Goal: Book appointment/travel/reservation

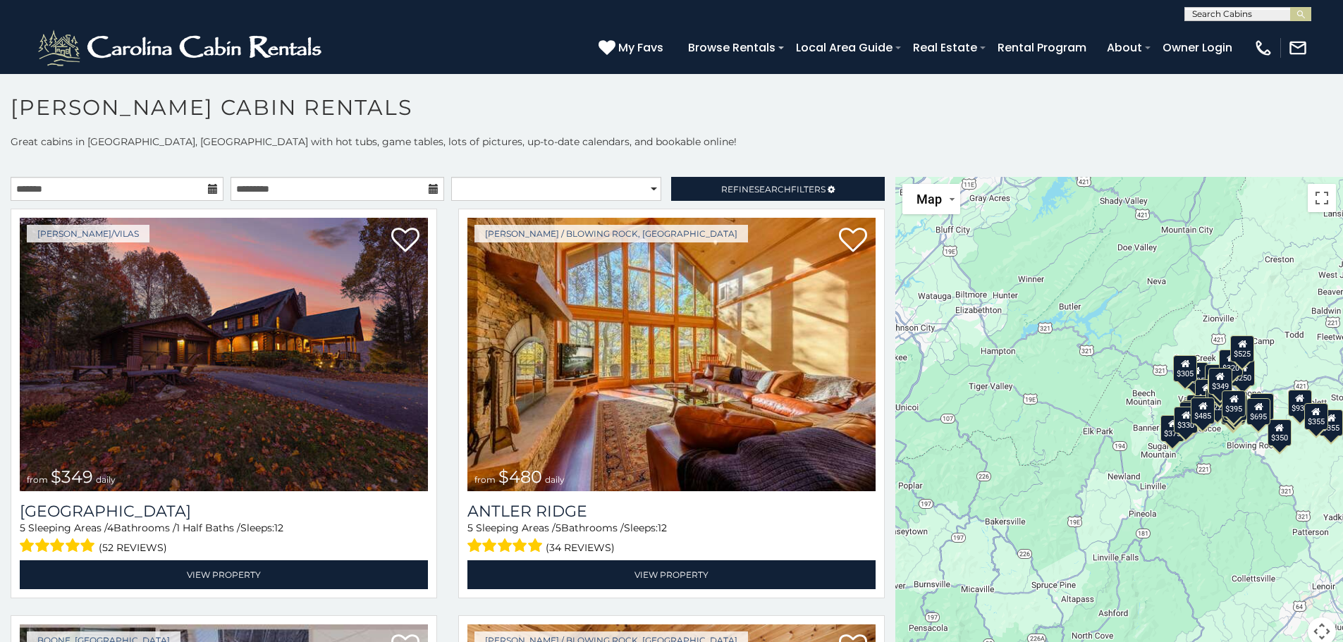
click at [212, 187] on icon at bounding box center [213, 189] width 10 height 10
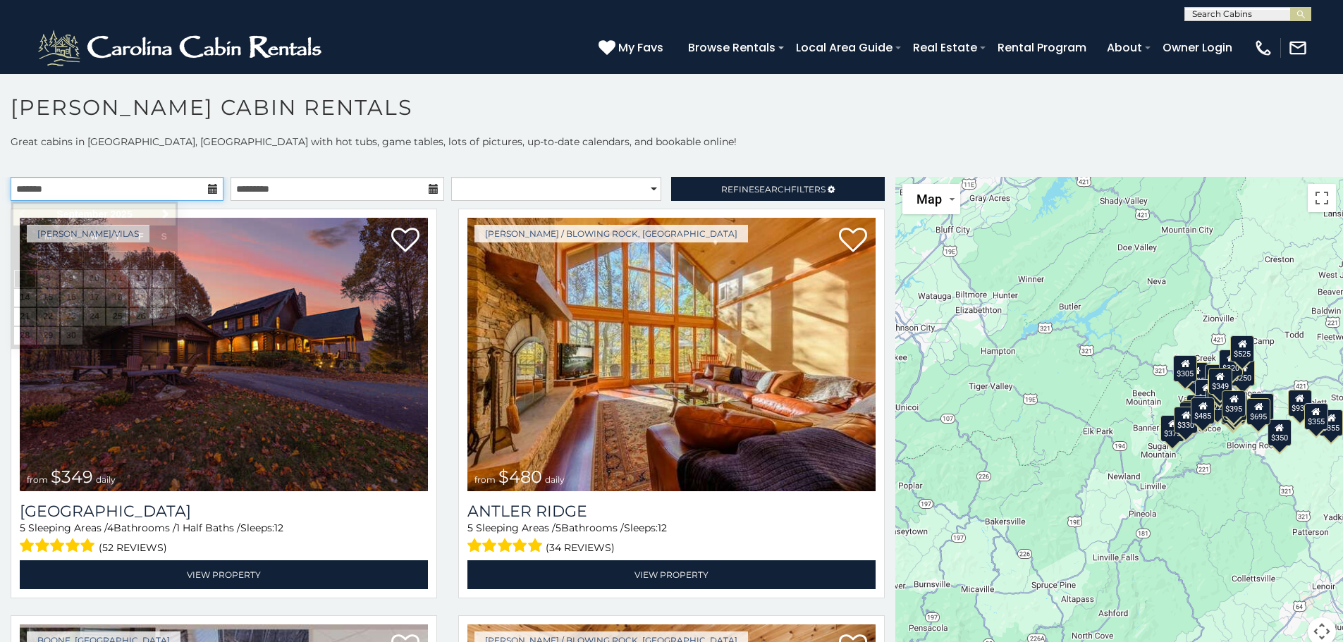
click at [159, 189] on input "text" at bounding box center [117, 189] width 213 height 24
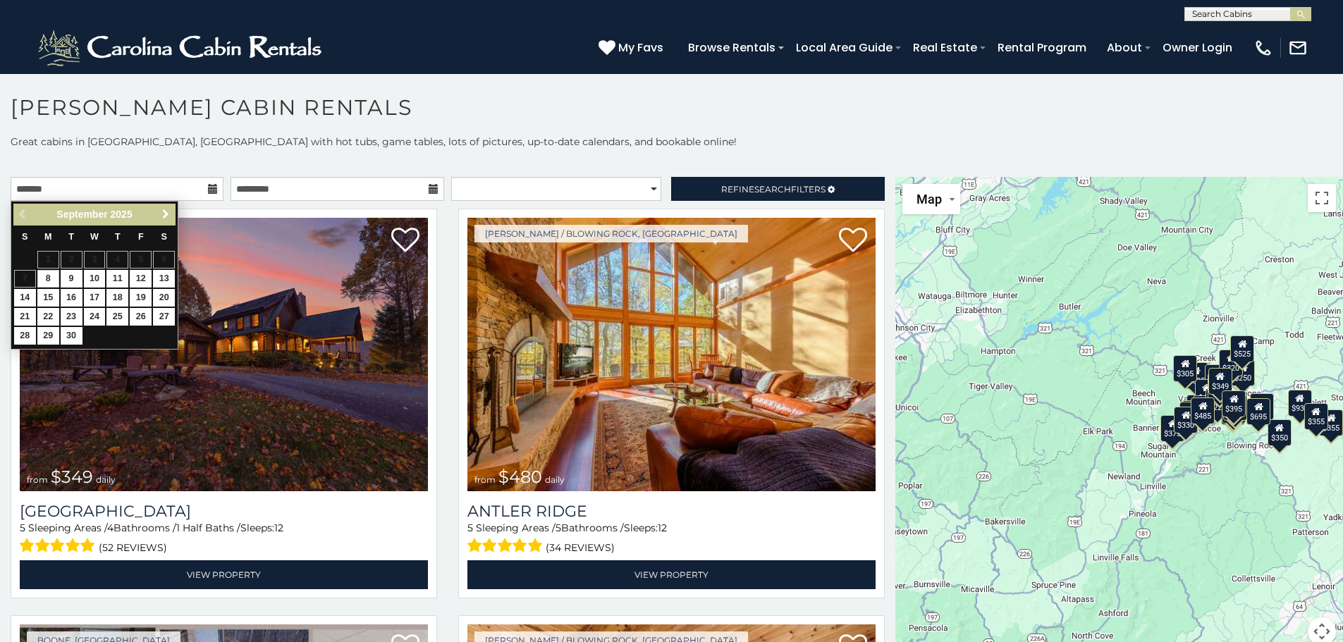
click at [167, 210] on span "Next" at bounding box center [165, 214] width 11 height 11
click at [164, 279] on link "11" at bounding box center [164, 279] width 22 height 18
type input "**********"
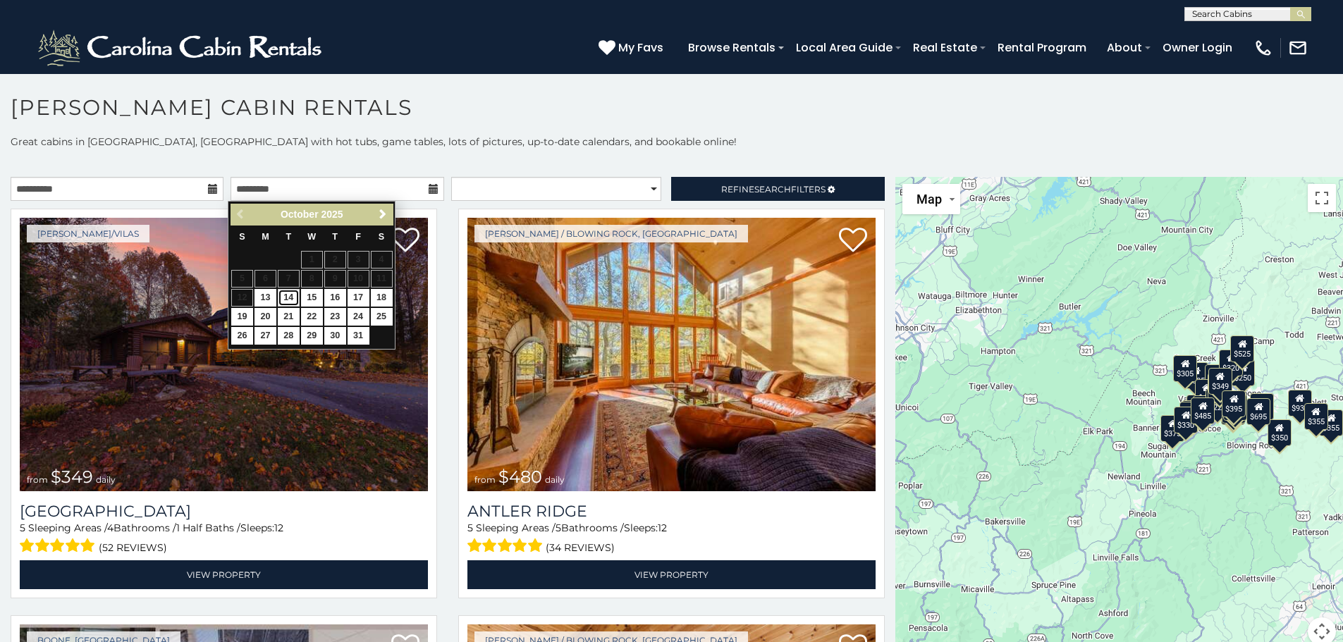
click at [287, 296] on link "14" at bounding box center [289, 298] width 22 height 18
type input "**********"
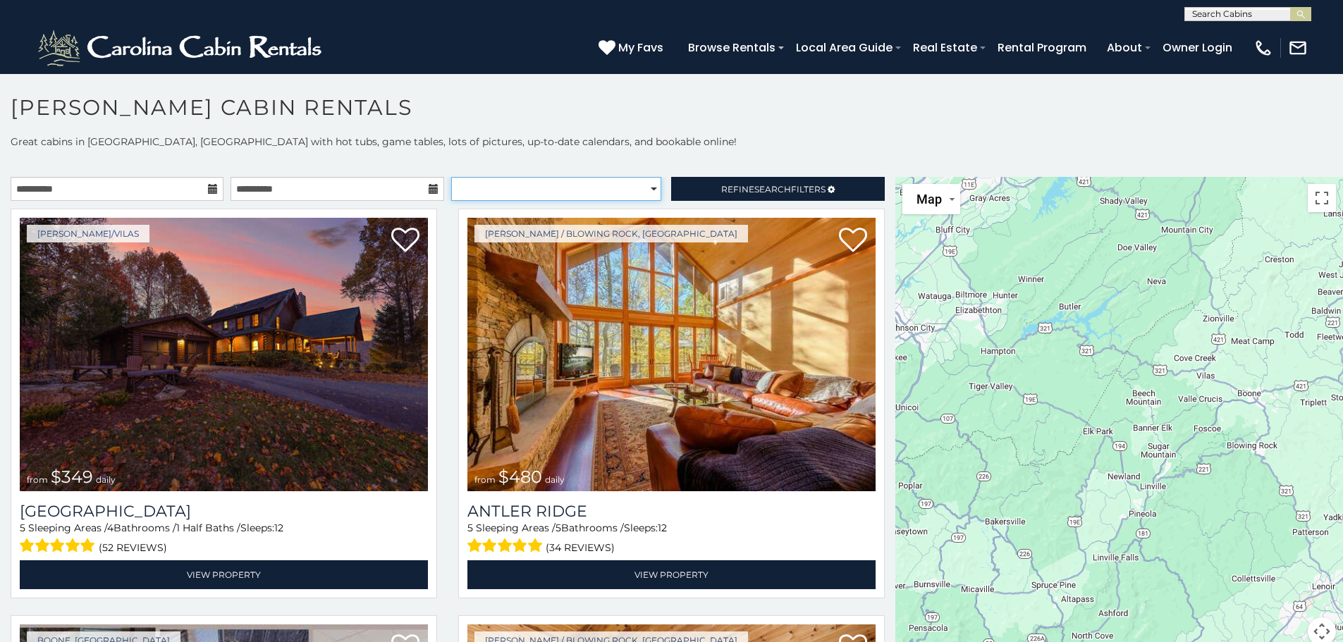
click at [592, 177] on select "**********" at bounding box center [556, 189] width 210 height 24
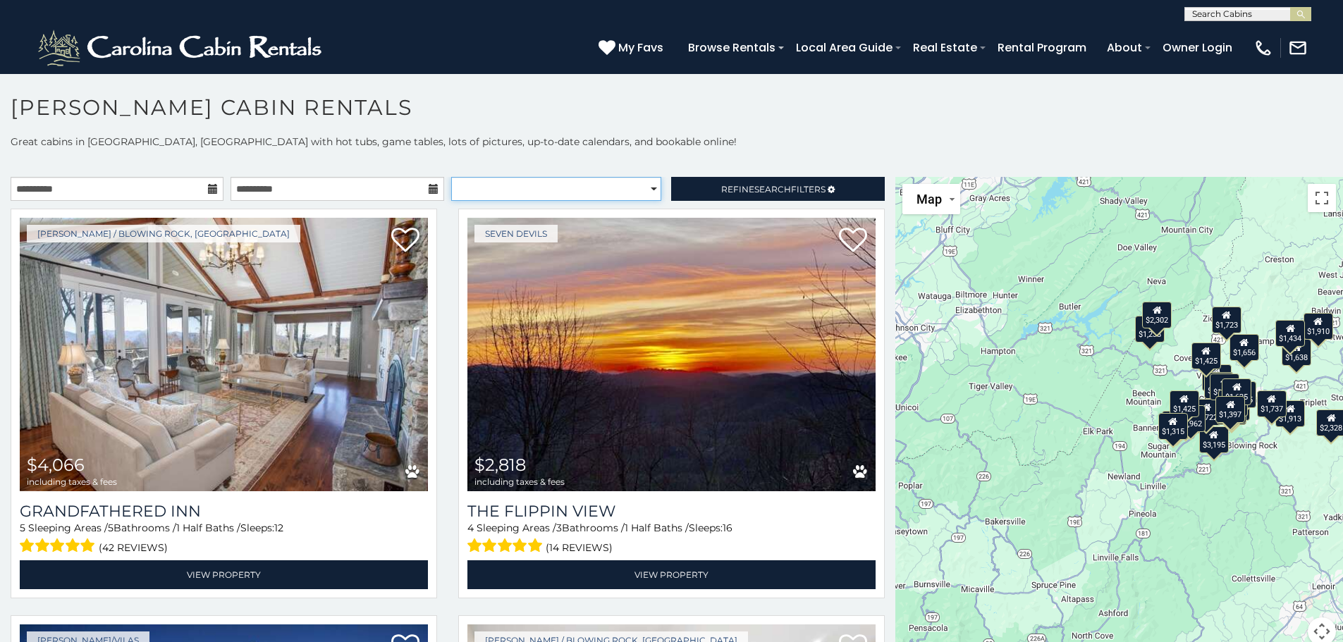
click at [578, 189] on select "**********" at bounding box center [556, 189] width 210 height 24
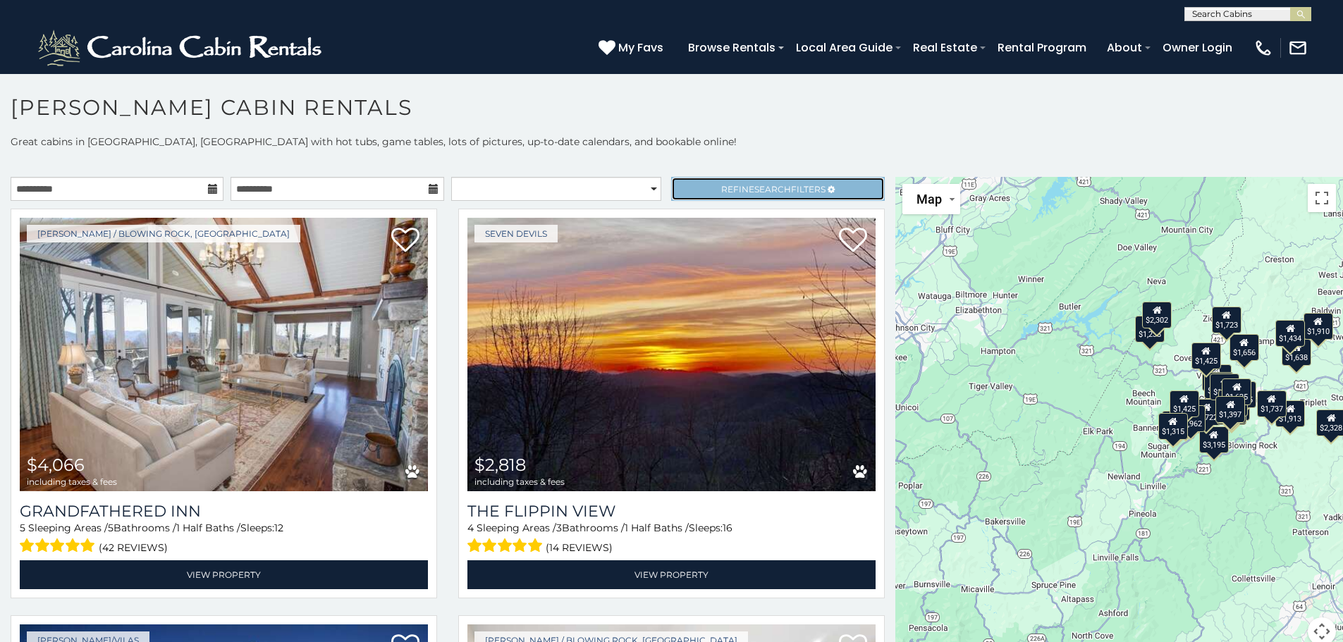
click at [755, 186] on span "Search" at bounding box center [773, 189] width 37 height 11
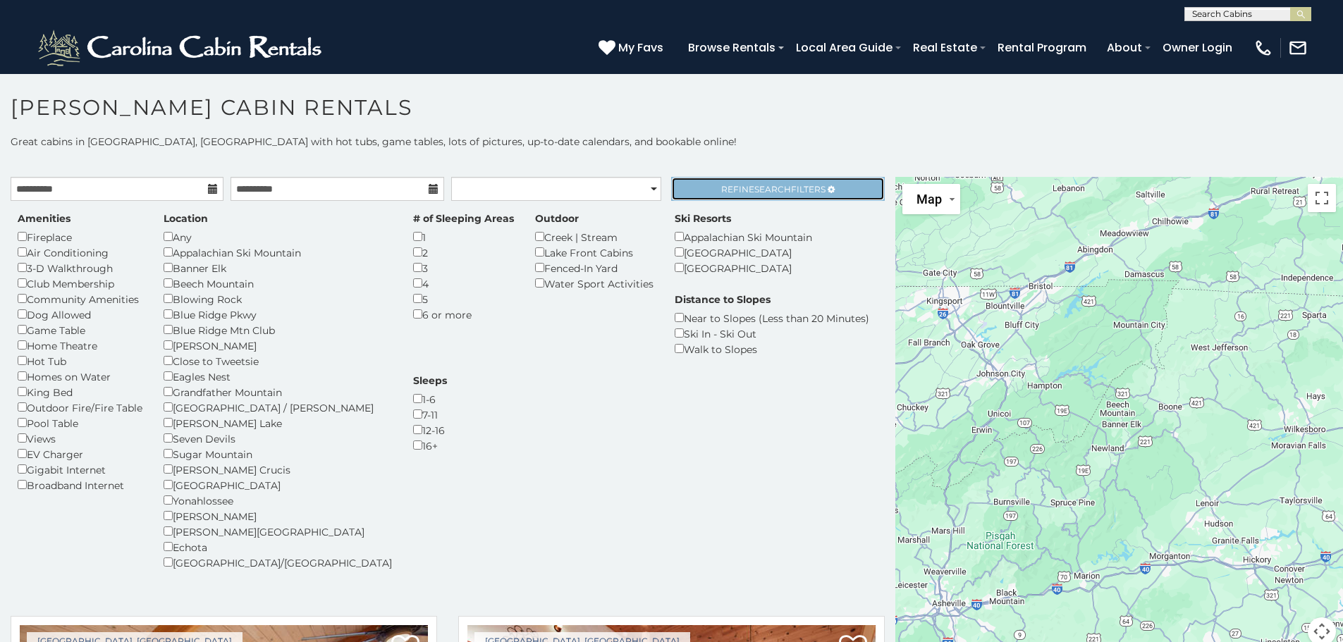
click at [735, 187] on span "Refine Search Filters" at bounding box center [773, 189] width 104 height 11
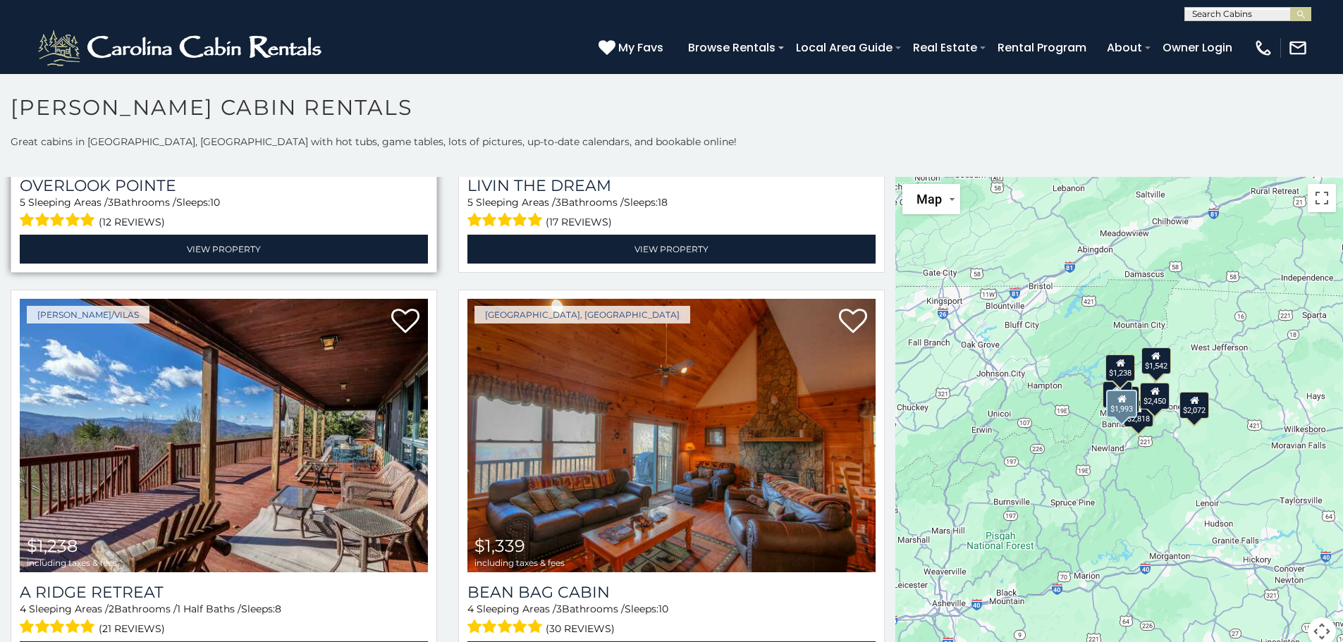
scroll to position [805, 0]
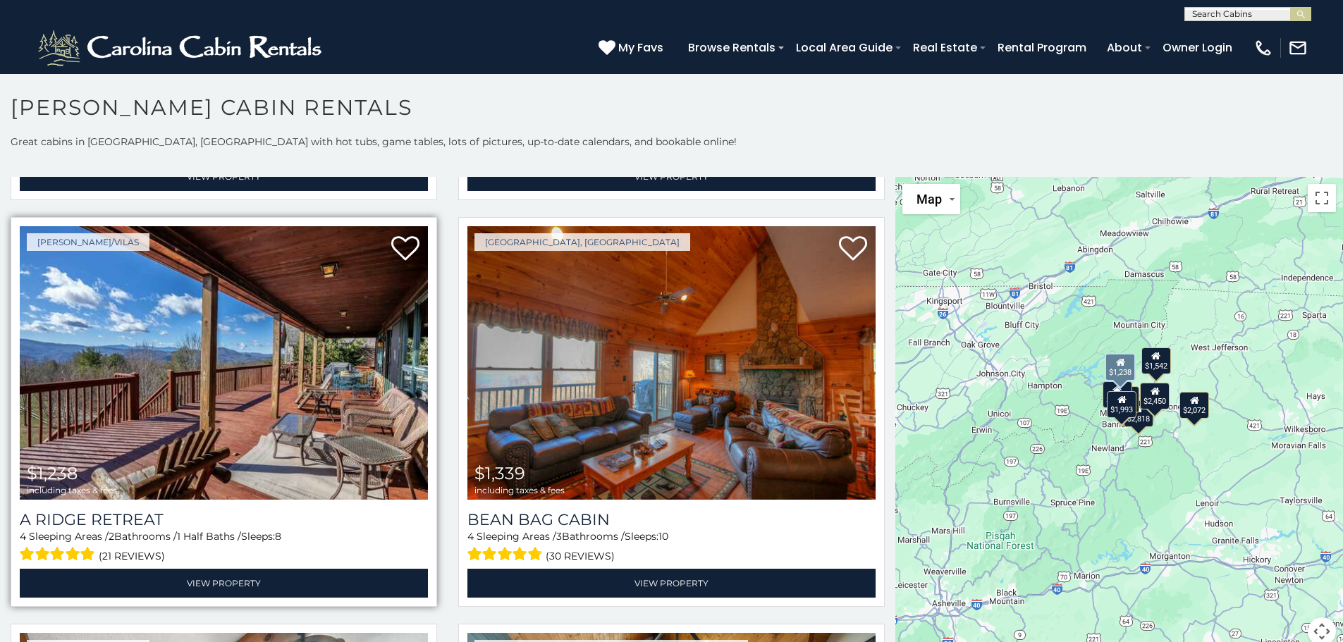
click at [234, 367] on img at bounding box center [224, 363] width 408 height 274
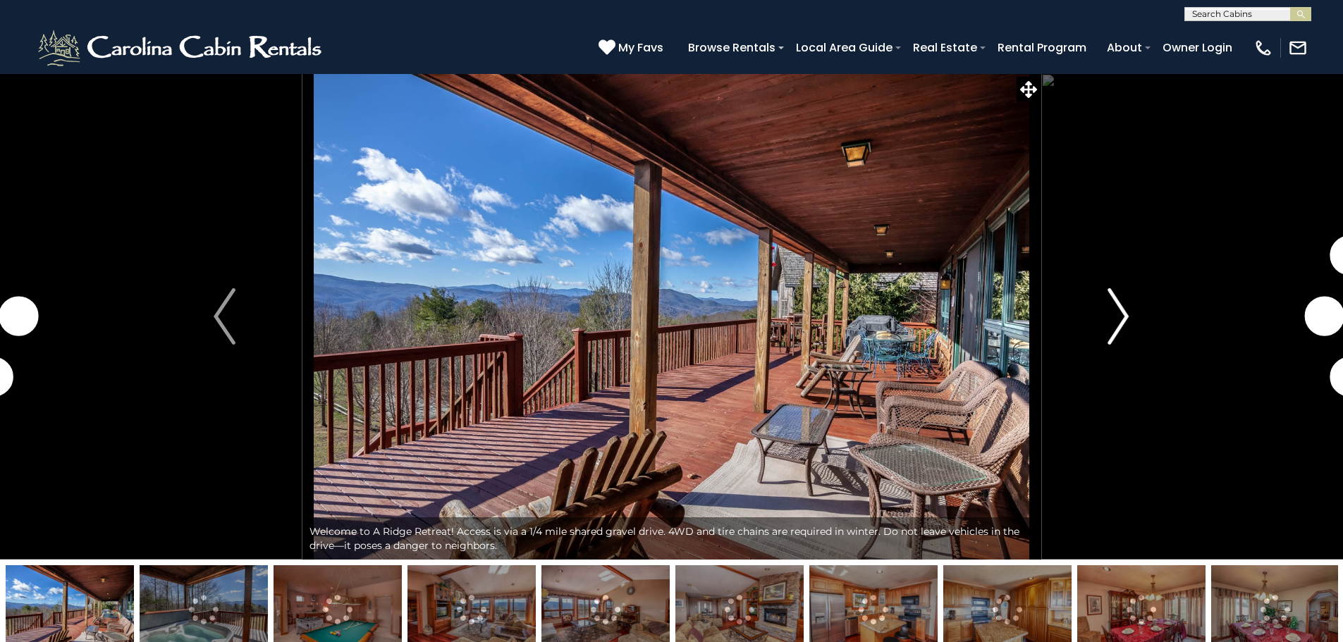
click at [1123, 317] on img "Next" at bounding box center [1118, 316] width 21 height 56
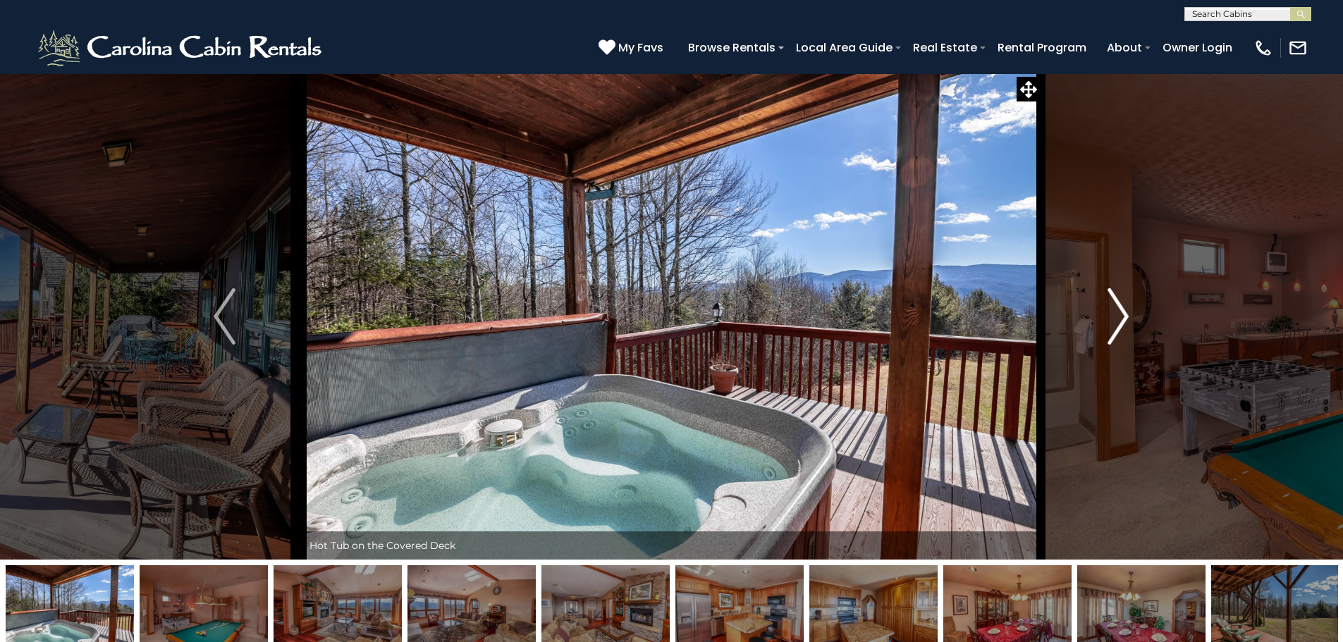
click at [1123, 317] on img "Next" at bounding box center [1118, 316] width 21 height 56
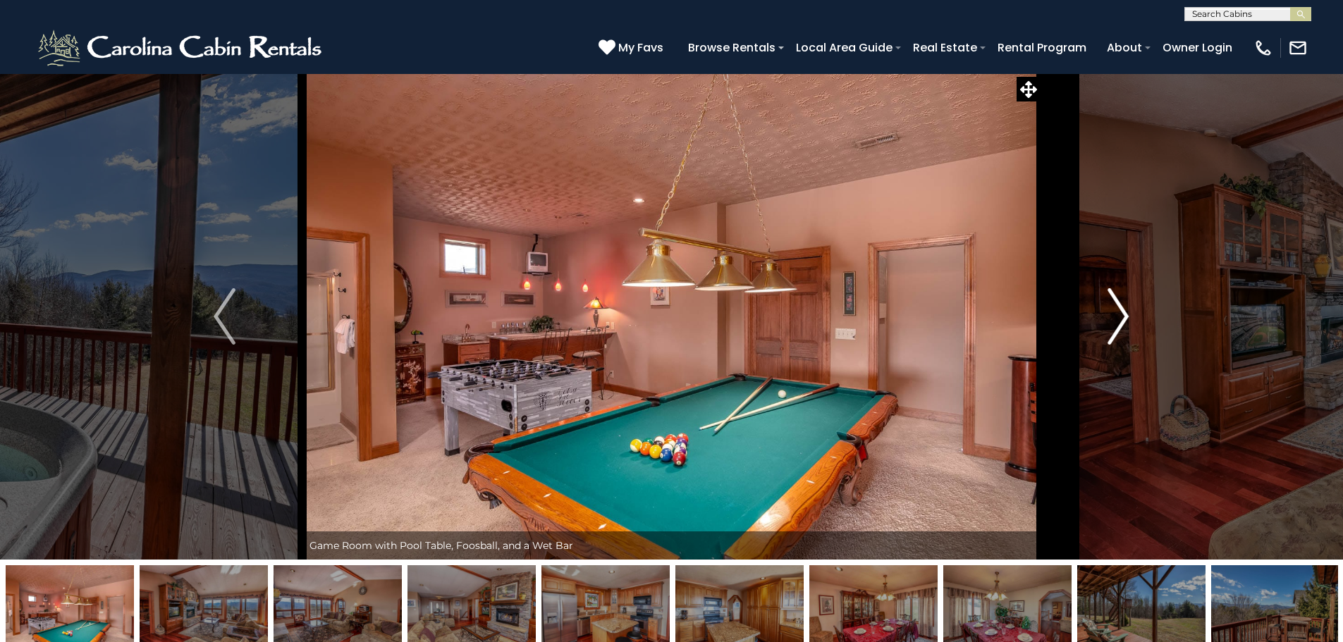
click at [1123, 317] on img "Next" at bounding box center [1118, 316] width 21 height 56
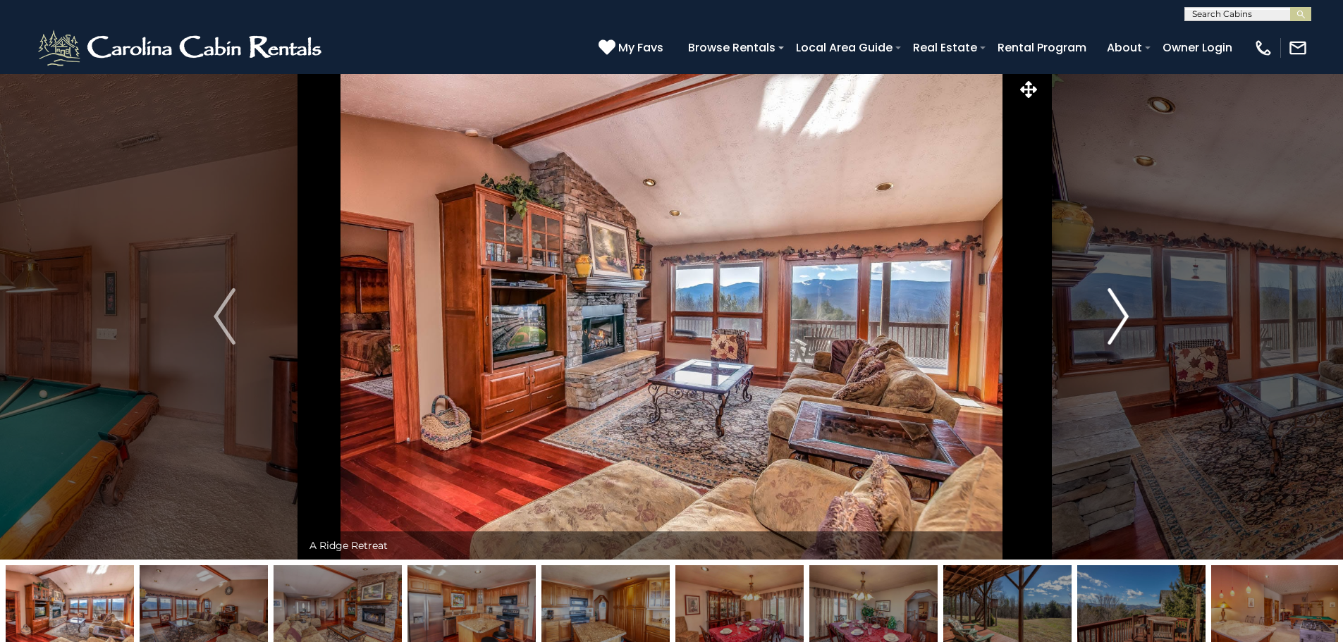
click at [1123, 317] on img "Next" at bounding box center [1118, 316] width 21 height 56
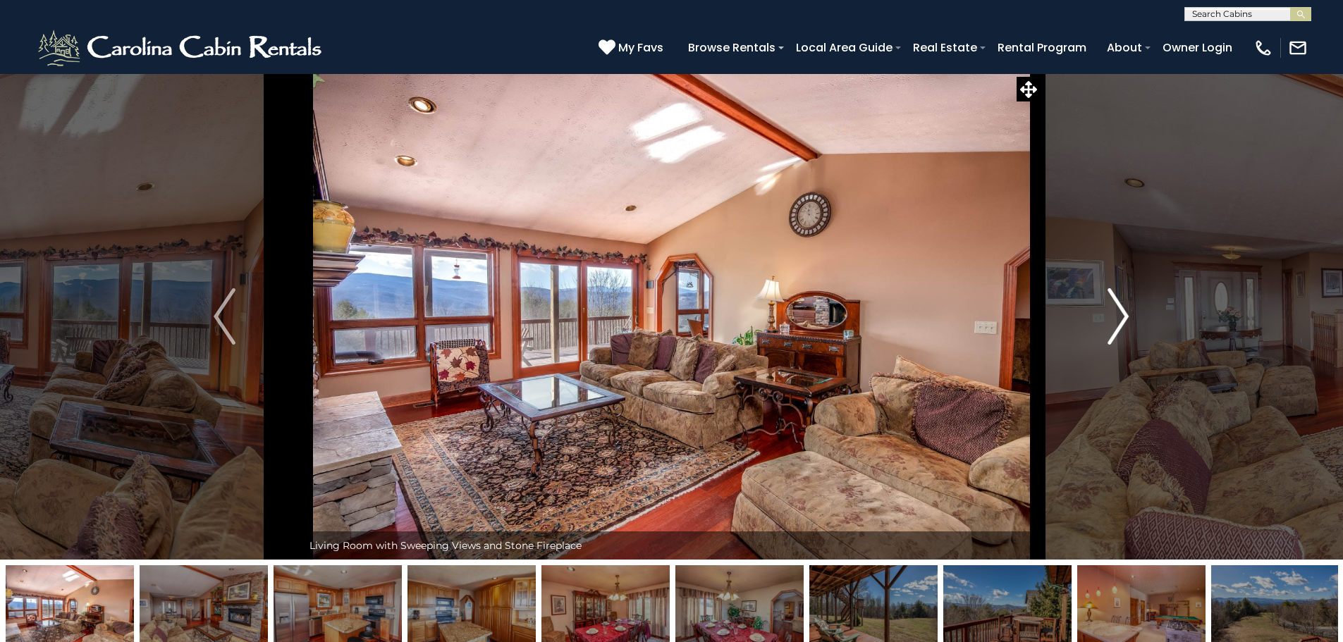
click at [1123, 317] on img "Next" at bounding box center [1118, 316] width 21 height 56
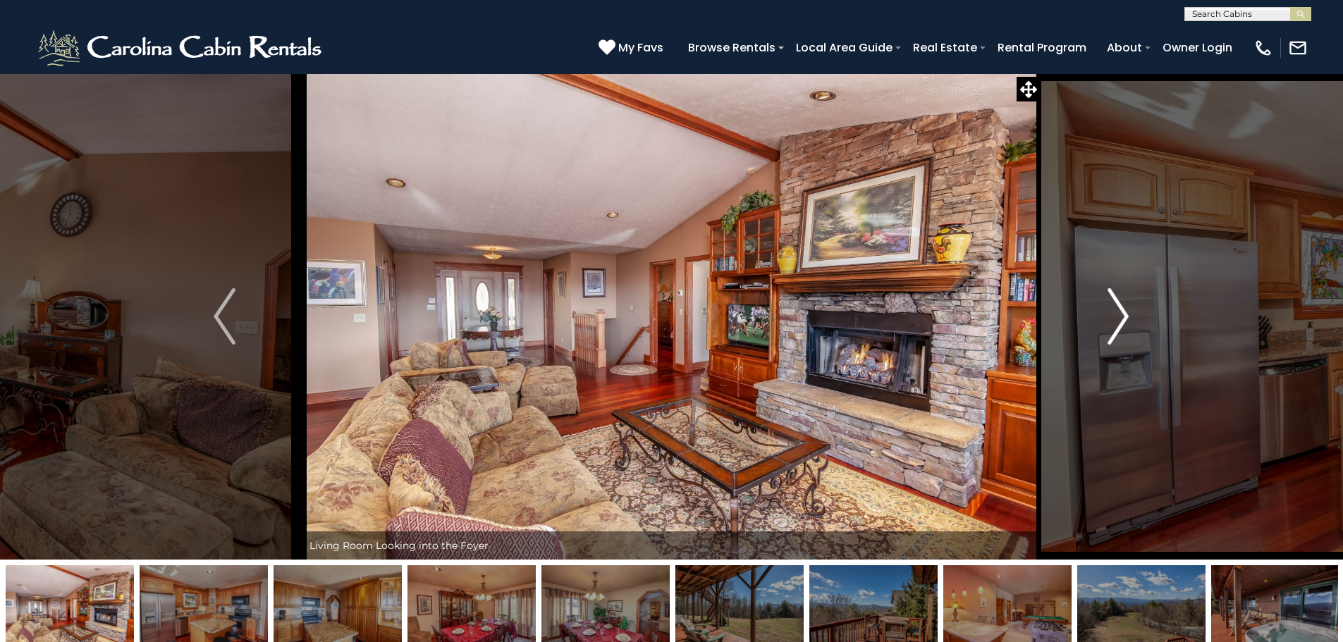
click at [1123, 317] on img "Next" at bounding box center [1118, 316] width 21 height 56
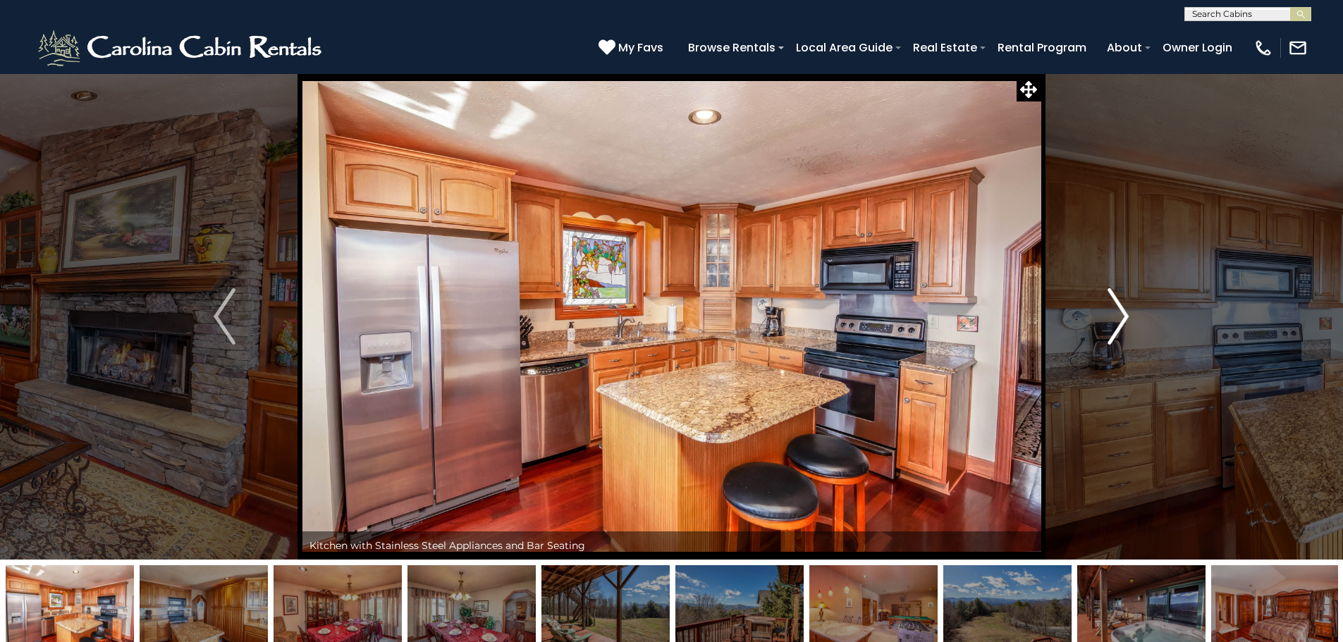
click at [1123, 317] on img "Next" at bounding box center [1118, 316] width 21 height 56
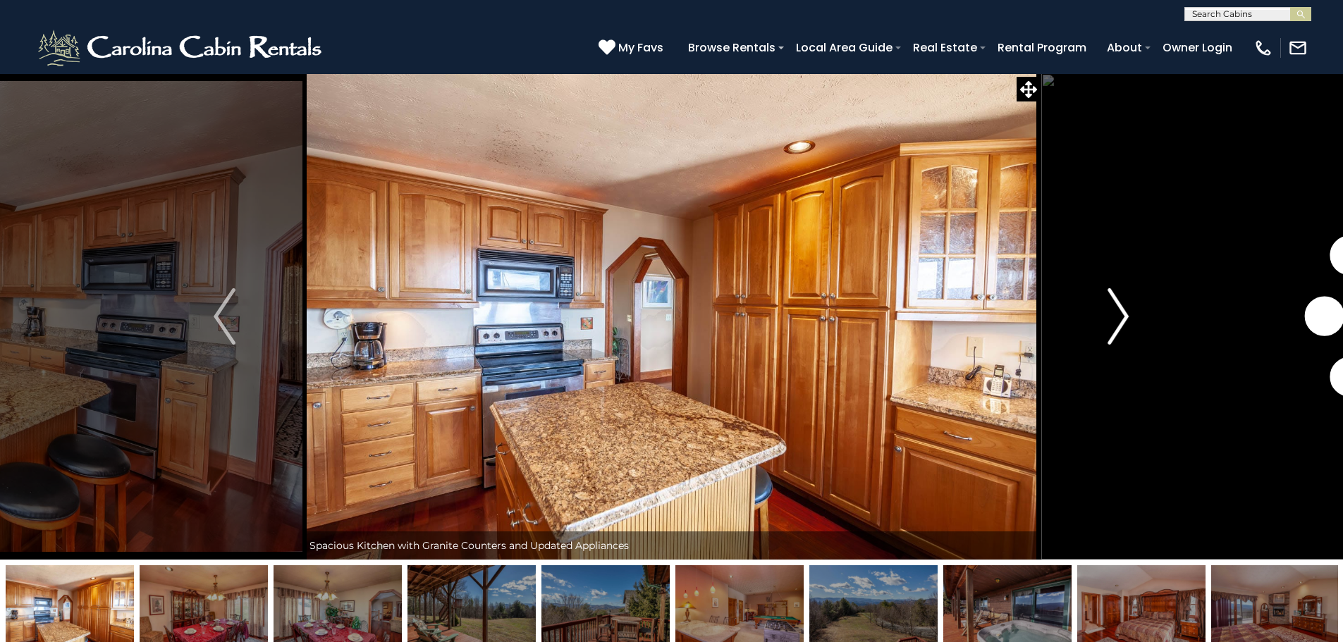
click at [1123, 317] on img "Next" at bounding box center [1118, 316] width 21 height 56
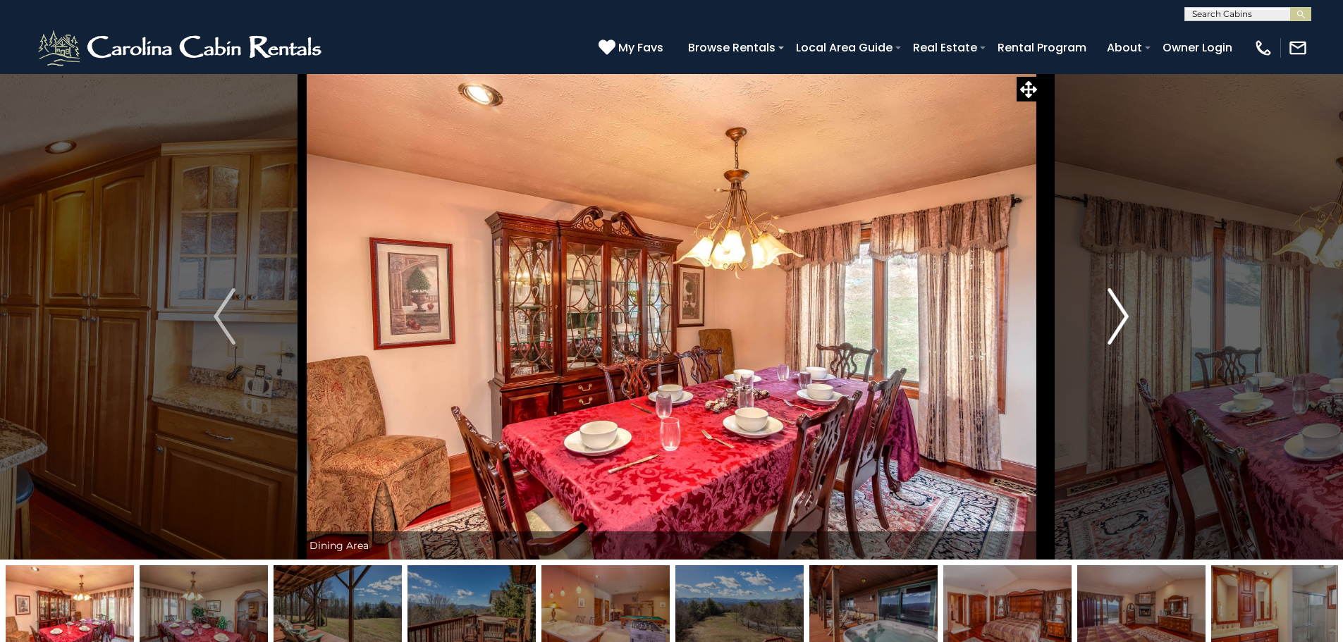
click at [1123, 317] on img "Next" at bounding box center [1118, 316] width 21 height 56
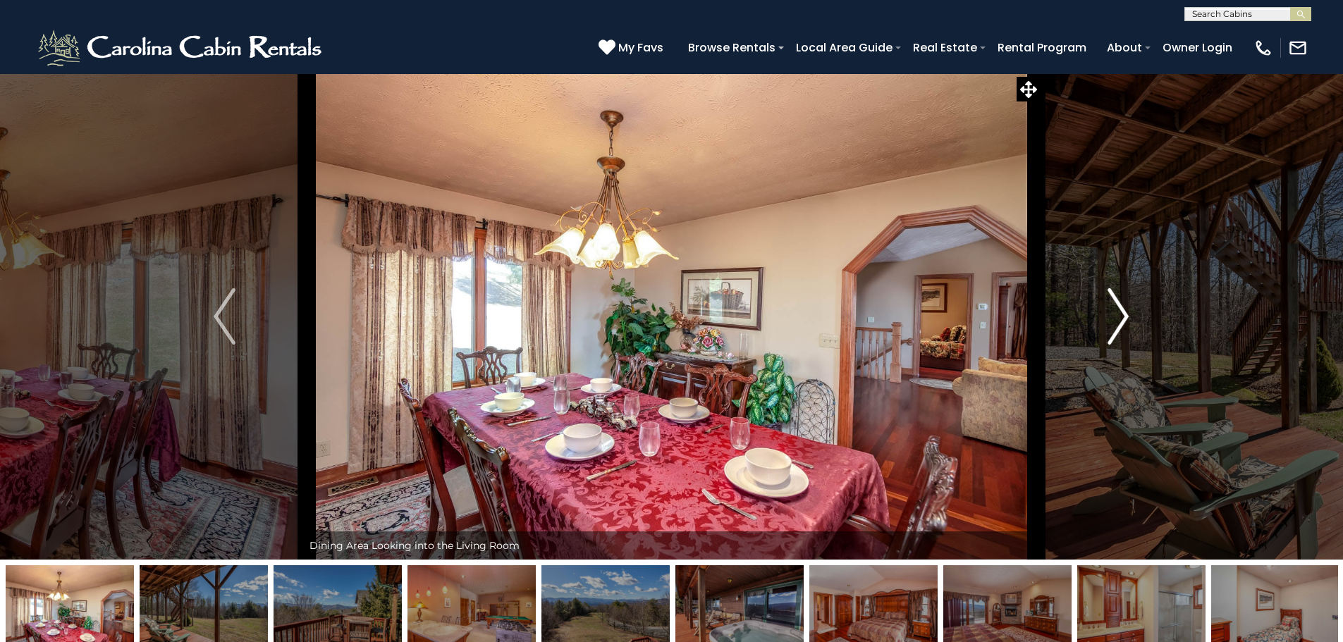
click at [1123, 317] on img "Next" at bounding box center [1118, 316] width 21 height 56
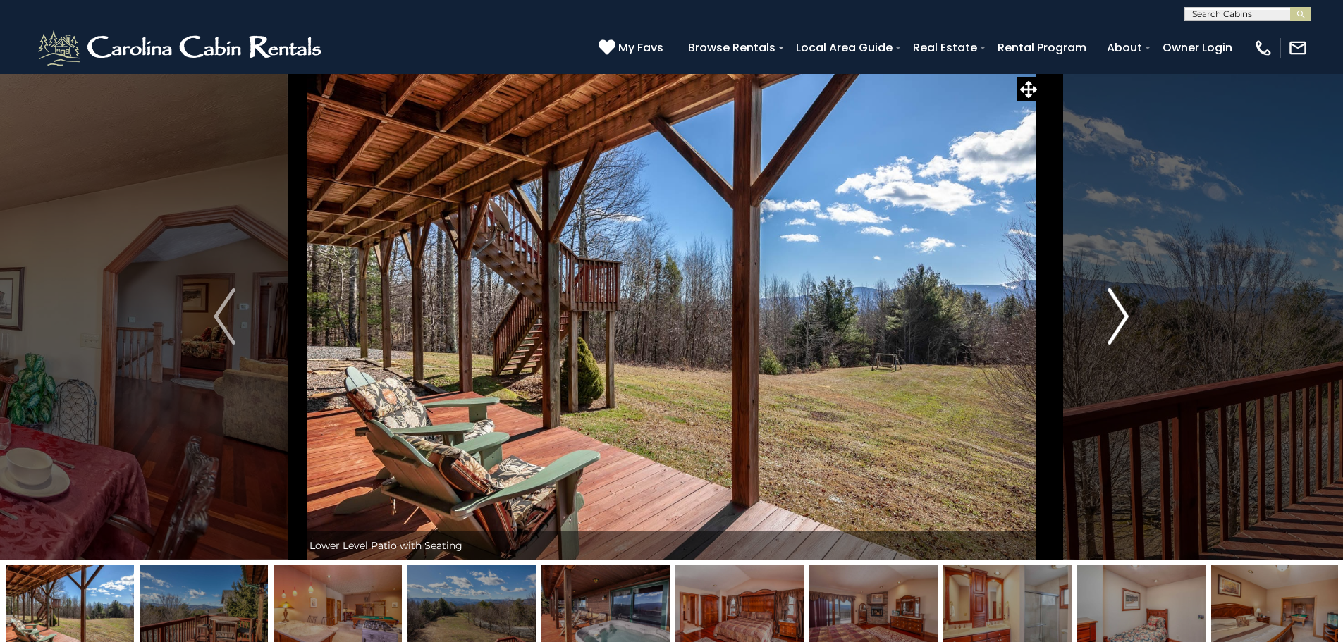
click at [1123, 317] on img "Next" at bounding box center [1118, 316] width 21 height 56
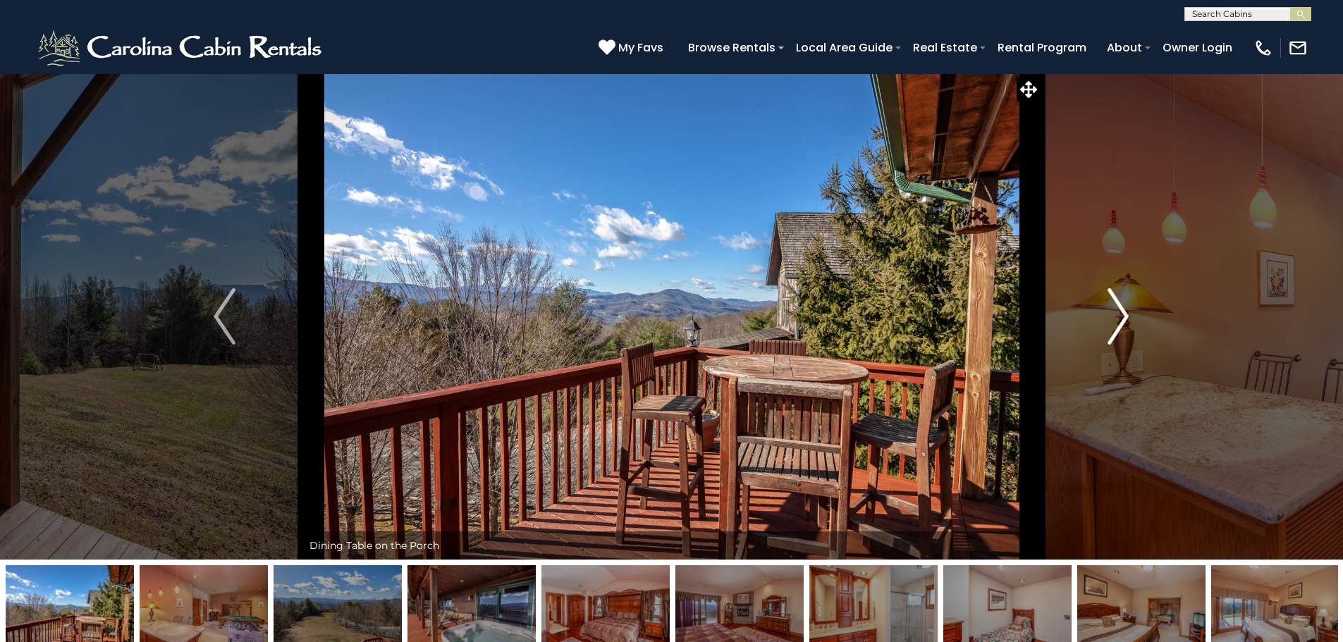
click at [1123, 317] on img "Next" at bounding box center [1118, 316] width 21 height 56
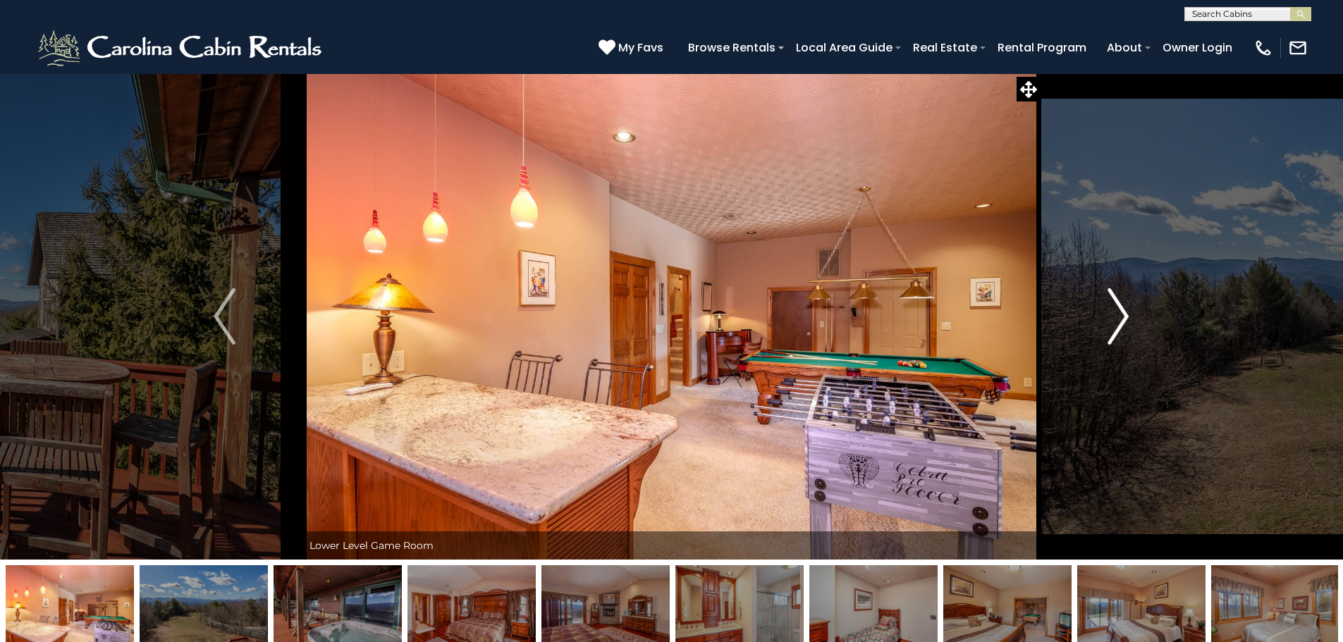
click at [1123, 317] on img "Next" at bounding box center [1118, 316] width 21 height 56
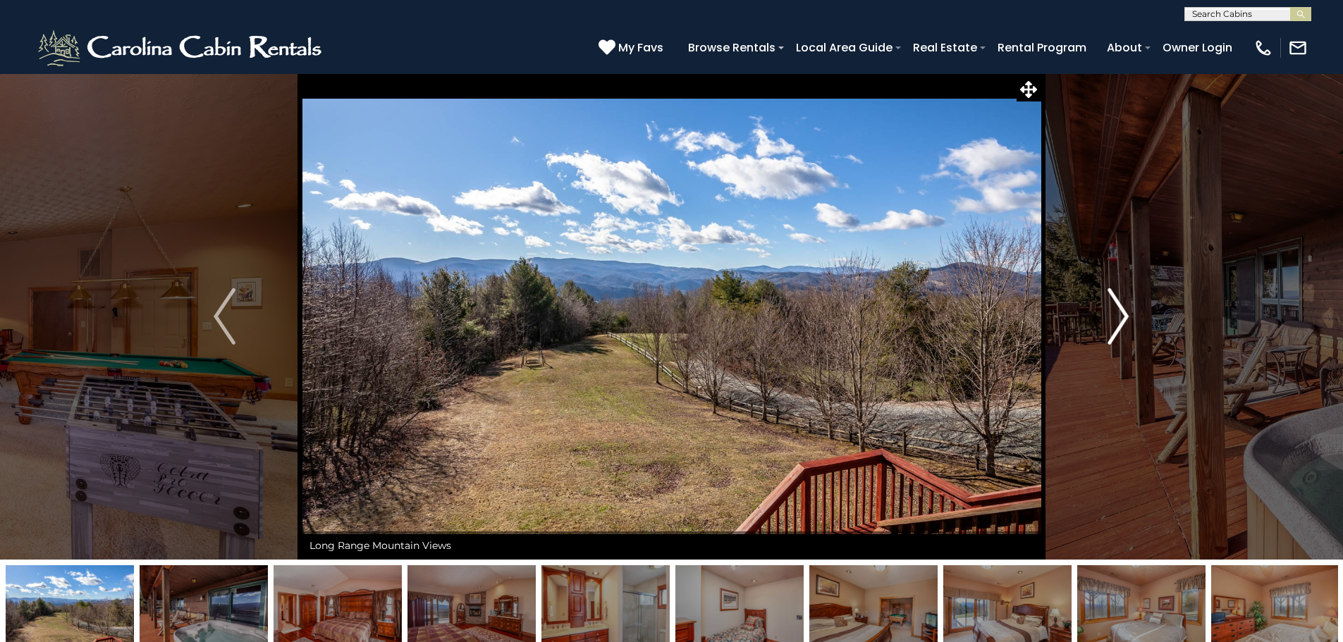
click at [1123, 317] on img "Next" at bounding box center [1118, 316] width 21 height 56
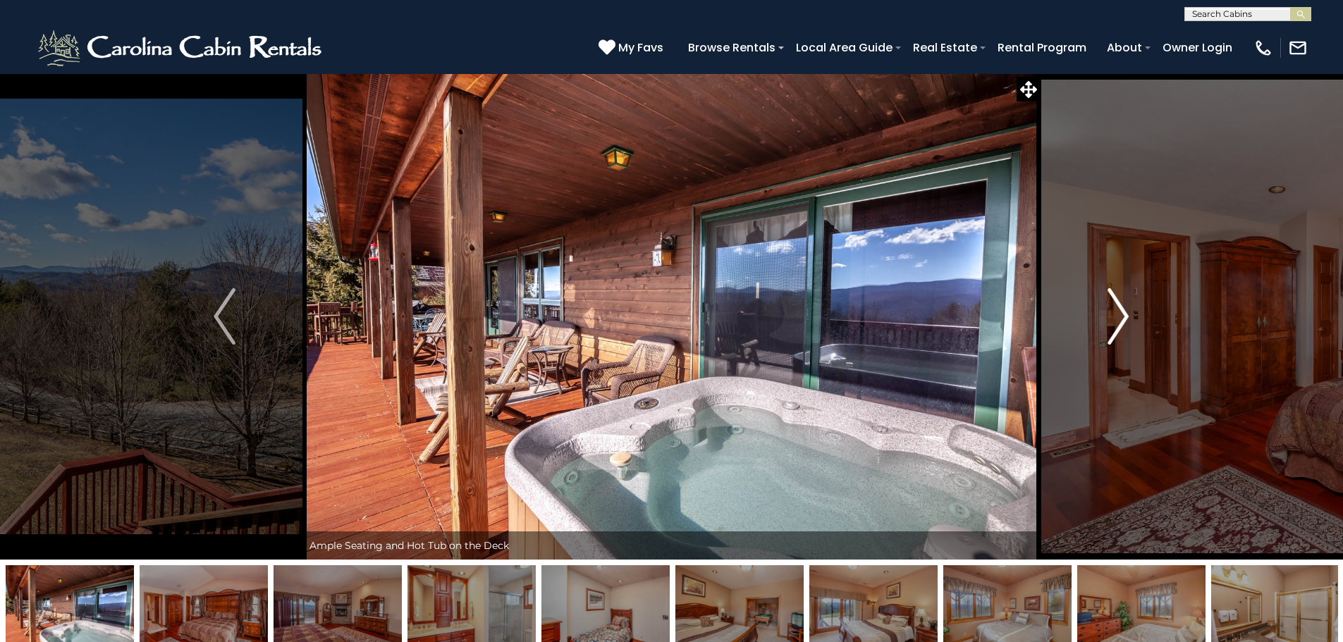
click at [1123, 317] on img "Next" at bounding box center [1118, 316] width 21 height 56
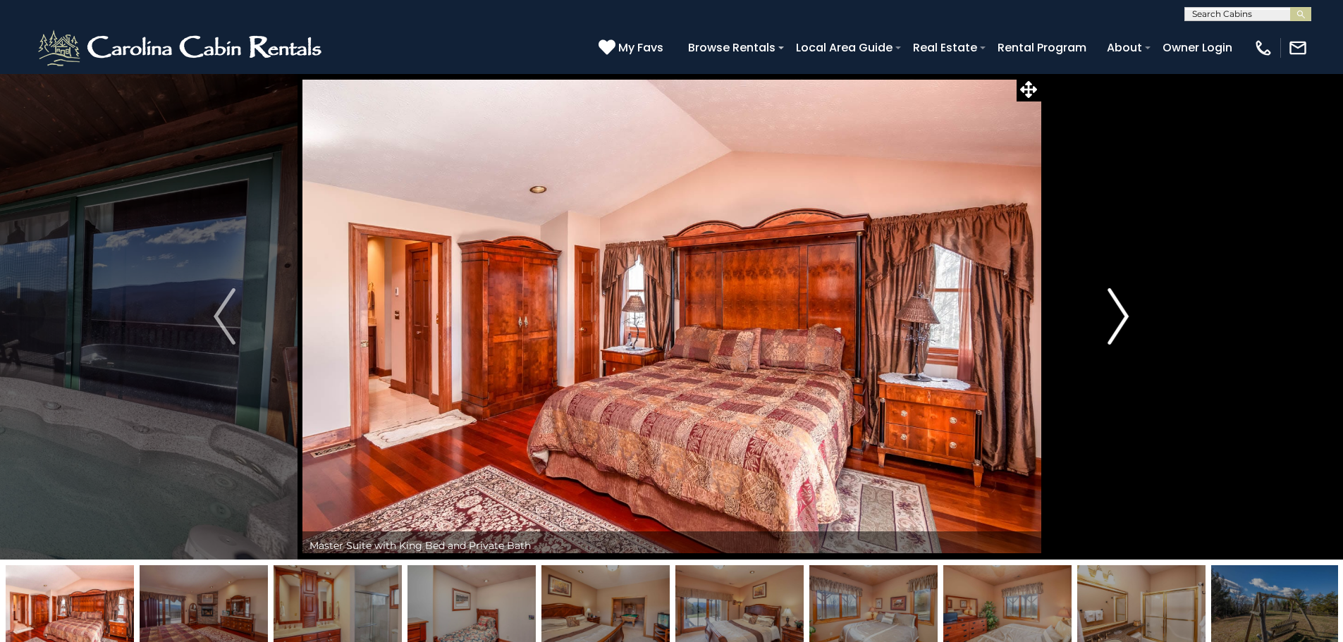
click at [1123, 317] on img "Next" at bounding box center [1118, 316] width 21 height 56
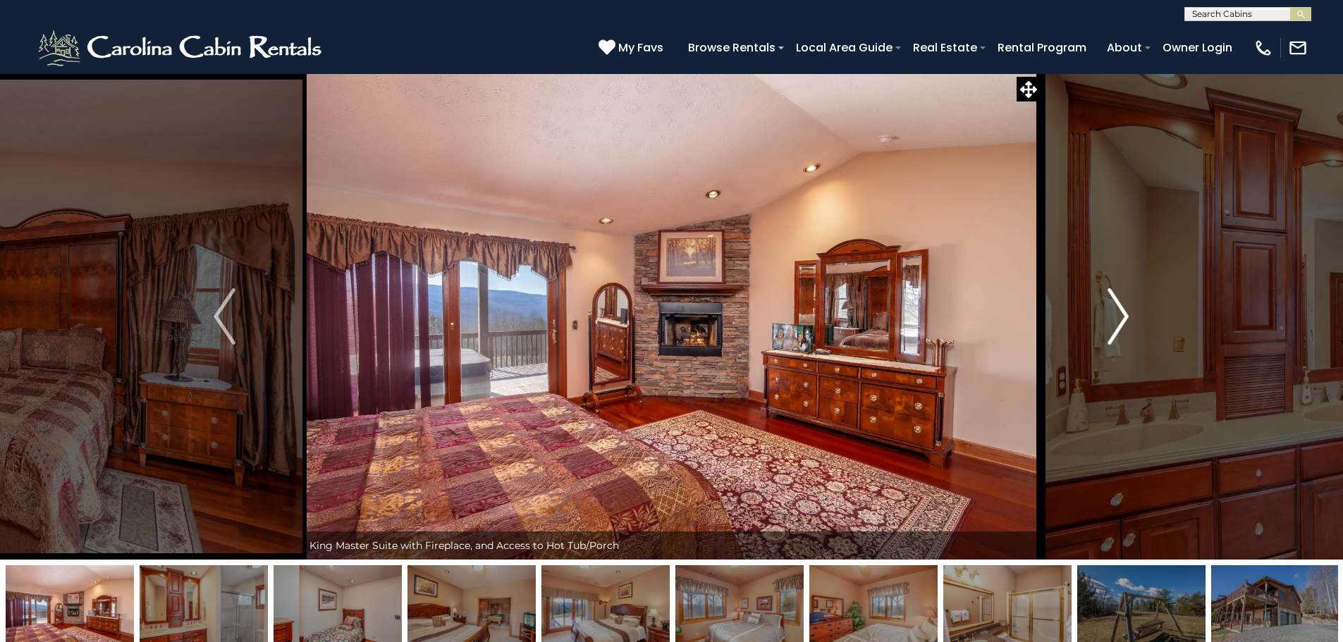
click at [1123, 317] on img "Next" at bounding box center [1118, 316] width 21 height 56
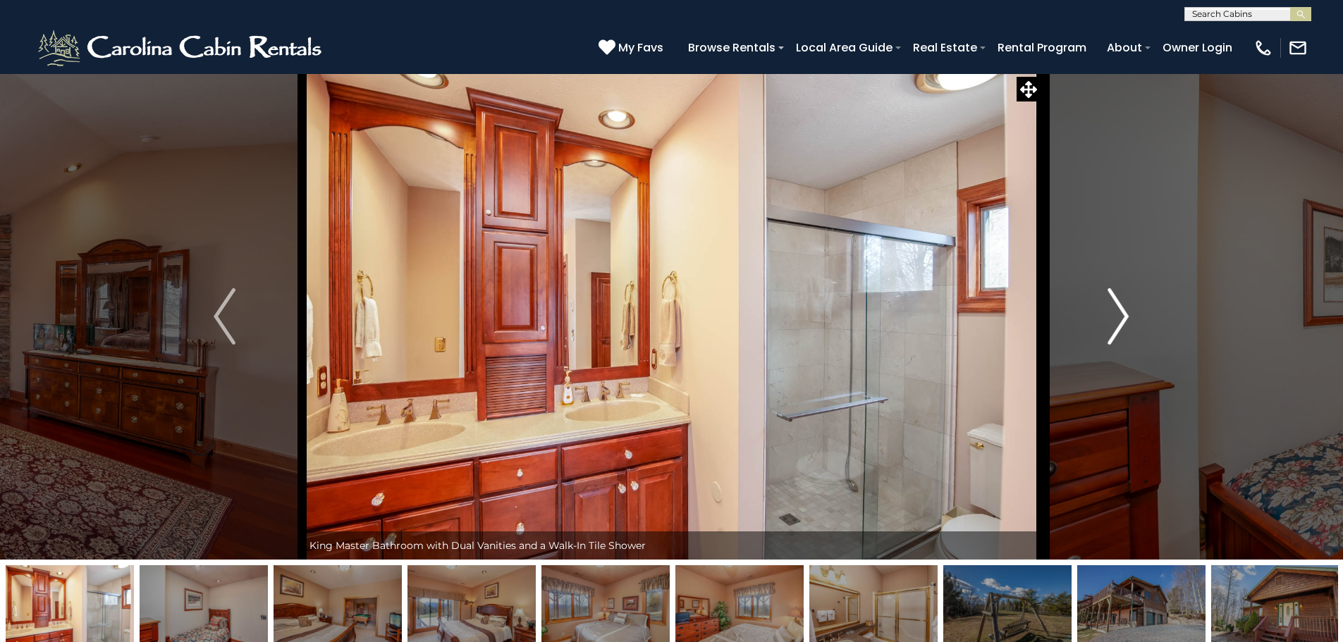
click at [1123, 317] on img "Next" at bounding box center [1118, 316] width 21 height 56
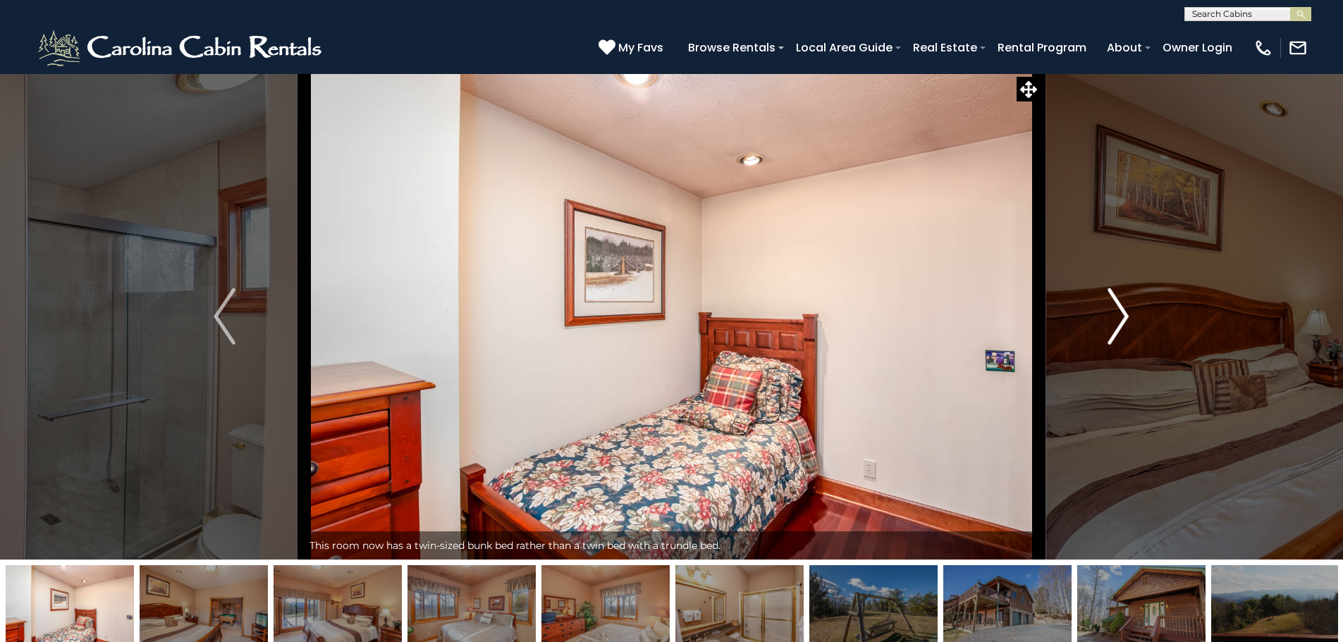
click at [1123, 317] on img "Next" at bounding box center [1118, 316] width 21 height 56
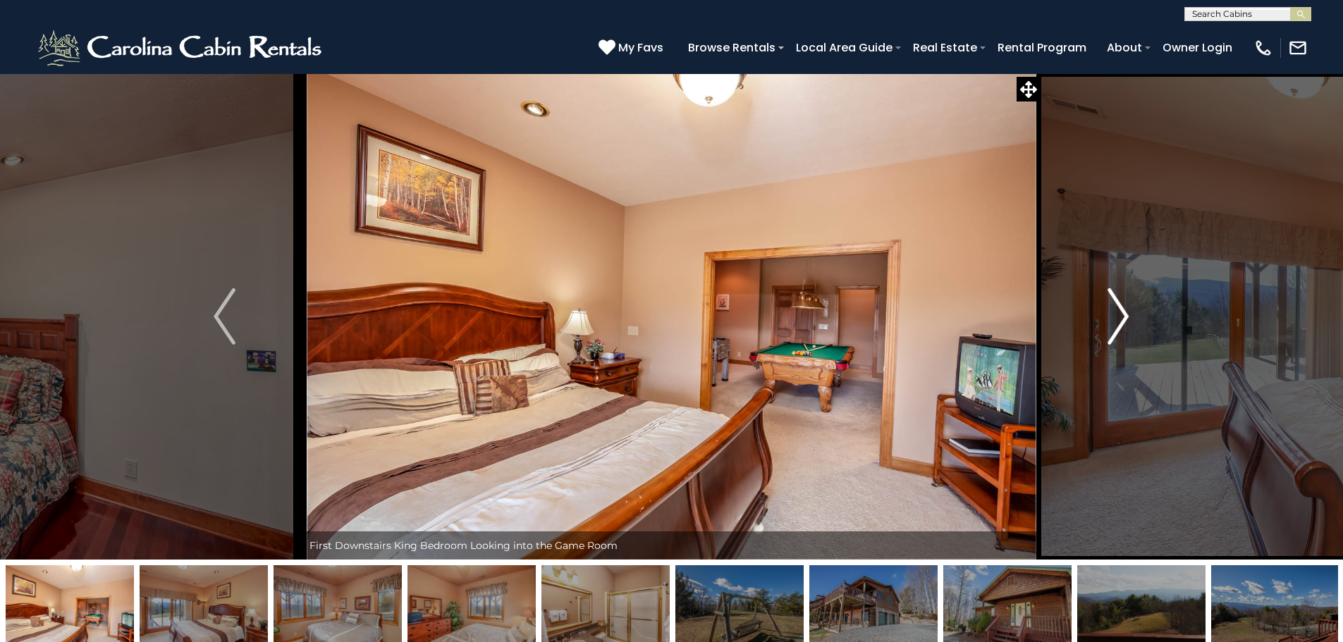
click at [1123, 317] on img "Next" at bounding box center [1118, 316] width 21 height 56
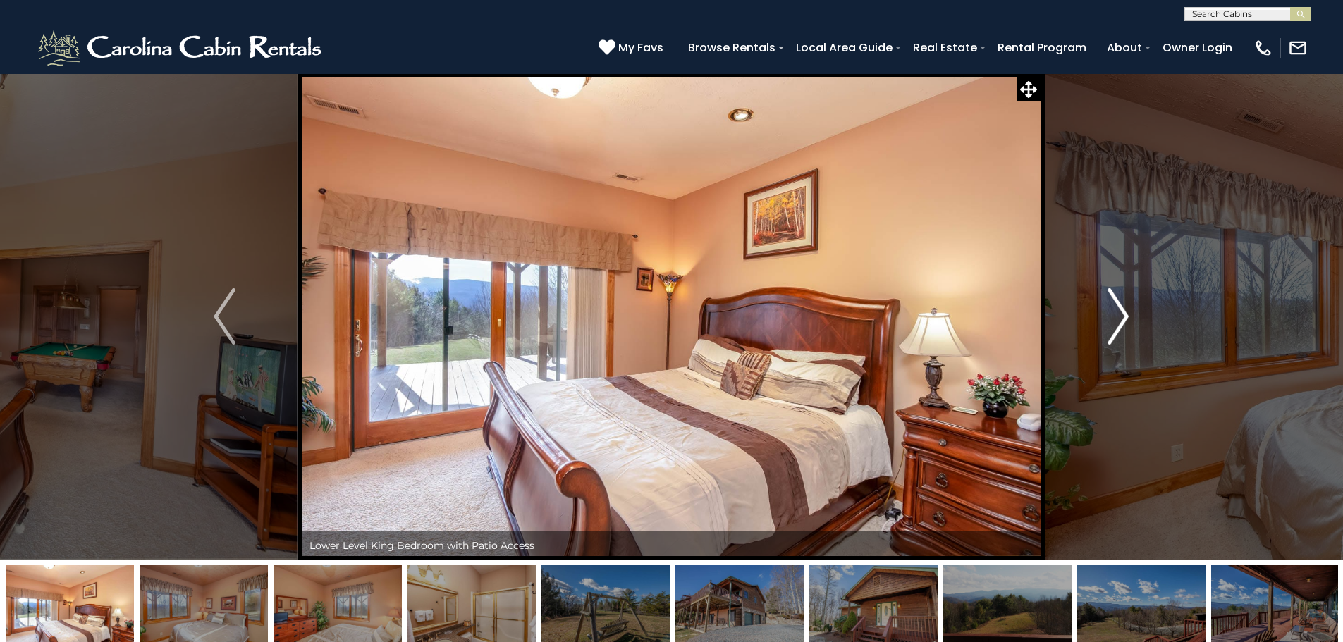
click at [1123, 317] on img "Next" at bounding box center [1118, 316] width 21 height 56
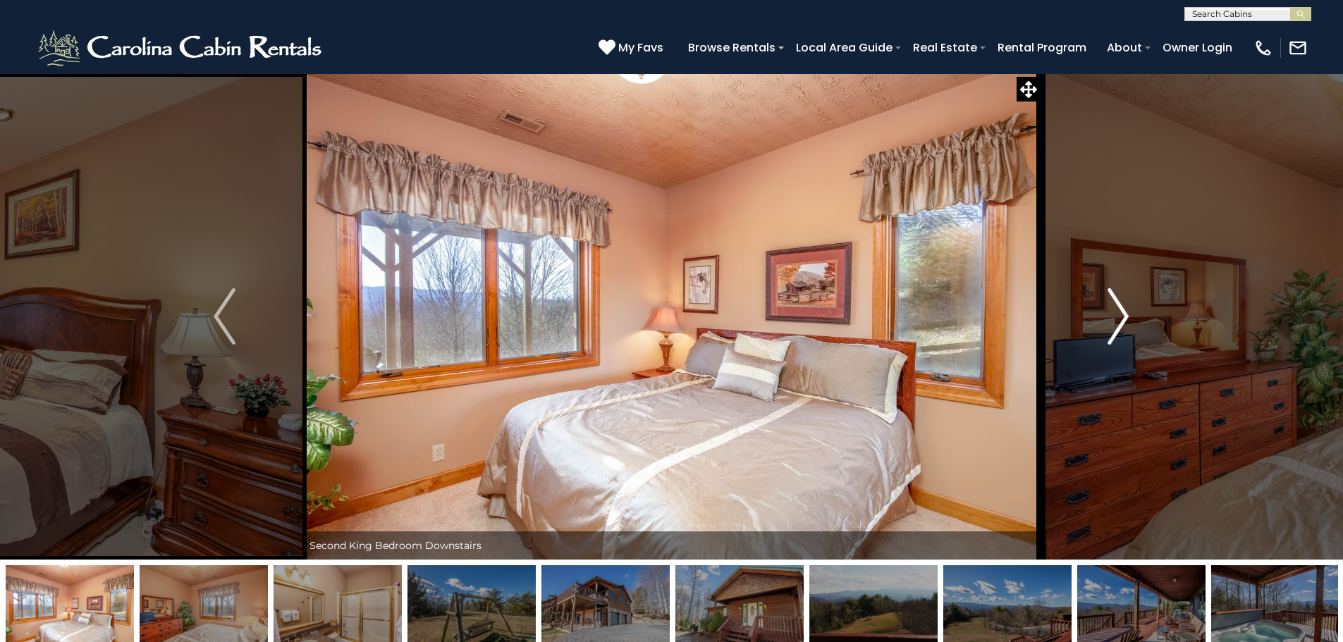
click at [1123, 317] on img "Next" at bounding box center [1118, 316] width 21 height 56
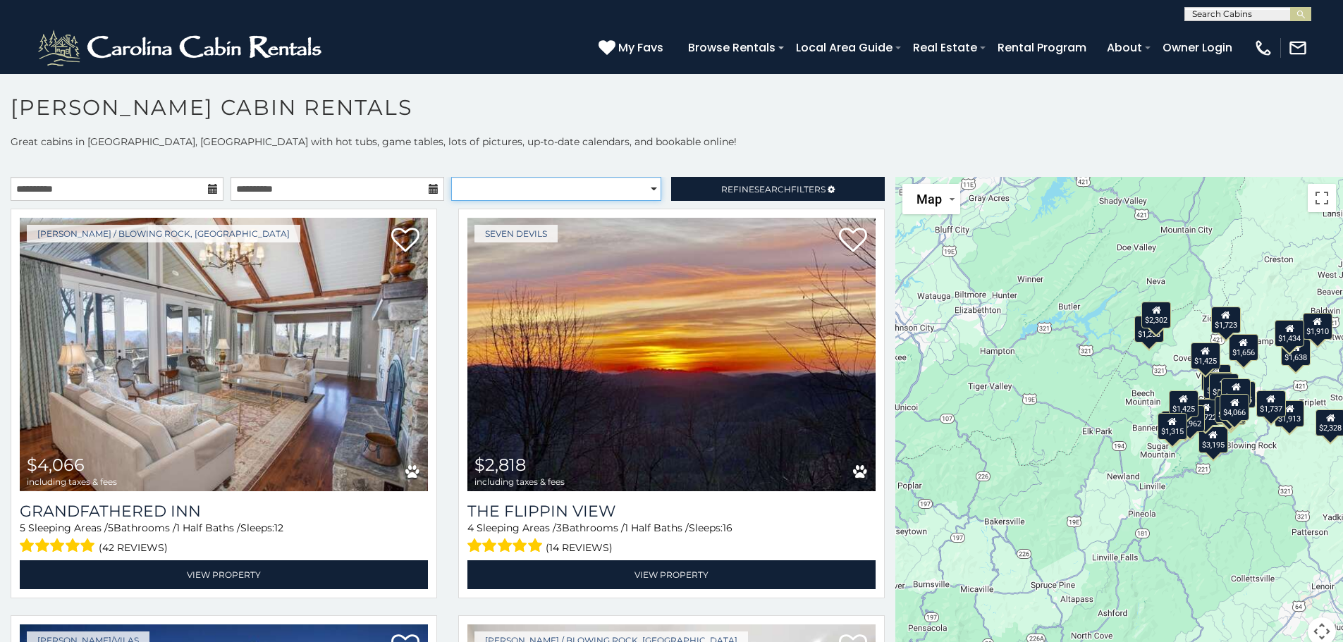
click at [613, 188] on select "**********" at bounding box center [556, 189] width 210 height 24
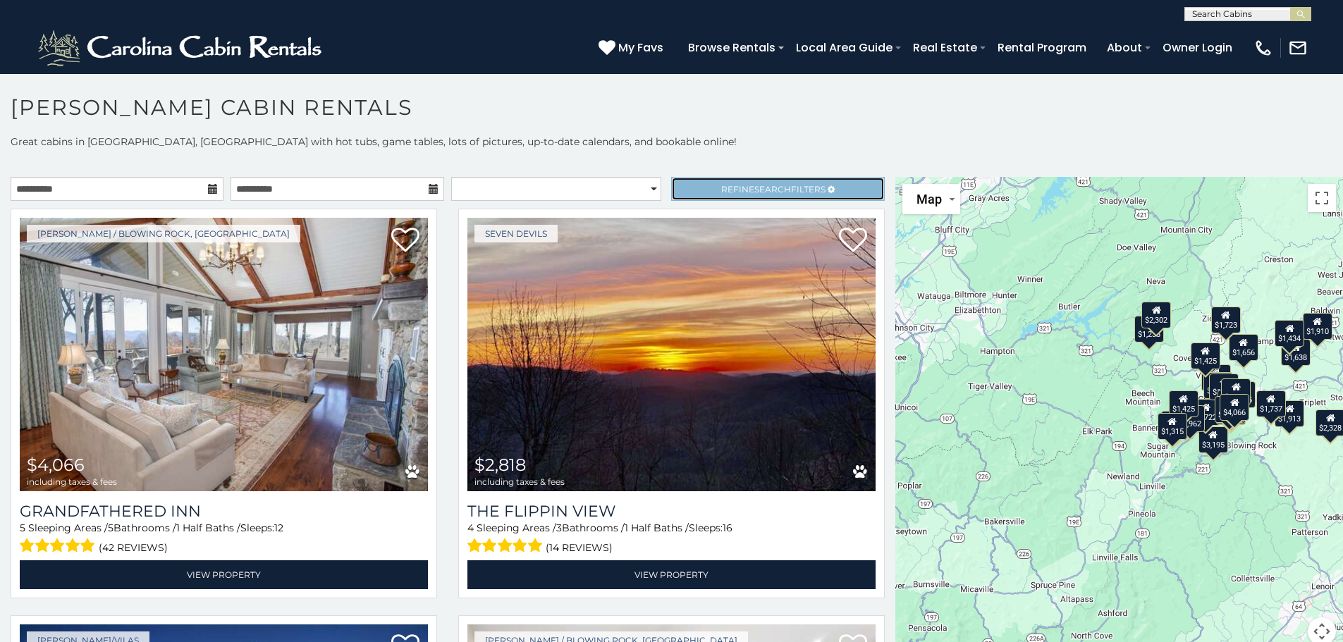
click at [724, 189] on span "Refine Search Filters" at bounding box center [773, 189] width 104 height 11
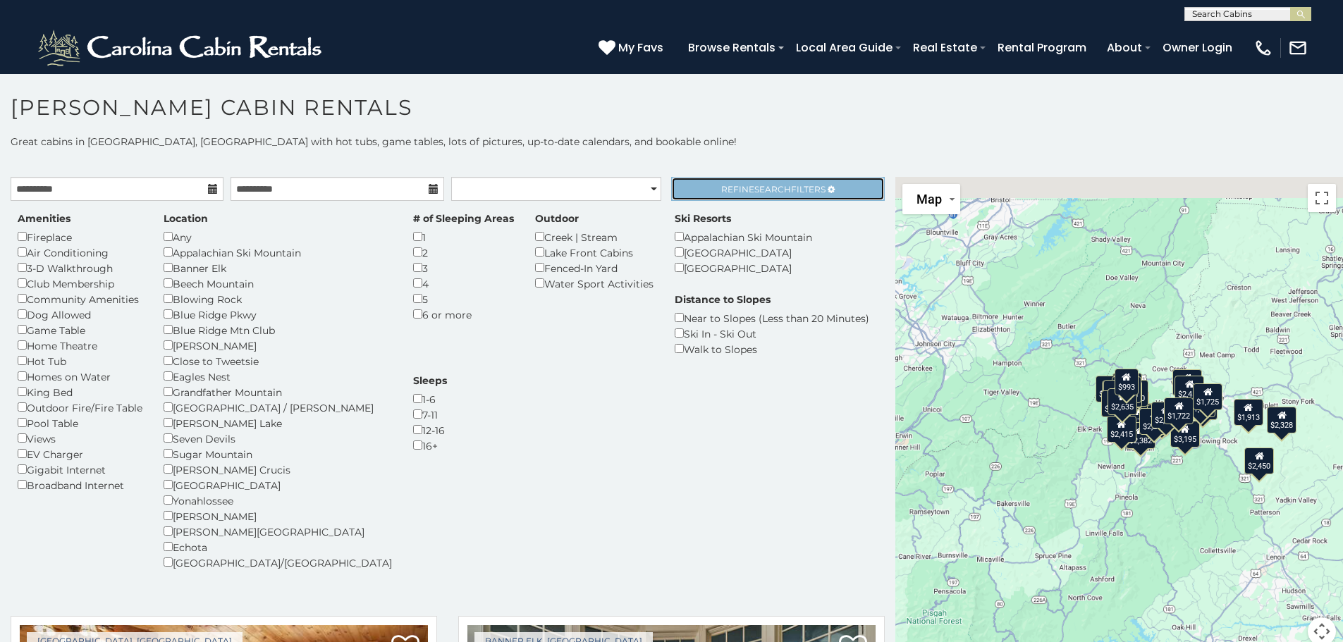
click at [771, 190] on span "Search" at bounding box center [773, 189] width 37 height 11
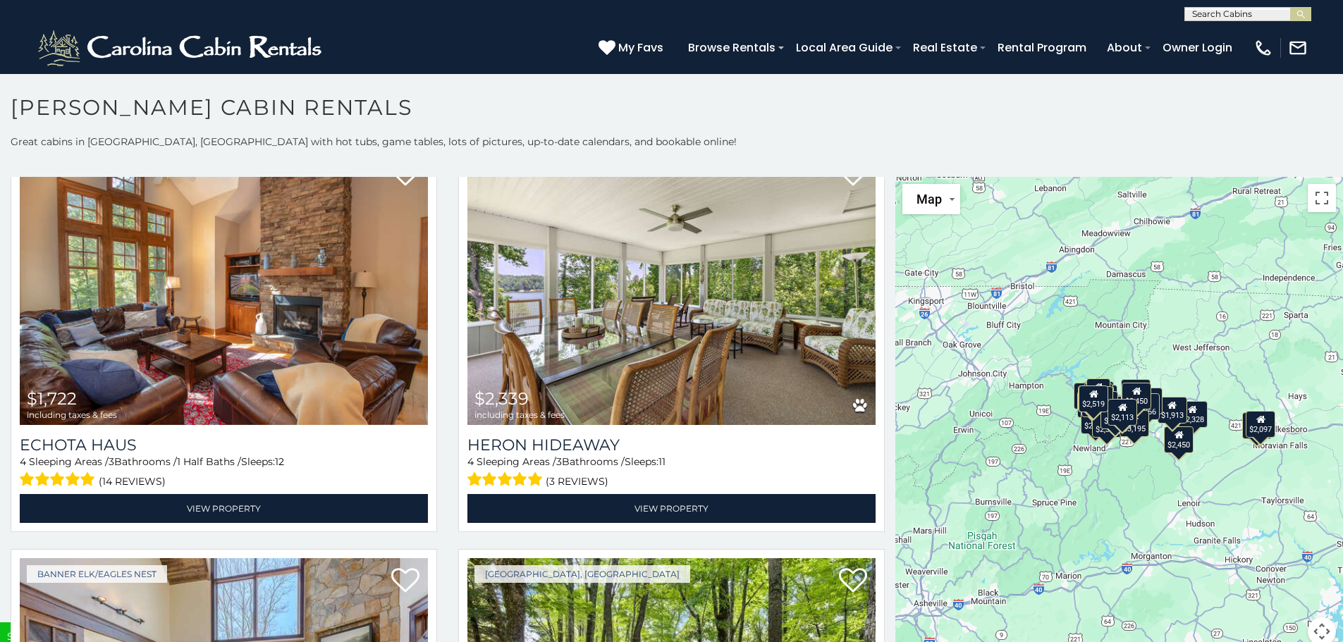
scroll to position [5359, 0]
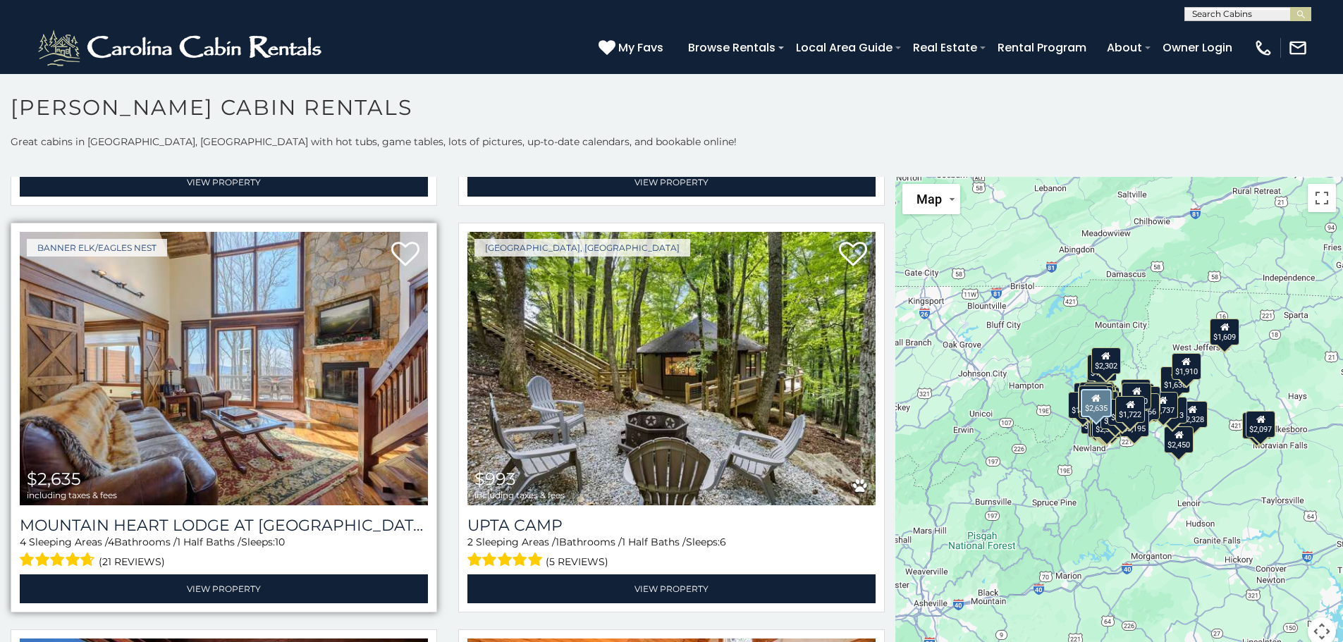
scroll to position [5661, 0]
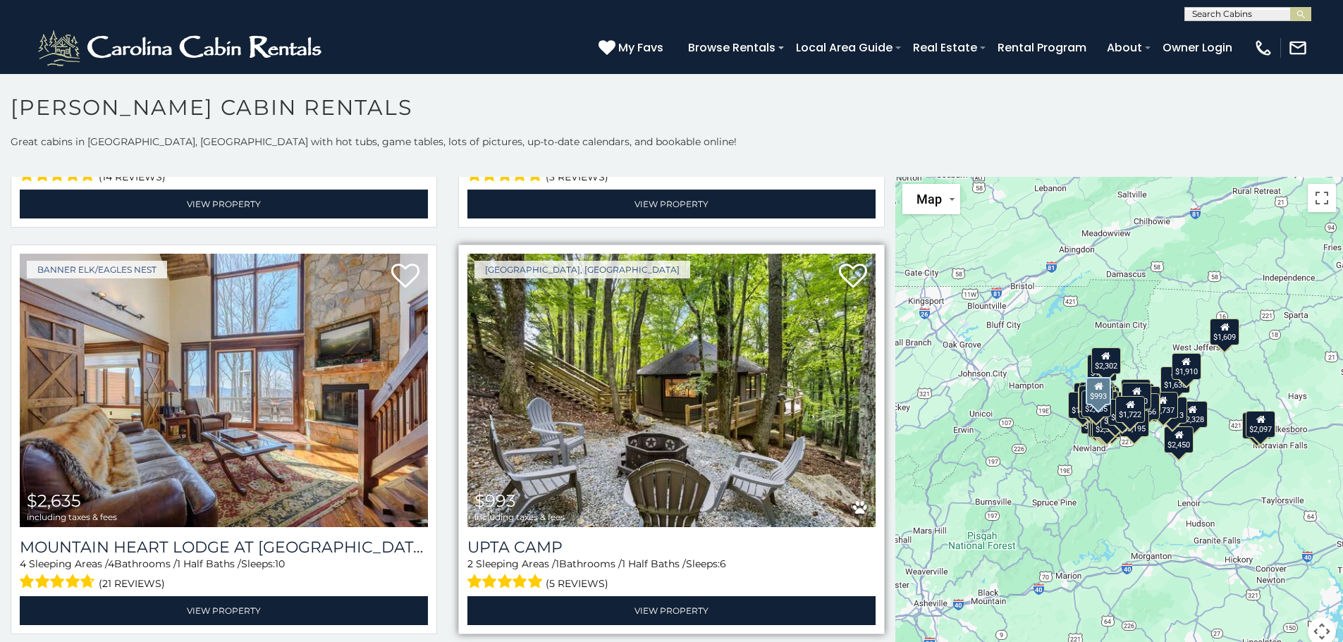
click at [647, 346] on img at bounding box center [672, 391] width 408 height 274
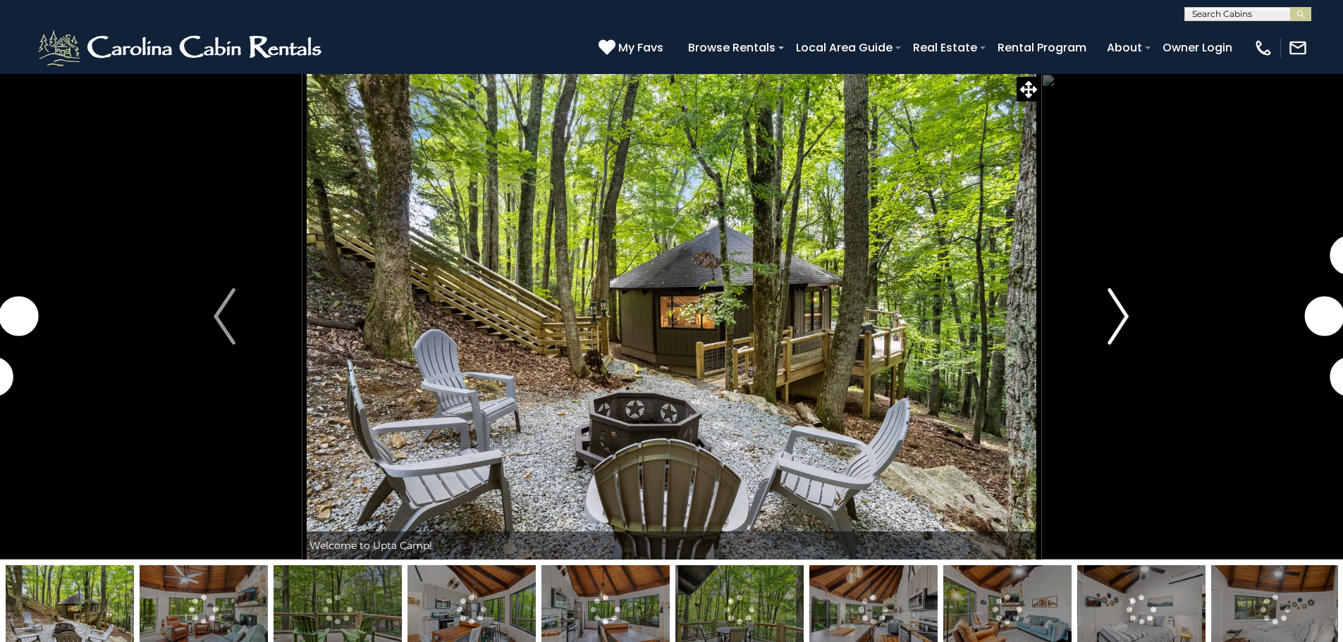
click at [1125, 322] on img "Next" at bounding box center [1118, 316] width 21 height 56
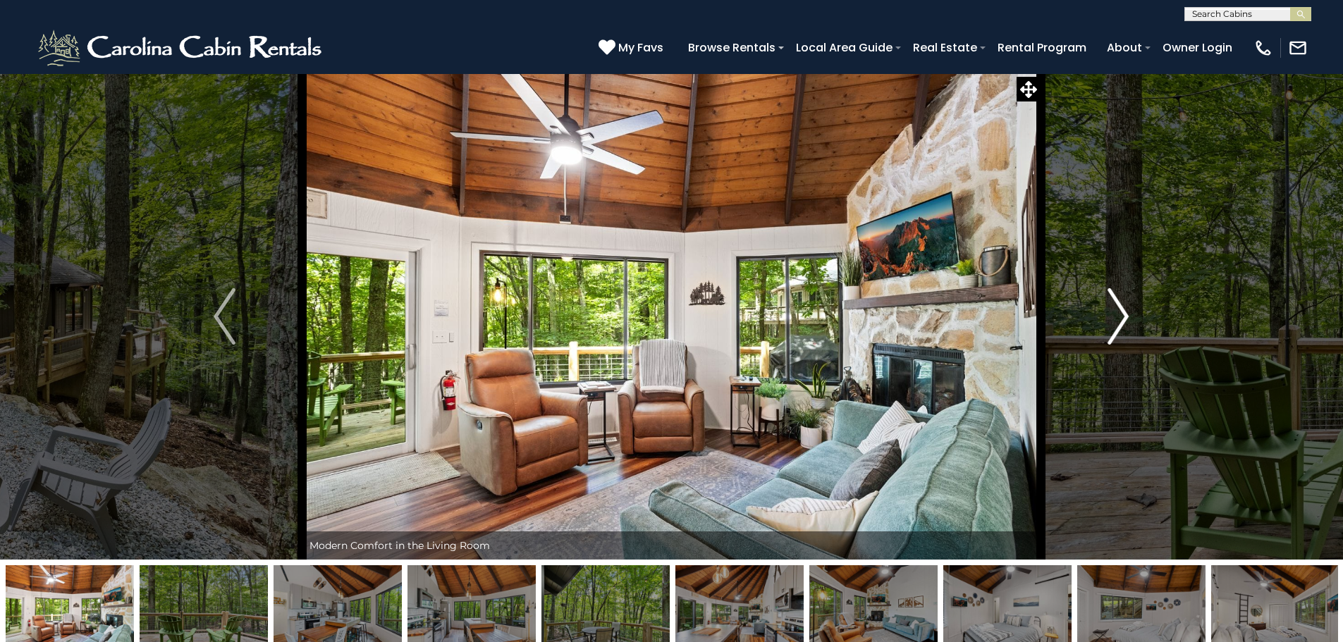
click at [1122, 316] on img "Next" at bounding box center [1118, 316] width 21 height 56
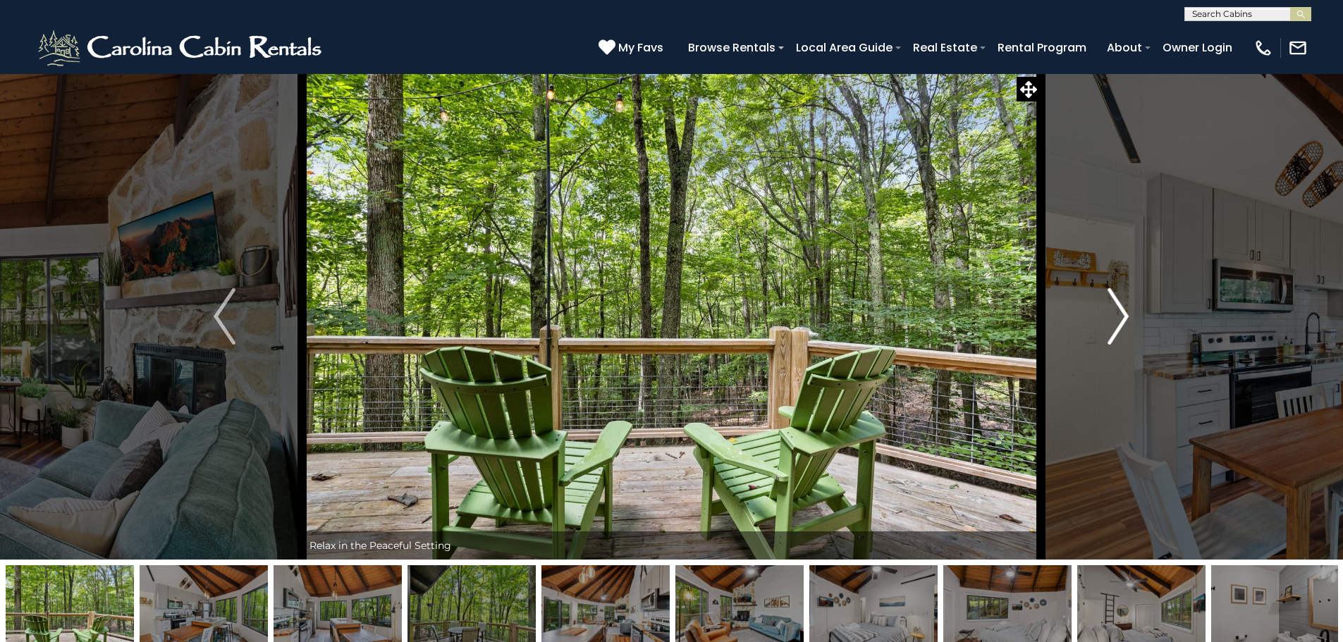
click at [1122, 316] on img "Next" at bounding box center [1118, 316] width 21 height 56
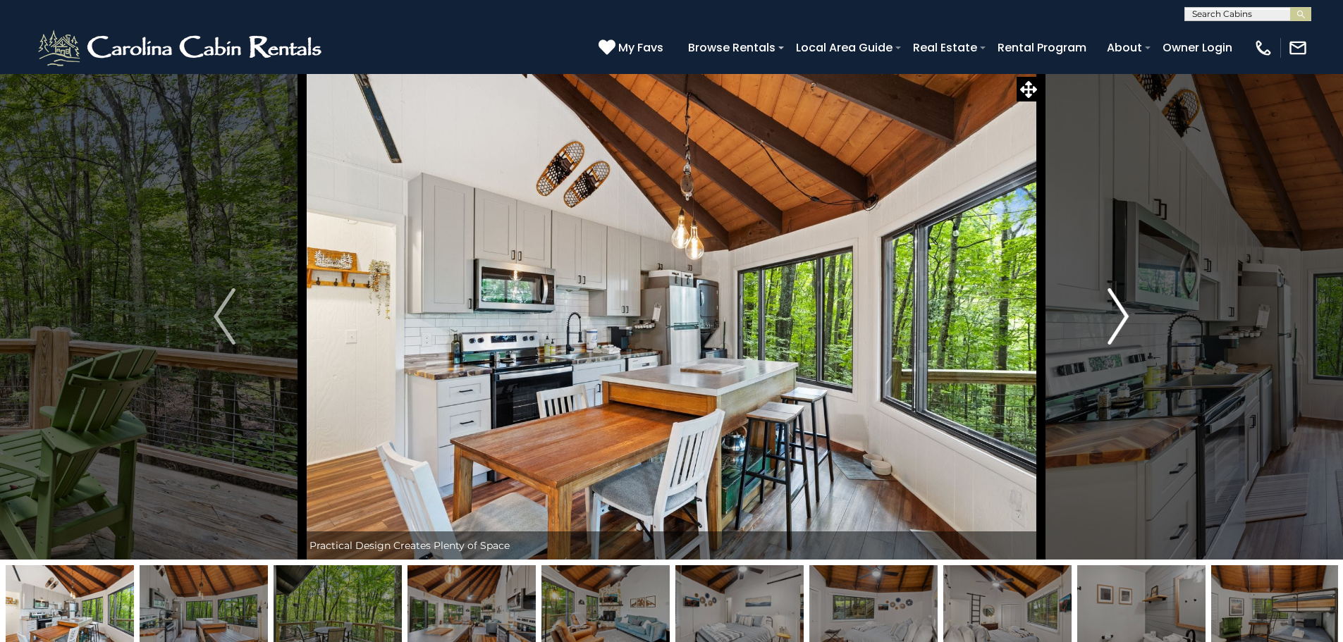
click at [1122, 316] on img "Next" at bounding box center [1118, 316] width 21 height 56
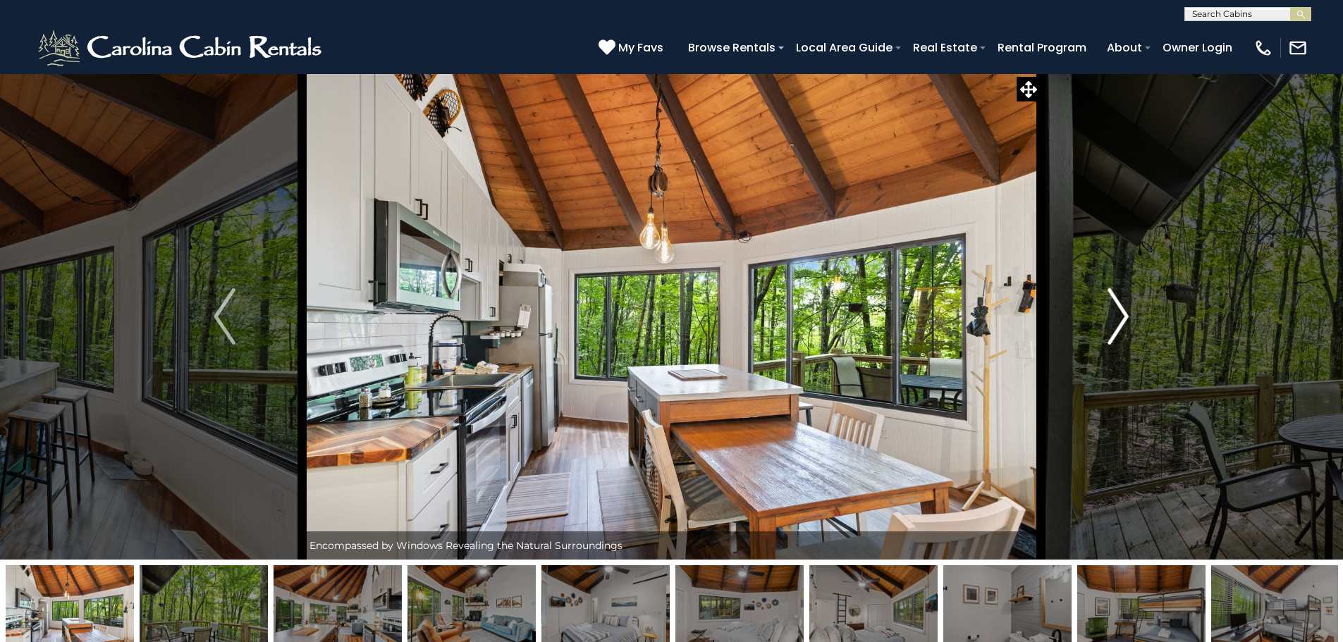
click at [1122, 316] on img "Next" at bounding box center [1118, 316] width 21 height 56
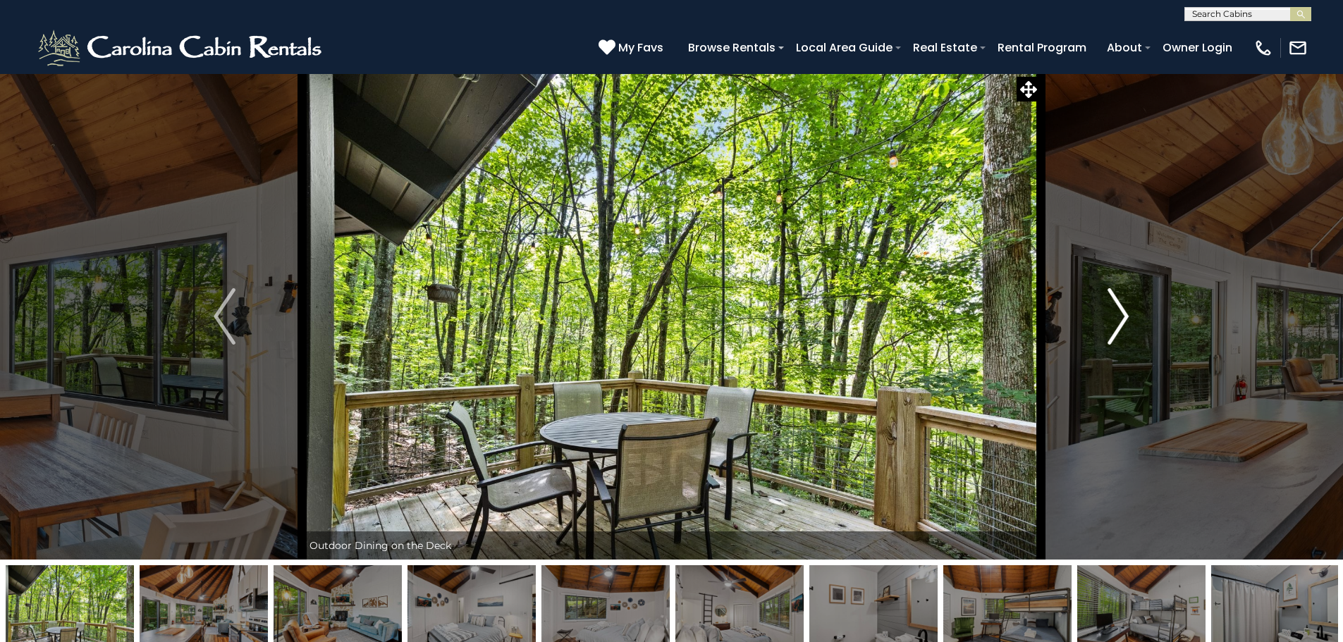
click at [1122, 316] on img "Next" at bounding box center [1118, 316] width 21 height 56
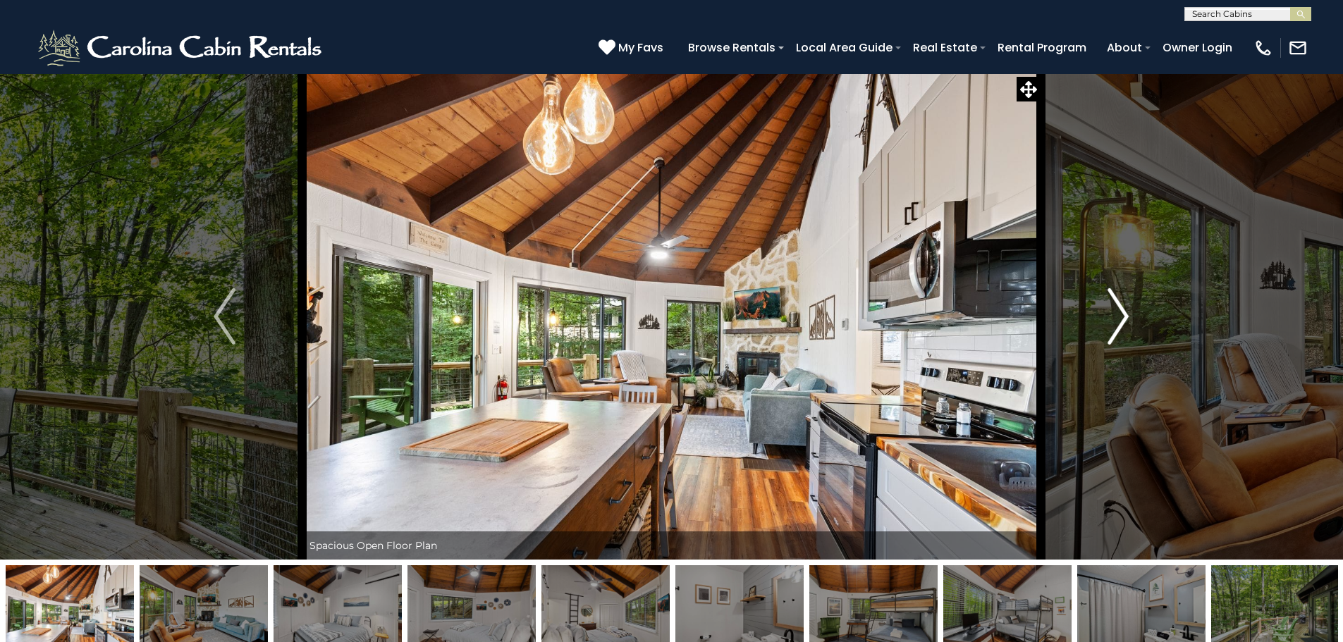
click at [1122, 316] on img "Next" at bounding box center [1118, 316] width 21 height 56
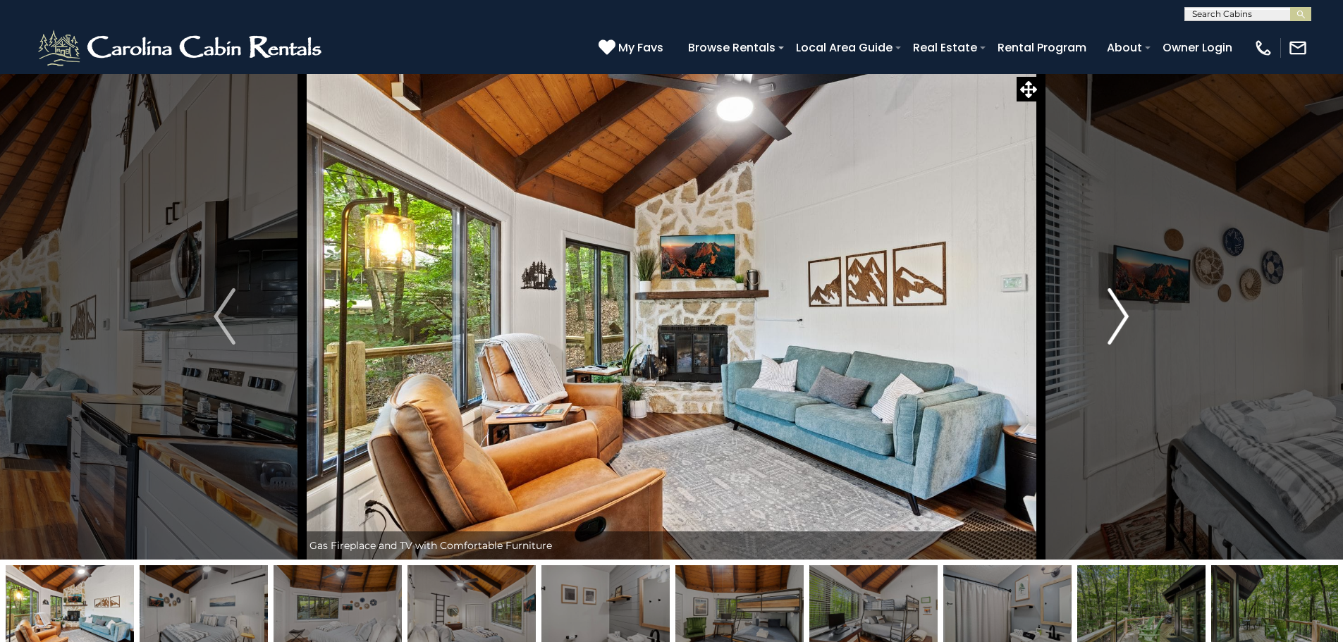
click at [1122, 316] on img "Next" at bounding box center [1118, 316] width 21 height 56
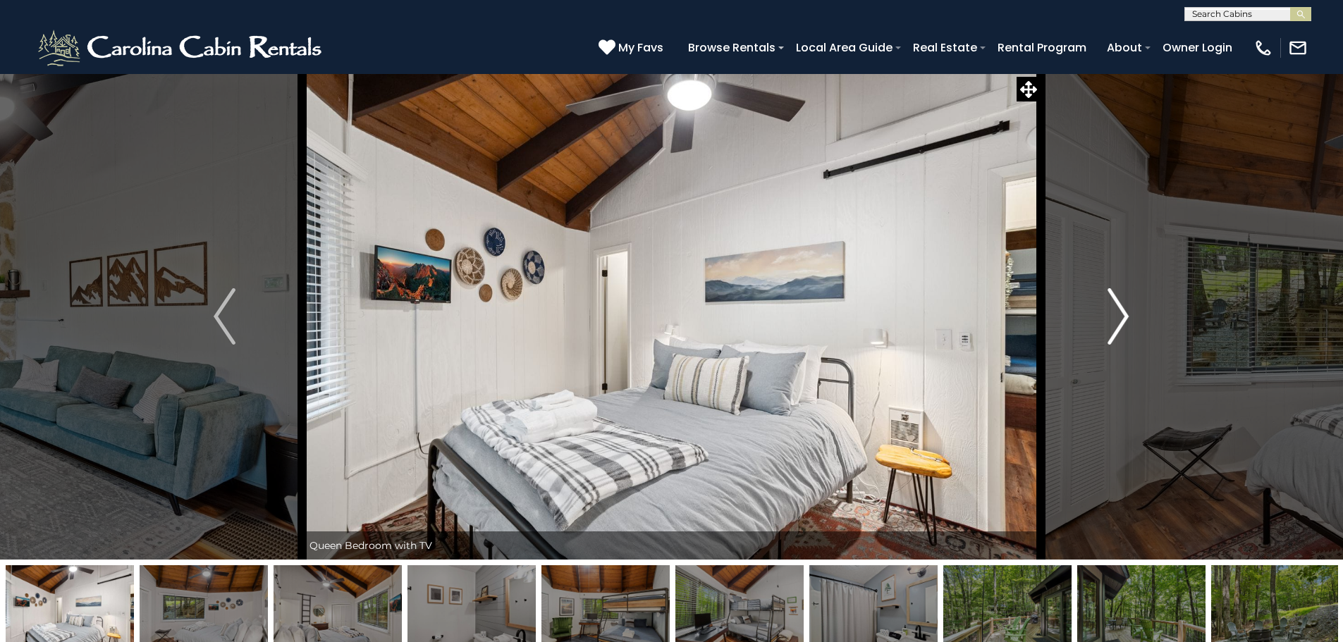
click at [1122, 316] on img "Next" at bounding box center [1118, 316] width 21 height 56
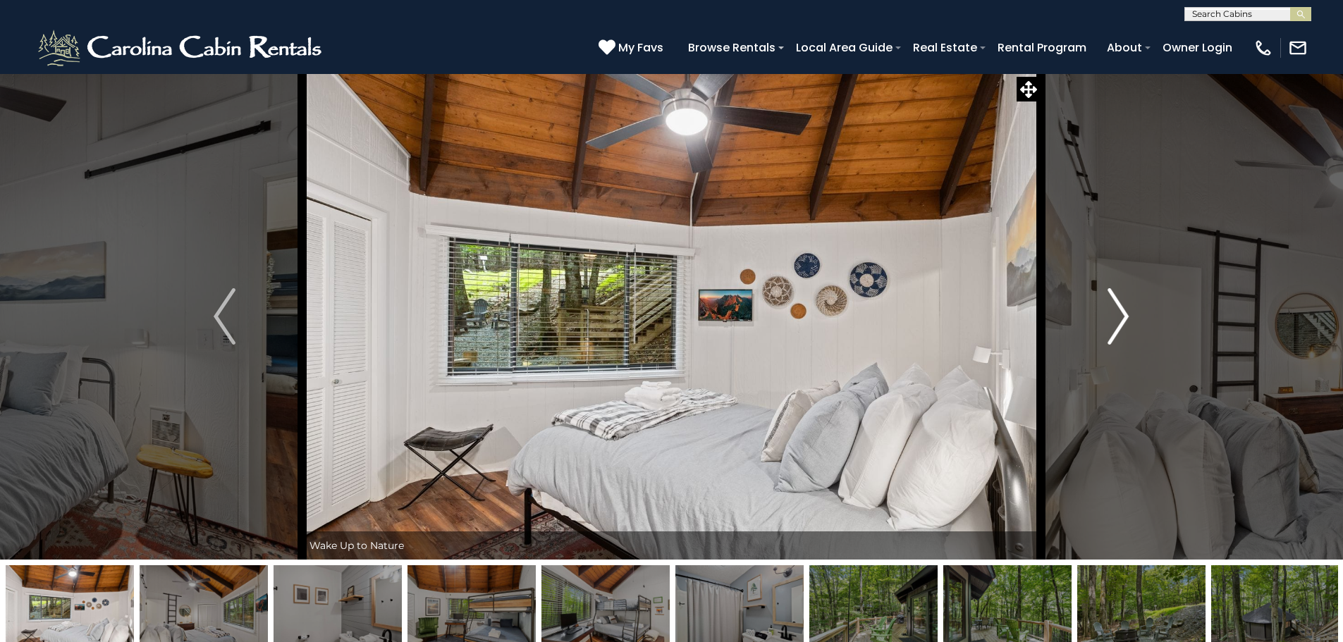
click at [1122, 316] on img "Next" at bounding box center [1118, 316] width 21 height 56
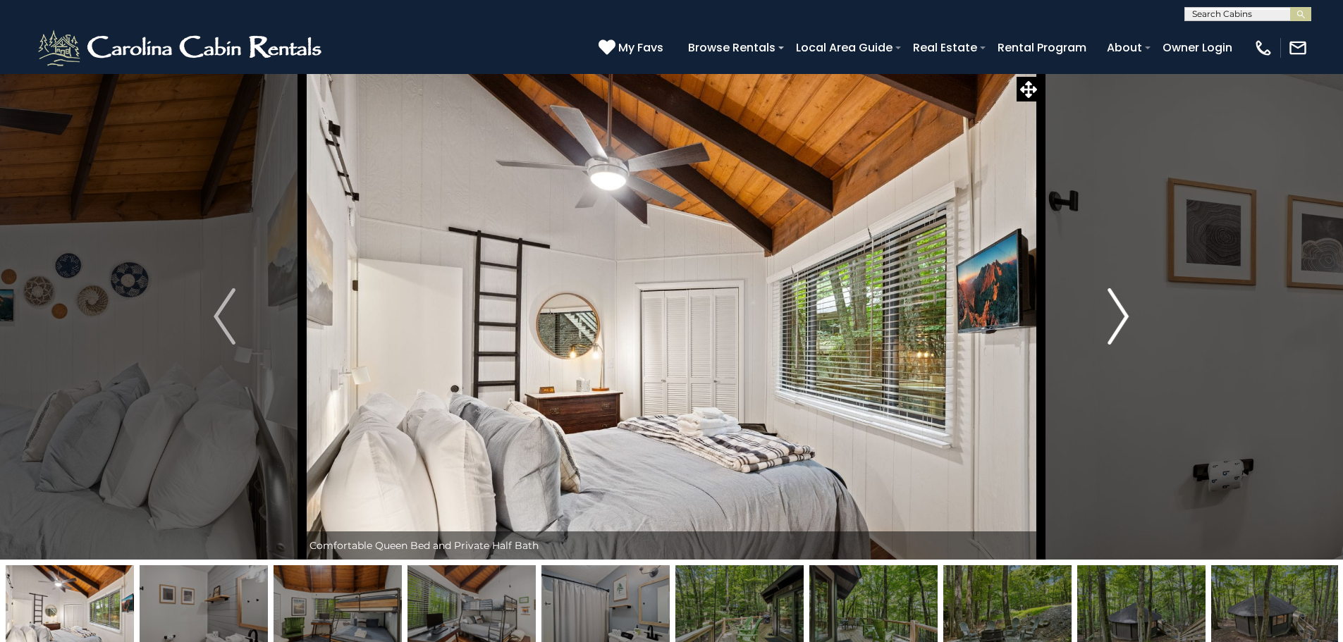
click at [1122, 316] on img "Next" at bounding box center [1118, 316] width 21 height 56
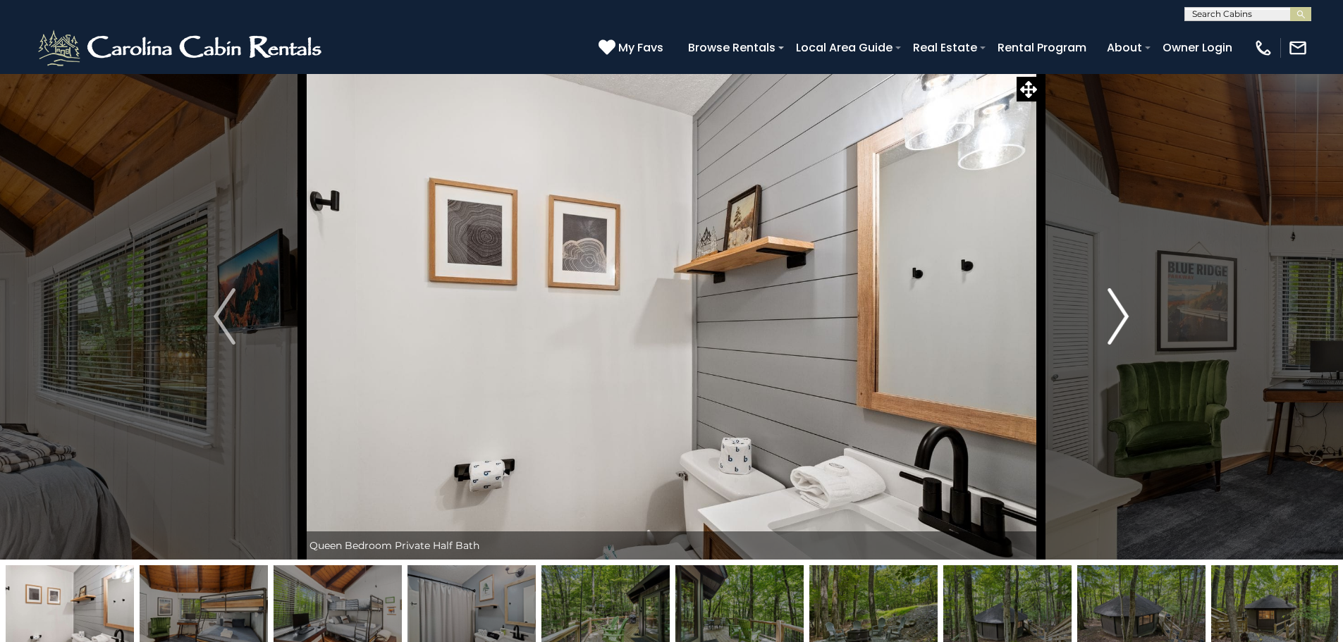
click at [1122, 316] on img "Next" at bounding box center [1118, 316] width 21 height 56
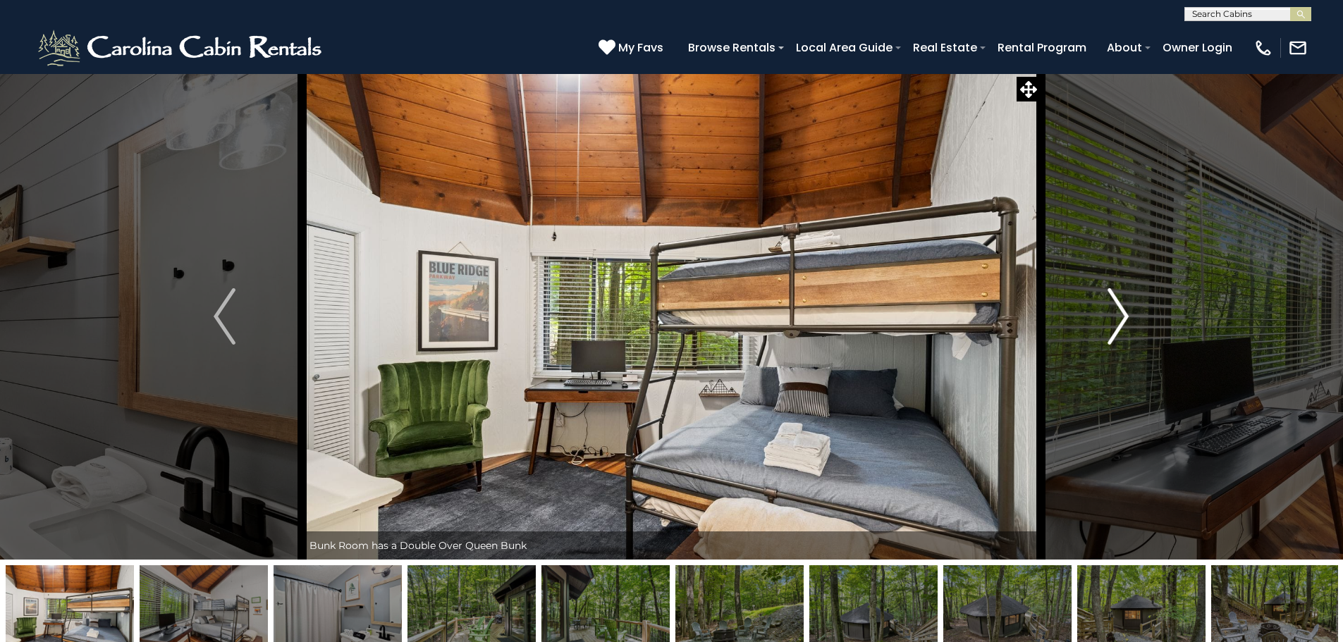
click at [1122, 316] on img "Next" at bounding box center [1118, 316] width 21 height 56
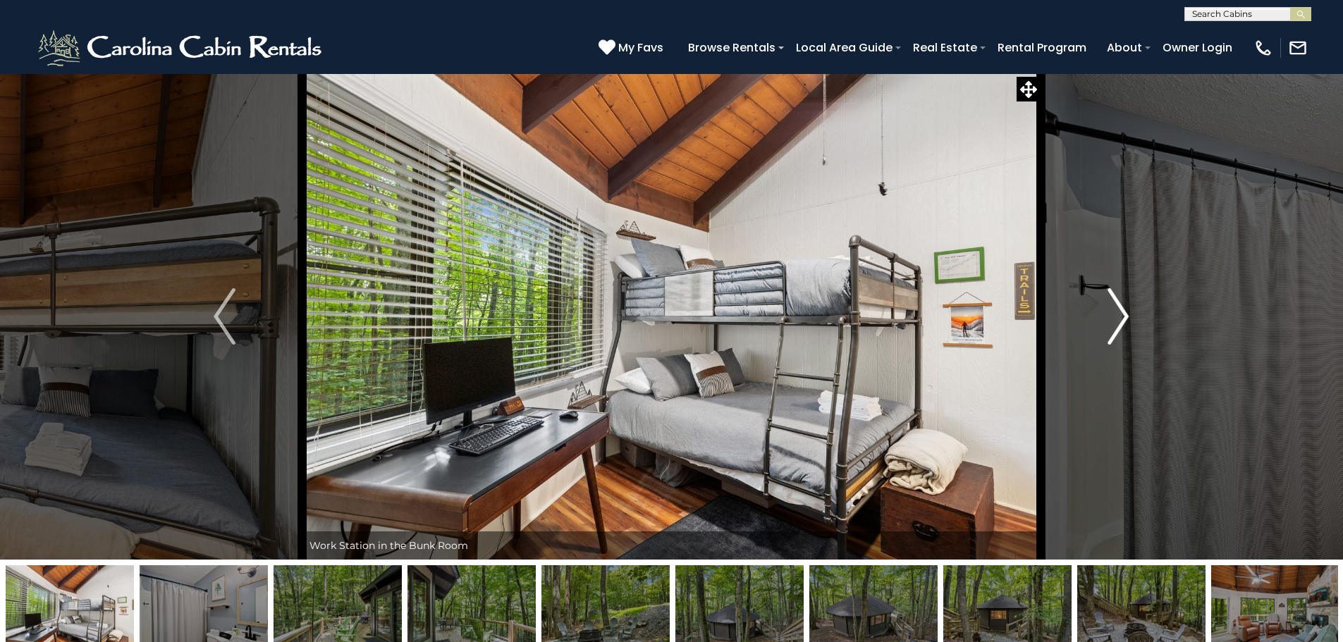
click at [1122, 316] on img "Next" at bounding box center [1118, 316] width 21 height 56
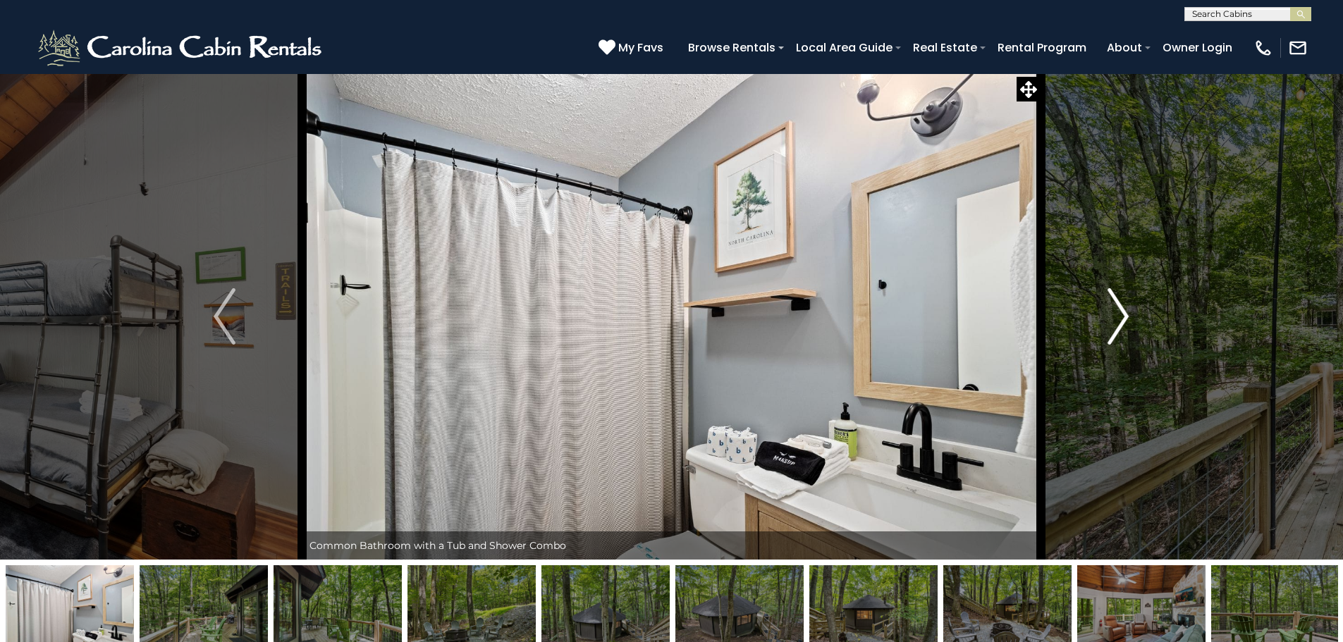
click at [1122, 316] on img "Next" at bounding box center [1118, 316] width 21 height 56
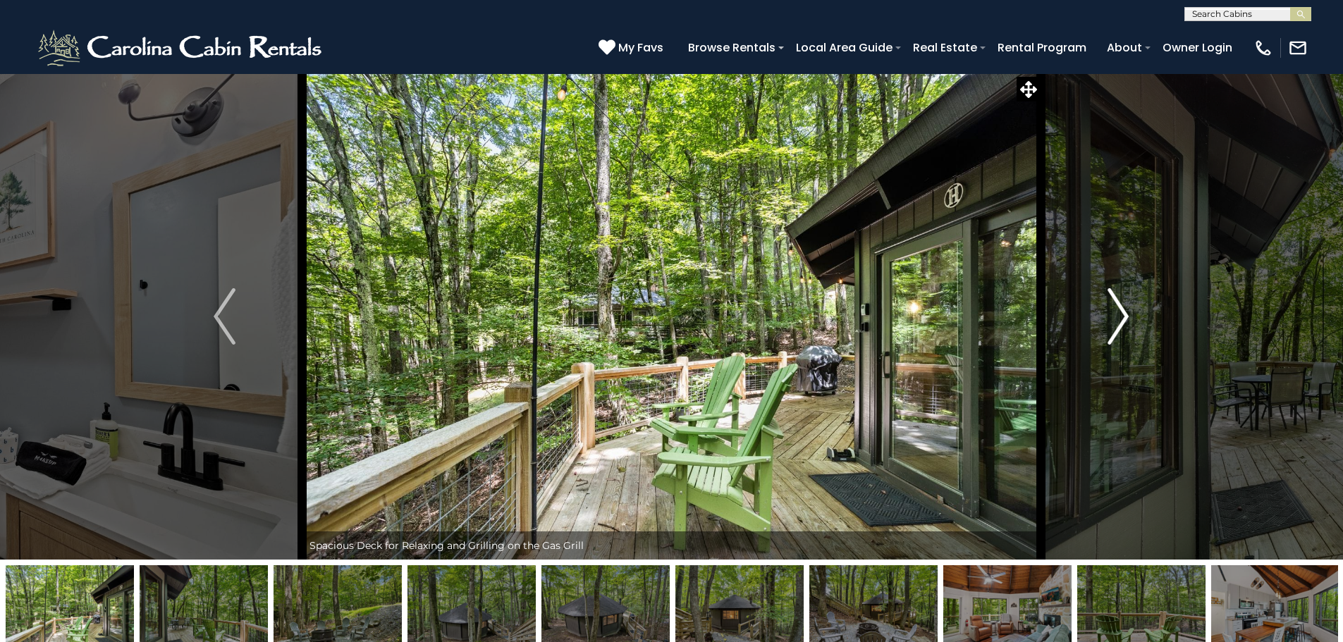
click at [1122, 316] on img "Next" at bounding box center [1118, 316] width 21 height 56
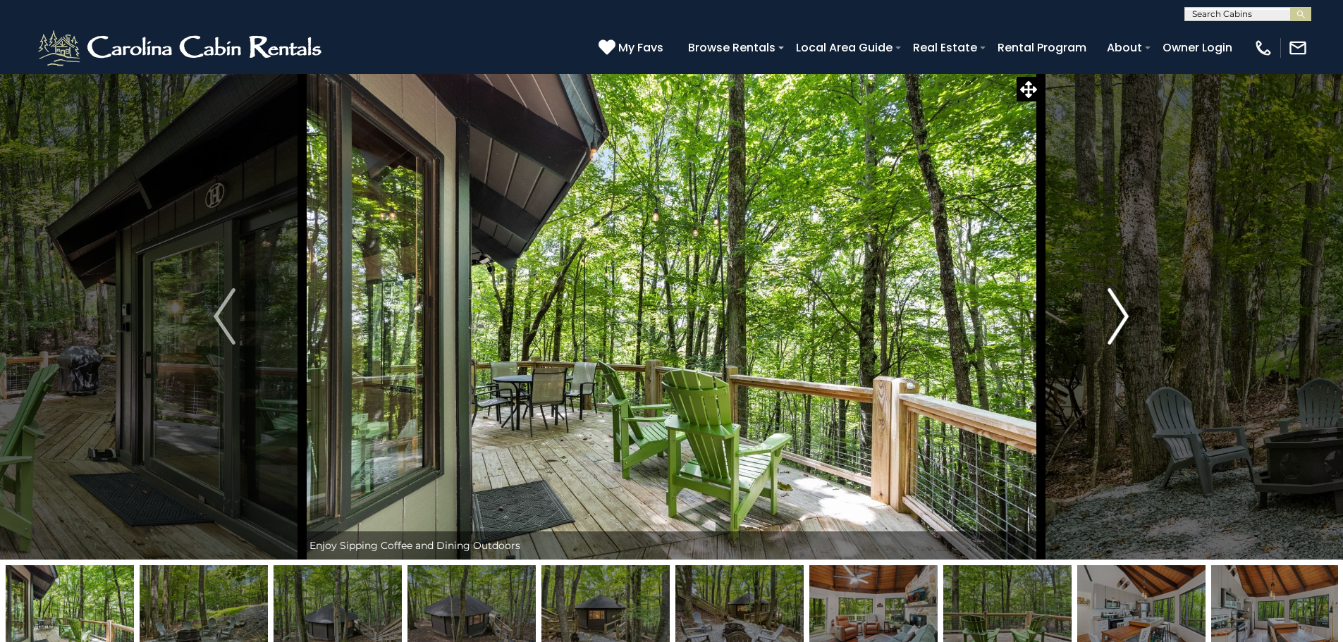
click at [1122, 316] on img "Next" at bounding box center [1118, 316] width 21 height 56
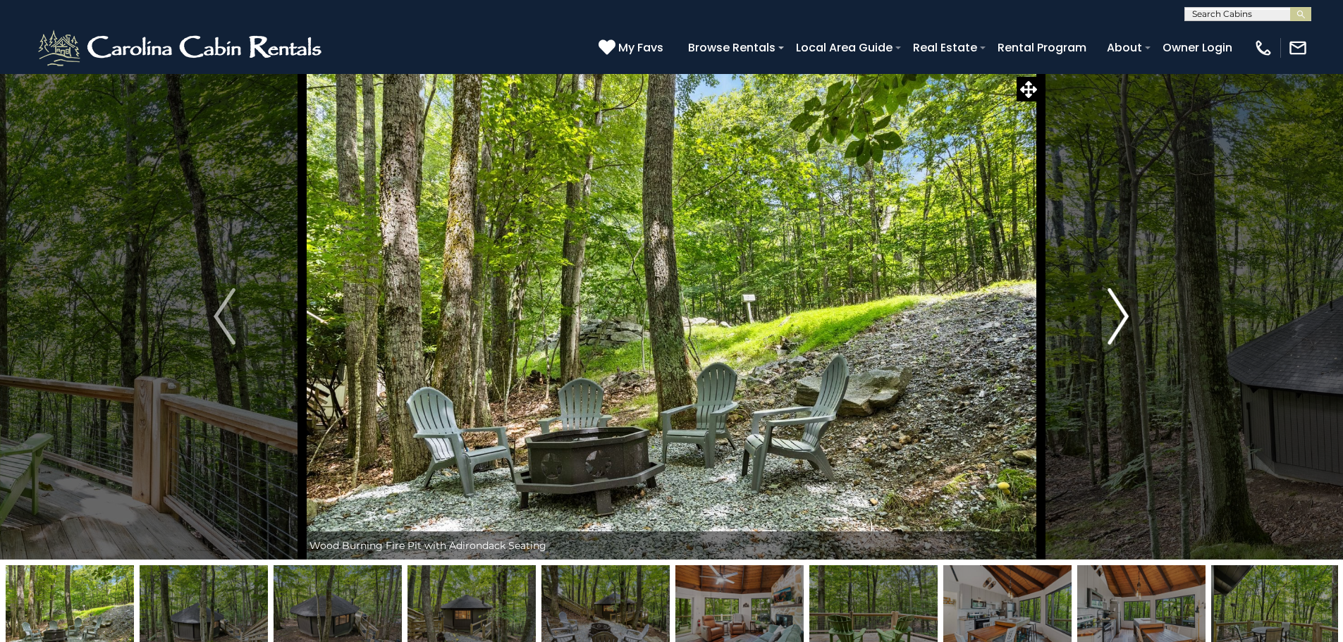
click at [1122, 316] on img "Next" at bounding box center [1118, 316] width 21 height 56
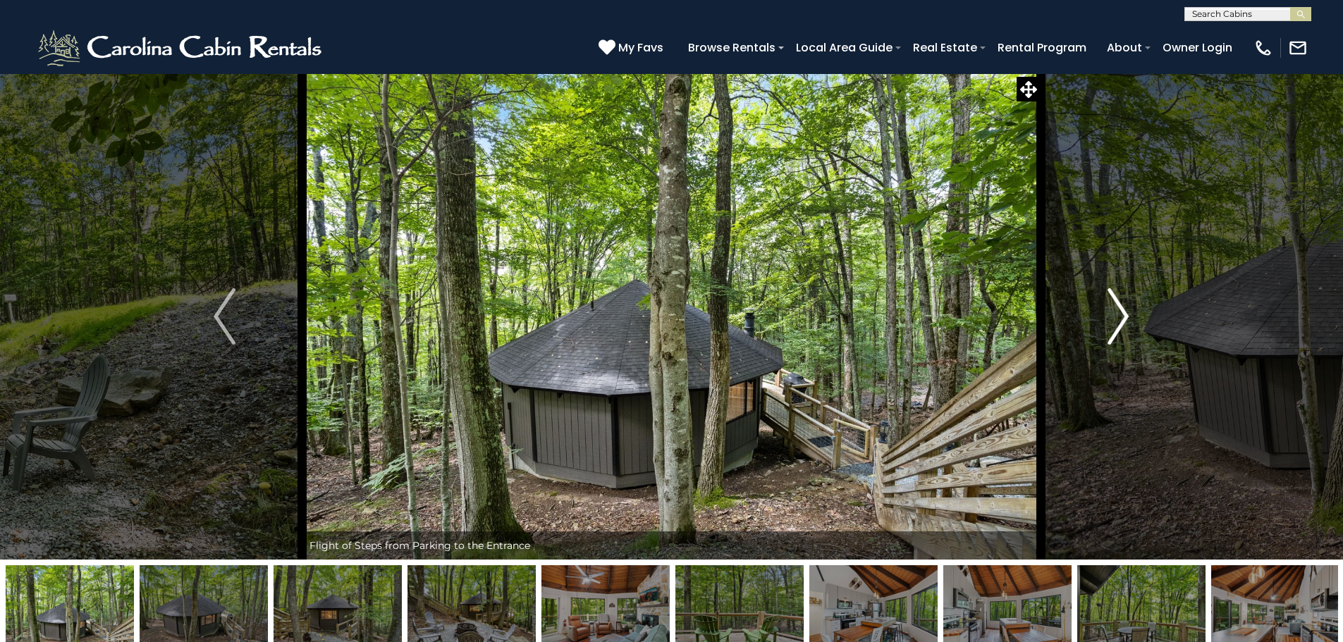
click at [1122, 316] on img "Next" at bounding box center [1118, 316] width 21 height 56
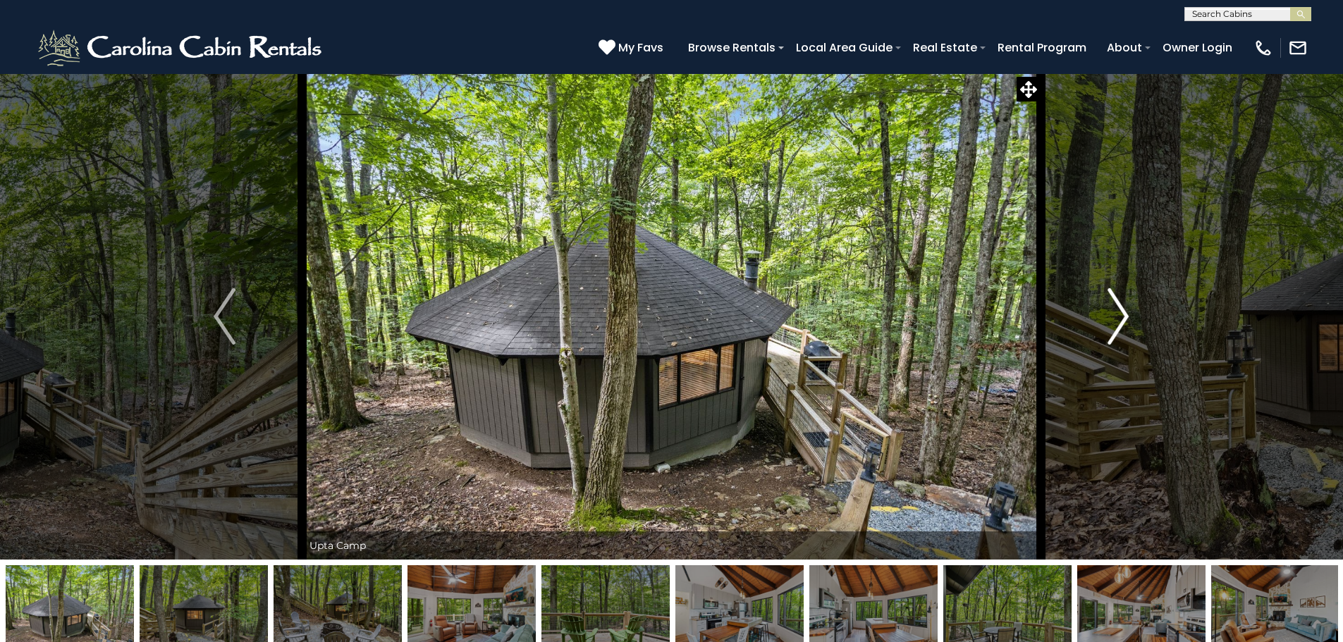
click at [1122, 316] on img "Next" at bounding box center [1118, 316] width 21 height 56
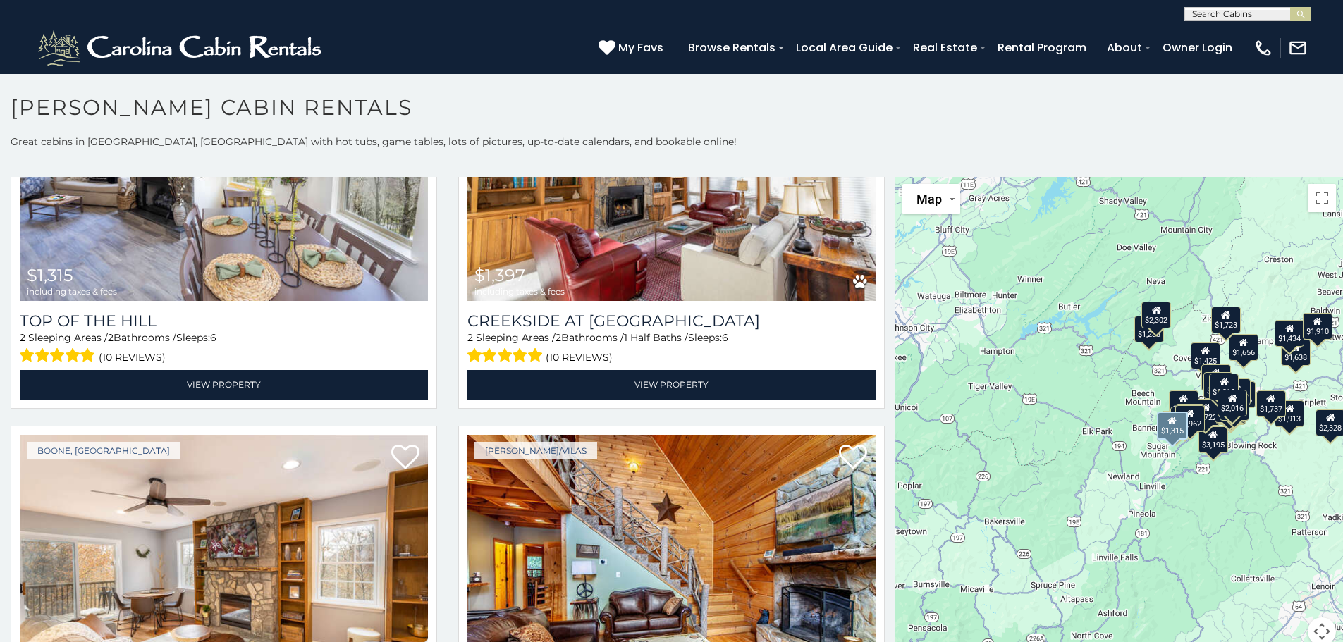
scroll to position [5218, 0]
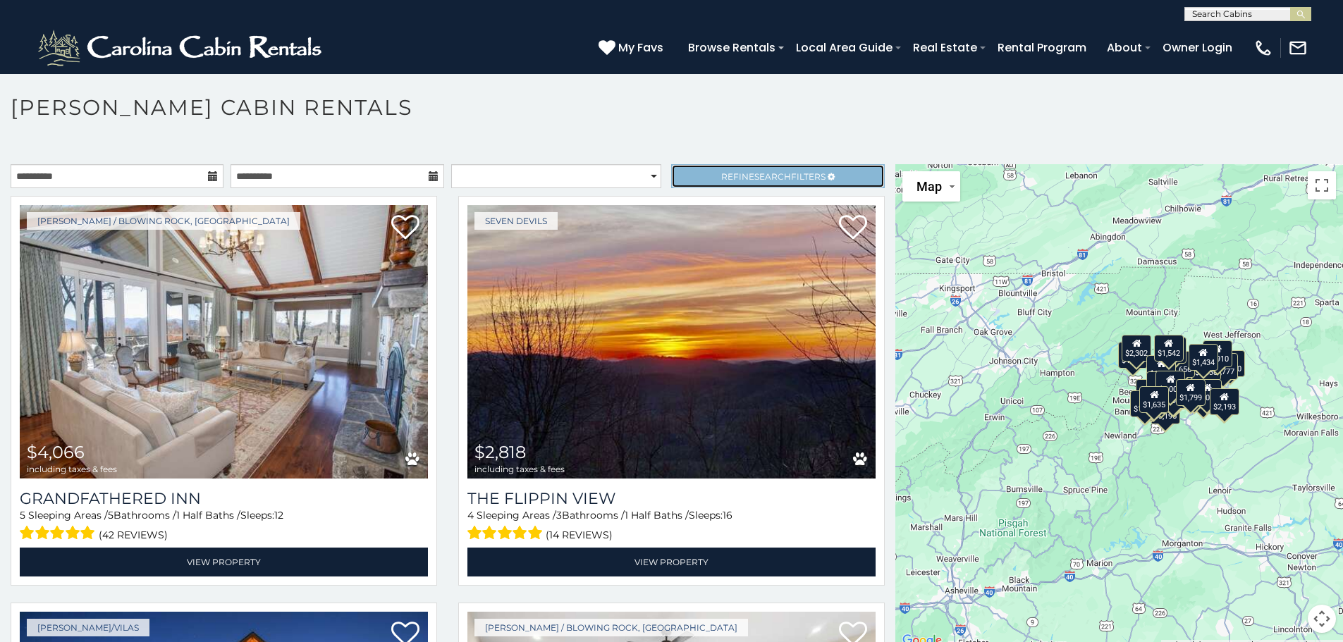
click at [740, 169] on link "Refine Search Filters" at bounding box center [777, 176] width 213 height 24
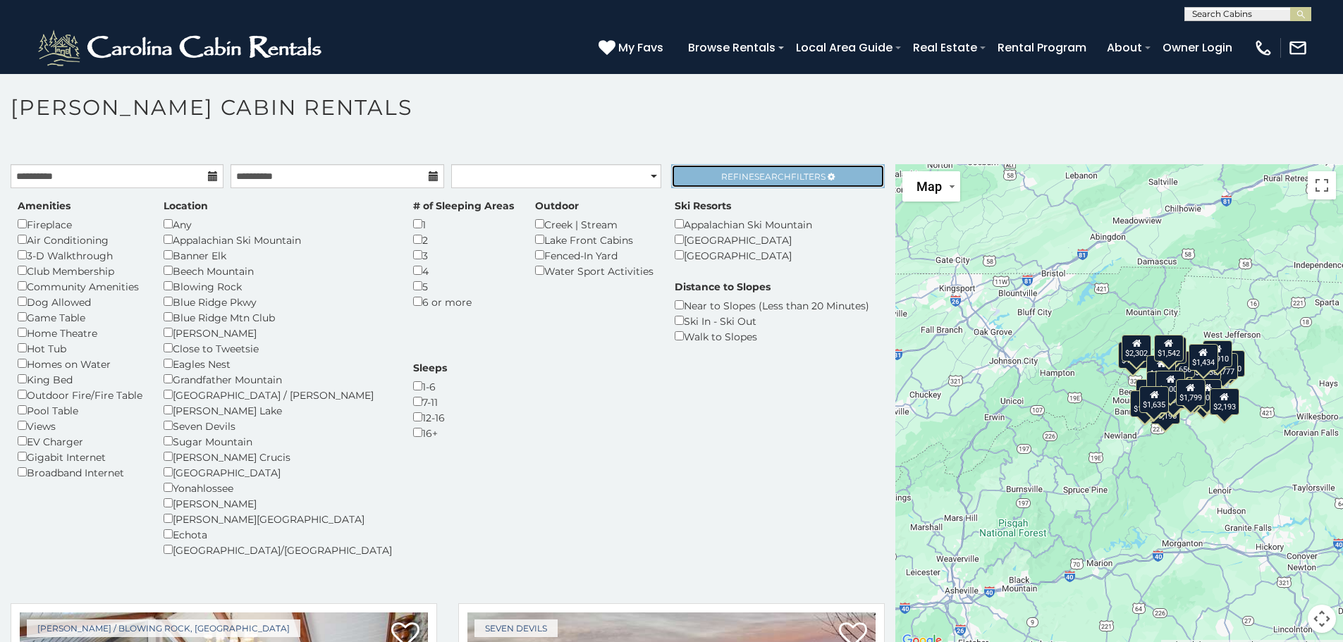
click at [790, 177] on span "Refine Search Filters" at bounding box center [773, 176] width 104 height 11
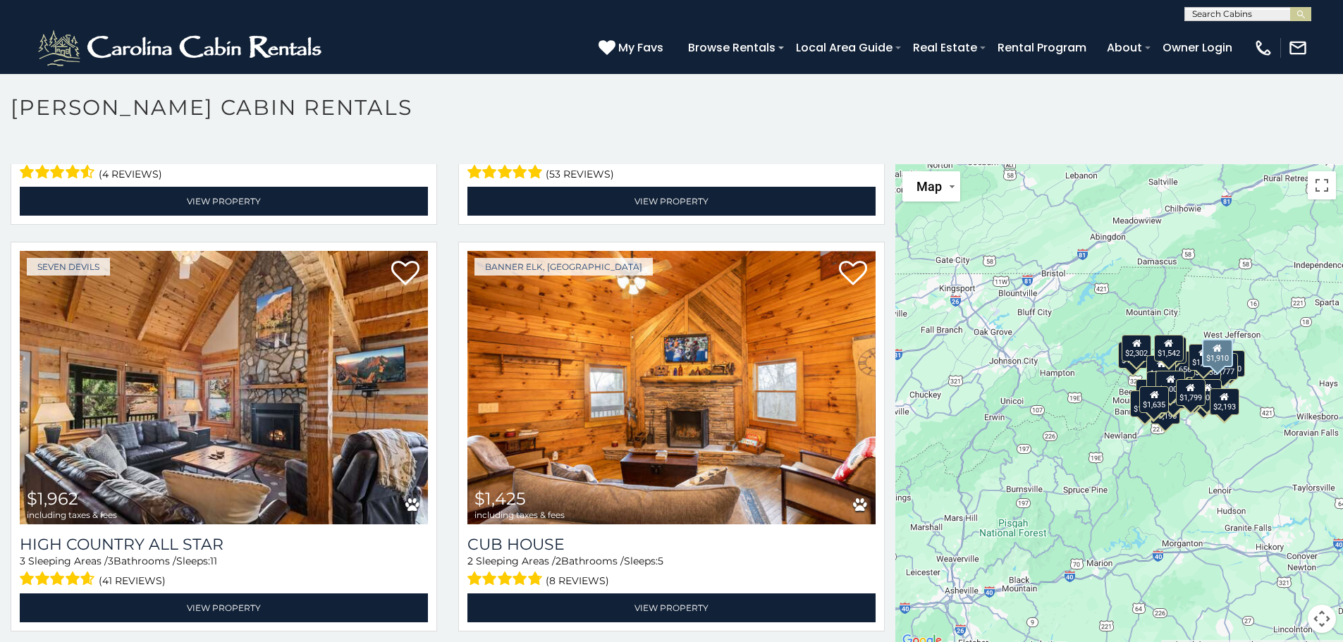
scroll to position [3244, 0]
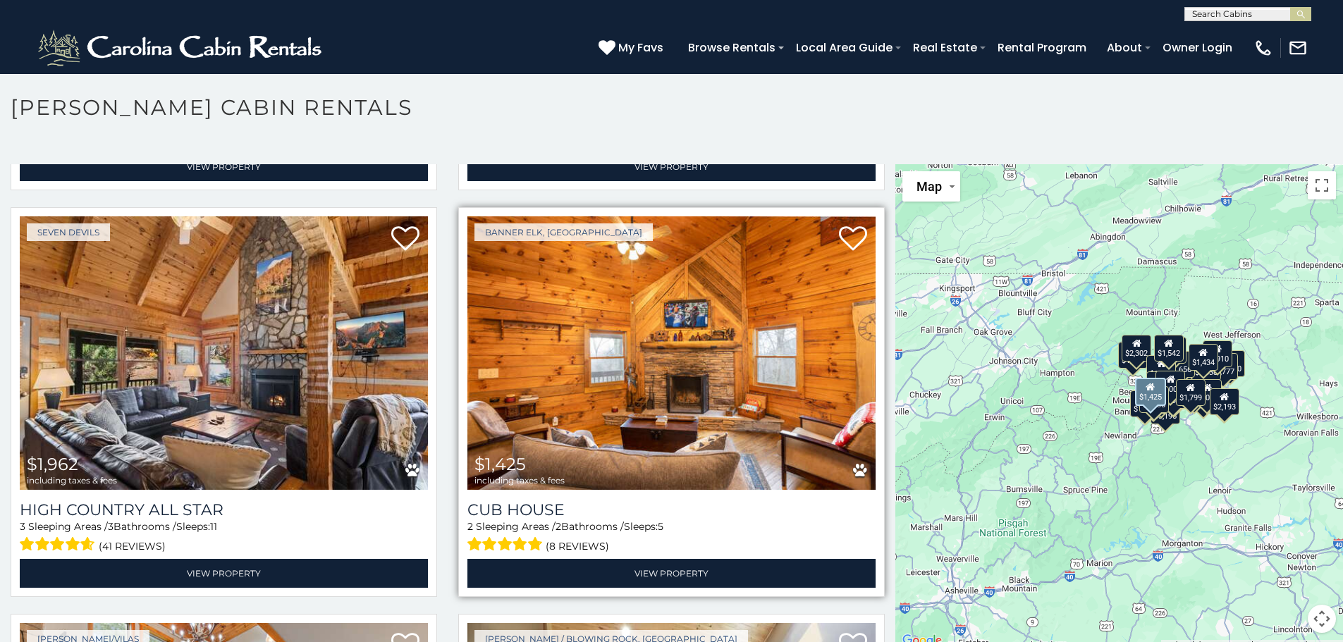
click at [613, 348] on img at bounding box center [672, 353] width 408 height 274
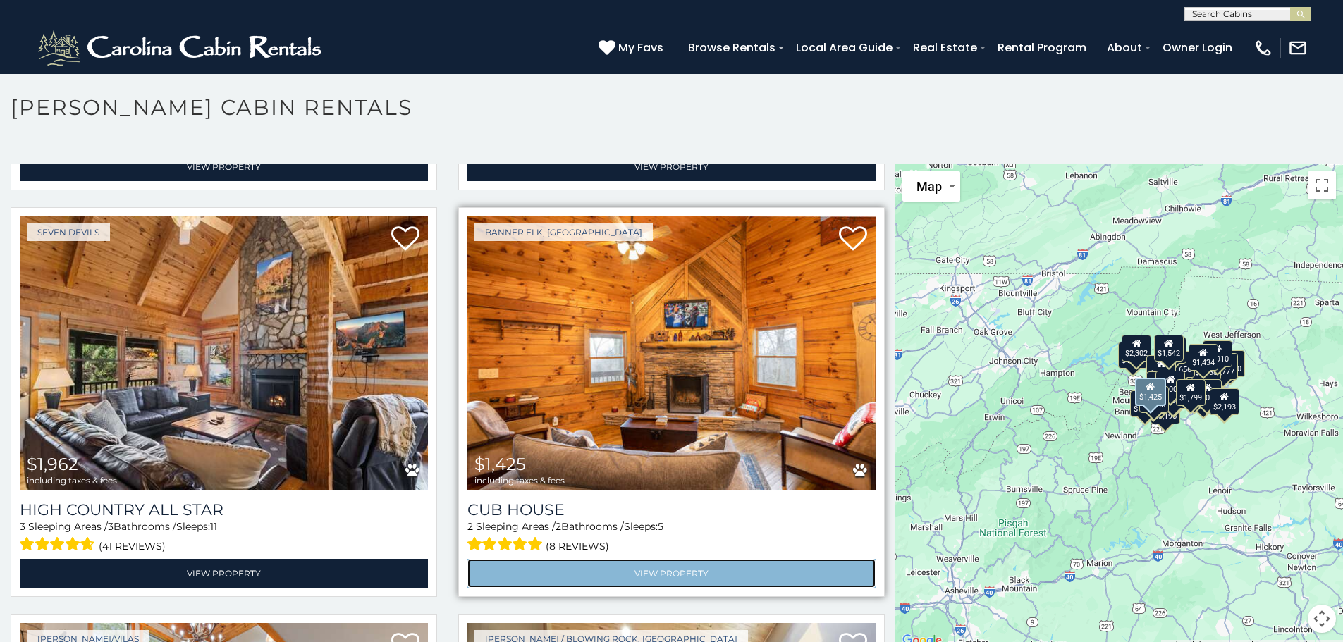
click at [654, 559] on link "View Property" at bounding box center [672, 573] width 408 height 29
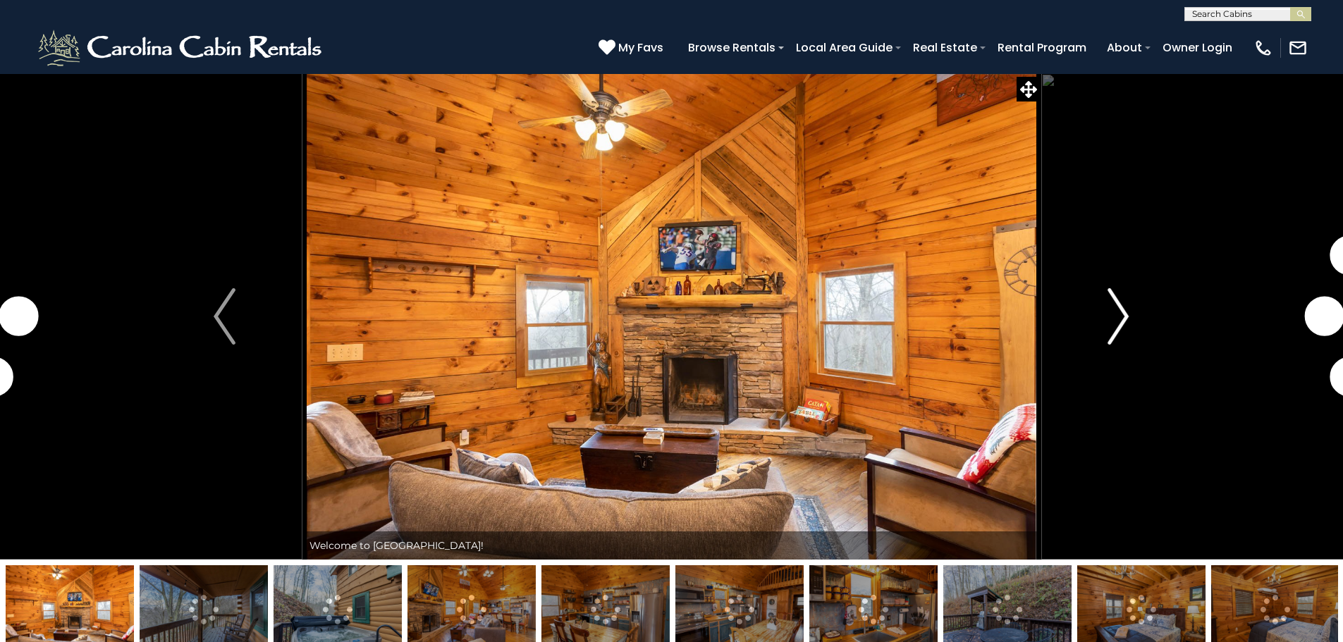
click at [1130, 324] on button "Next" at bounding box center [1118, 316] width 155 height 487
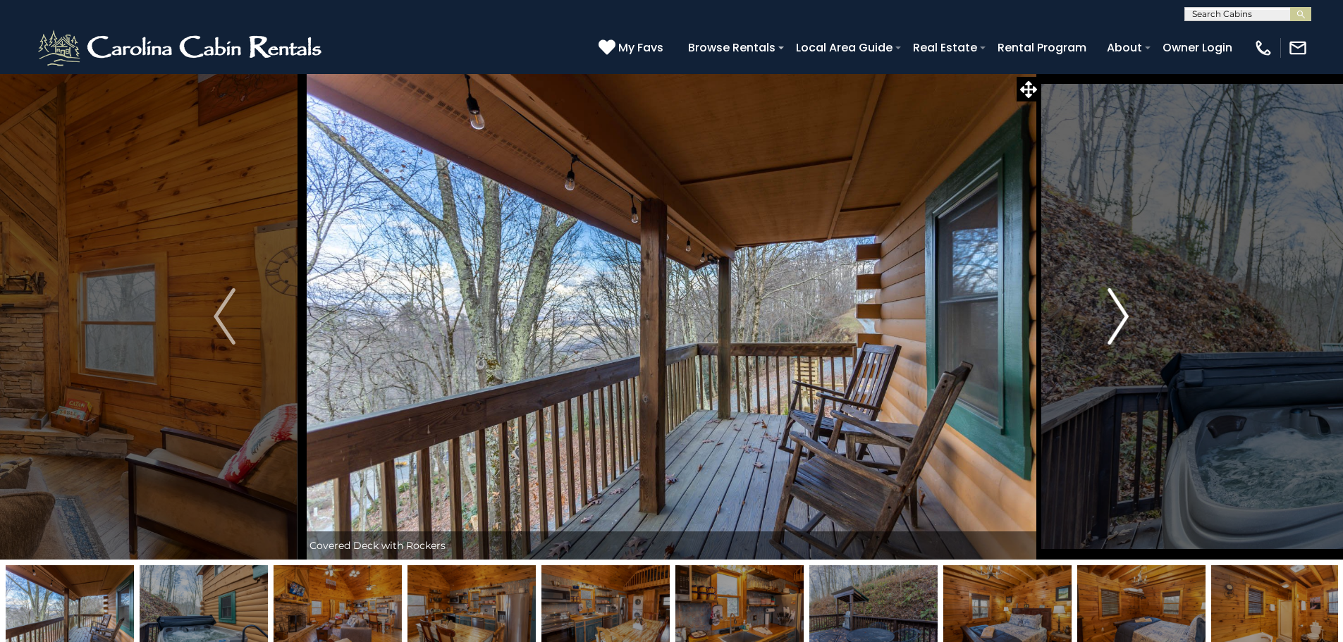
click at [1127, 317] on img "Next" at bounding box center [1118, 316] width 21 height 56
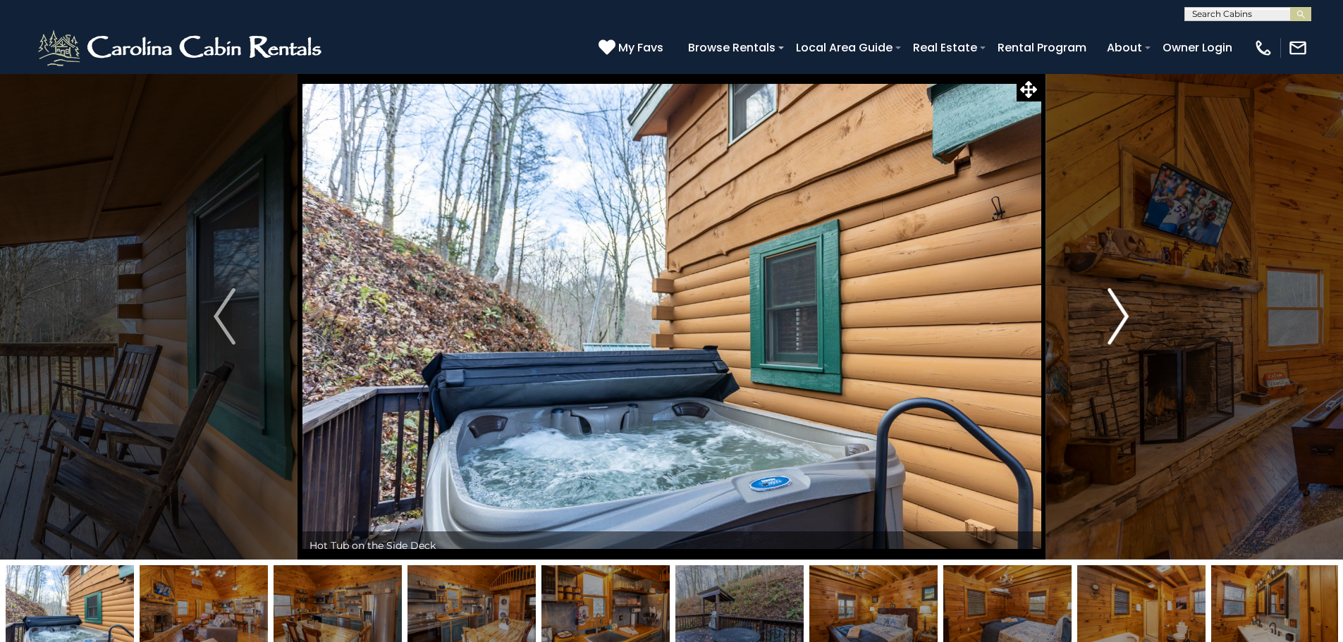
click at [1127, 317] on img "Next" at bounding box center [1118, 316] width 21 height 56
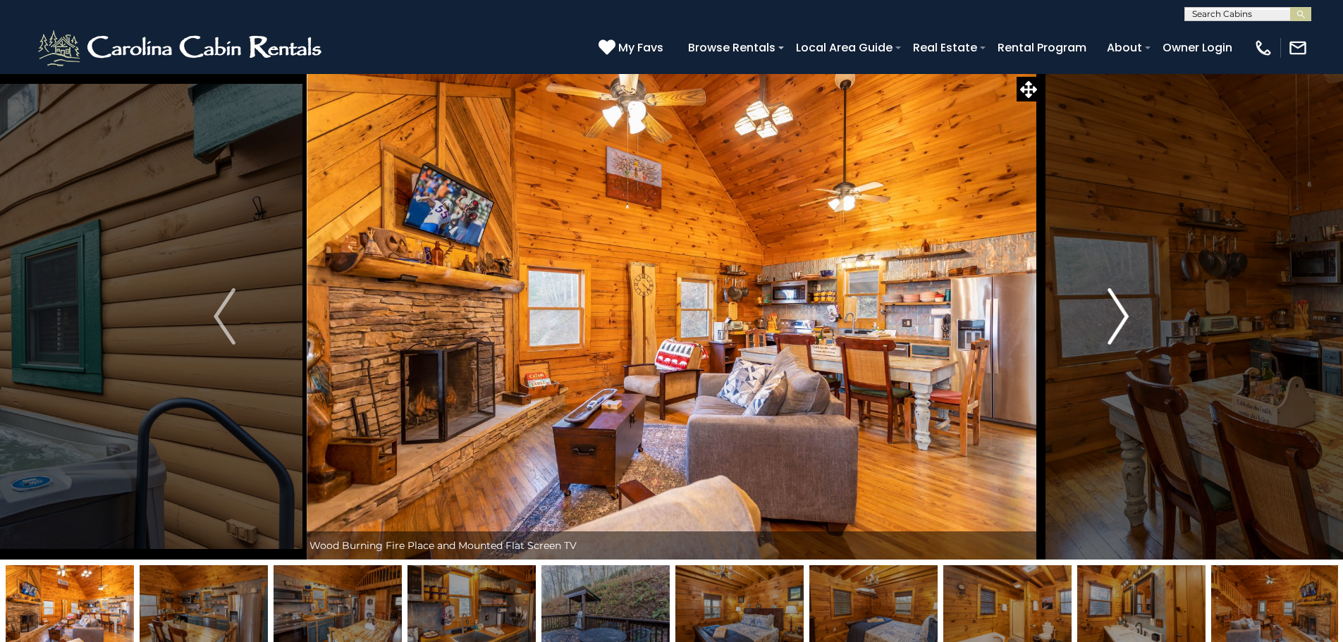
click at [1127, 317] on img "Next" at bounding box center [1118, 316] width 21 height 56
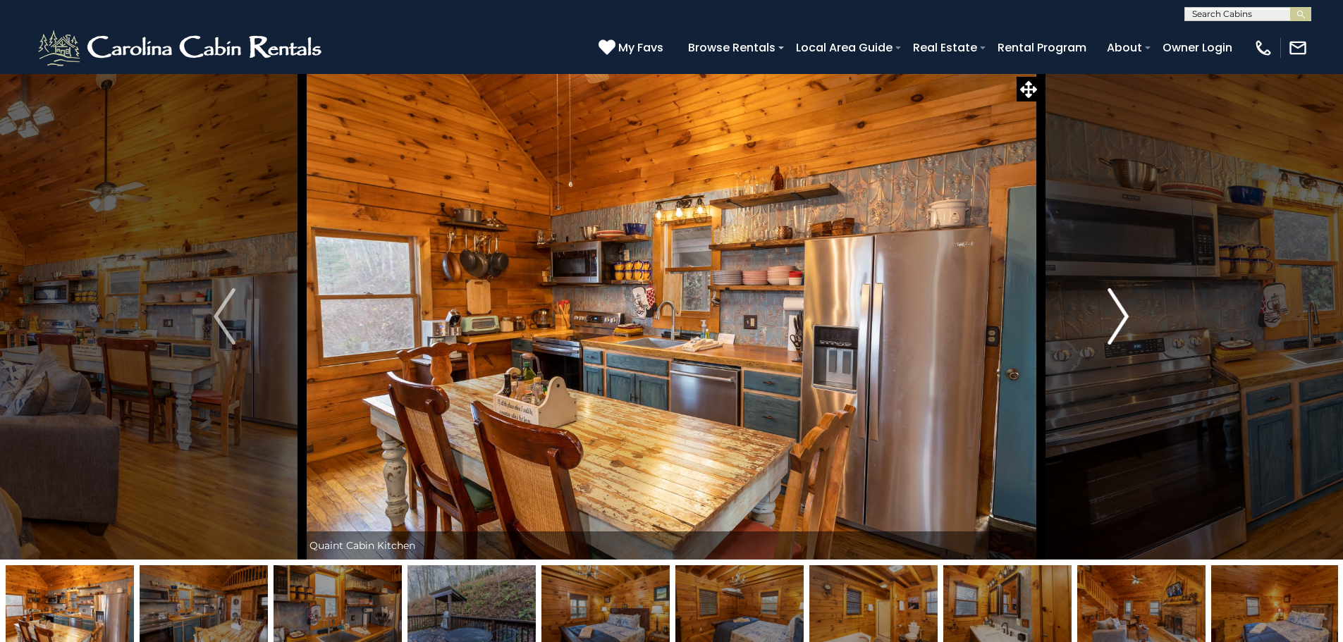
click at [1127, 317] on img "Next" at bounding box center [1118, 316] width 21 height 56
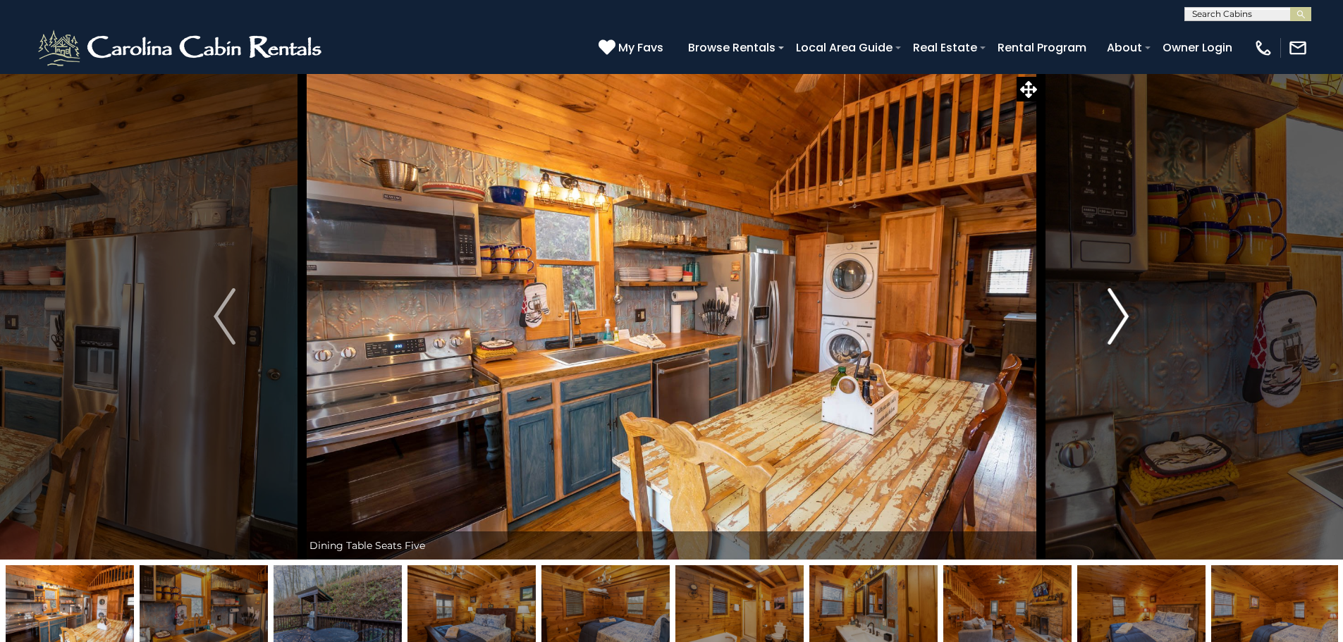
click at [1127, 317] on img "Next" at bounding box center [1118, 316] width 21 height 56
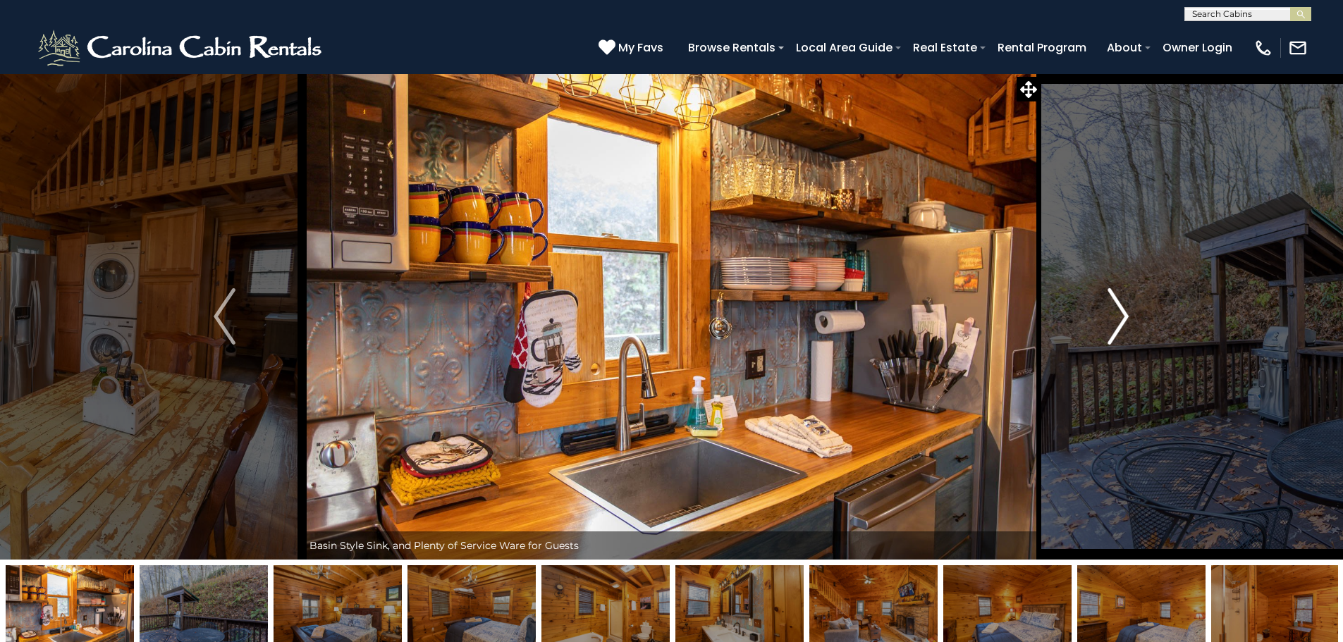
click at [1127, 317] on img "Next" at bounding box center [1118, 316] width 21 height 56
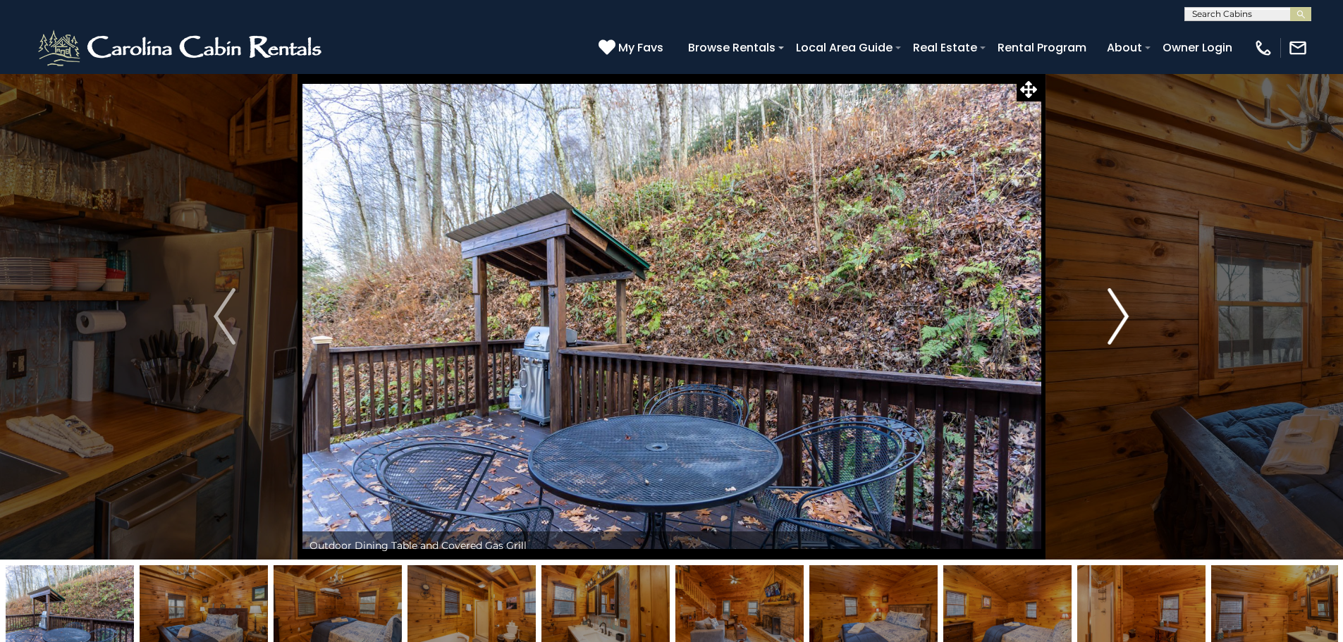
click at [1127, 317] on img "Next" at bounding box center [1118, 316] width 21 height 56
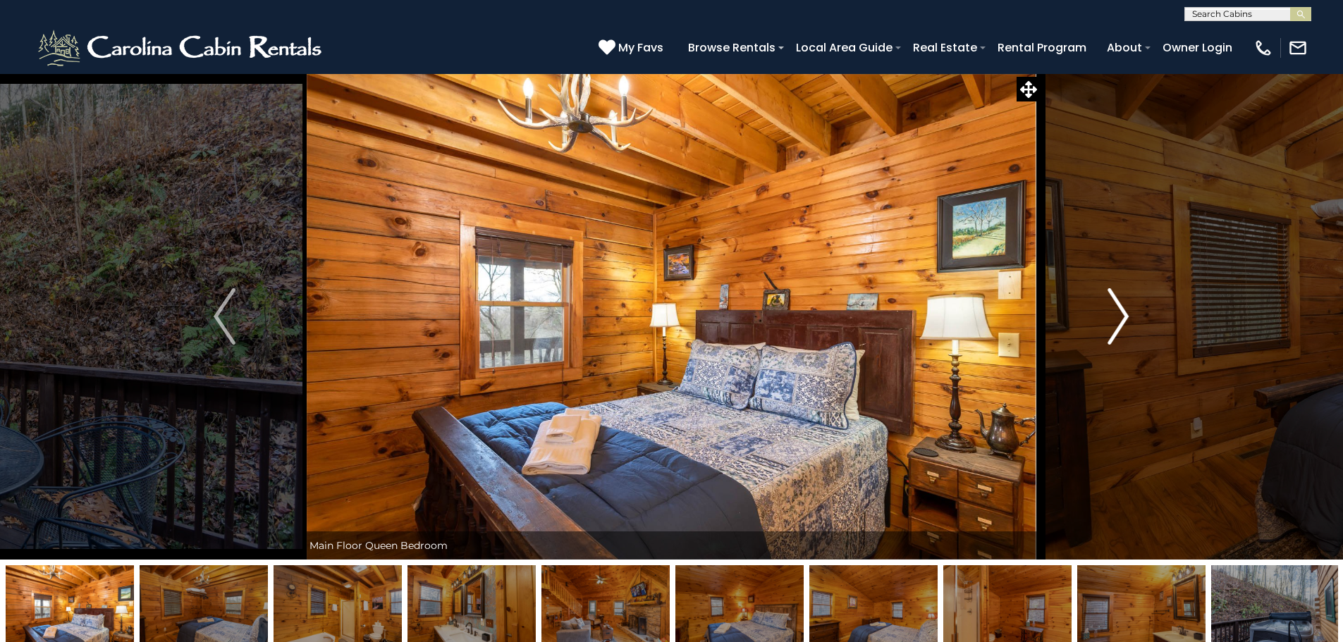
click at [1127, 317] on img "Next" at bounding box center [1118, 316] width 21 height 56
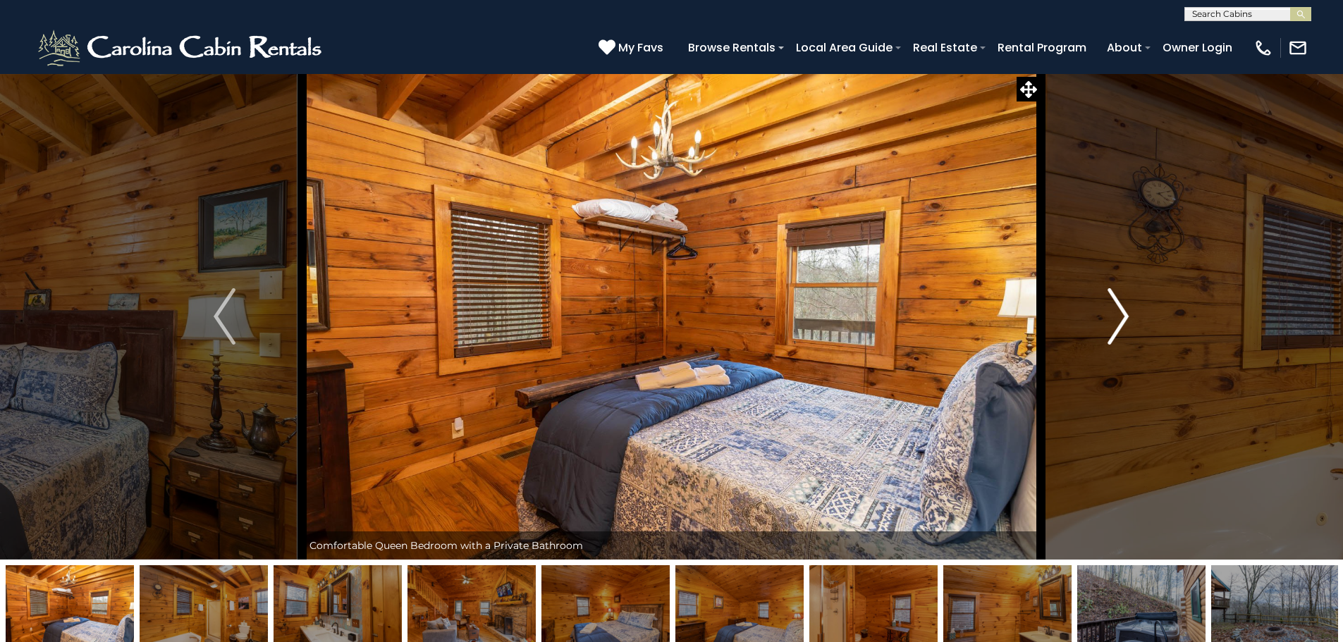
click at [1127, 317] on img "Next" at bounding box center [1118, 316] width 21 height 56
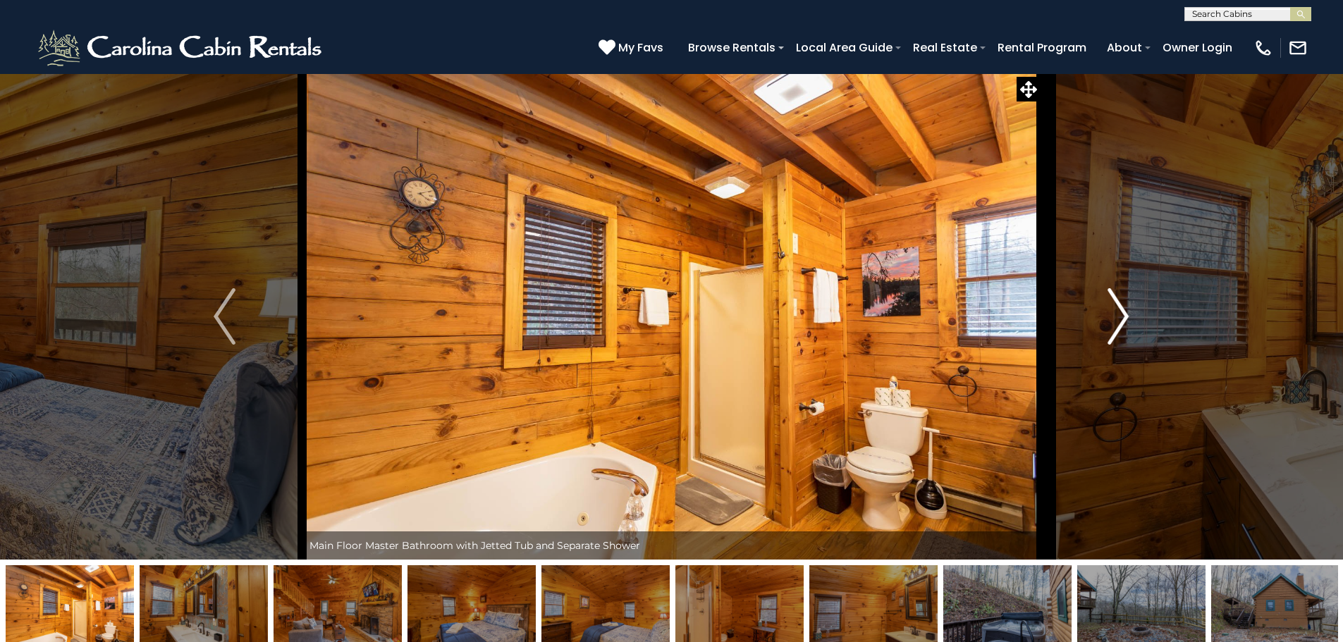
click at [1127, 317] on img "Next" at bounding box center [1118, 316] width 21 height 56
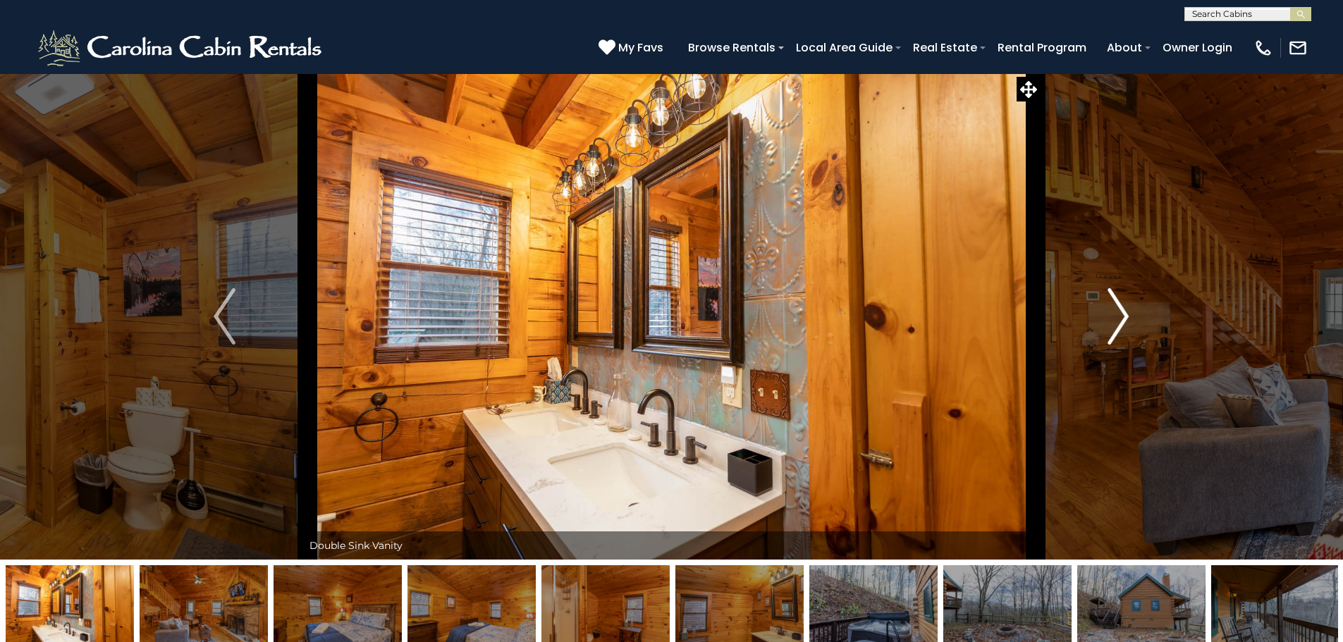
click at [1127, 317] on img "Next" at bounding box center [1118, 316] width 21 height 56
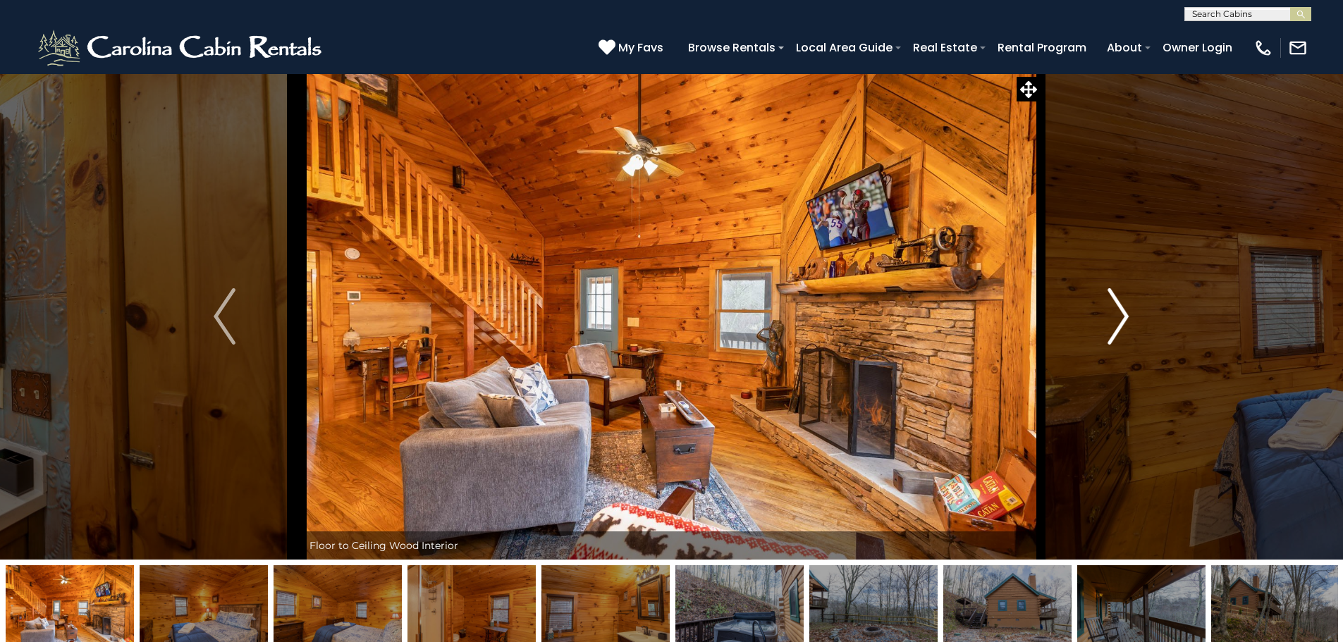
click at [1127, 317] on img "Next" at bounding box center [1118, 316] width 21 height 56
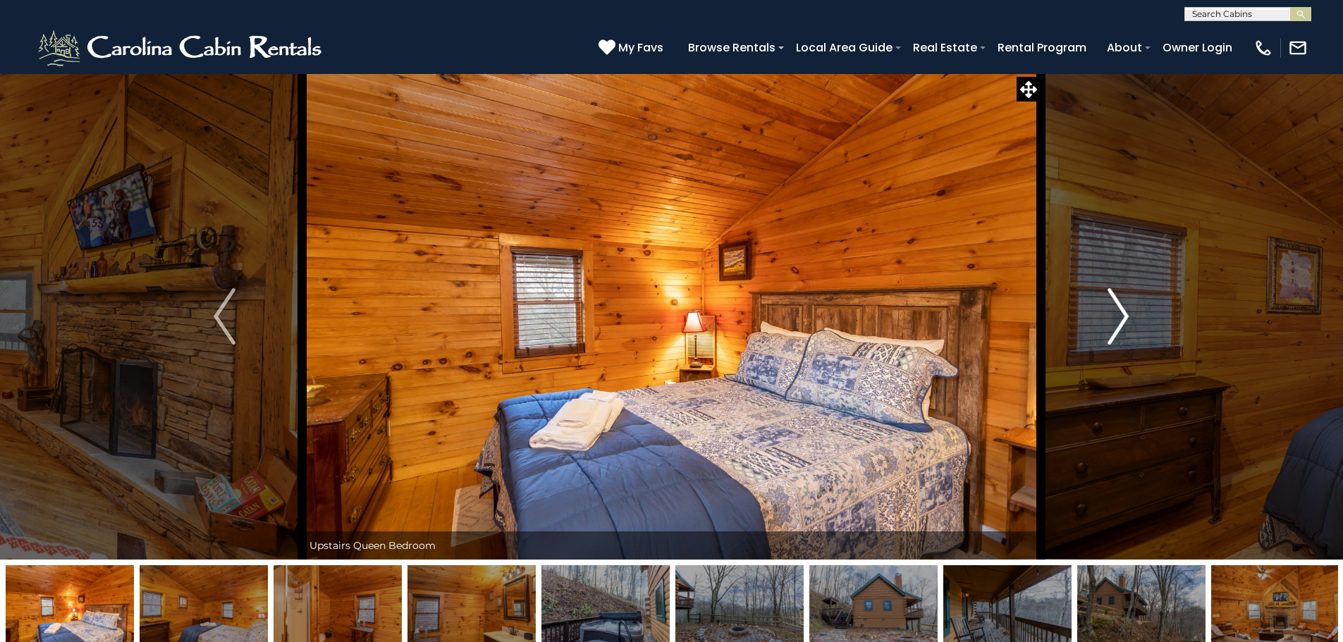
click at [1127, 317] on img "Next" at bounding box center [1118, 316] width 21 height 56
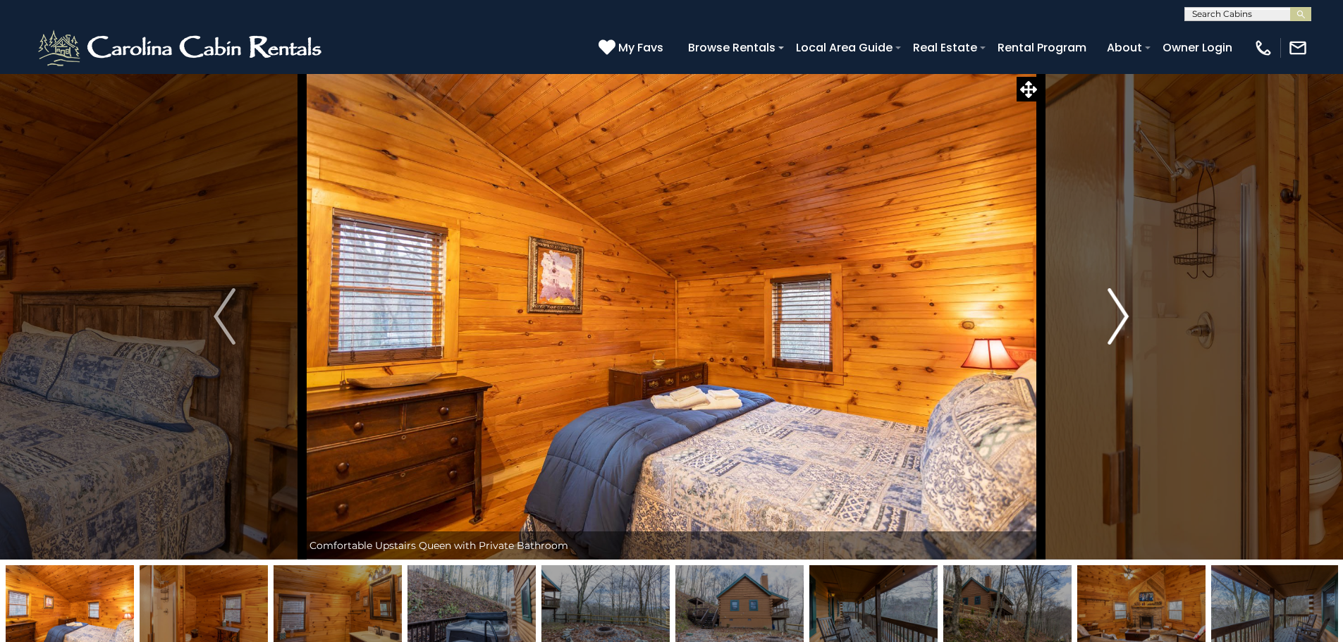
click at [1127, 317] on img "Next" at bounding box center [1118, 316] width 21 height 56
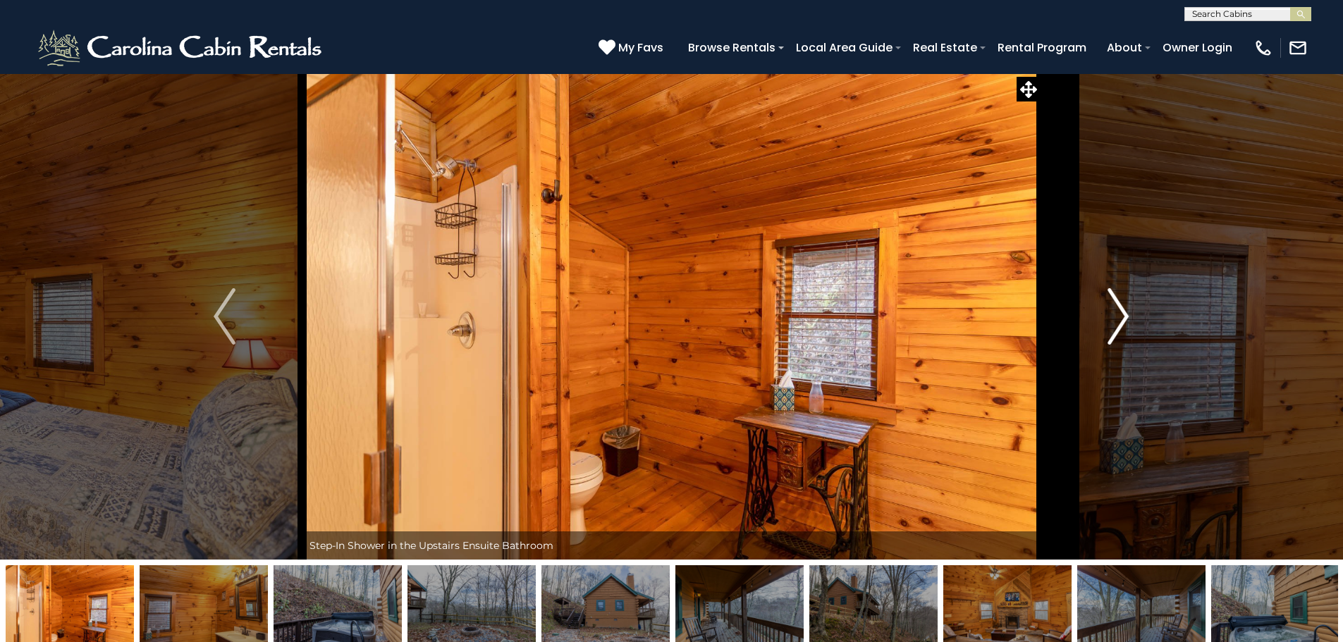
click at [1127, 317] on img "Next" at bounding box center [1118, 316] width 21 height 56
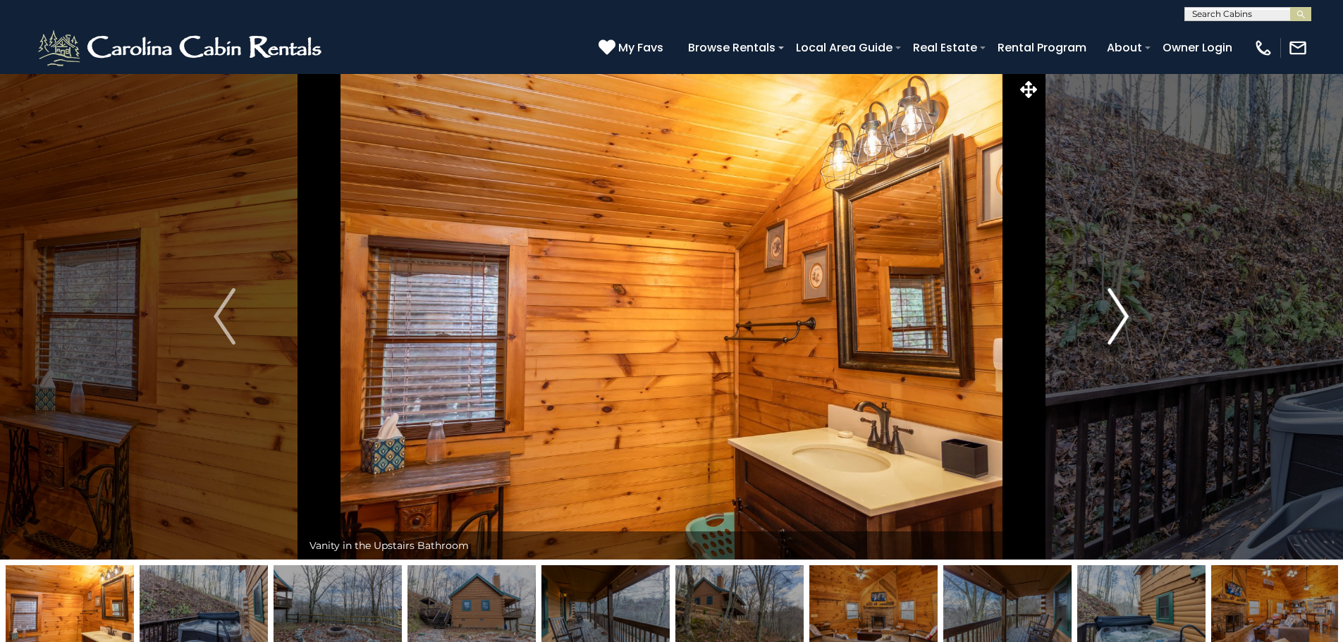
click at [1127, 317] on img "Next" at bounding box center [1118, 316] width 21 height 56
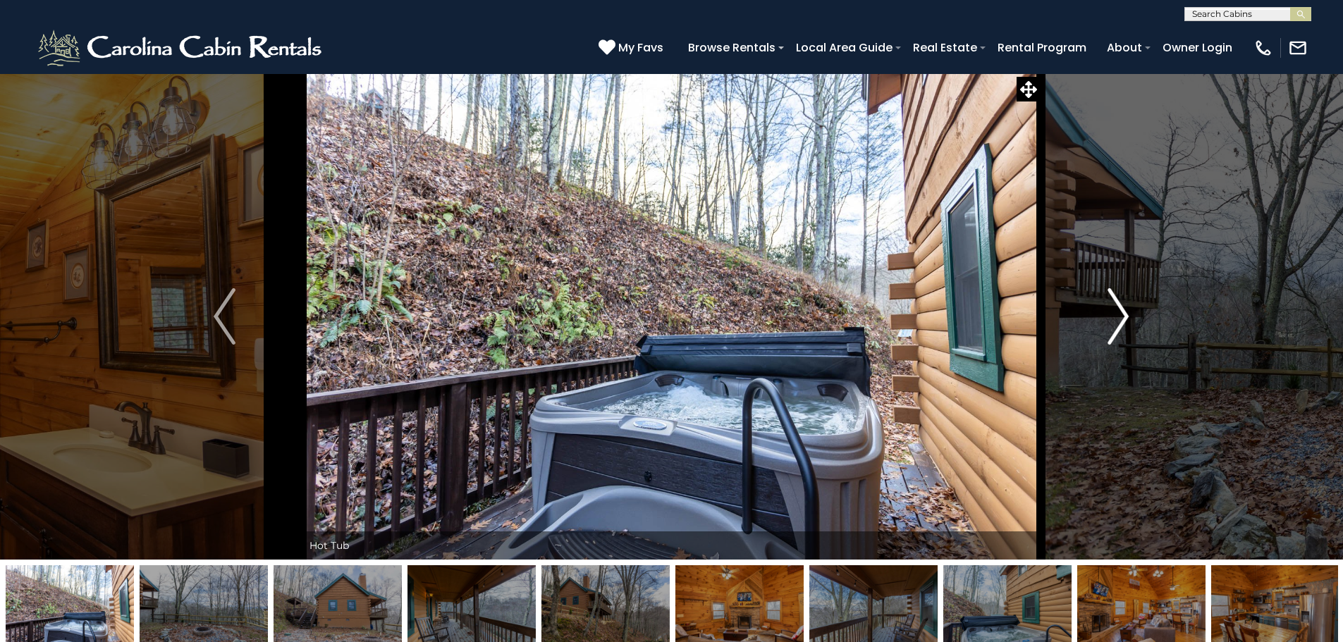
click at [1127, 317] on img "Next" at bounding box center [1118, 316] width 21 height 56
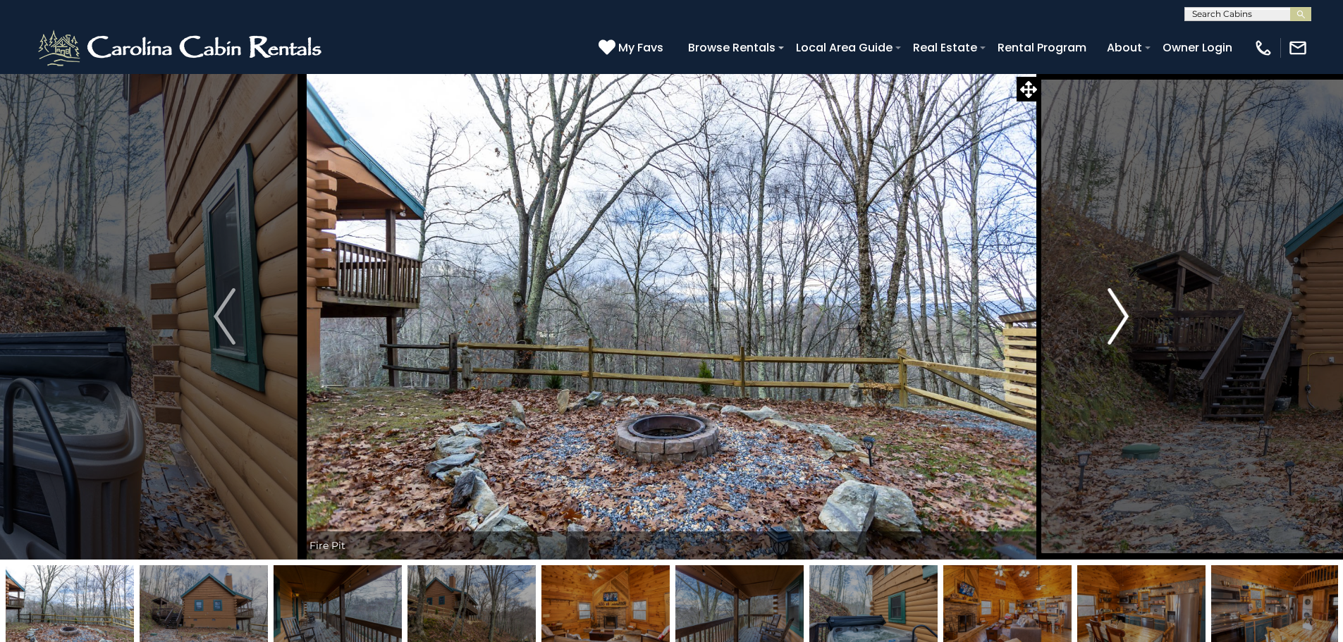
click at [1127, 317] on img "Next" at bounding box center [1118, 316] width 21 height 56
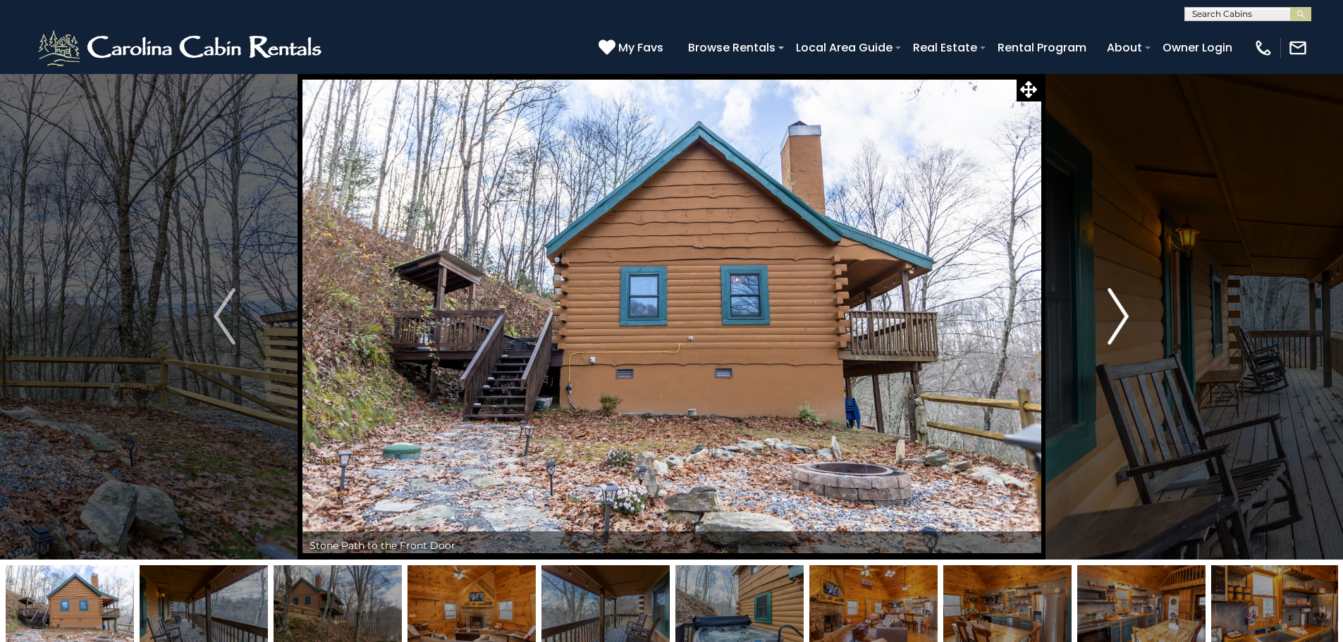
click at [1127, 318] on img "Next" at bounding box center [1118, 316] width 21 height 56
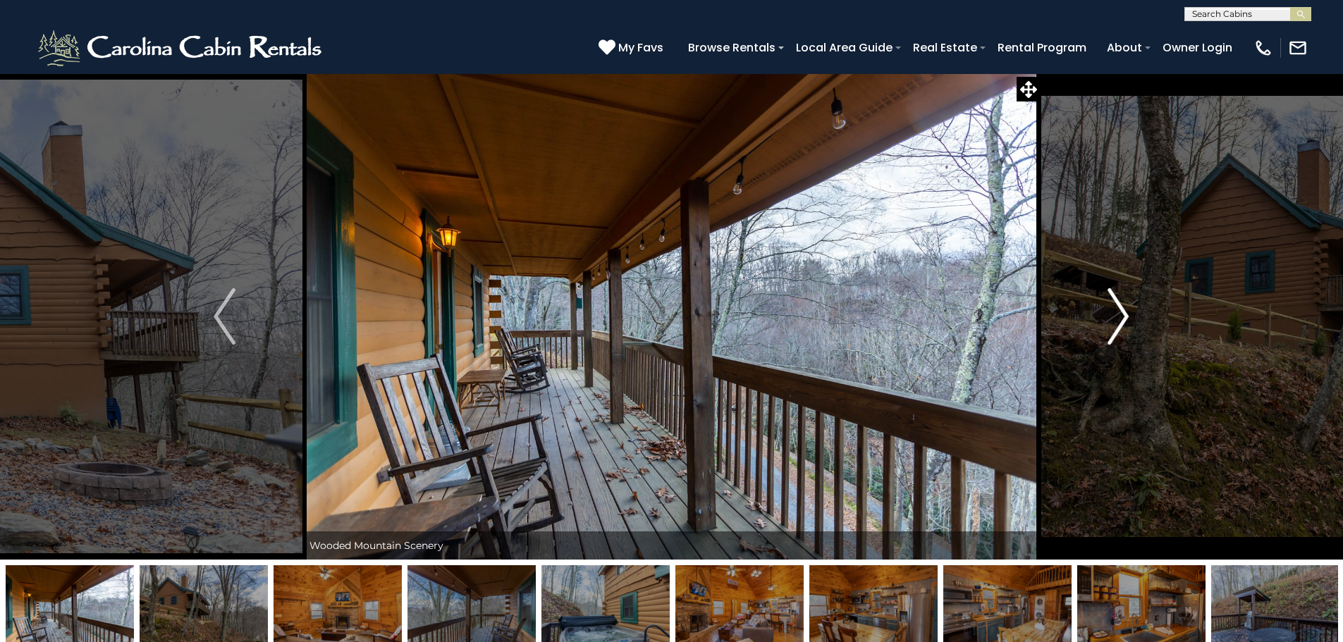
click at [1127, 318] on img "Next" at bounding box center [1118, 316] width 21 height 56
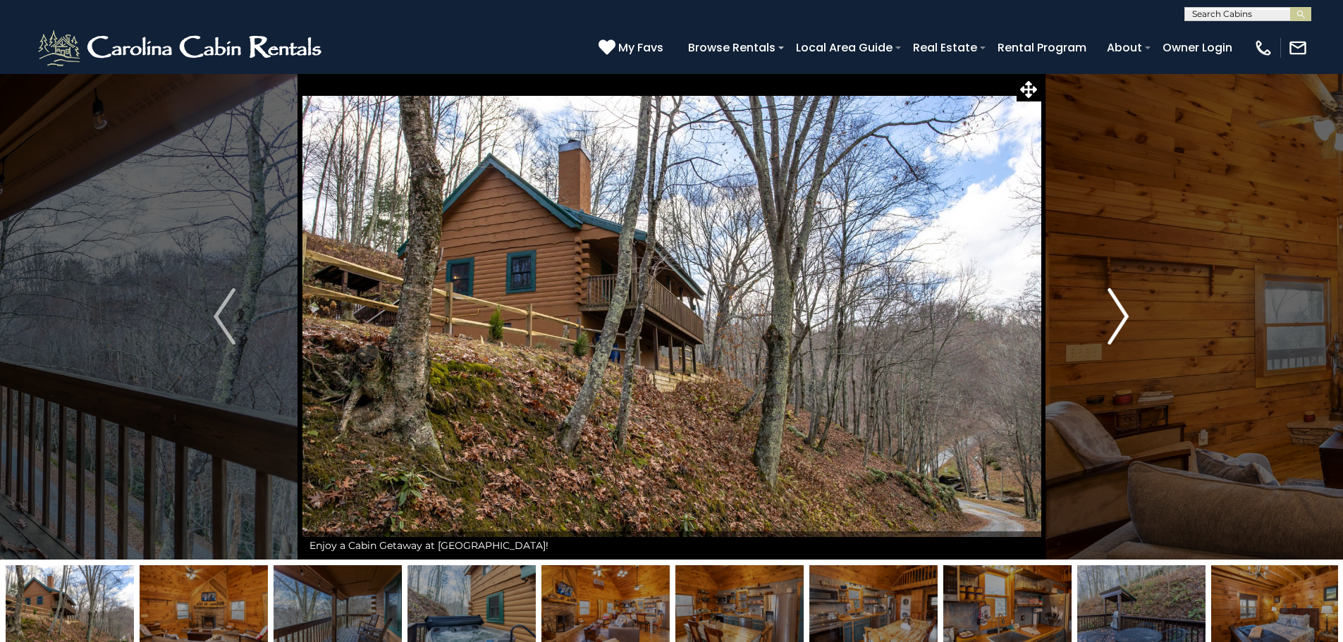
click at [1127, 318] on img "Next" at bounding box center [1118, 316] width 21 height 56
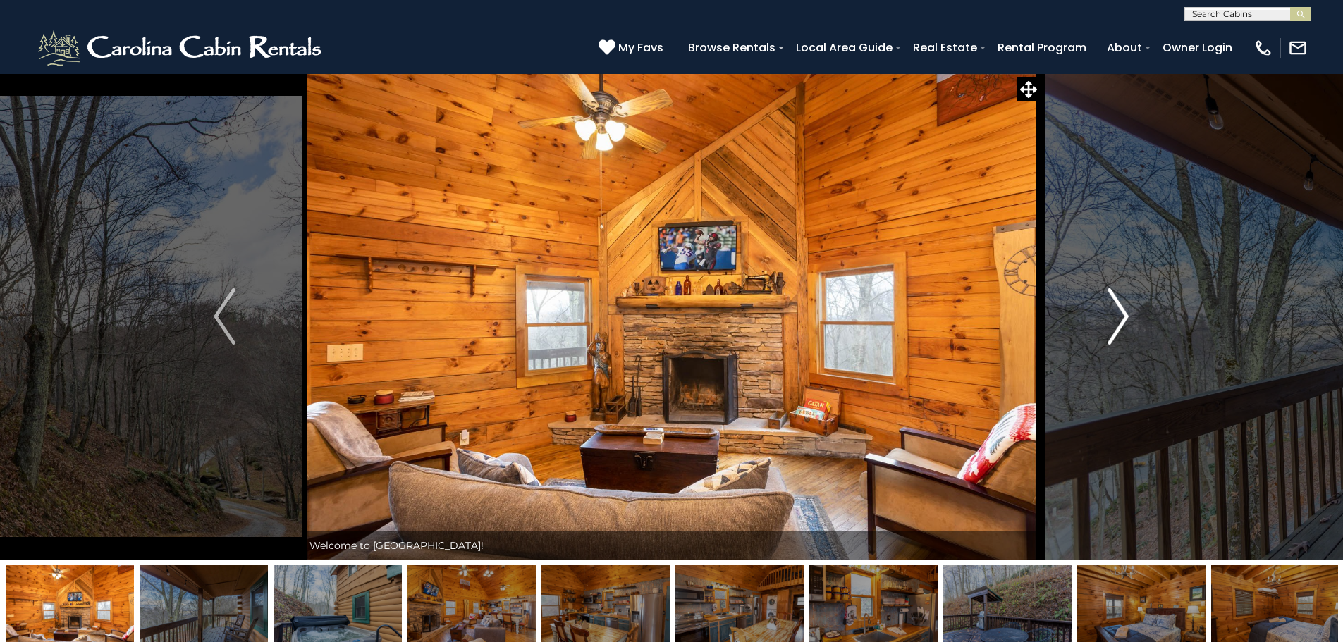
click at [1127, 318] on img "Next" at bounding box center [1118, 316] width 21 height 56
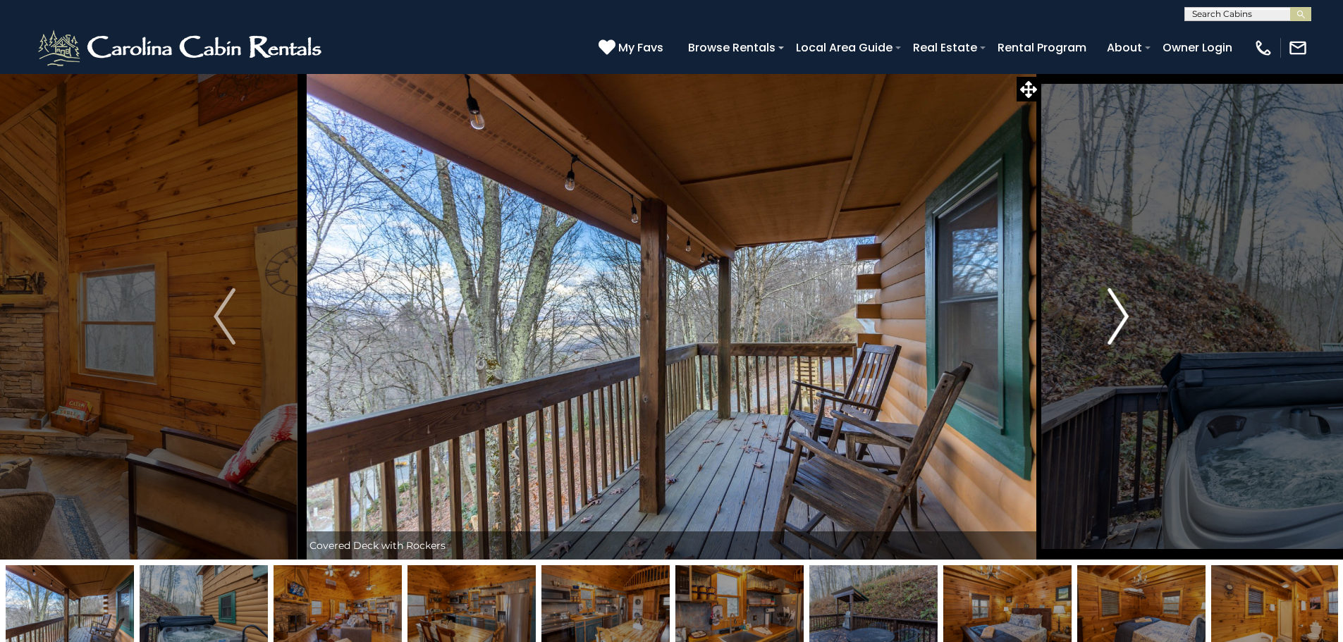
click at [1127, 318] on img "Next" at bounding box center [1118, 316] width 21 height 56
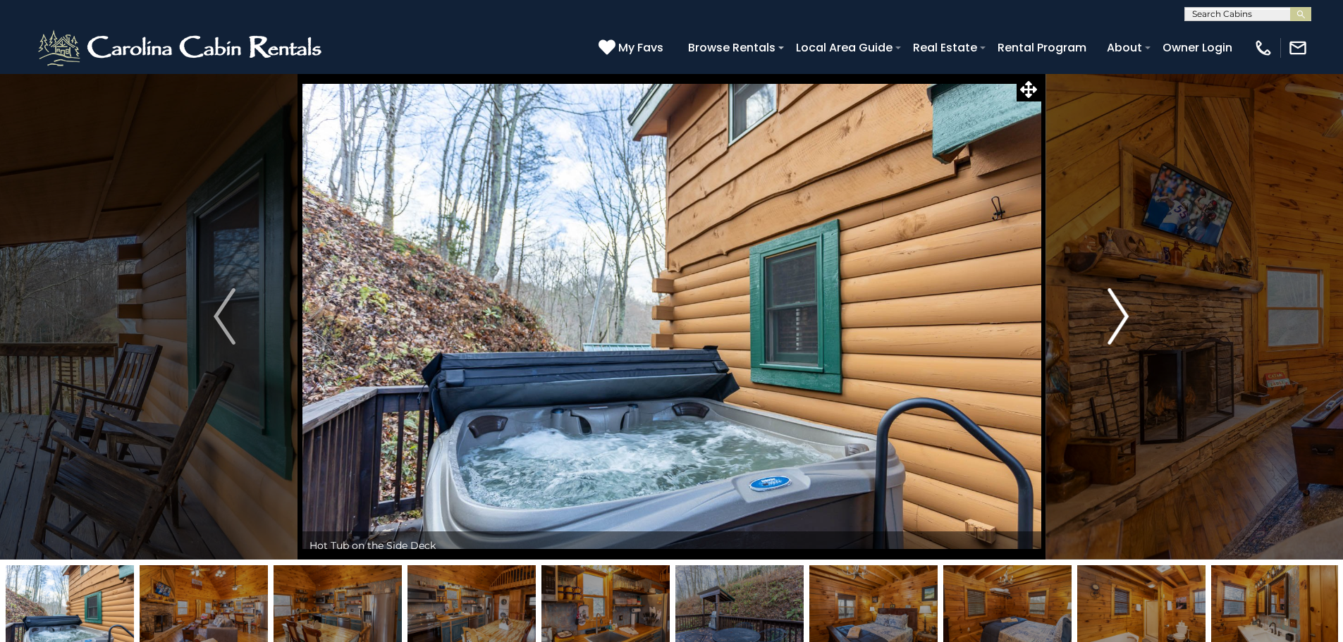
click at [1127, 318] on img "Next" at bounding box center [1118, 316] width 21 height 56
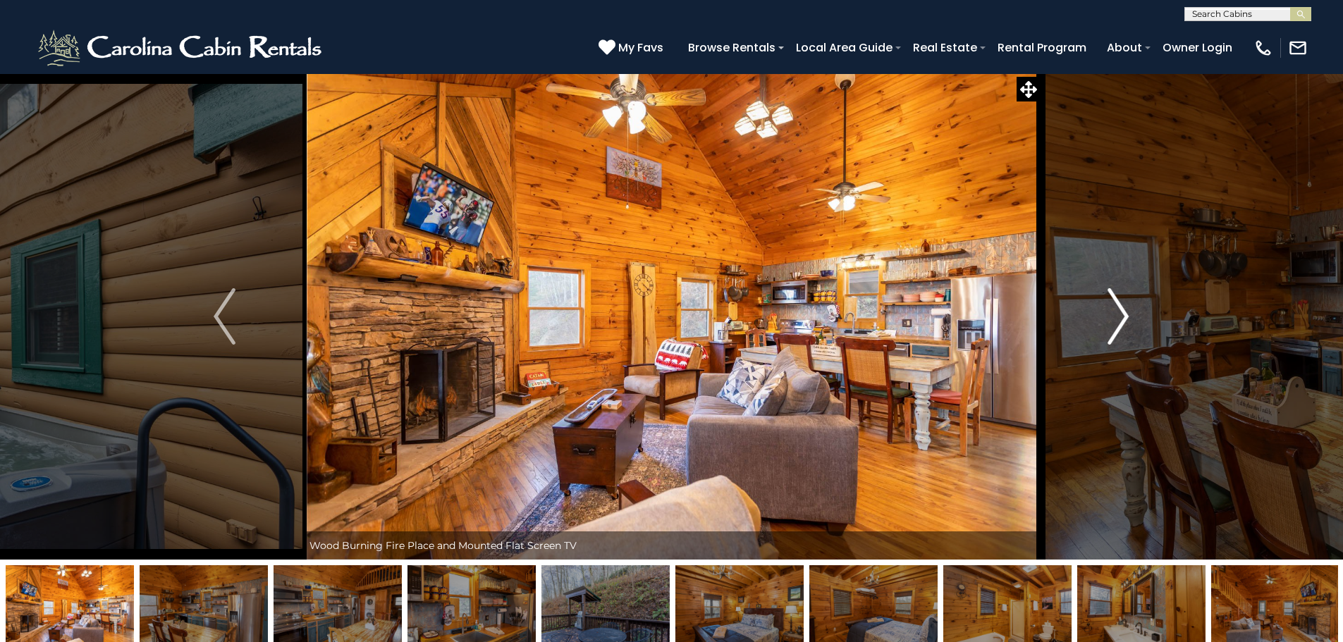
click at [1127, 318] on img "Next" at bounding box center [1118, 316] width 21 height 56
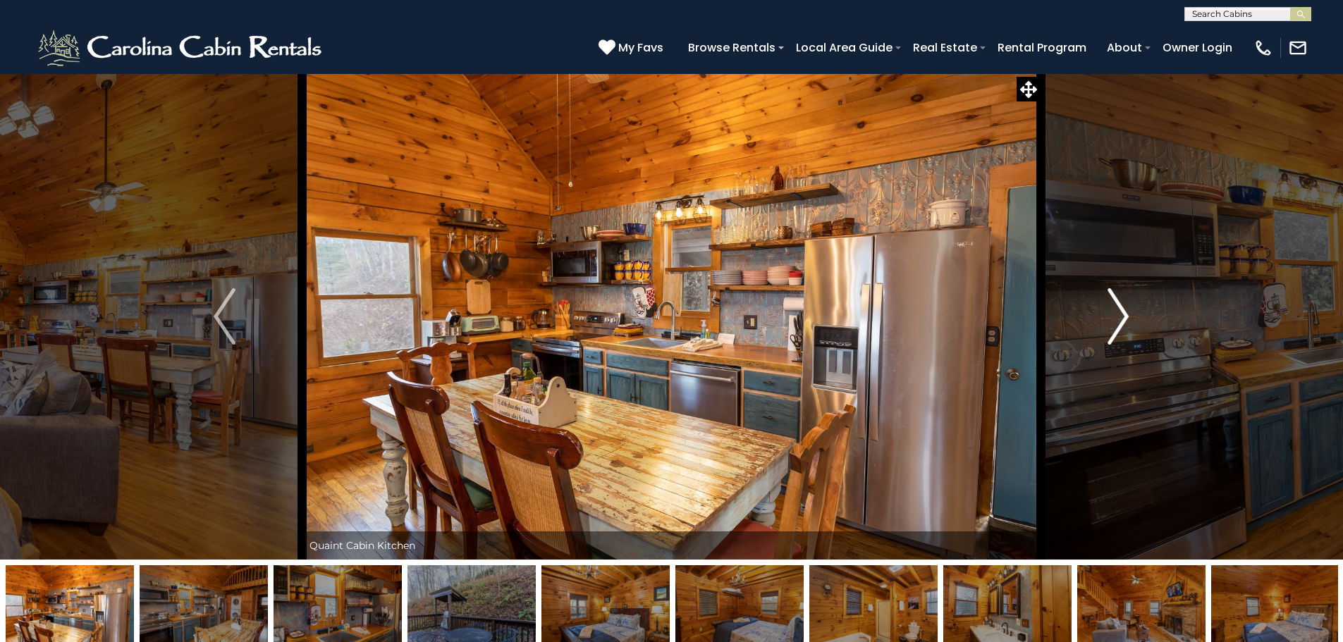
click at [1127, 318] on img "Next" at bounding box center [1118, 316] width 21 height 56
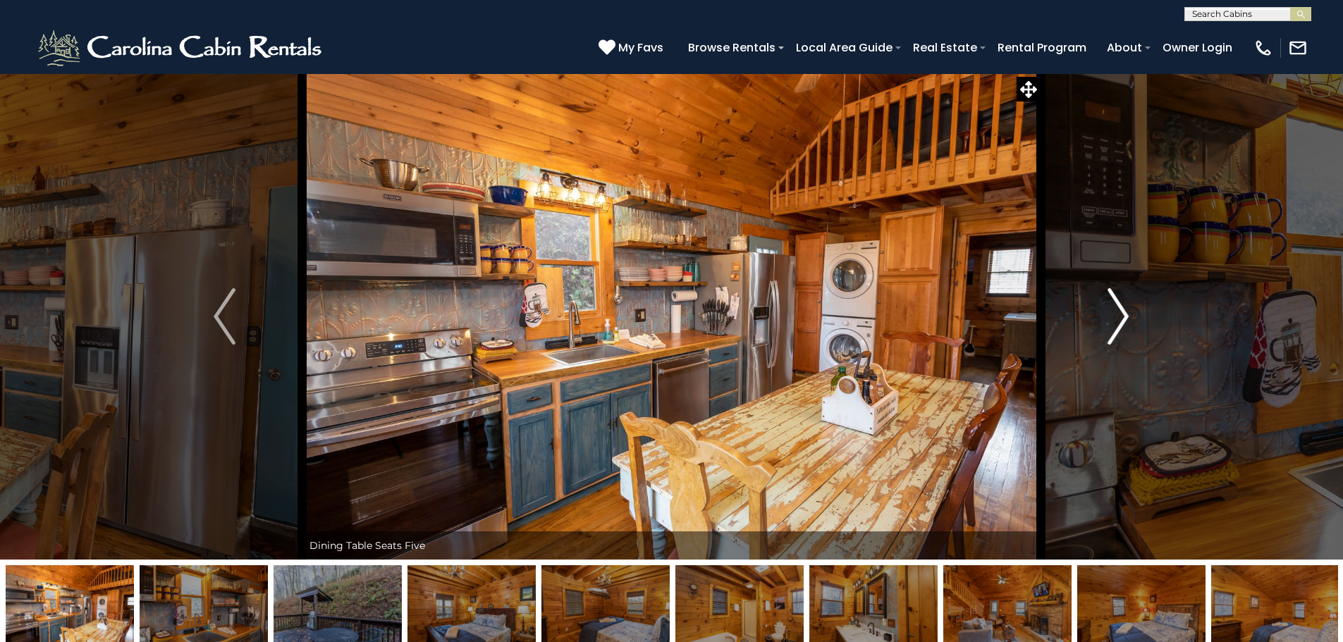
click at [1127, 320] on img "Next" at bounding box center [1118, 316] width 21 height 56
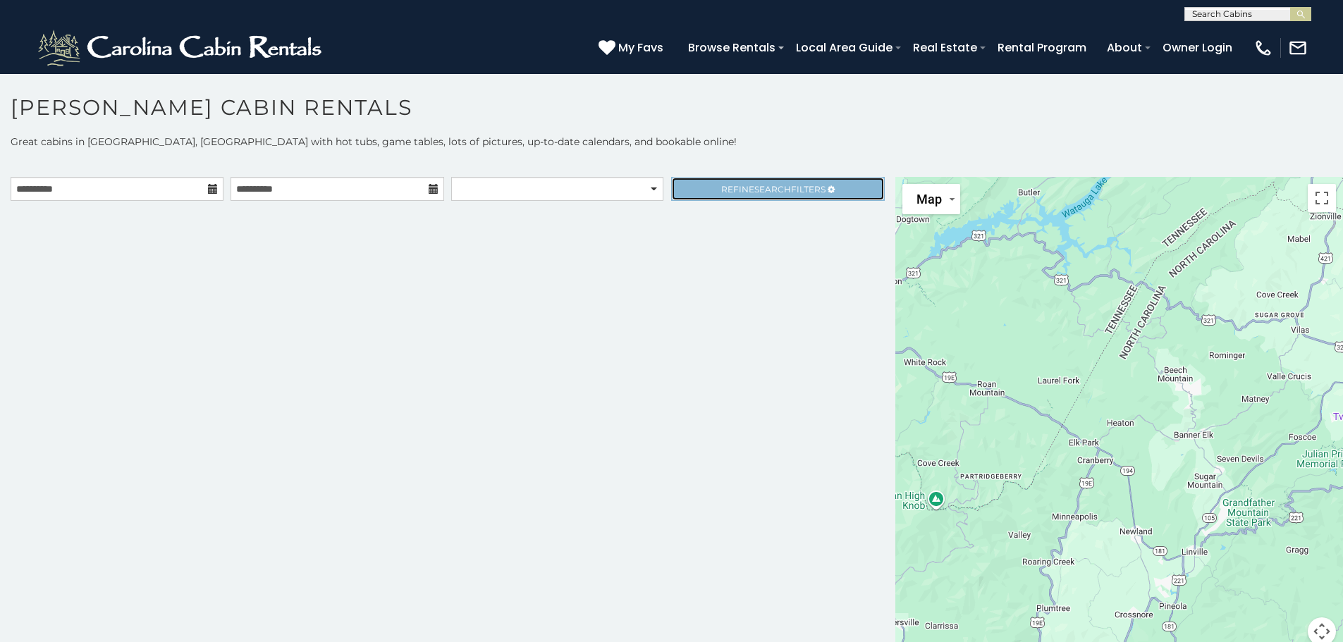
click at [731, 188] on span "Refine Search Filters" at bounding box center [773, 189] width 104 height 11
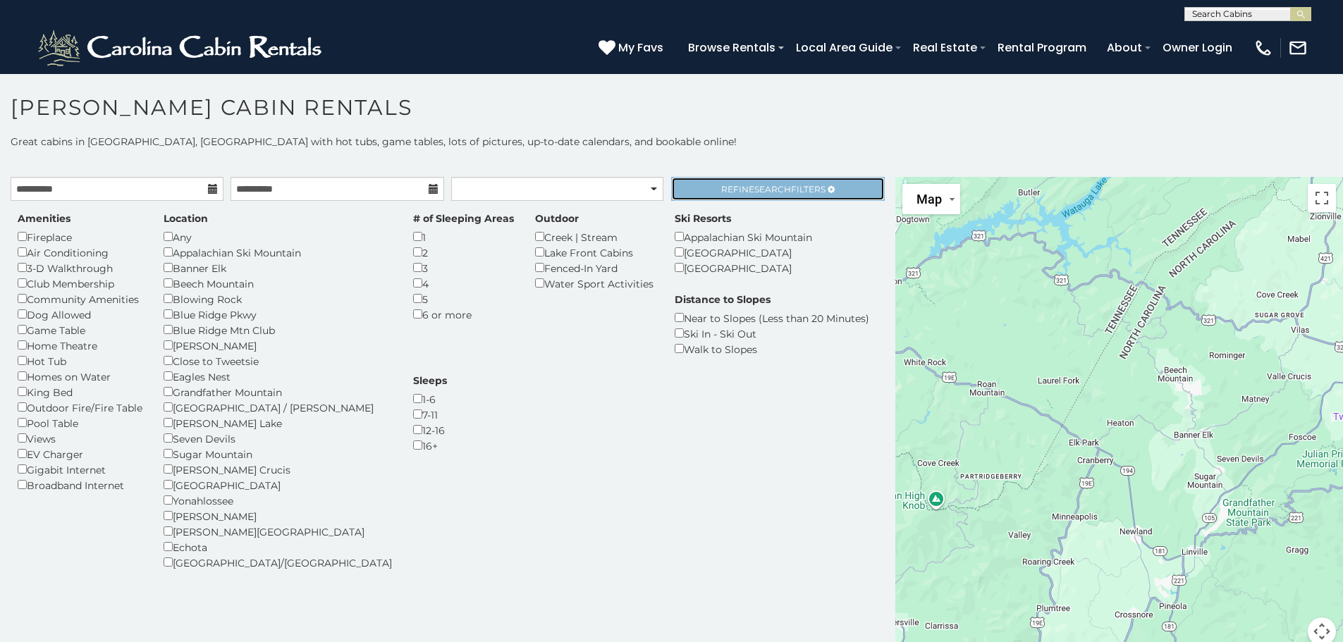
click at [767, 196] on link "Refine Search Filters" at bounding box center [777, 189] width 213 height 24
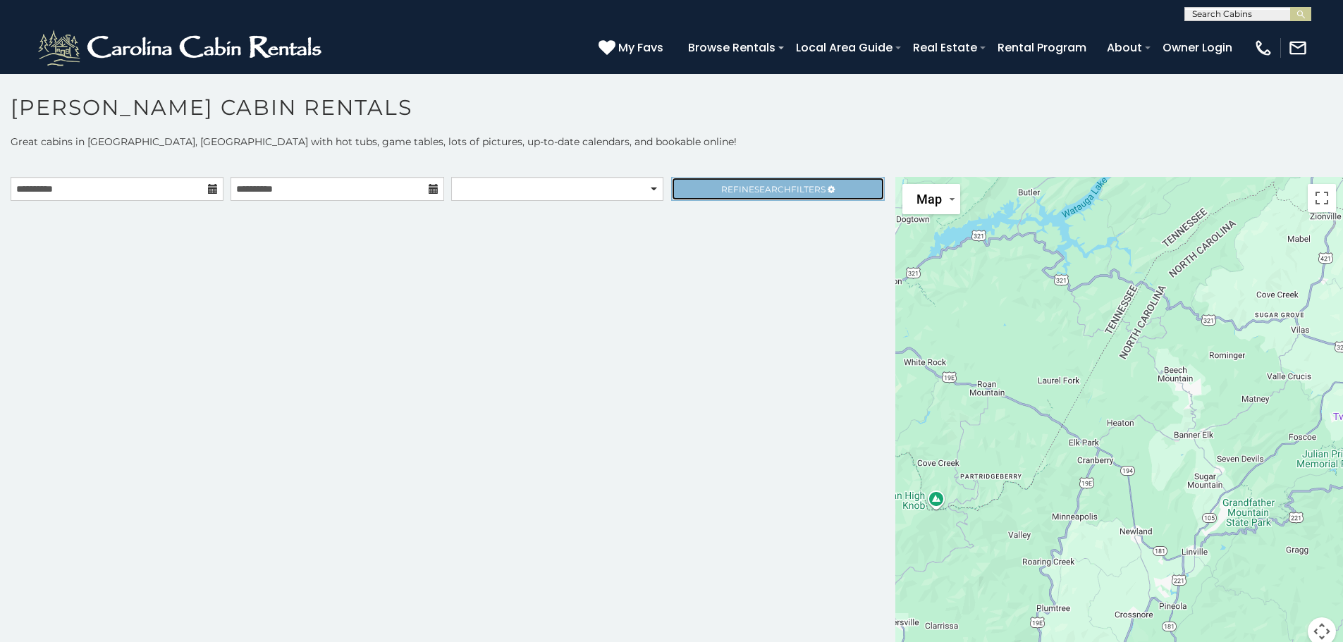
click at [755, 187] on span "Search" at bounding box center [773, 189] width 37 height 11
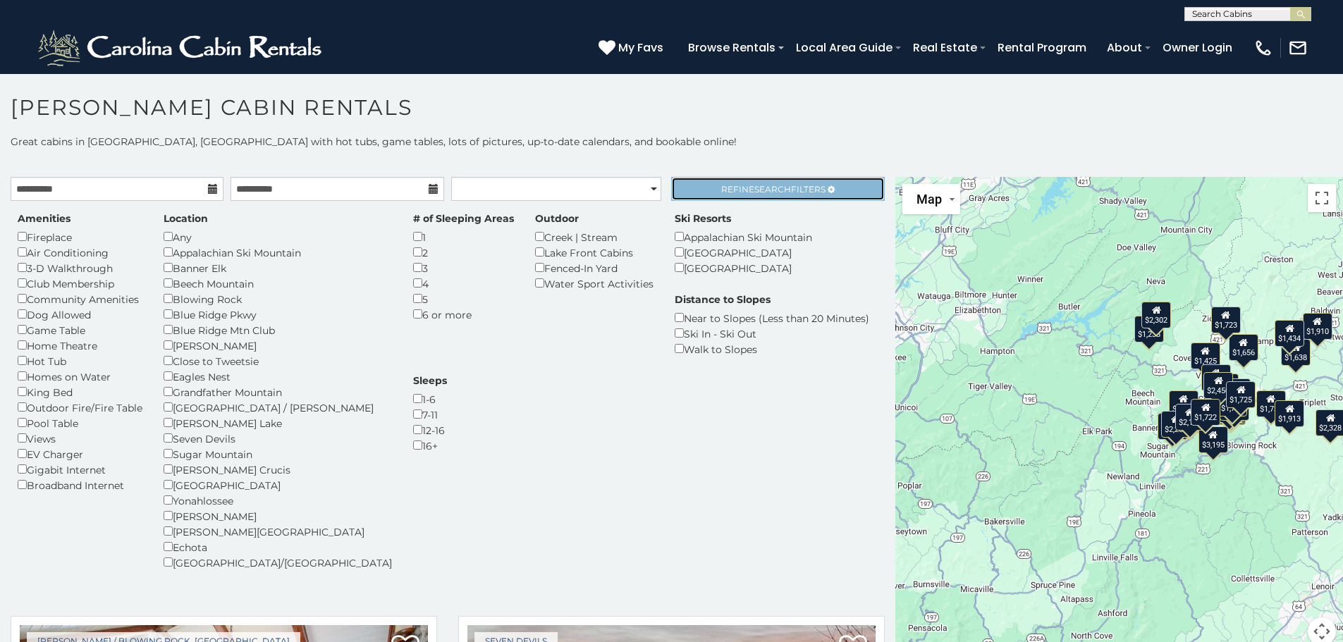
click at [759, 182] on link "Refine Search Filters" at bounding box center [777, 189] width 213 height 24
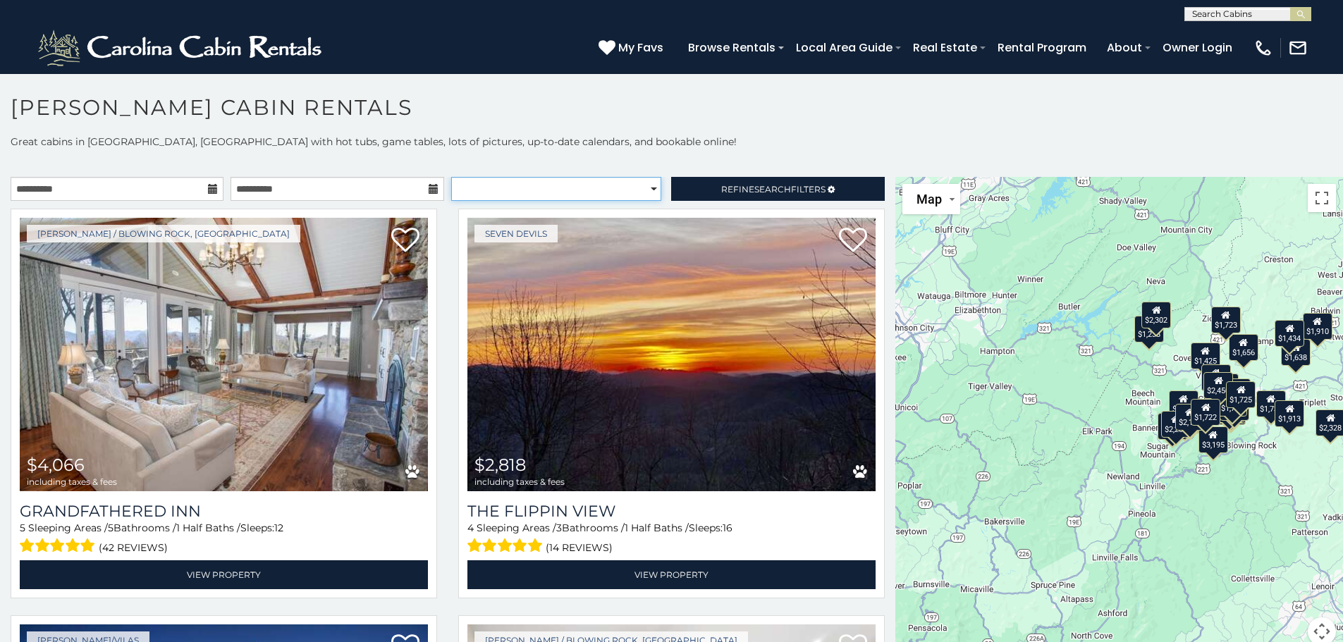
click at [585, 185] on select "**********" at bounding box center [556, 189] width 210 height 24
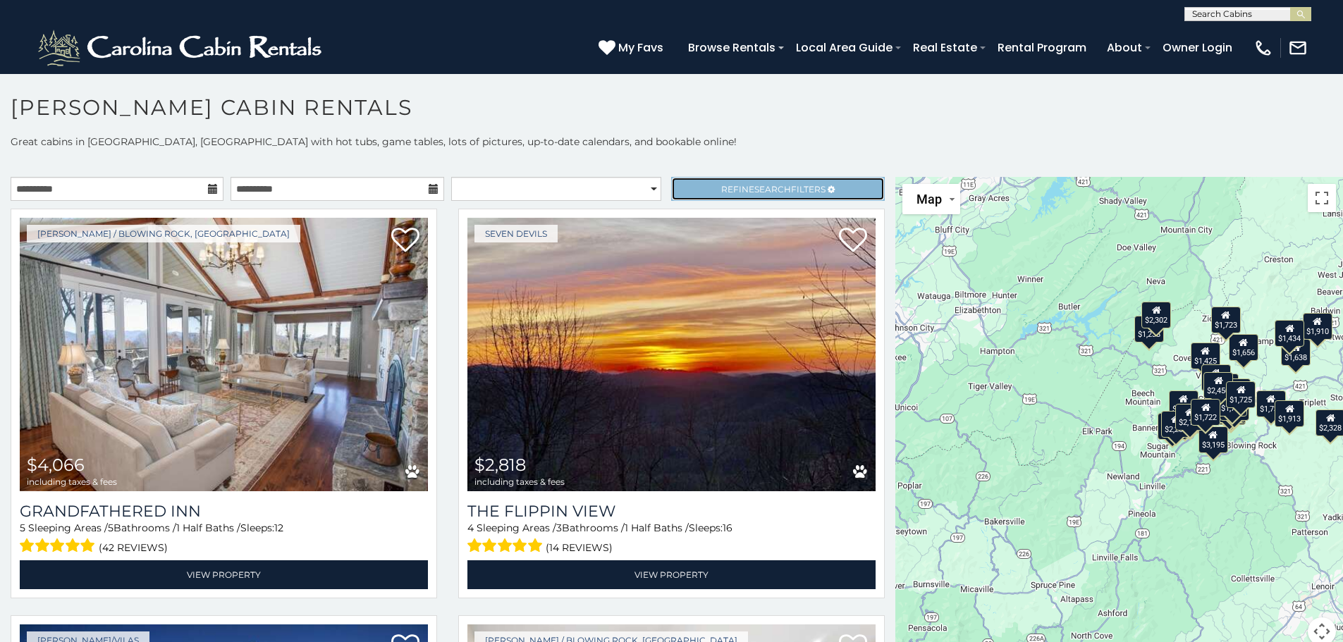
click at [683, 185] on link "Refine Search Filters" at bounding box center [777, 189] width 213 height 24
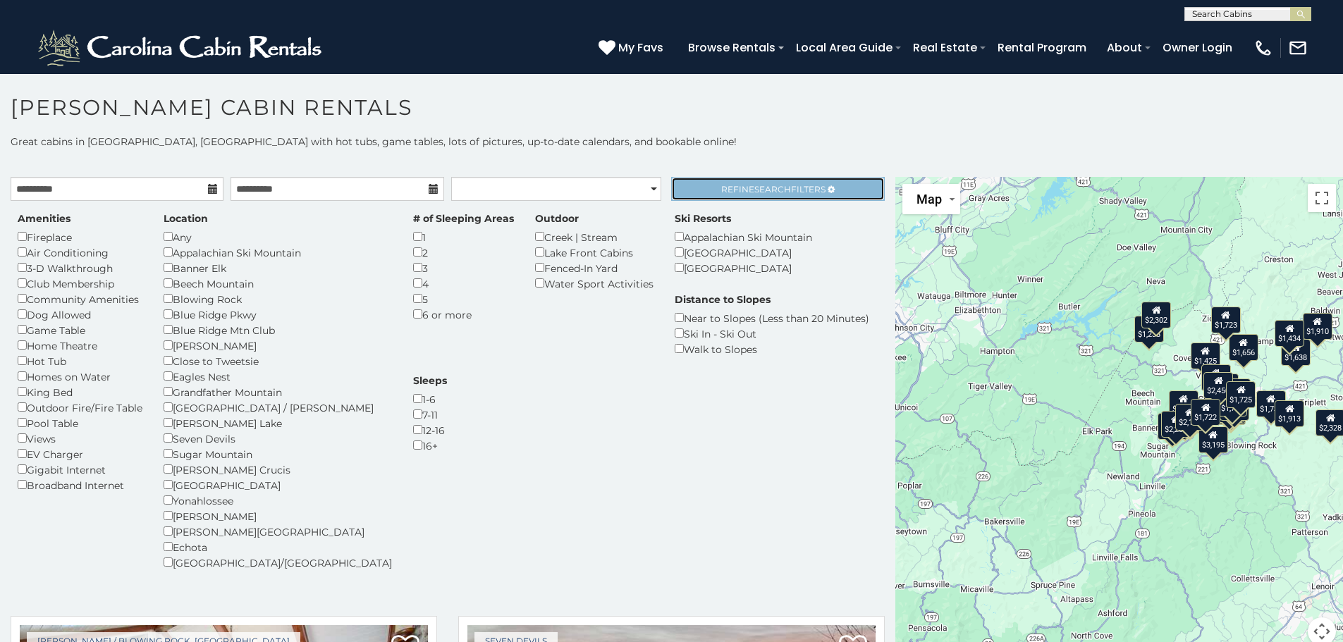
click at [721, 186] on span "Refine Search Filters" at bounding box center [773, 189] width 104 height 11
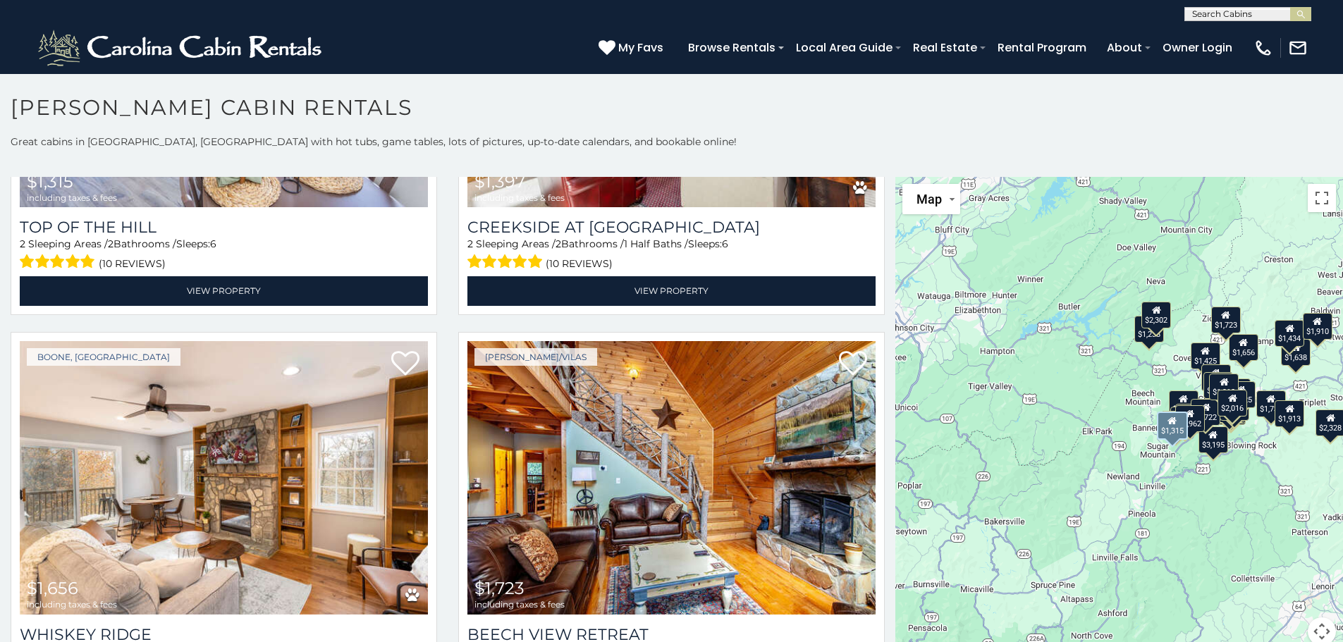
scroll to position [5289, 0]
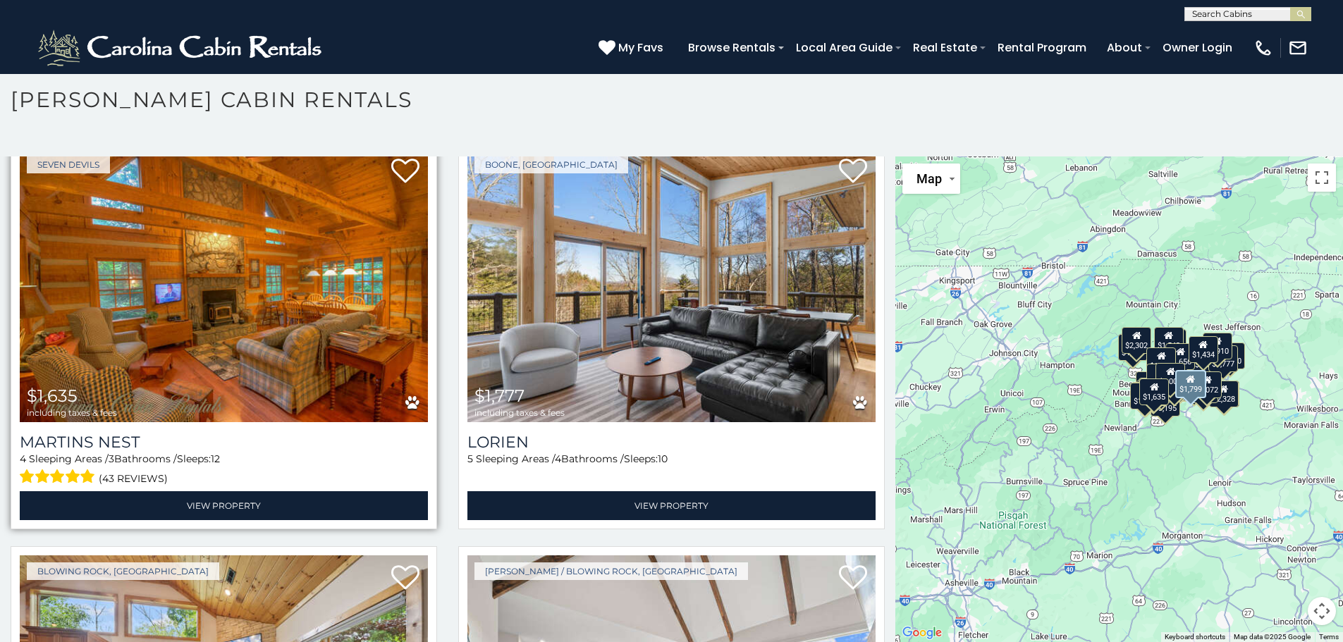
scroll to position [7353, 0]
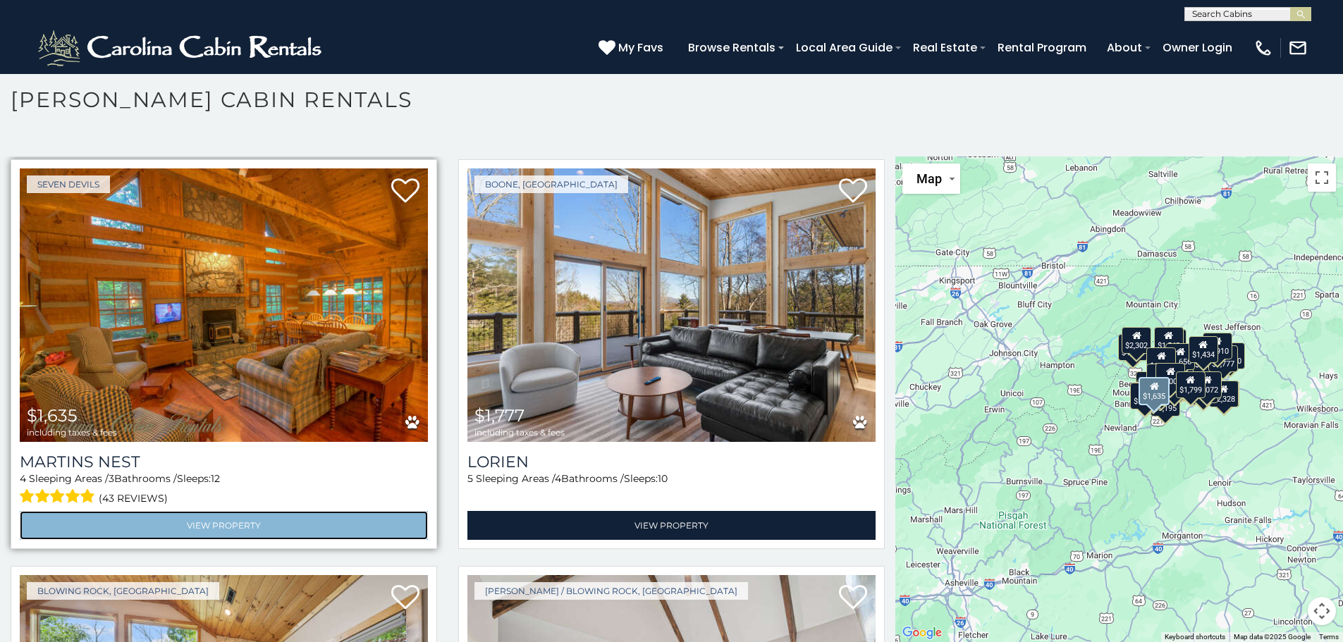
click at [234, 511] on link "View Property" at bounding box center [224, 525] width 408 height 29
click at [248, 511] on link "View Property" at bounding box center [224, 525] width 408 height 29
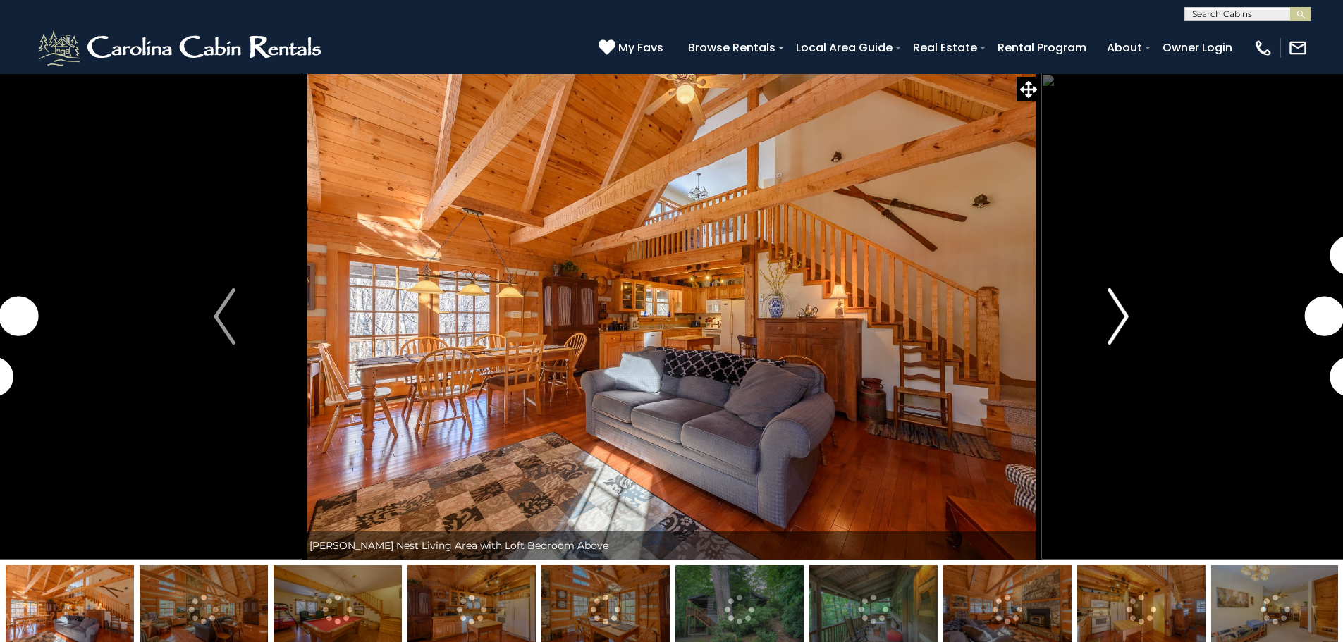
click at [1111, 320] on img "Next" at bounding box center [1118, 316] width 21 height 56
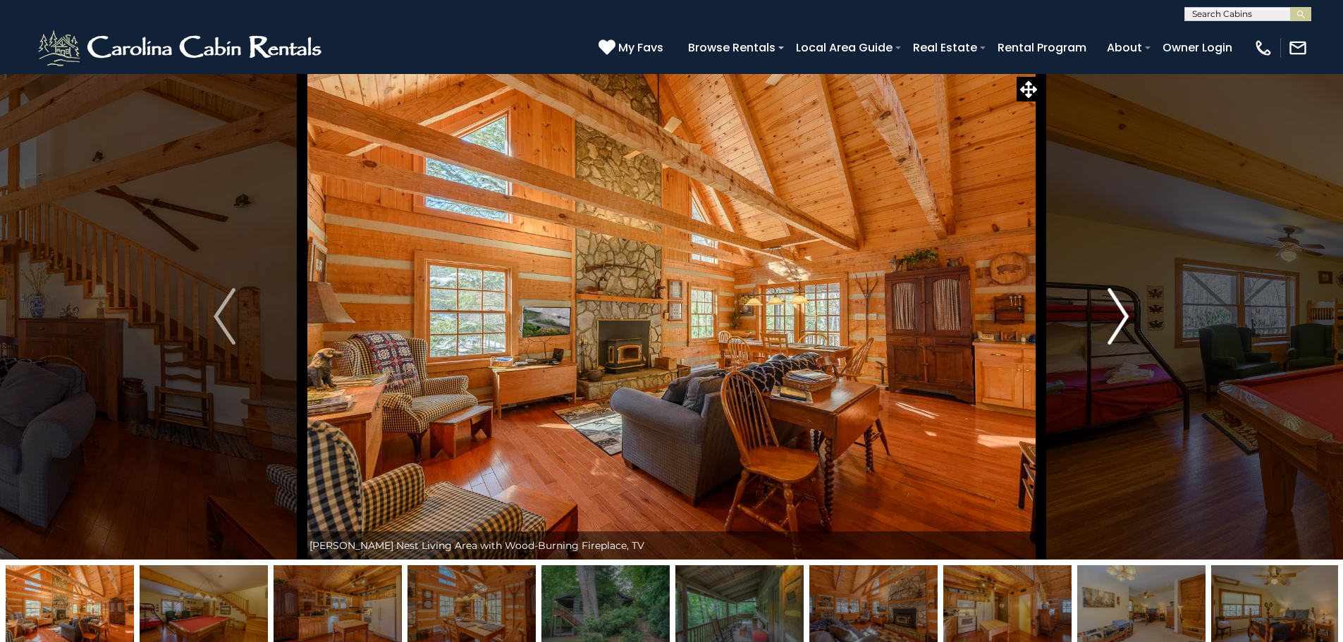
click at [1122, 319] on img "Next" at bounding box center [1118, 316] width 21 height 56
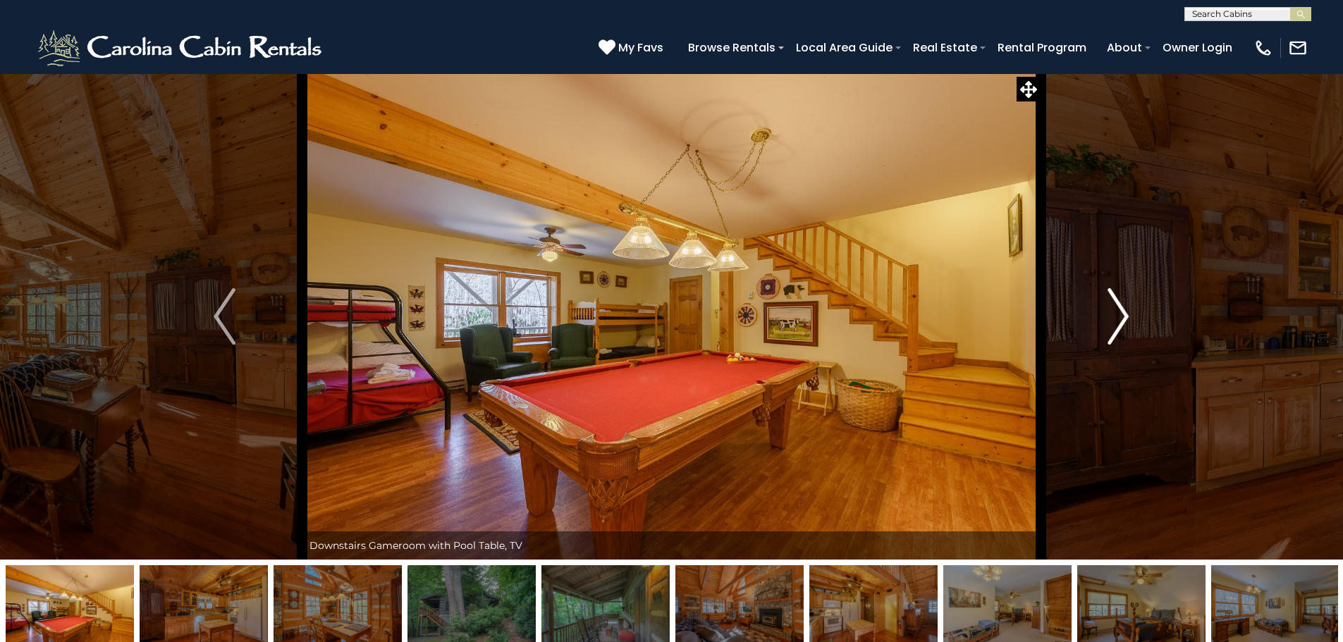
click at [1122, 319] on img "Next" at bounding box center [1118, 316] width 21 height 56
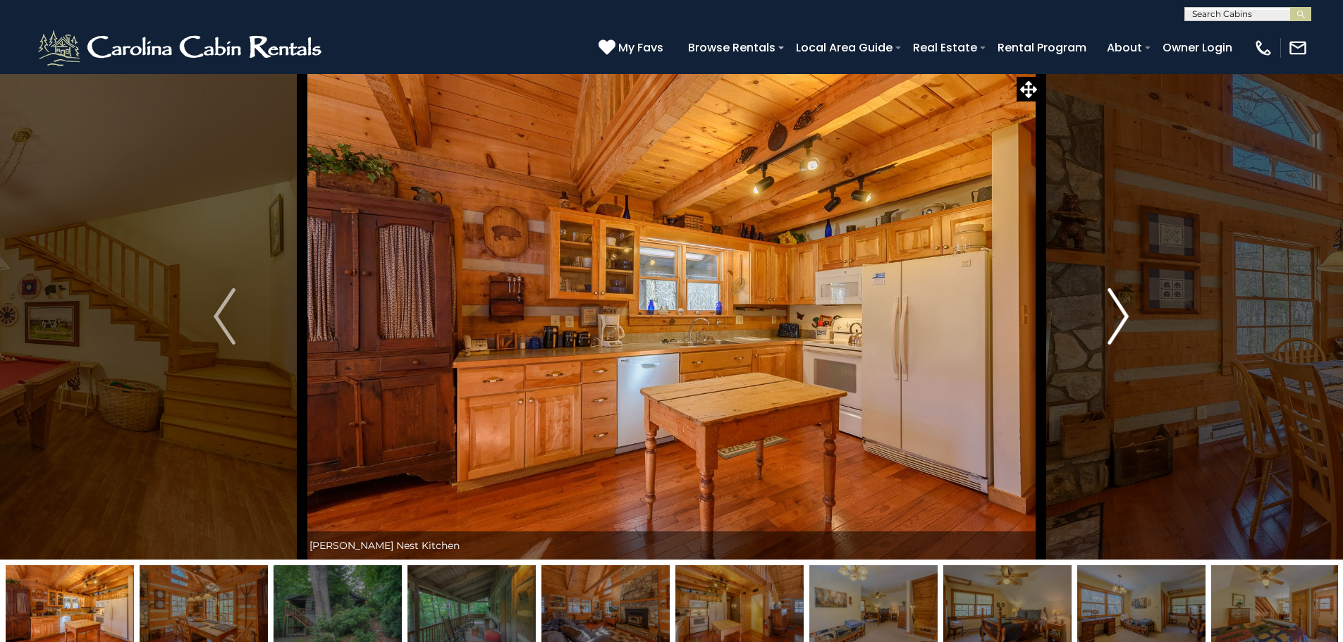
click at [1122, 319] on img "Next" at bounding box center [1118, 316] width 21 height 56
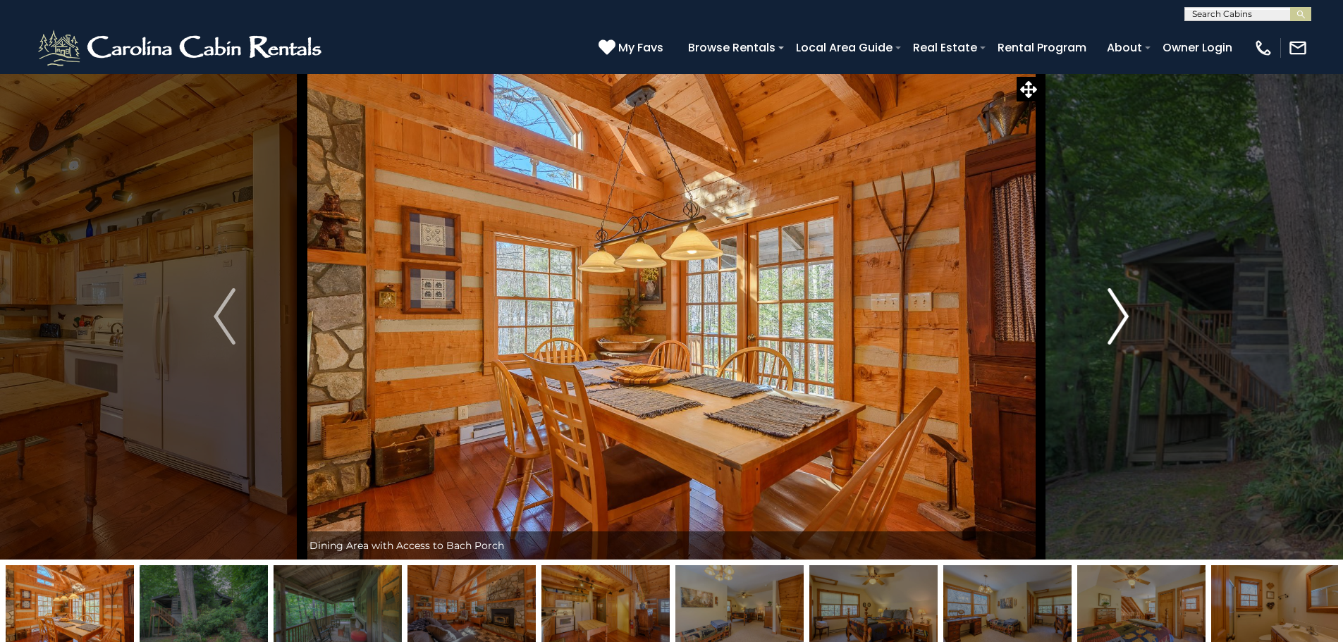
click at [1122, 319] on img "Next" at bounding box center [1118, 316] width 21 height 56
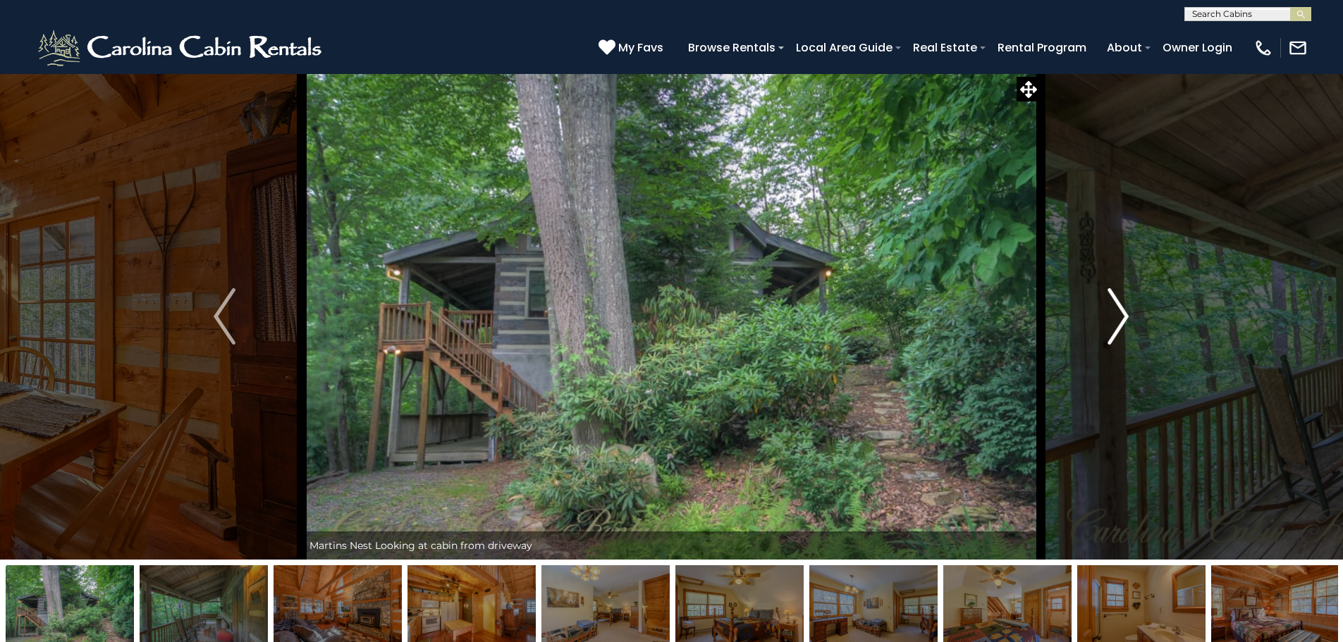
click at [1122, 319] on img "Next" at bounding box center [1118, 316] width 21 height 56
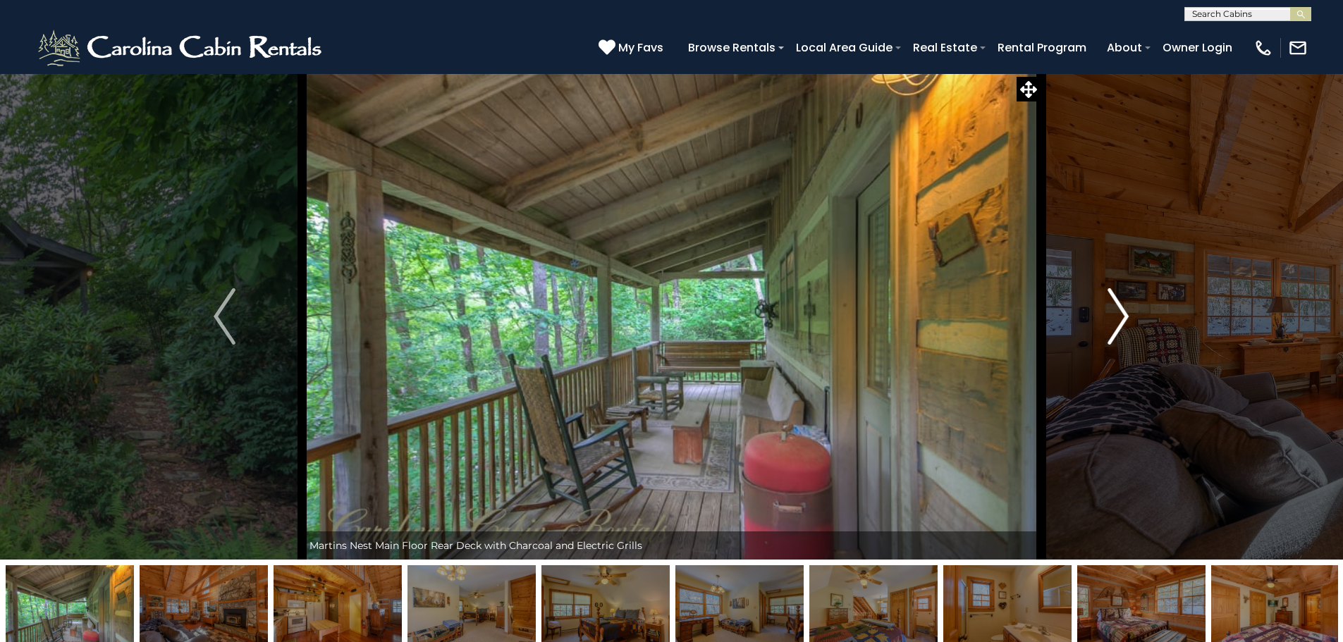
click at [1122, 319] on img "Next" at bounding box center [1118, 316] width 21 height 56
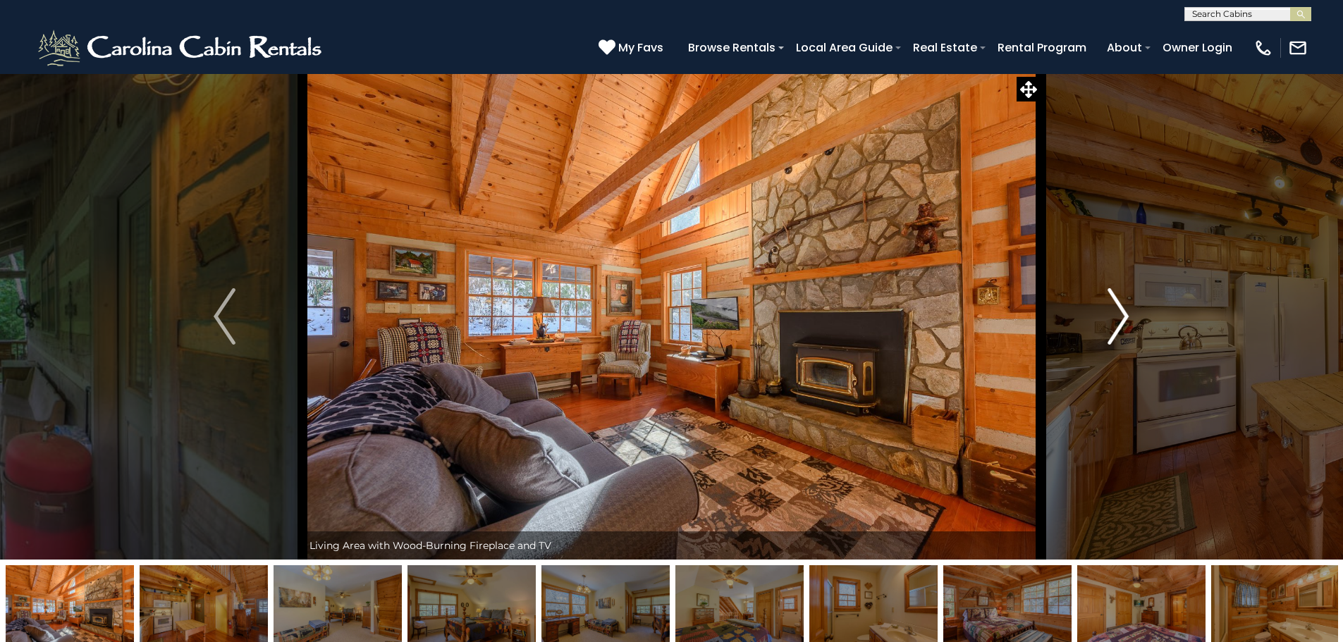
click at [1122, 319] on img "Next" at bounding box center [1118, 316] width 21 height 56
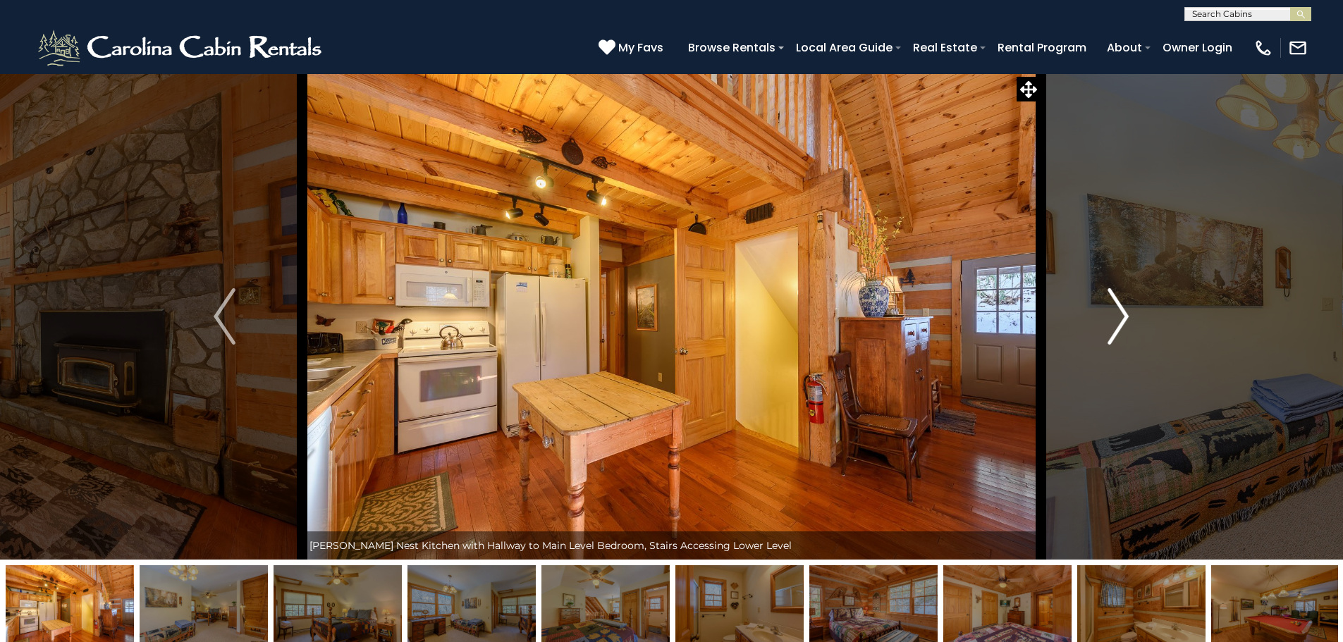
click at [1122, 319] on img "Next" at bounding box center [1118, 316] width 21 height 56
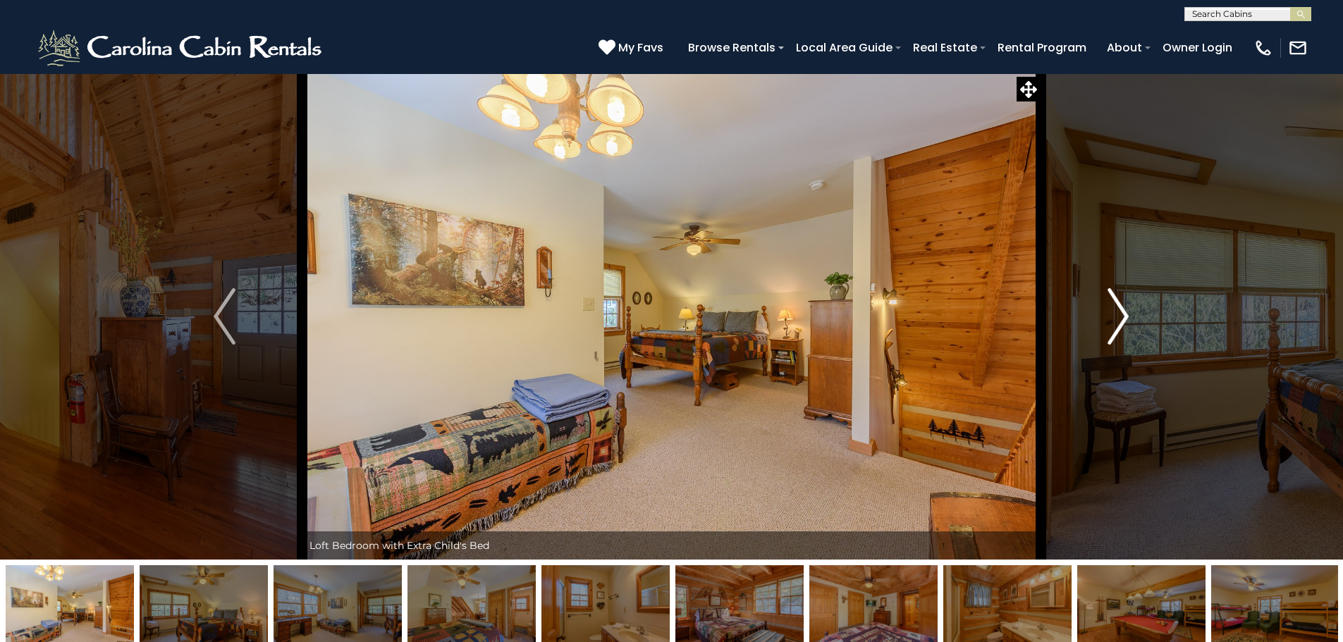
click at [1122, 319] on img "Next" at bounding box center [1118, 316] width 21 height 56
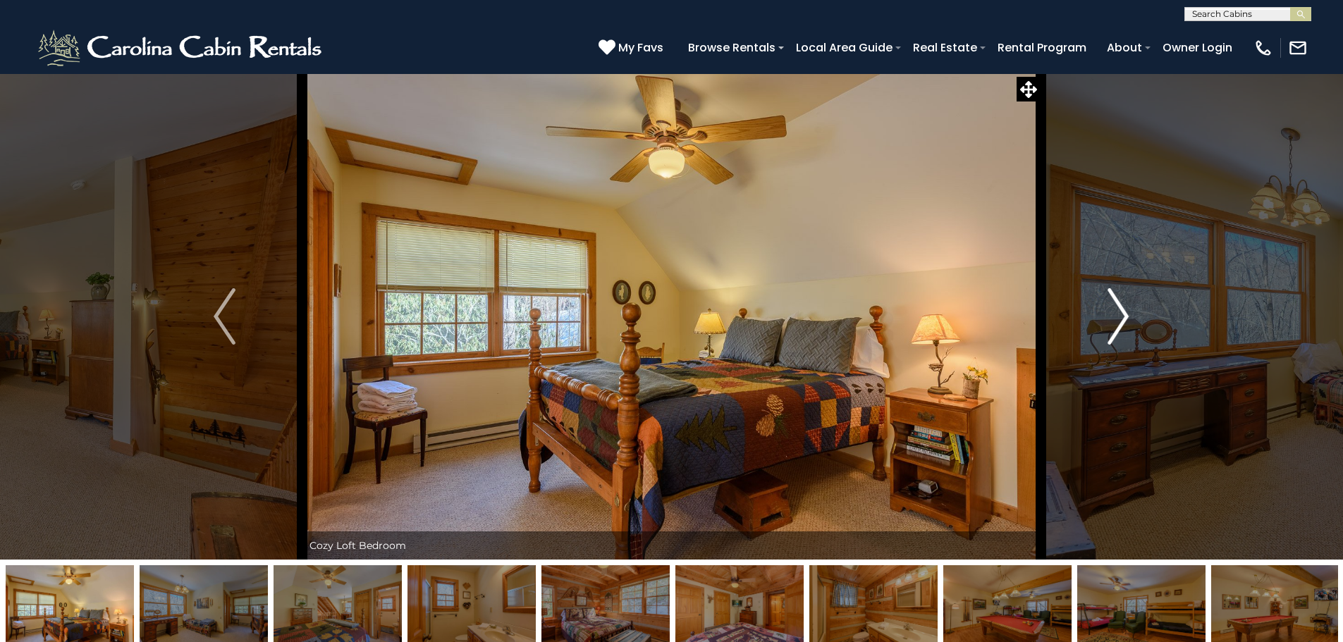
click at [1122, 319] on img "Next" at bounding box center [1118, 316] width 21 height 56
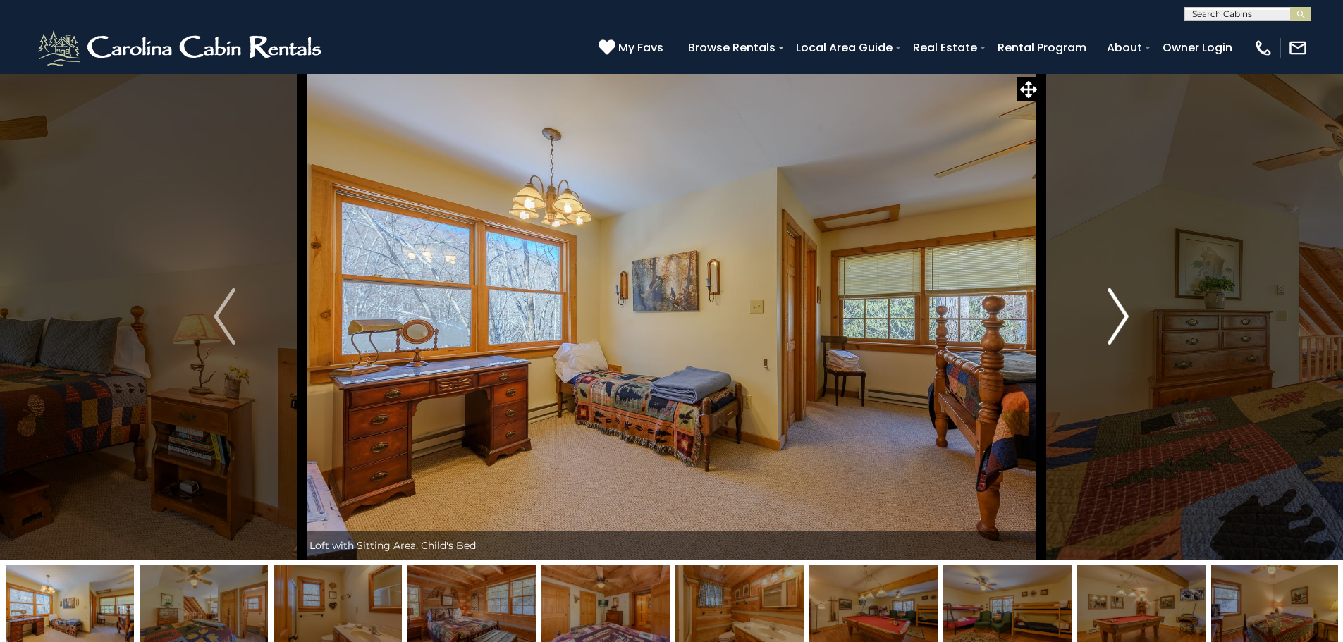
click at [1122, 319] on img "Next" at bounding box center [1118, 316] width 21 height 56
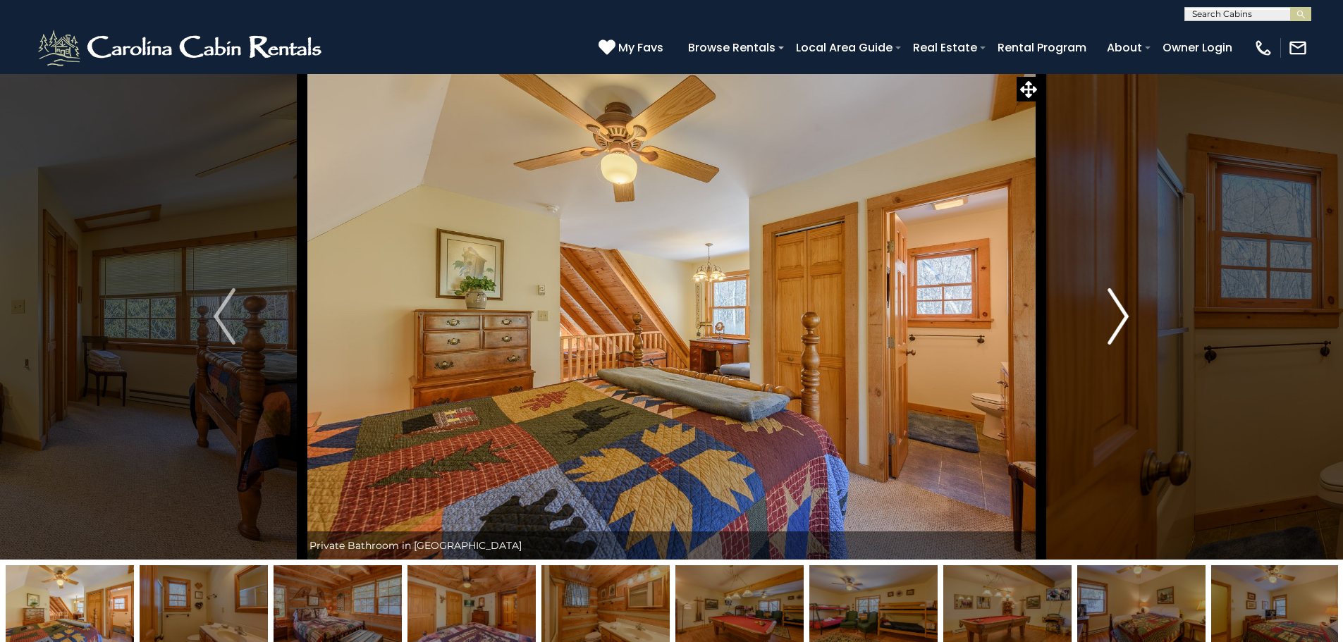
click at [1122, 319] on img "Next" at bounding box center [1118, 316] width 21 height 56
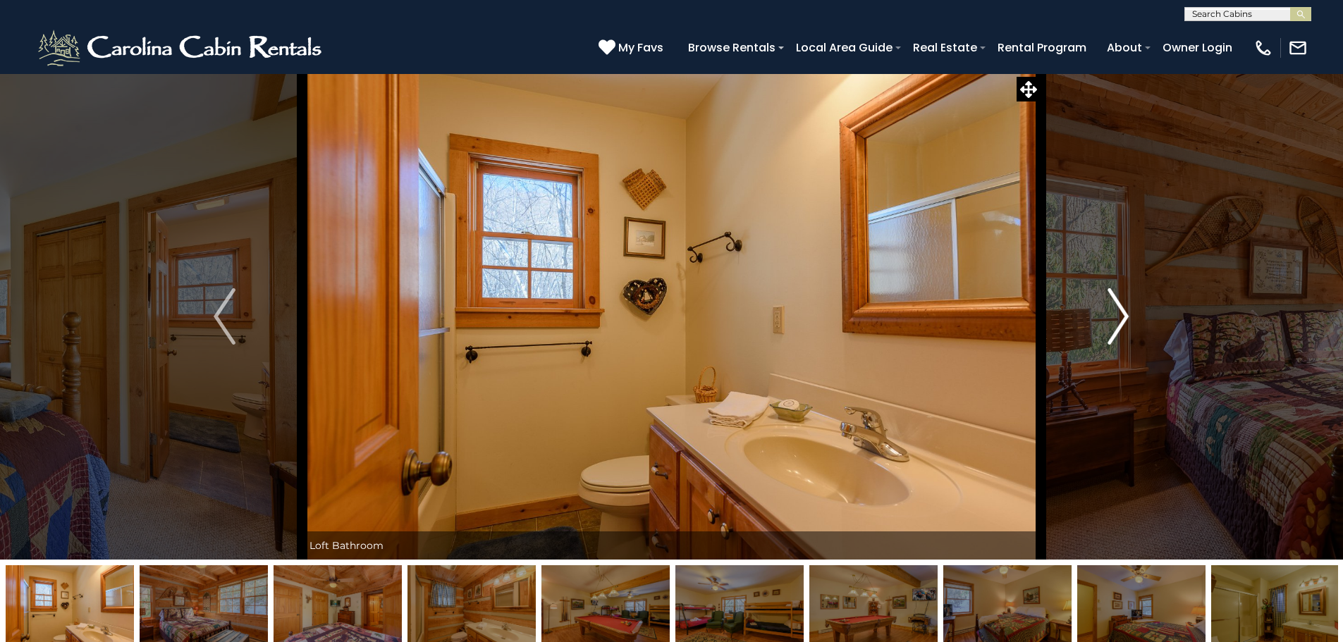
click at [1122, 319] on img "Next" at bounding box center [1118, 316] width 21 height 56
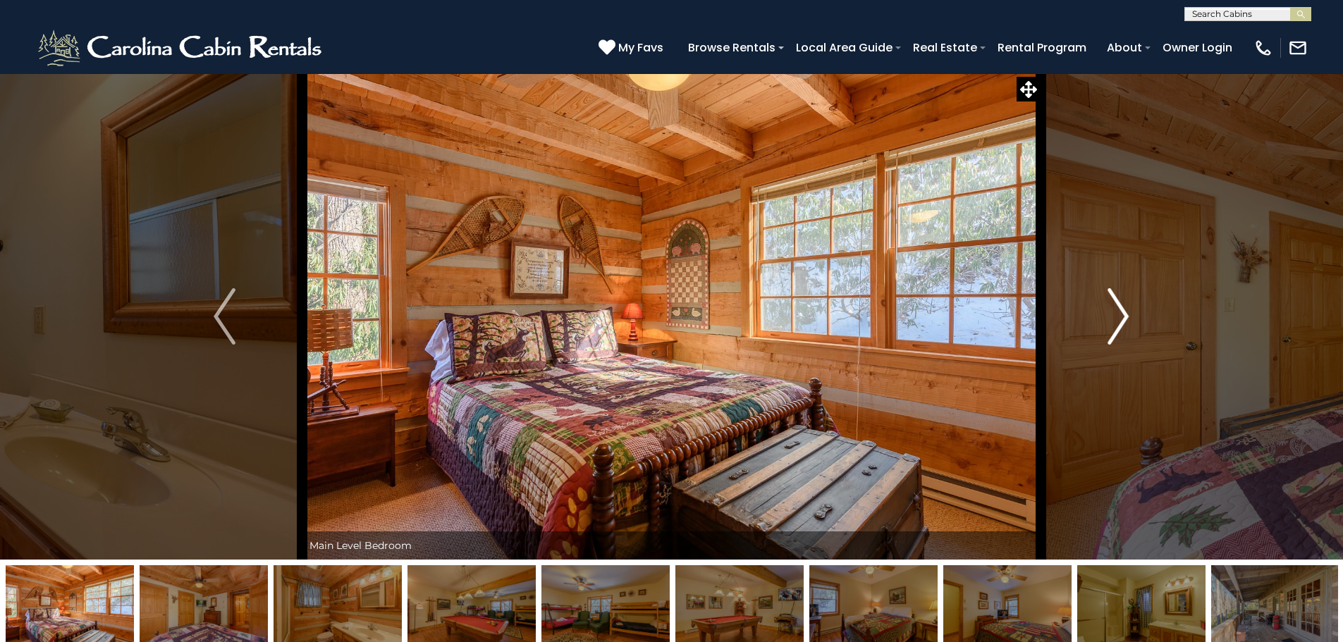
click at [1122, 319] on img "Next" at bounding box center [1118, 316] width 21 height 56
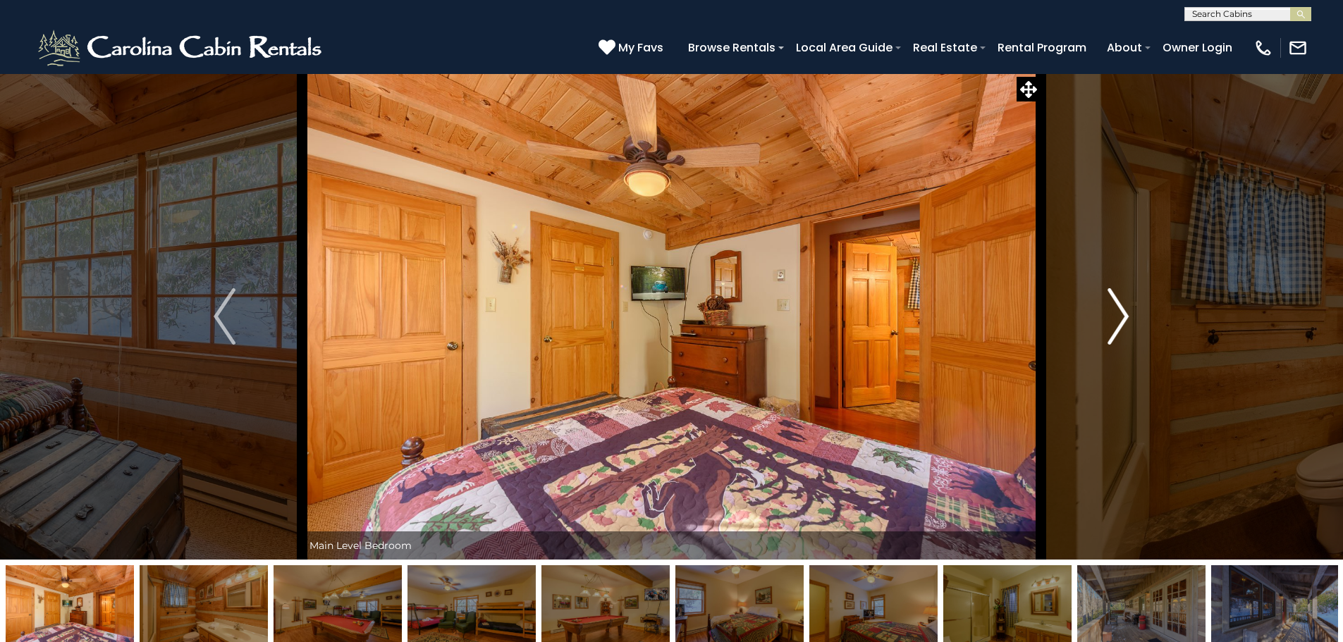
click at [1122, 319] on img "Next" at bounding box center [1118, 316] width 21 height 56
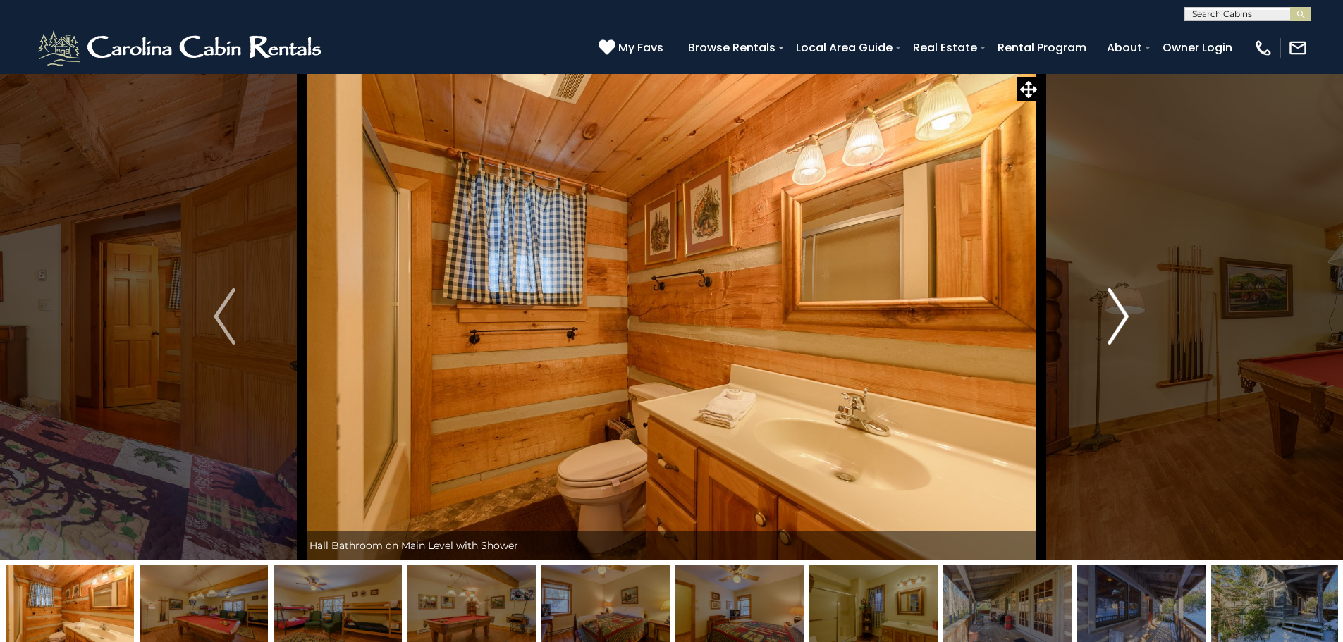
click at [1122, 319] on img "Next" at bounding box center [1118, 316] width 21 height 56
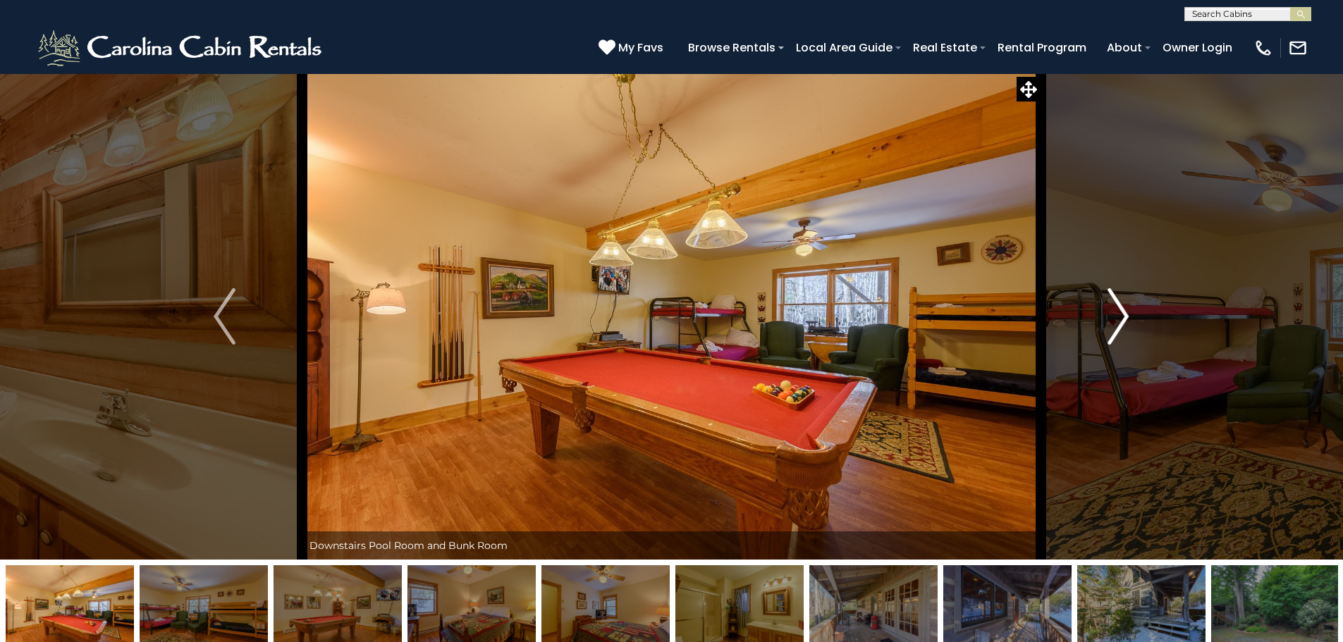
click at [1122, 319] on img "Next" at bounding box center [1118, 316] width 21 height 56
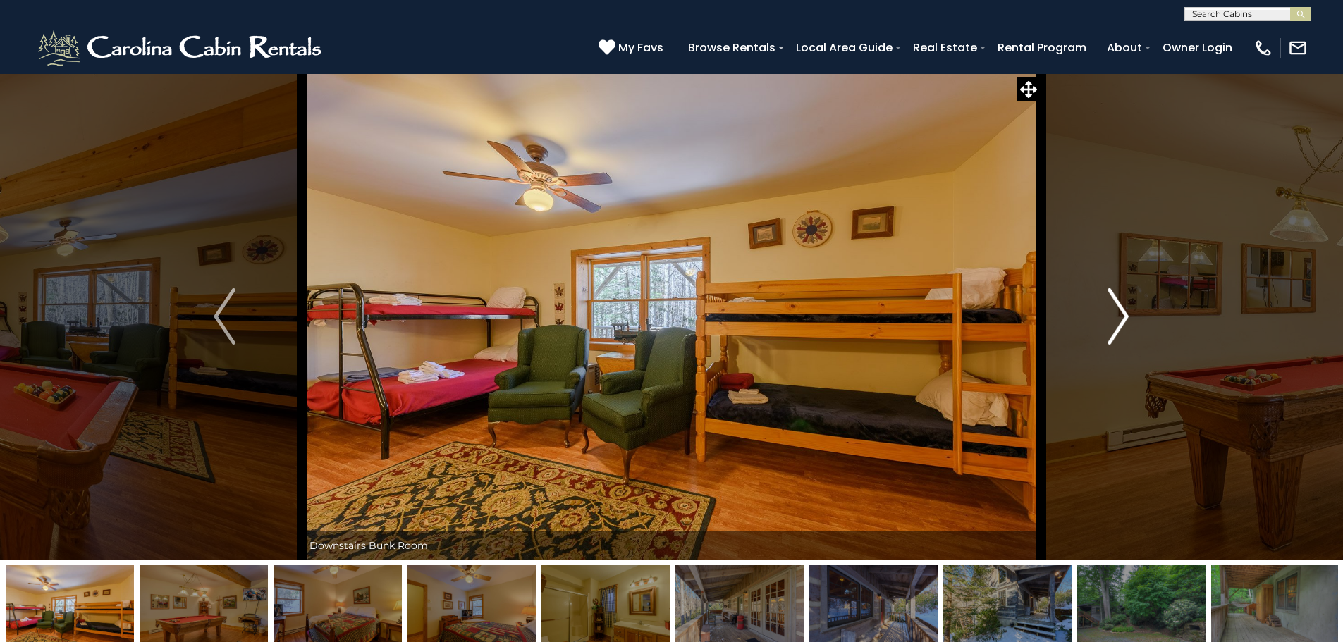
click at [1122, 319] on img "Next" at bounding box center [1118, 316] width 21 height 56
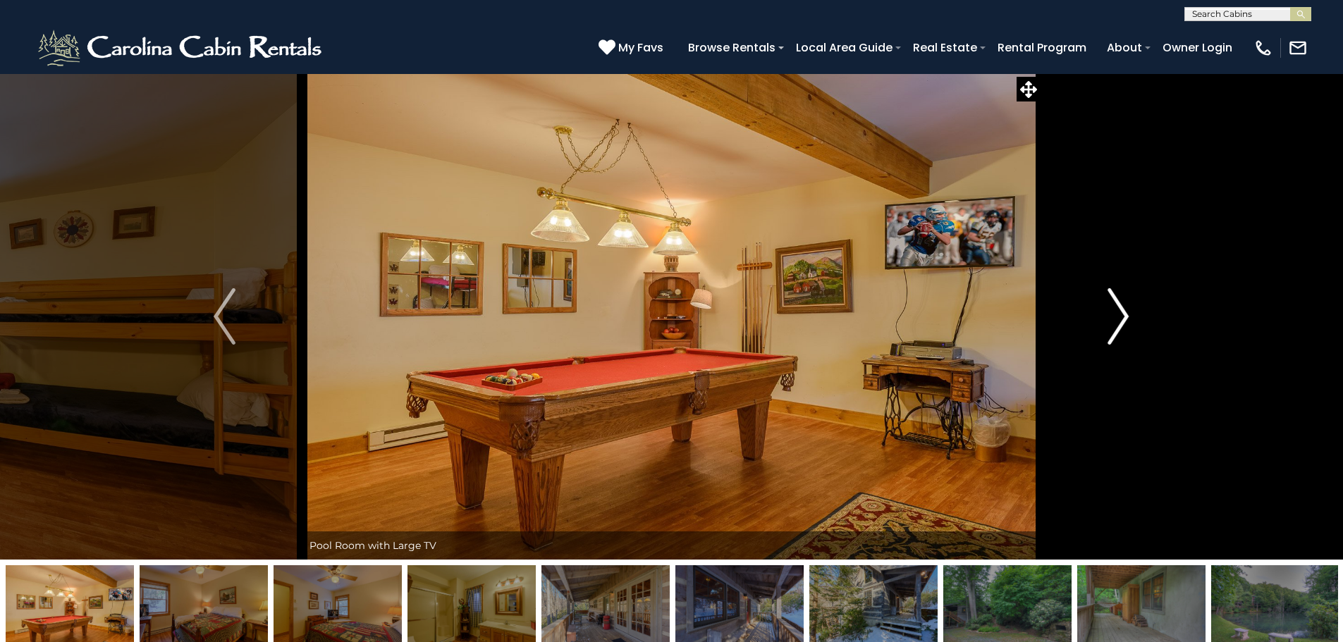
click at [1122, 319] on img "Next" at bounding box center [1118, 316] width 21 height 56
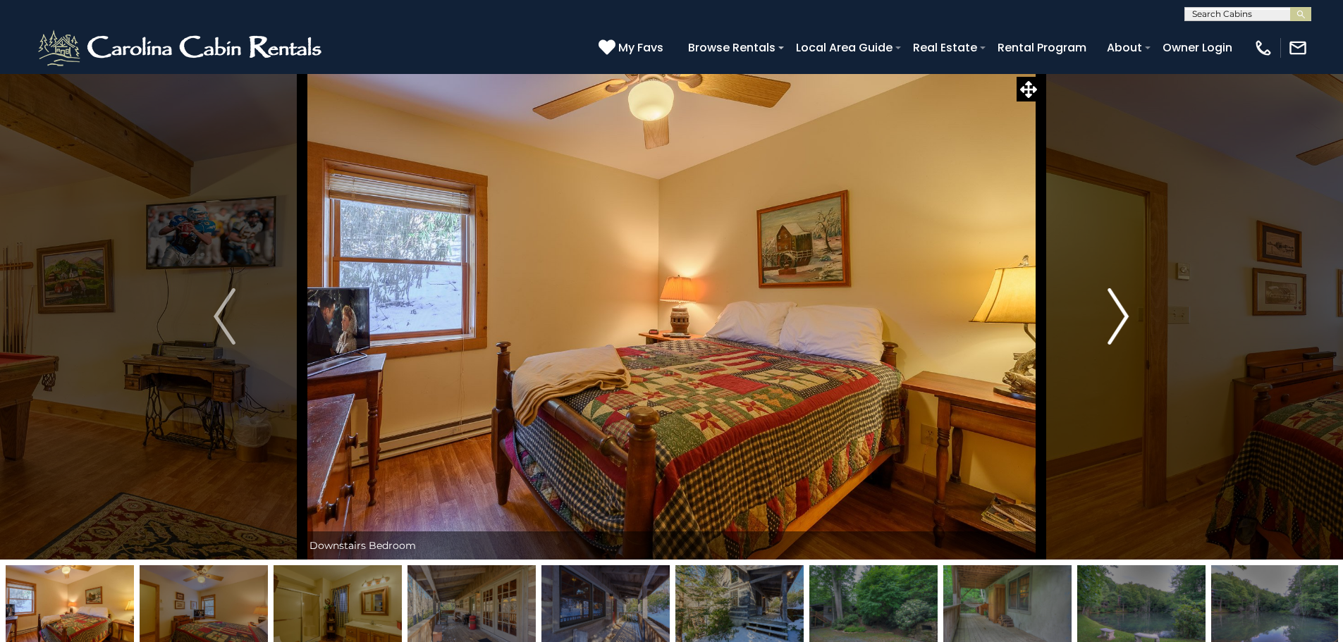
click at [1122, 319] on img "Next" at bounding box center [1118, 316] width 21 height 56
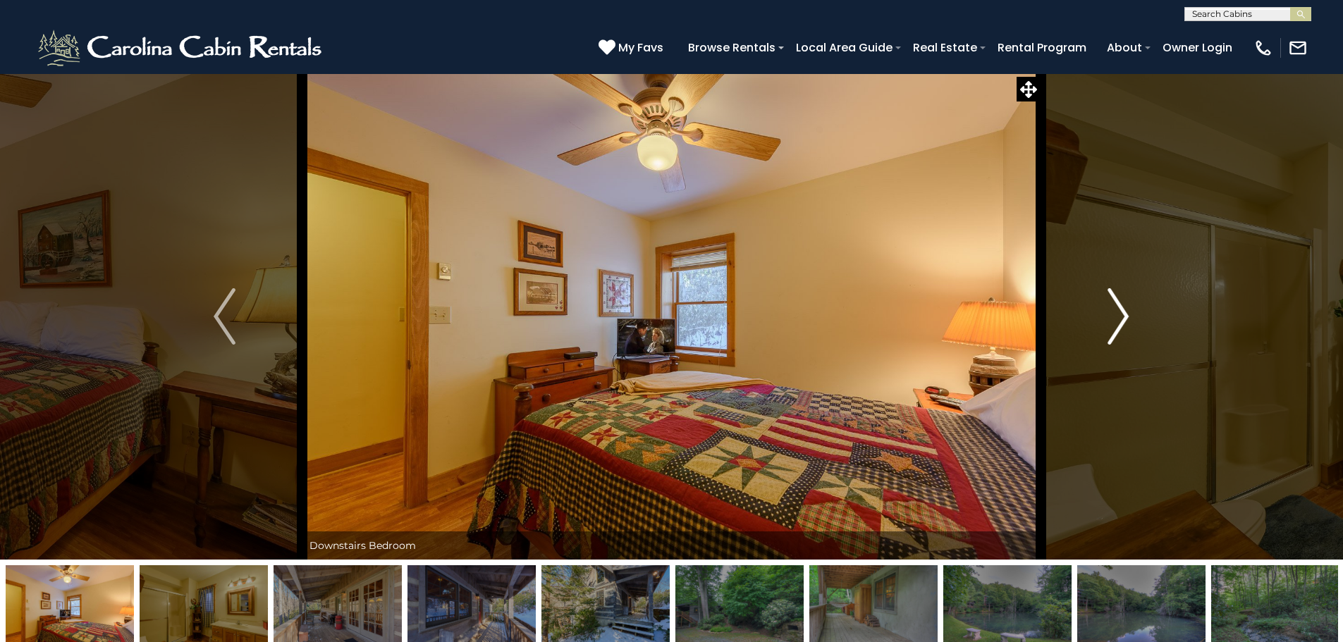
click at [1122, 320] on img "Next" at bounding box center [1118, 316] width 21 height 56
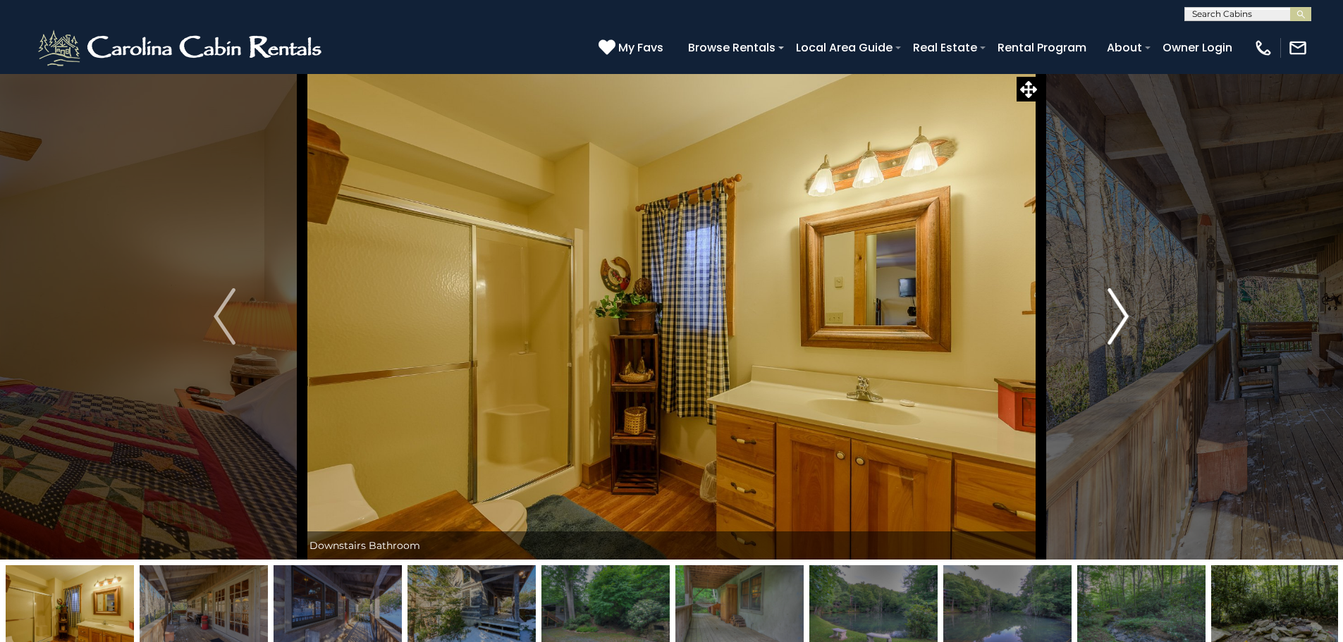
click at [1122, 320] on img "Next" at bounding box center [1118, 316] width 21 height 56
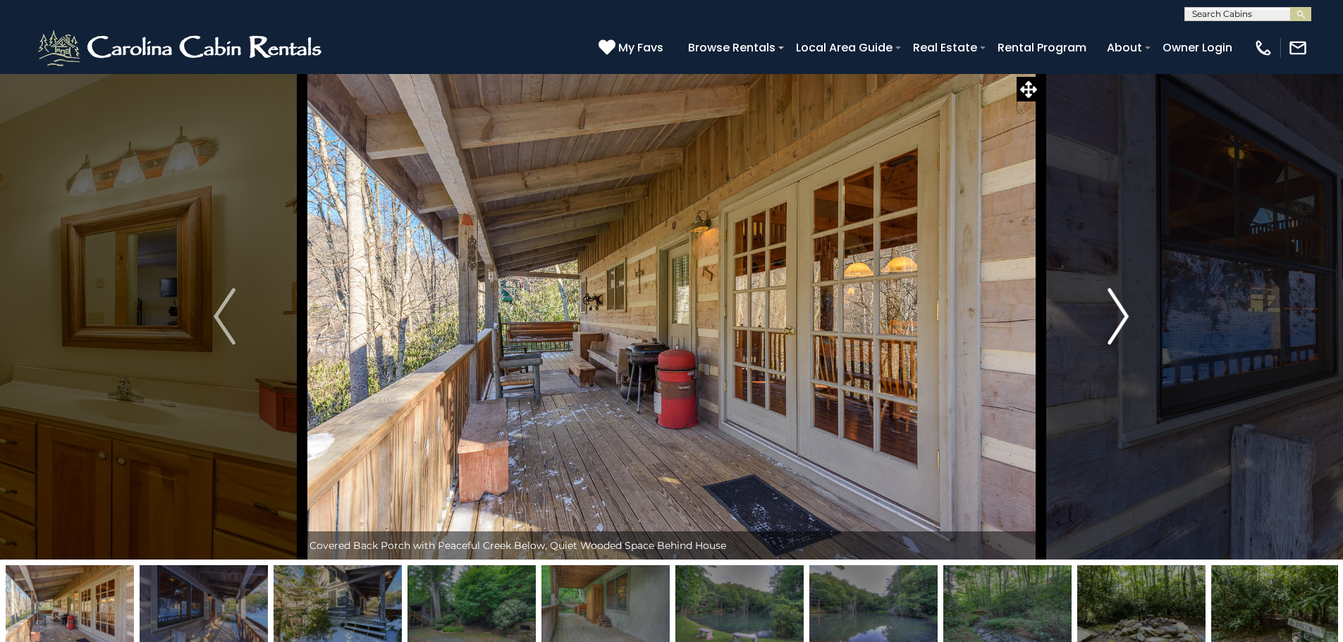
click at [1122, 320] on img "Next" at bounding box center [1118, 316] width 21 height 56
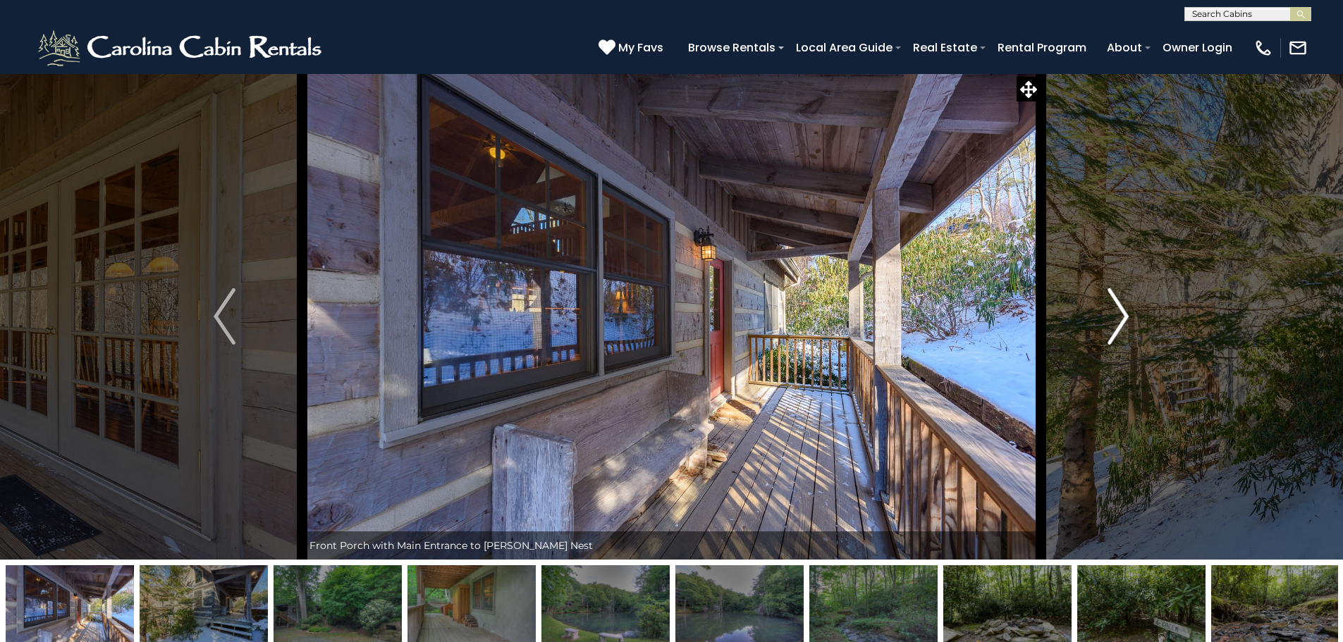
click at [1122, 321] on img "Next" at bounding box center [1118, 316] width 21 height 56
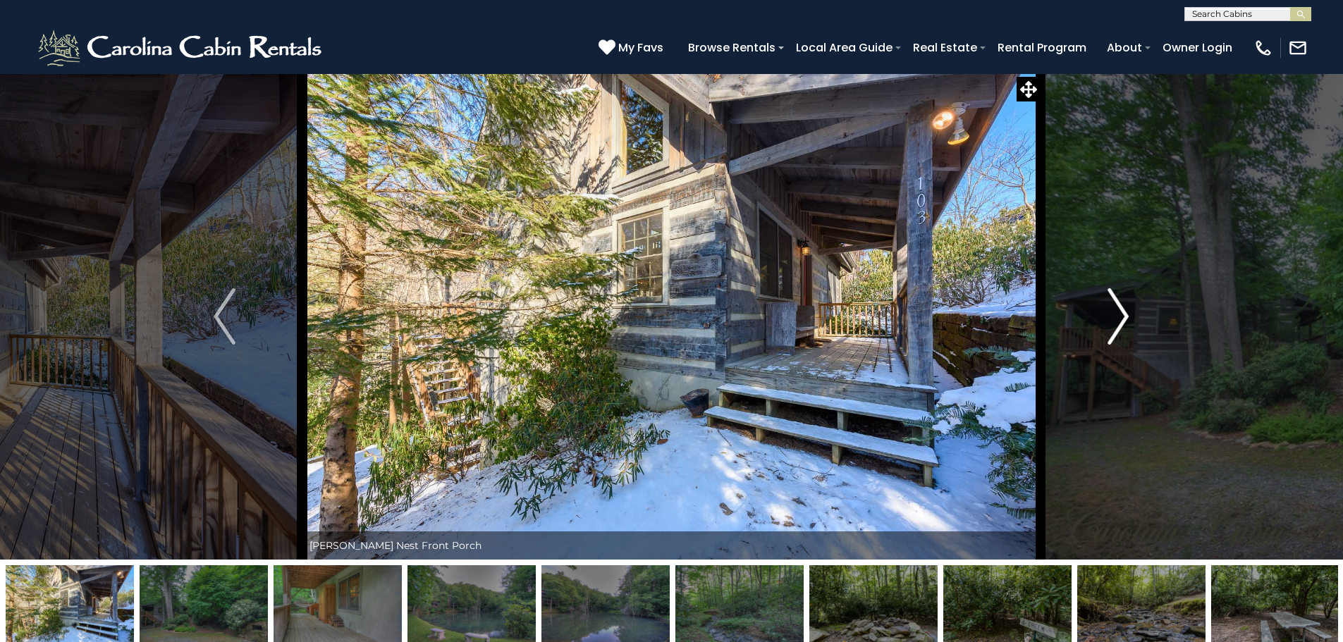
click at [1122, 321] on img "Next" at bounding box center [1118, 316] width 21 height 56
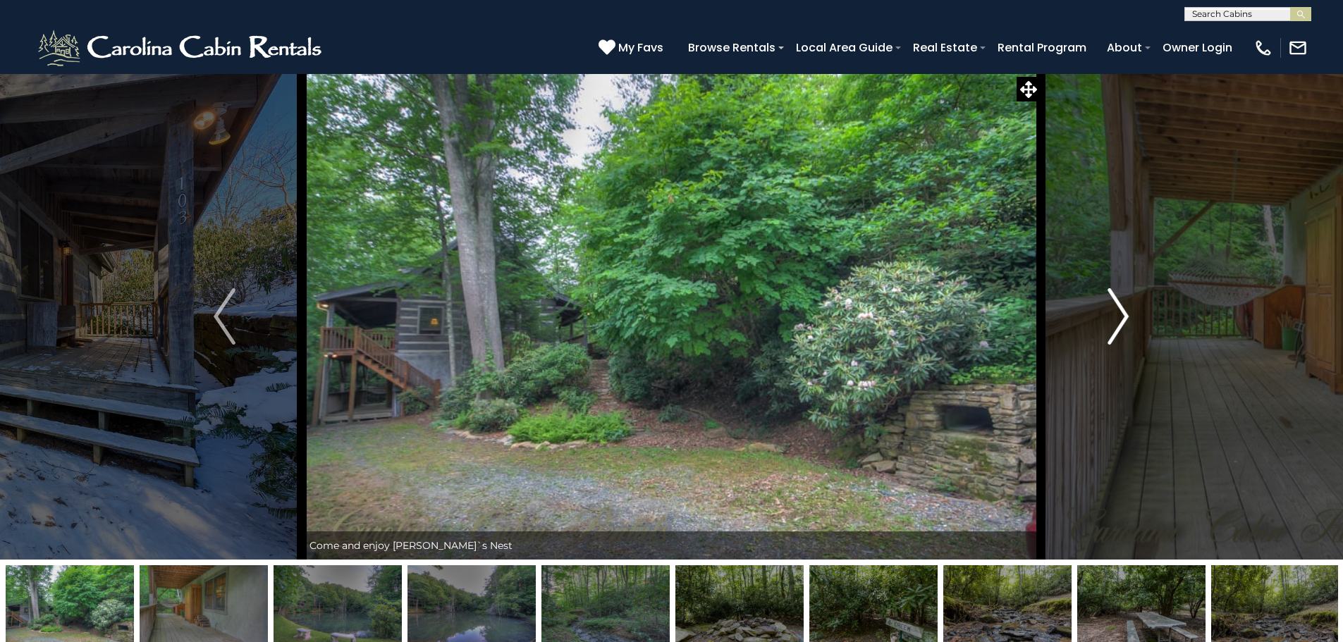
click at [1122, 321] on img "Next" at bounding box center [1118, 316] width 21 height 56
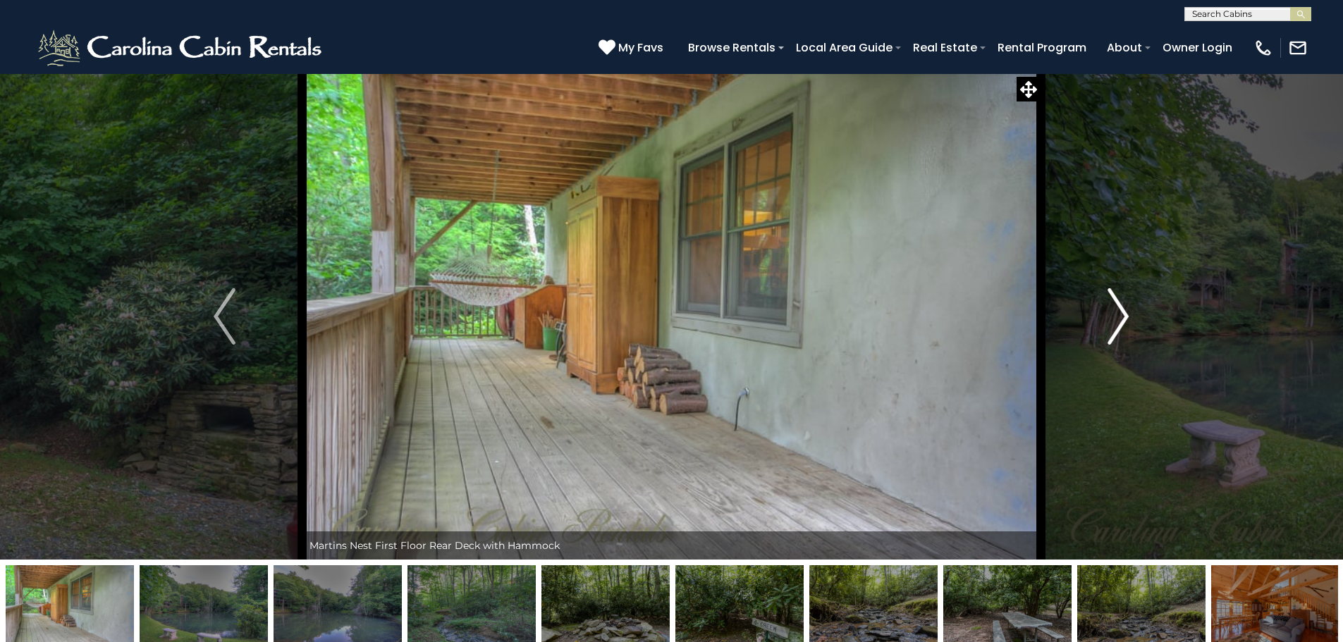
click at [1122, 321] on img "Next" at bounding box center [1118, 316] width 21 height 56
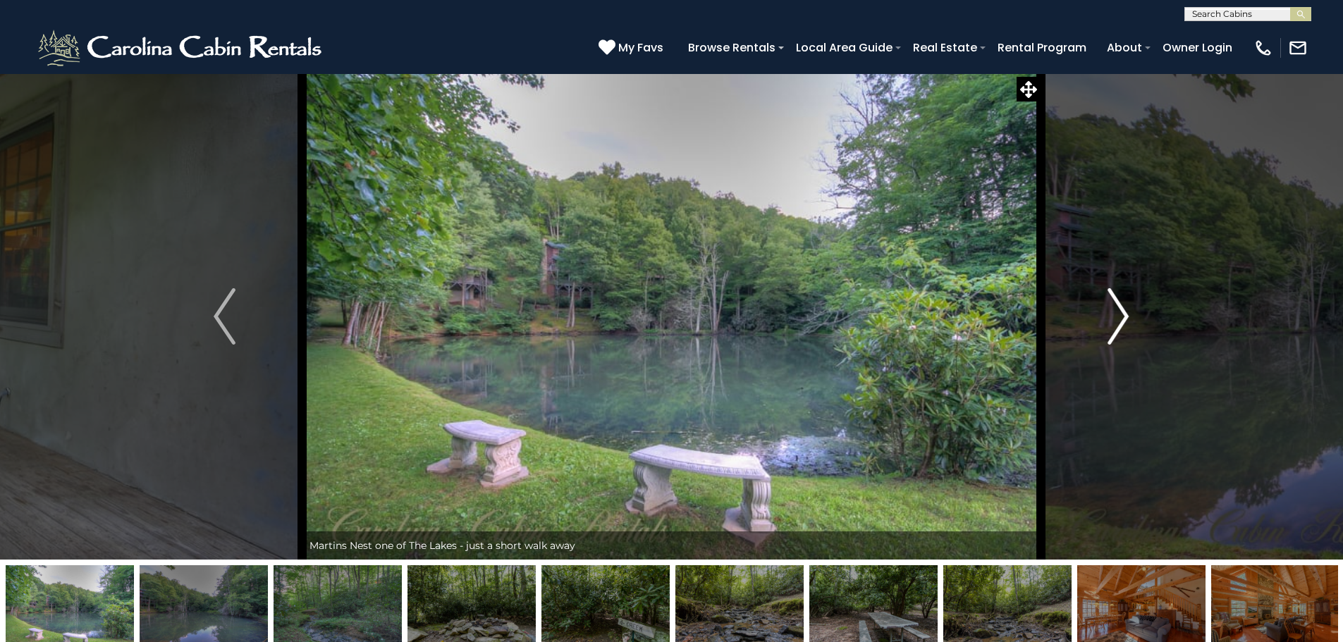
click at [1122, 321] on img "Next" at bounding box center [1118, 316] width 21 height 56
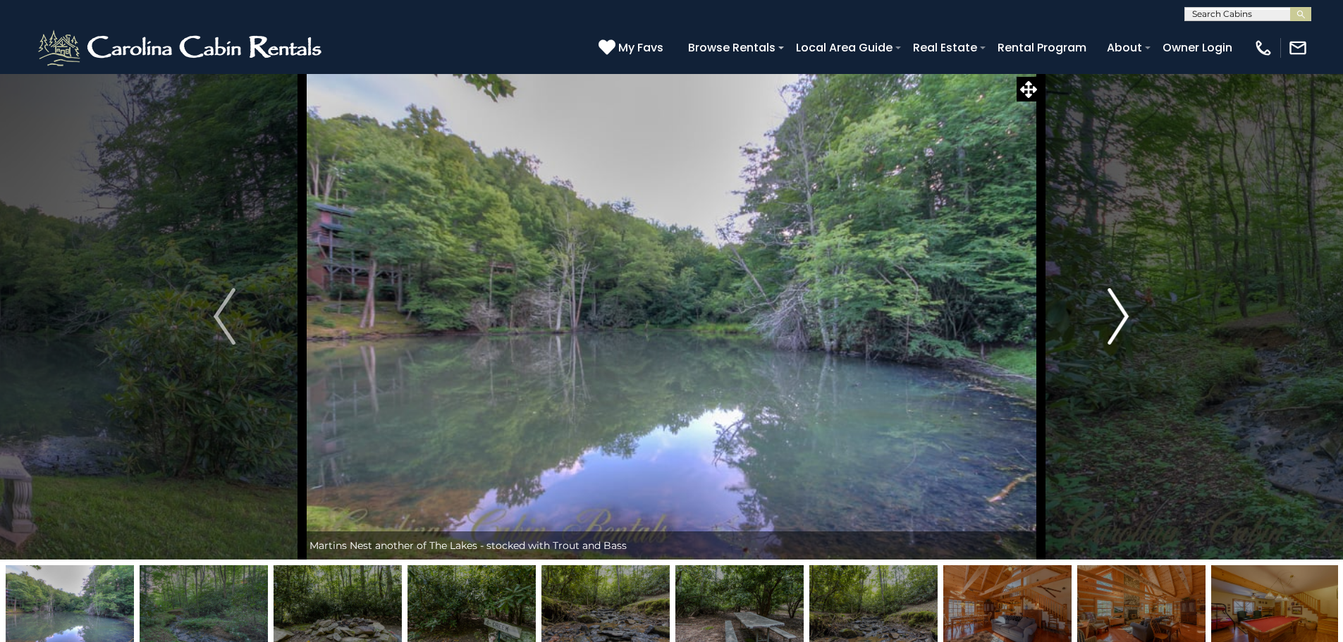
click at [1122, 321] on img "Next" at bounding box center [1118, 316] width 21 height 56
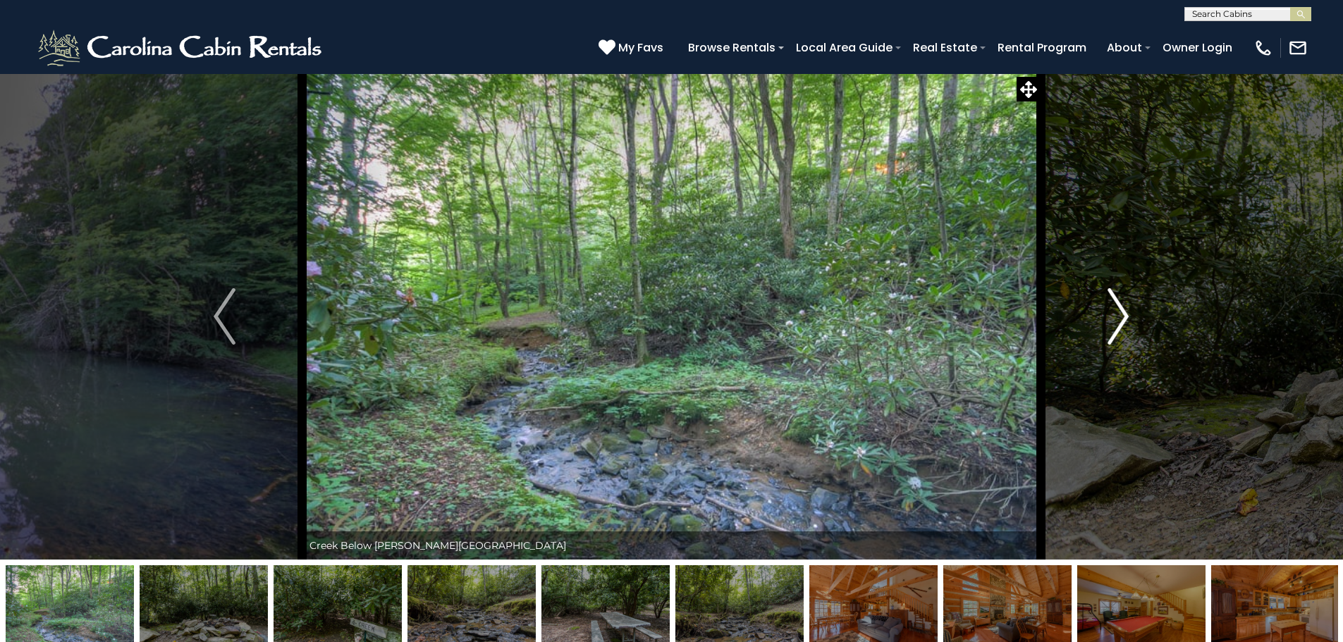
click at [1122, 321] on img "Next" at bounding box center [1118, 316] width 21 height 56
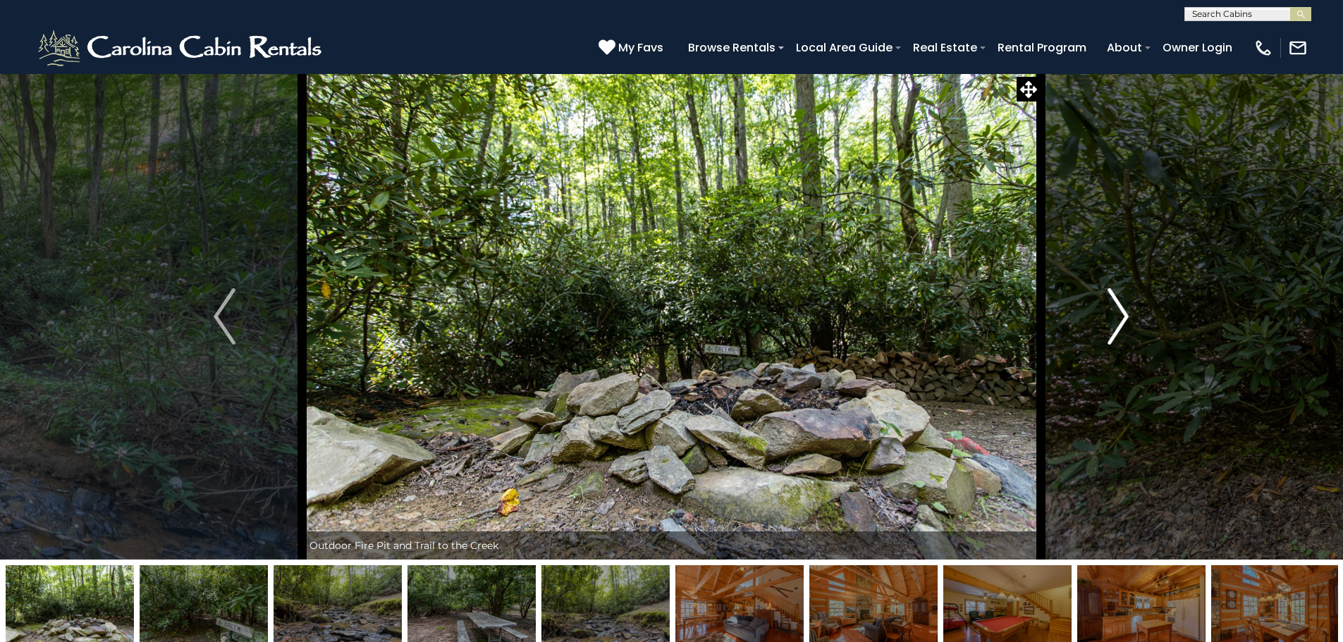
click at [1122, 321] on img "Next" at bounding box center [1118, 316] width 21 height 56
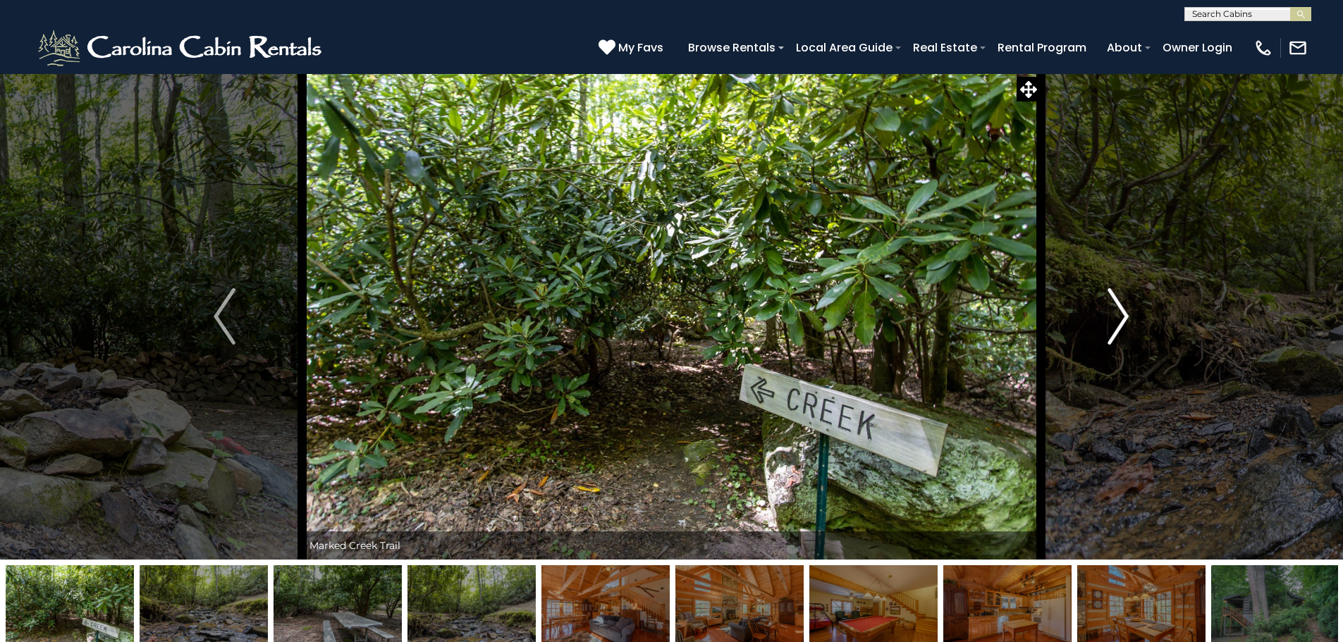
click at [1122, 322] on img "Next" at bounding box center [1118, 316] width 21 height 56
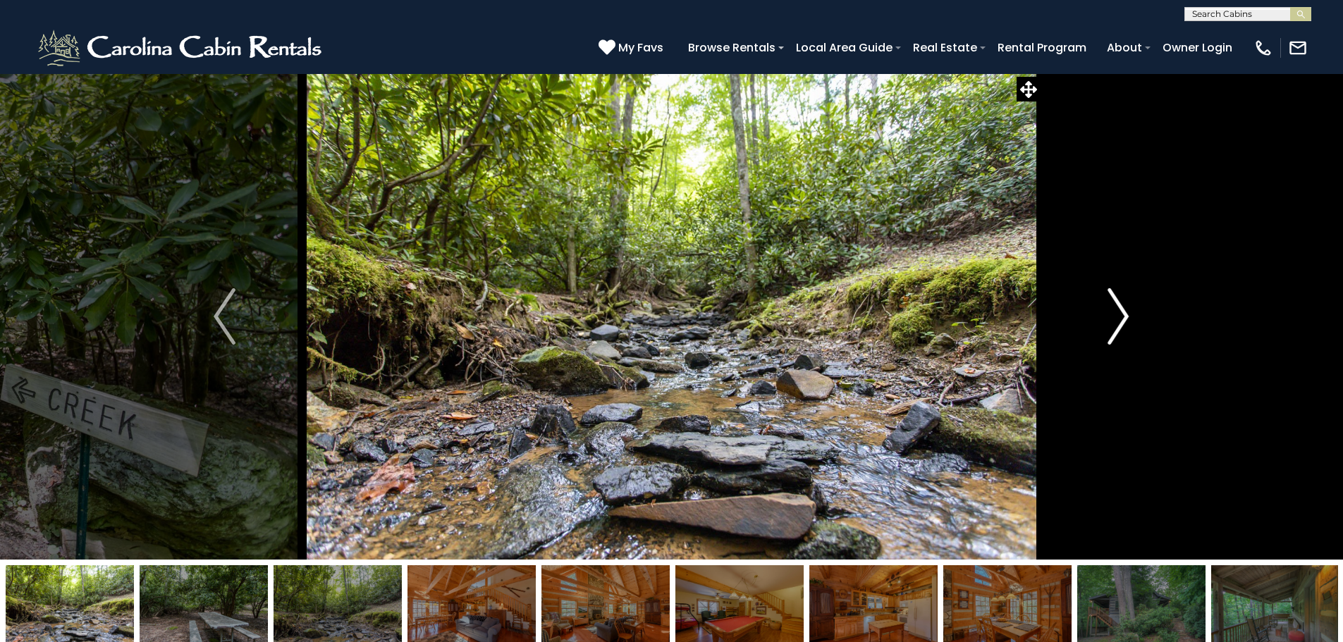
click at [1122, 322] on img "Next" at bounding box center [1118, 316] width 21 height 56
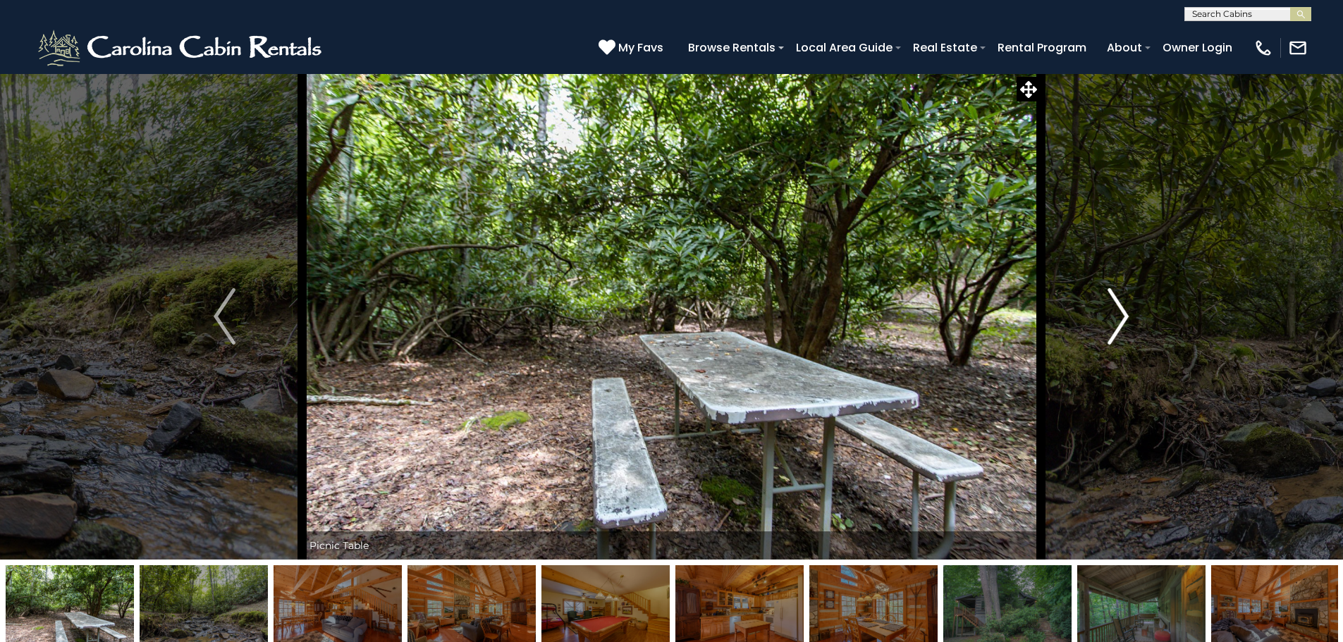
click at [1122, 322] on img "Next" at bounding box center [1118, 316] width 21 height 56
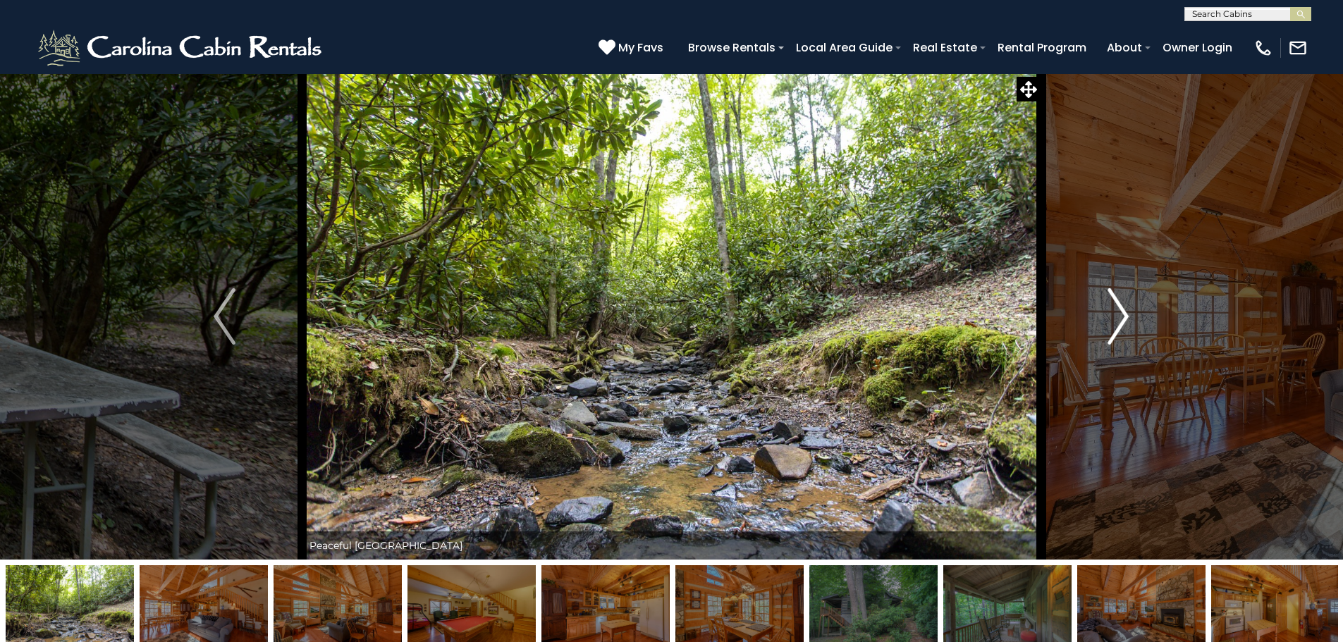
click at [1122, 322] on img "Next" at bounding box center [1118, 316] width 21 height 56
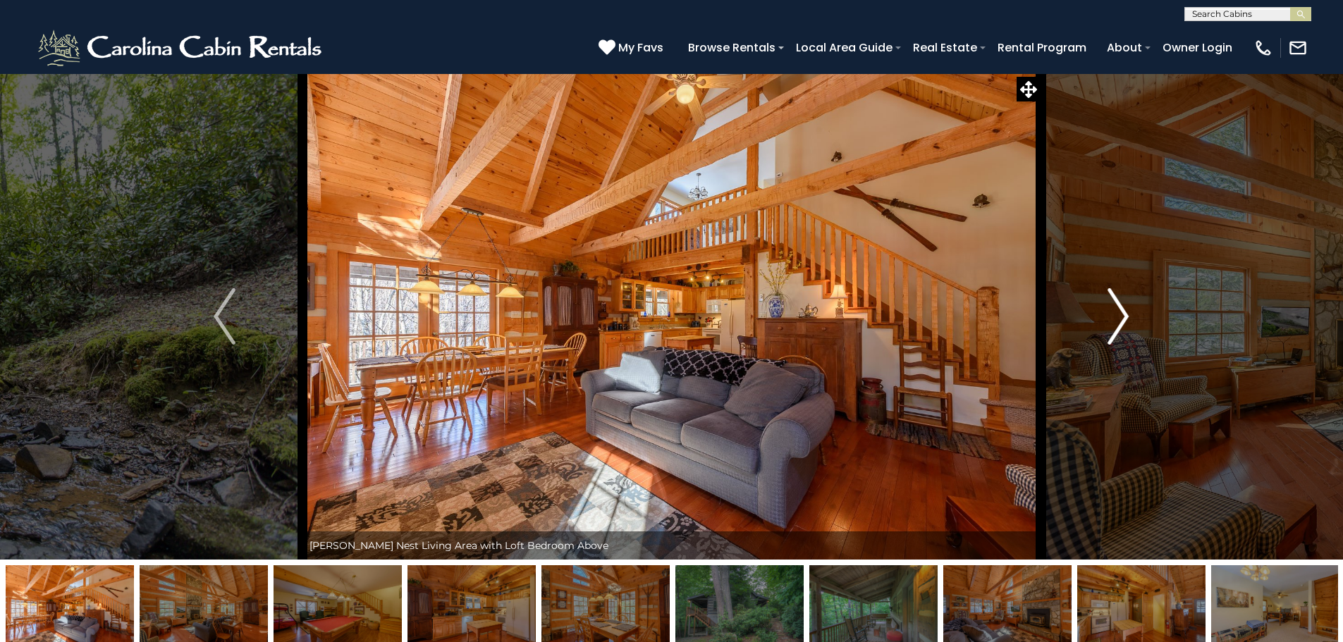
click at [1122, 322] on img "Next" at bounding box center [1118, 316] width 21 height 56
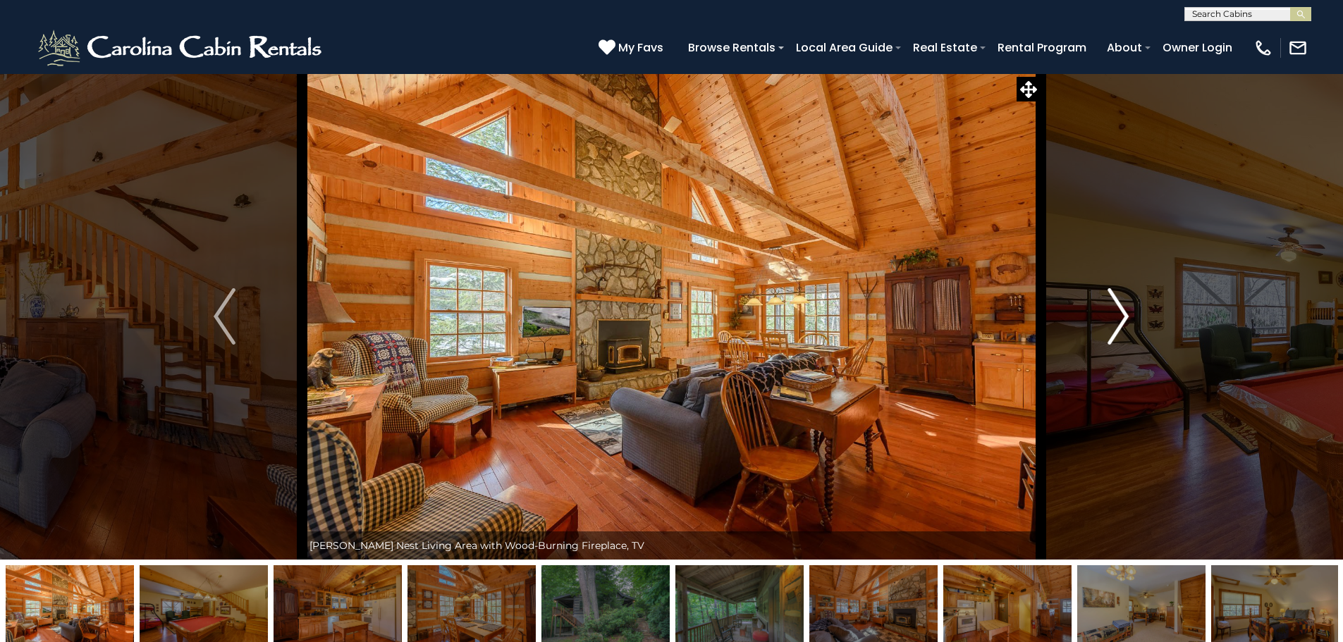
click at [1122, 322] on img "Next" at bounding box center [1118, 316] width 21 height 56
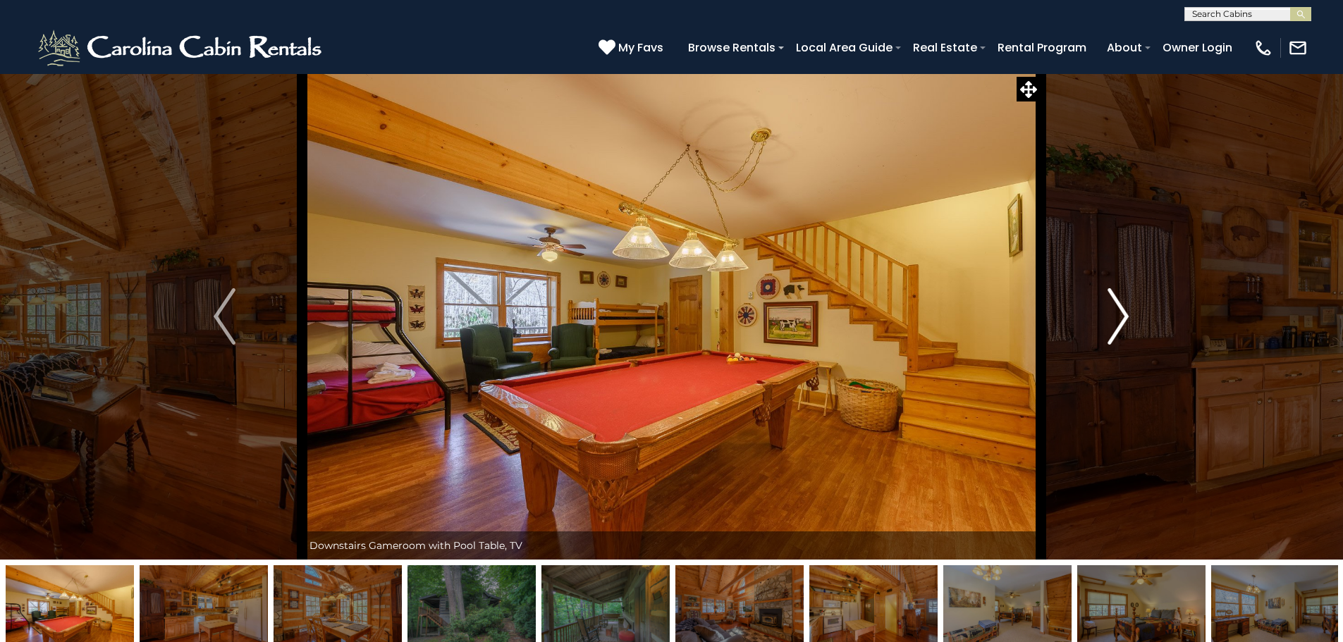
click at [1122, 322] on img "Next" at bounding box center [1118, 316] width 21 height 56
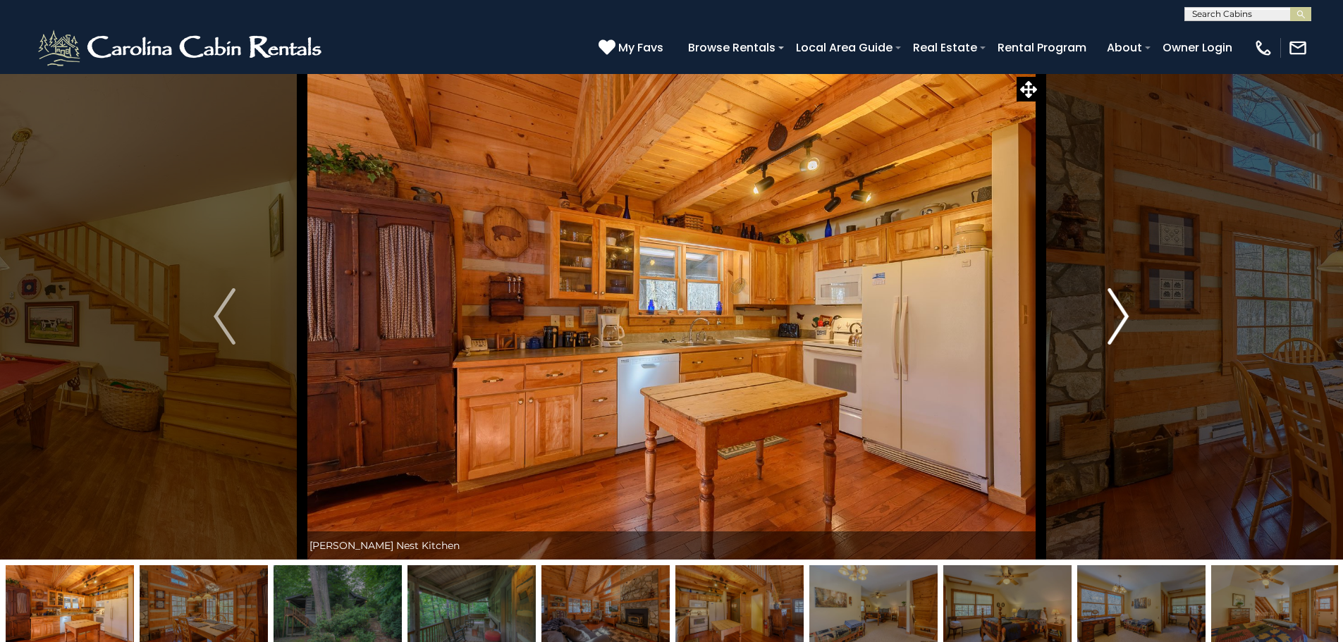
click at [1122, 322] on img "Next" at bounding box center [1118, 316] width 21 height 56
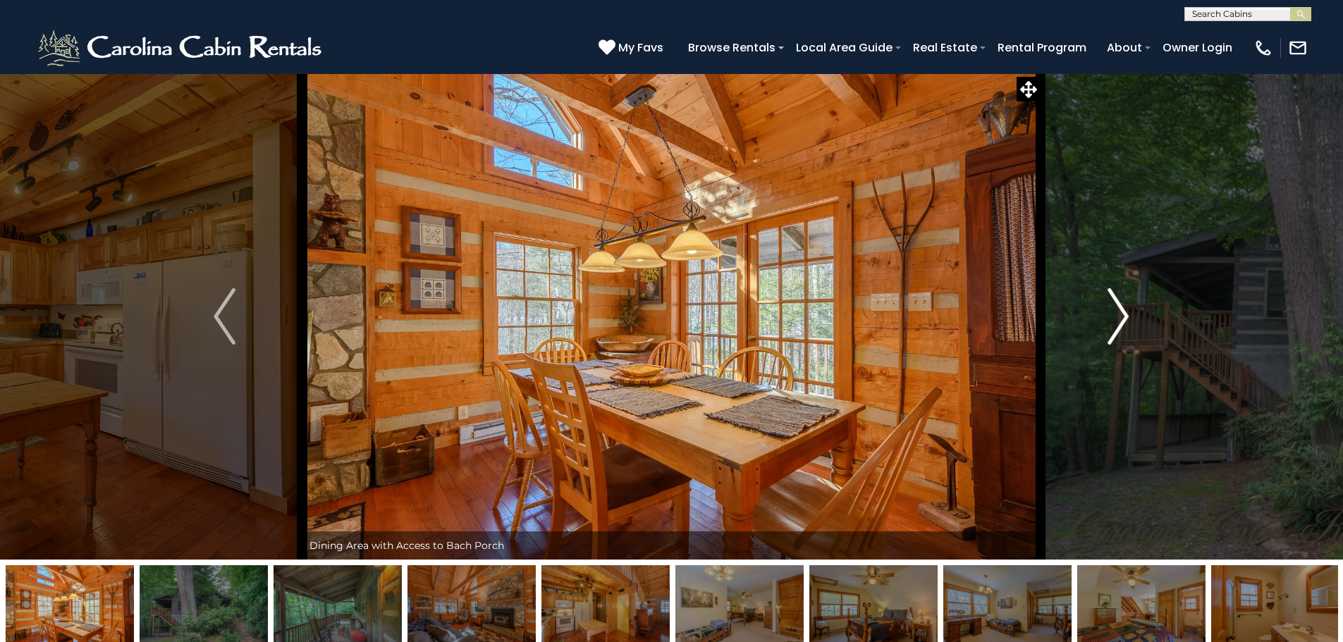
click at [1122, 322] on img "Next" at bounding box center [1118, 316] width 21 height 56
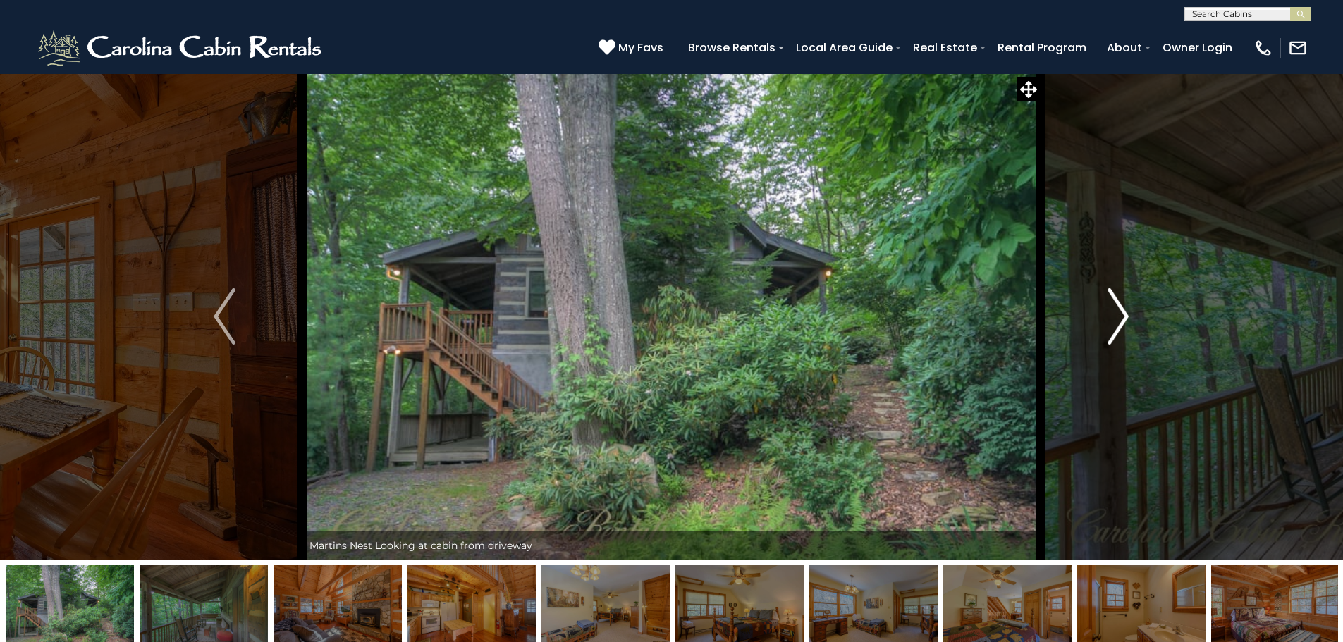
click at [1122, 322] on img "Next" at bounding box center [1118, 316] width 21 height 56
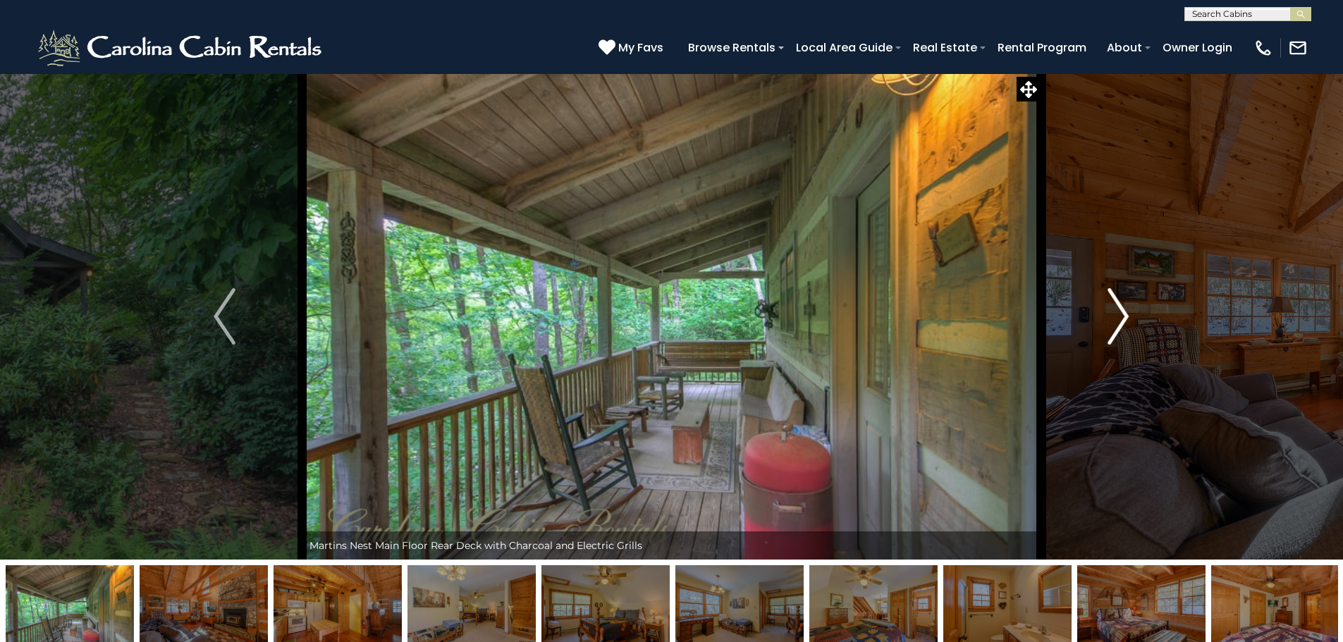
click at [1122, 322] on img "Next" at bounding box center [1118, 316] width 21 height 56
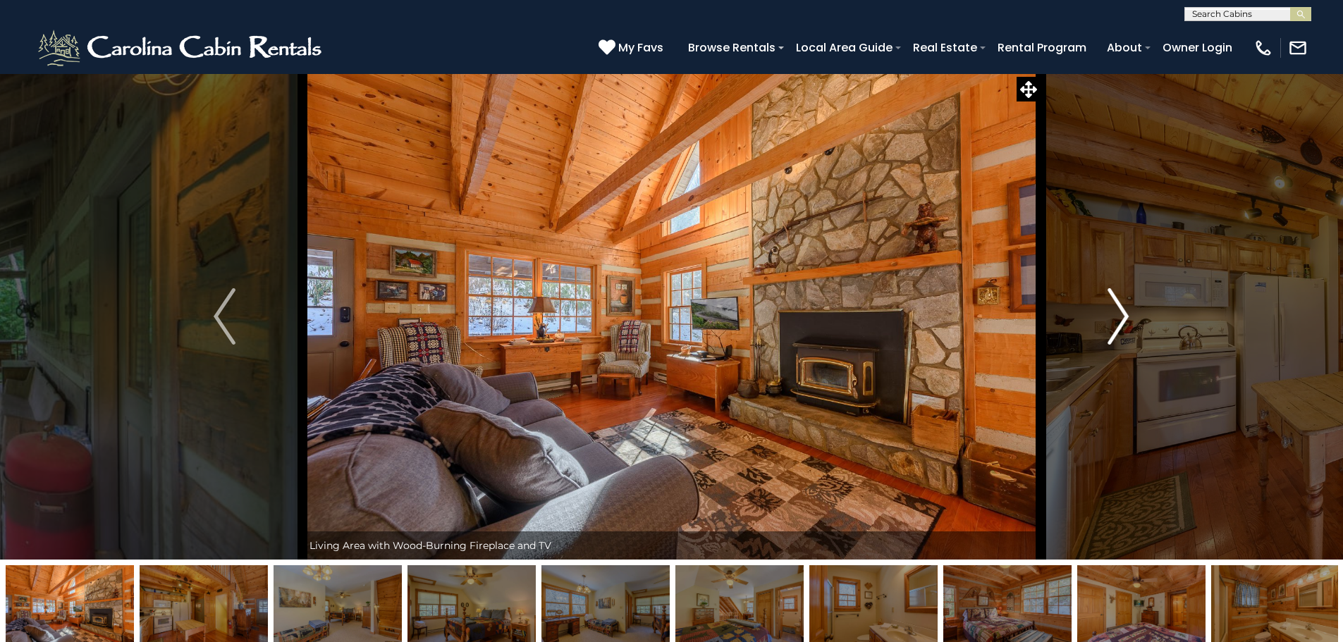
click at [1122, 322] on img "Next" at bounding box center [1118, 316] width 21 height 56
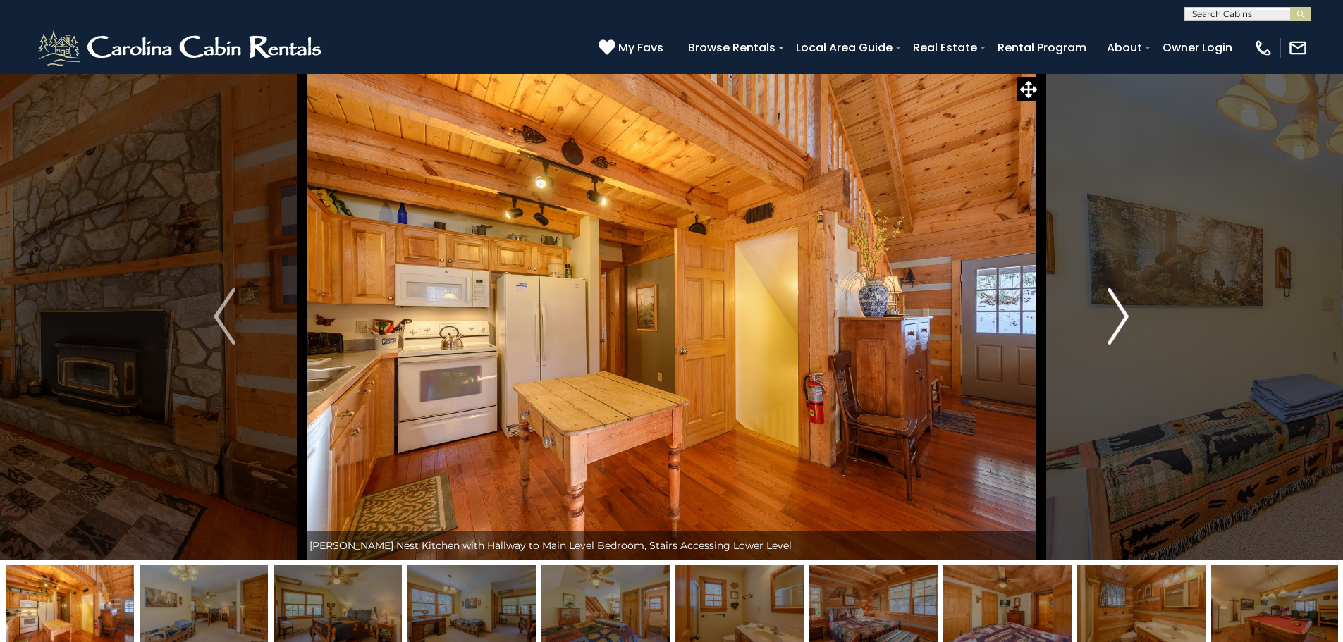
click at [1122, 322] on img "Next" at bounding box center [1118, 316] width 21 height 56
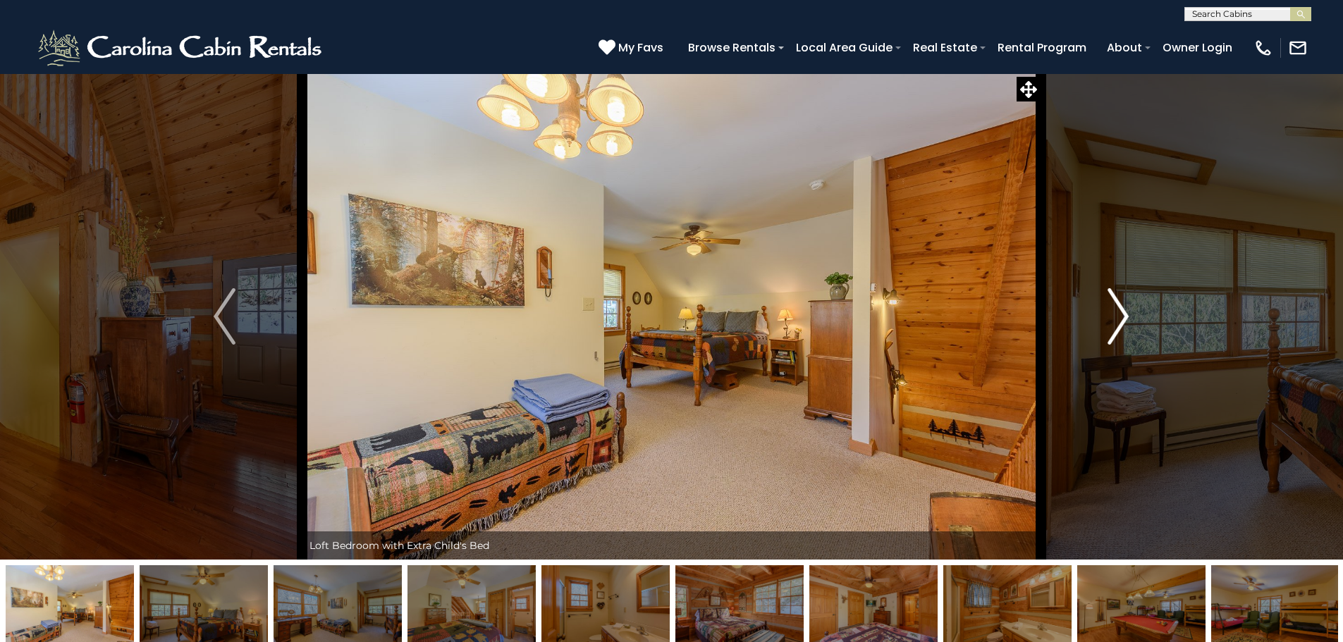
click at [1122, 322] on img "Next" at bounding box center [1118, 316] width 21 height 56
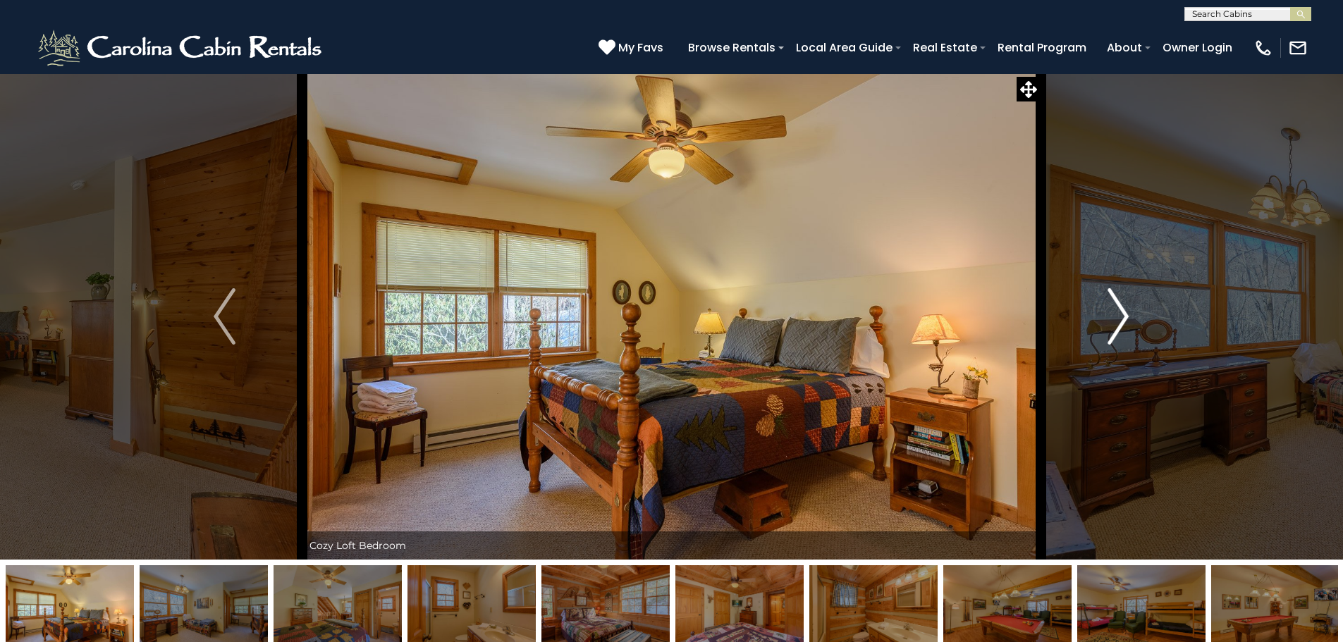
click at [1122, 322] on img "Next" at bounding box center [1118, 316] width 21 height 56
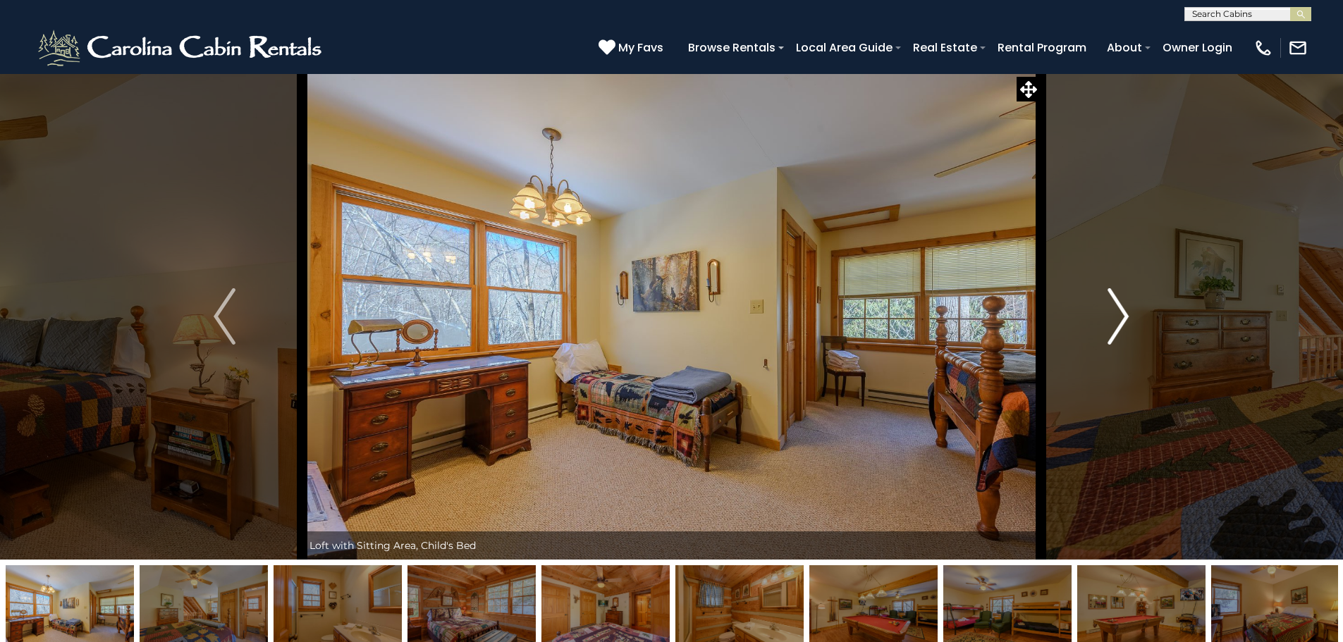
click at [1122, 322] on img "Next" at bounding box center [1118, 316] width 21 height 56
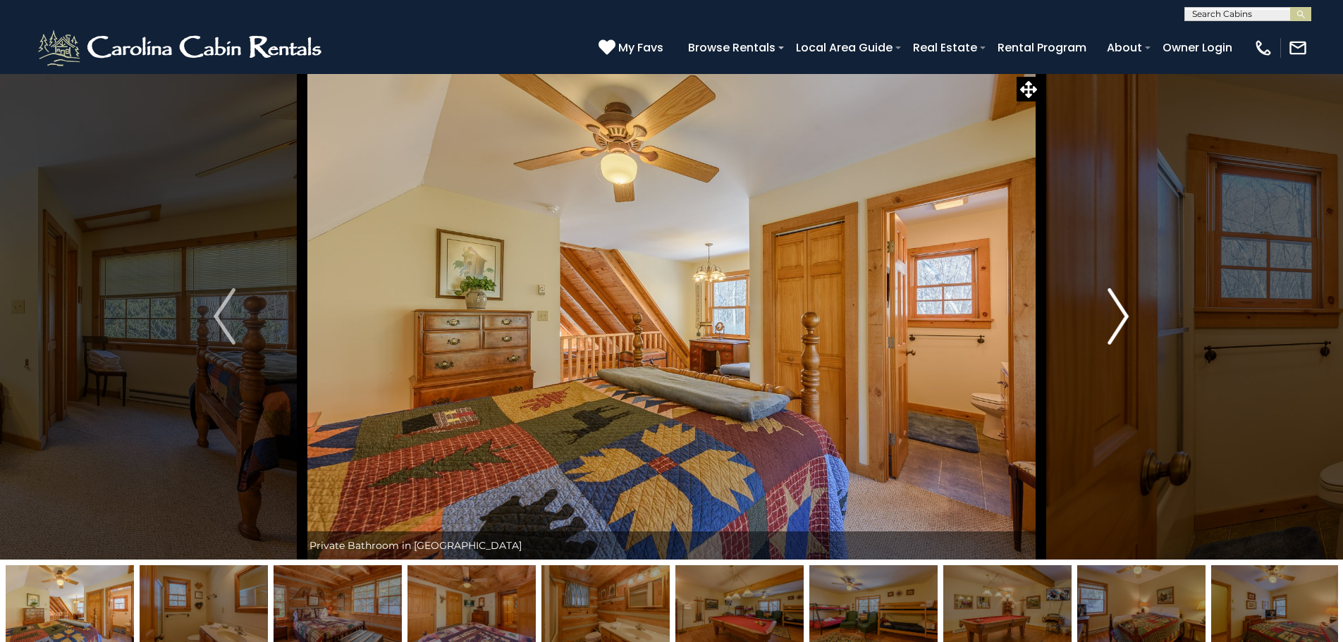
click at [1122, 322] on img "Next" at bounding box center [1118, 316] width 21 height 56
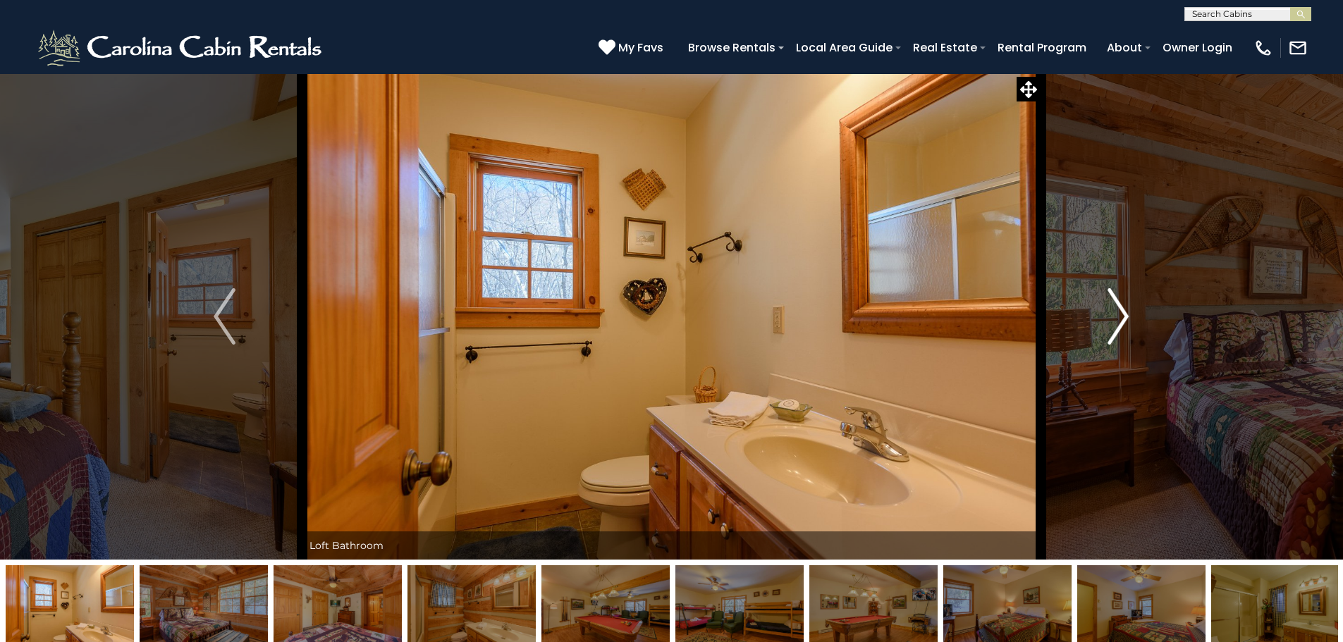
click at [1122, 322] on img "Next" at bounding box center [1118, 316] width 21 height 56
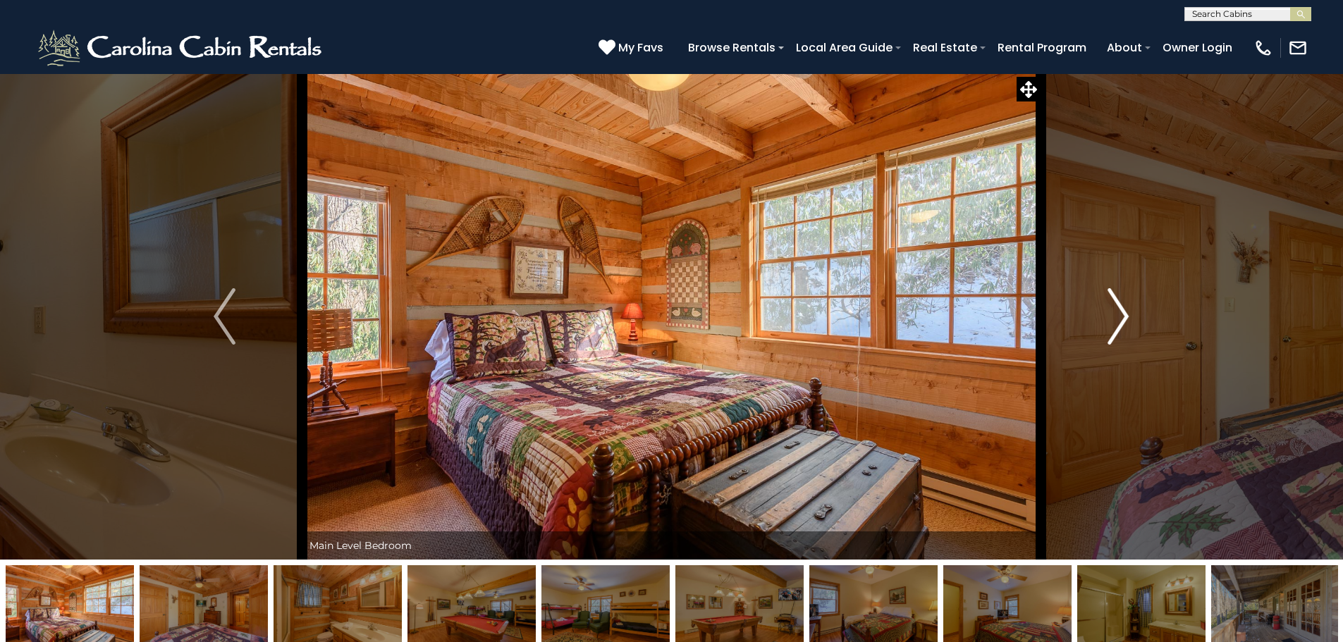
click at [1122, 322] on img "Next" at bounding box center [1118, 316] width 21 height 56
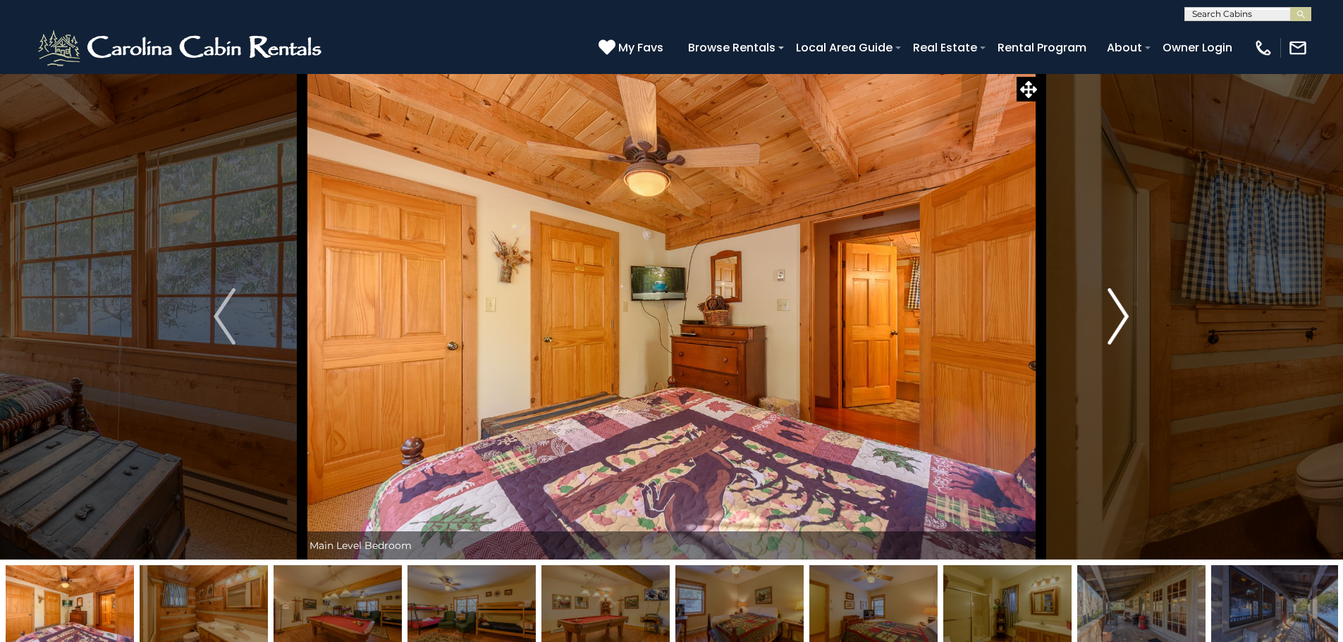
click at [1122, 322] on img "Next" at bounding box center [1118, 316] width 21 height 56
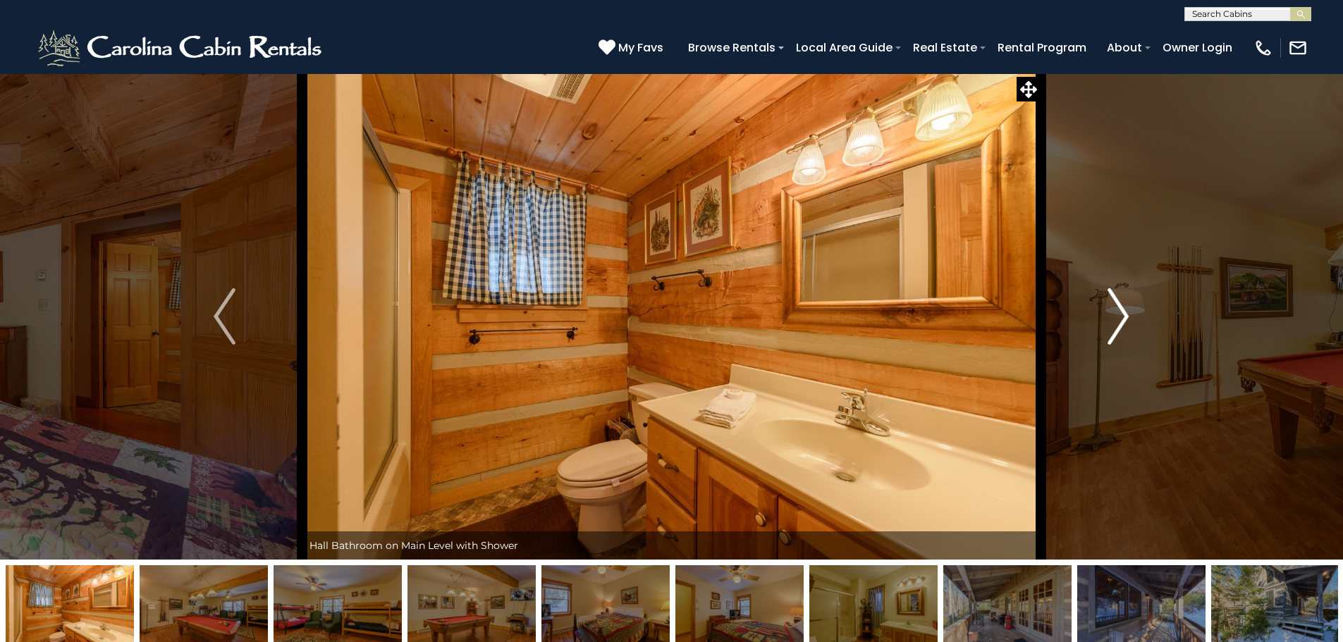
click at [1122, 322] on img "Next" at bounding box center [1118, 316] width 21 height 56
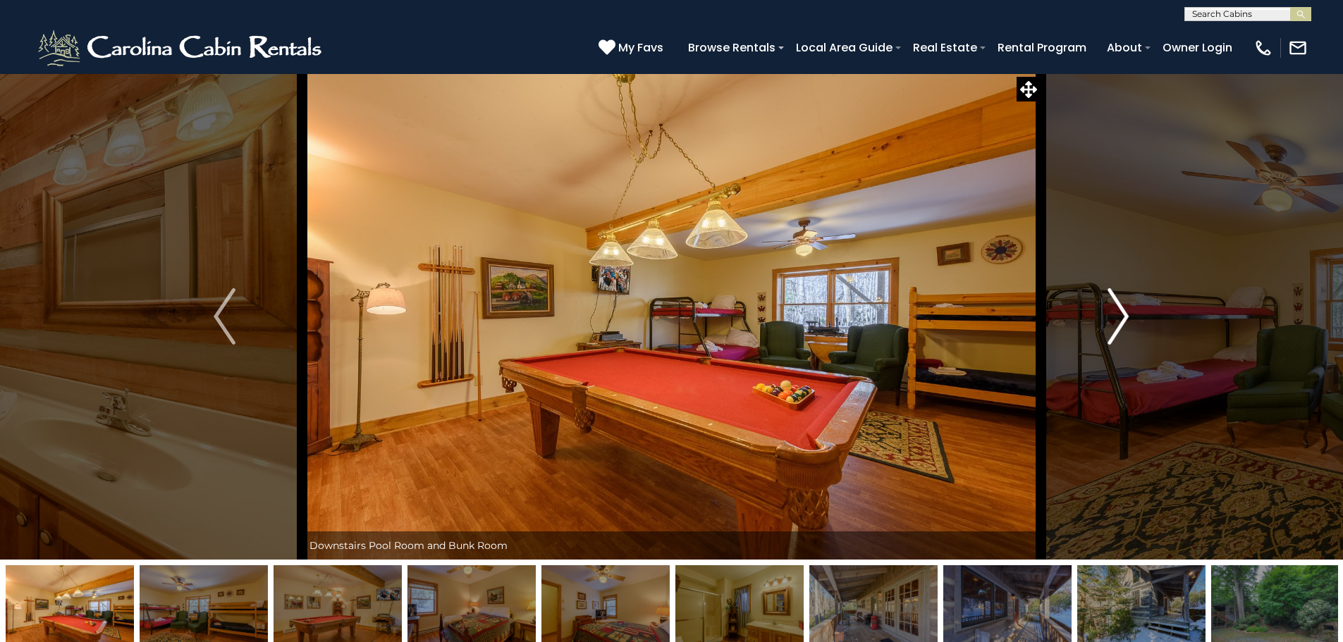
click at [1122, 322] on img "Next" at bounding box center [1118, 316] width 21 height 56
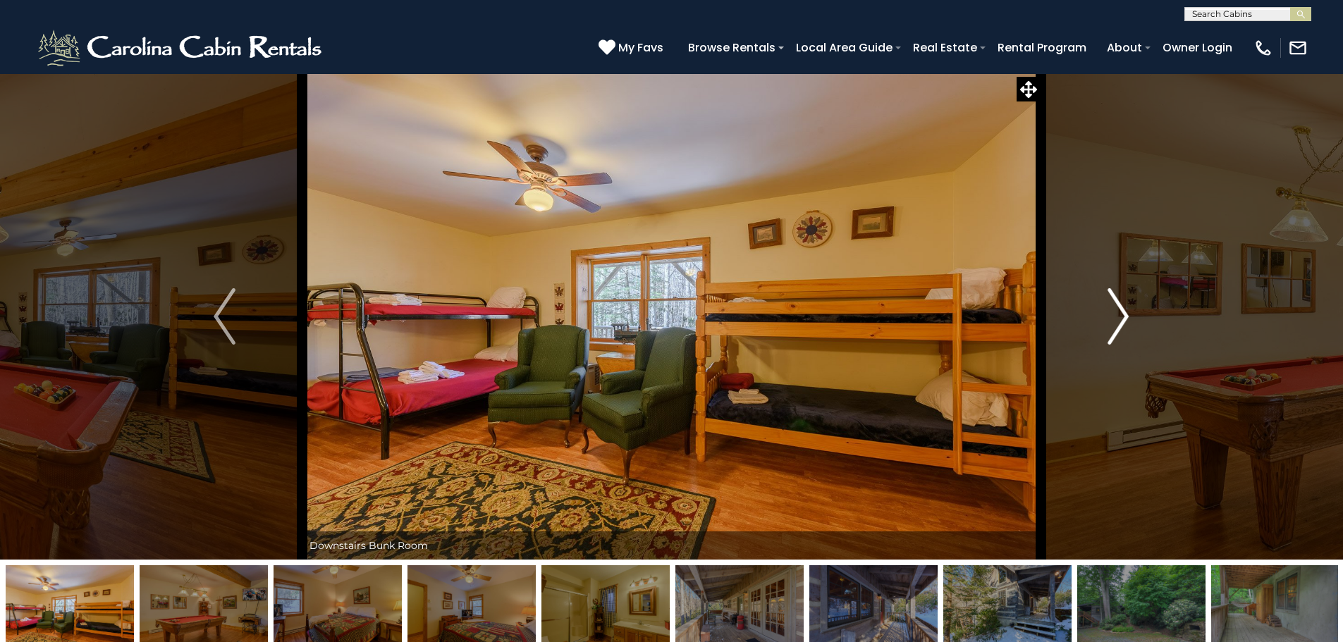
click at [1122, 322] on img "Next" at bounding box center [1118, 316] width 21 height 56
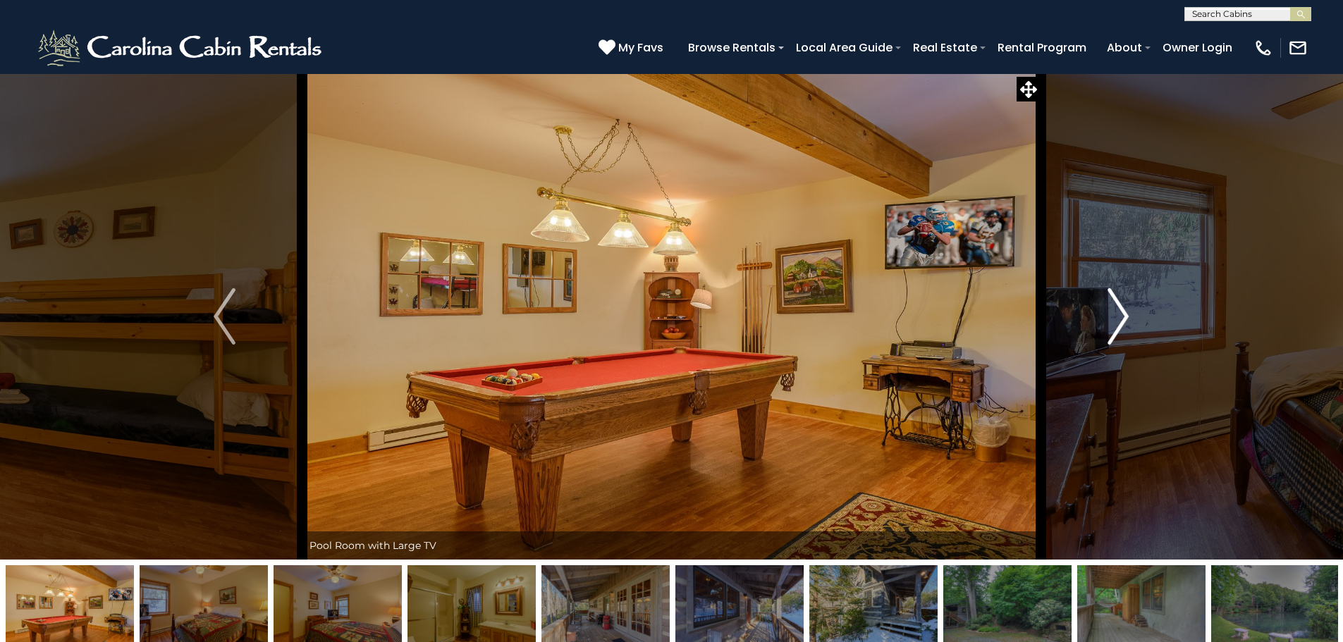
click at [1122, 322] on img "Next" at bounding box center [1118, 316] width 21 height 56
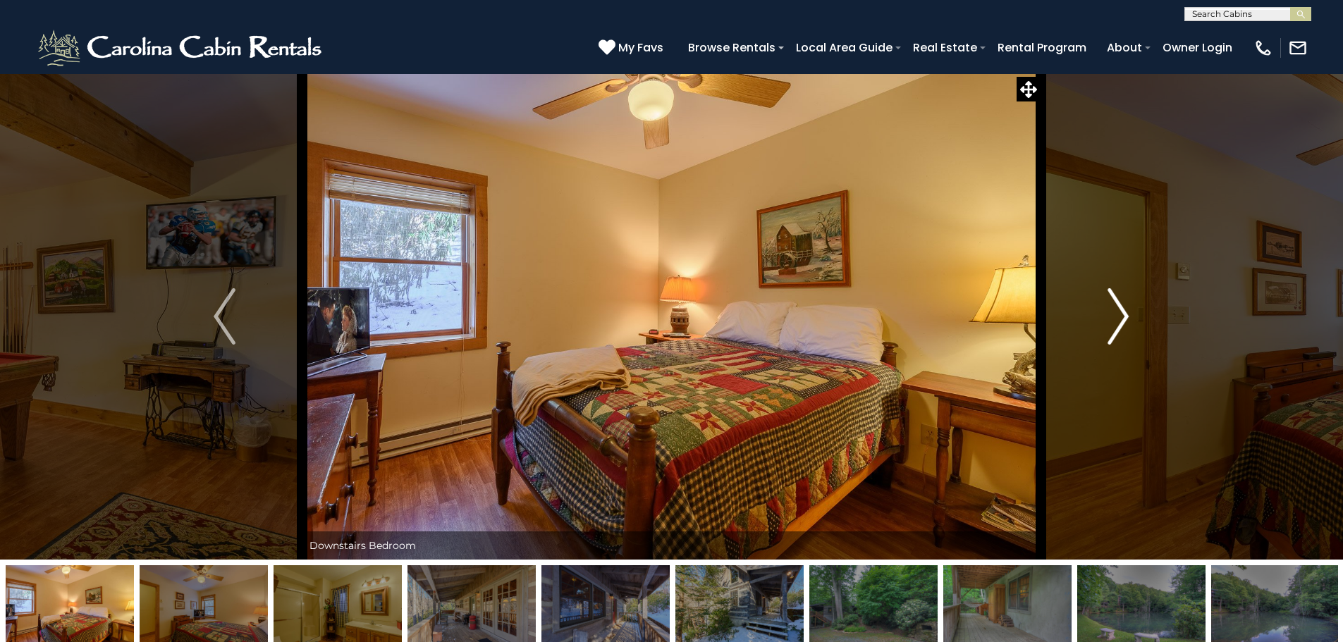
click at [1122, 322] on img "Next" at bounding box center [1118, 316] width 21 height 56
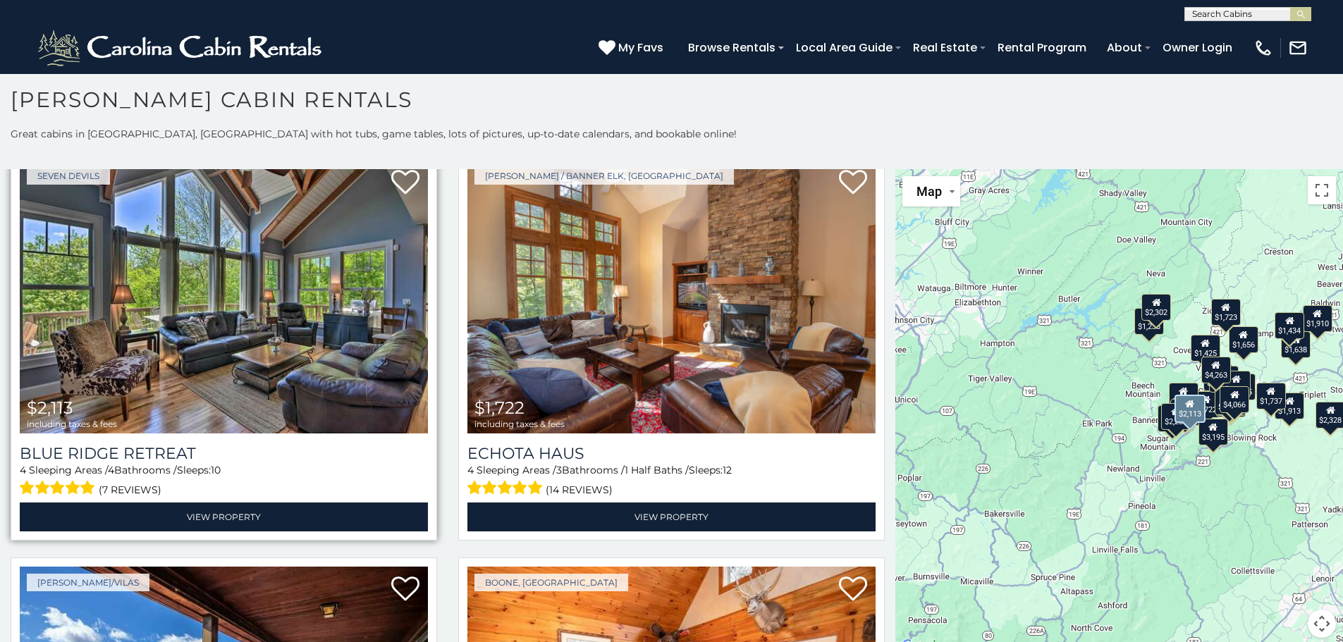
scroll to position [2045, 0]
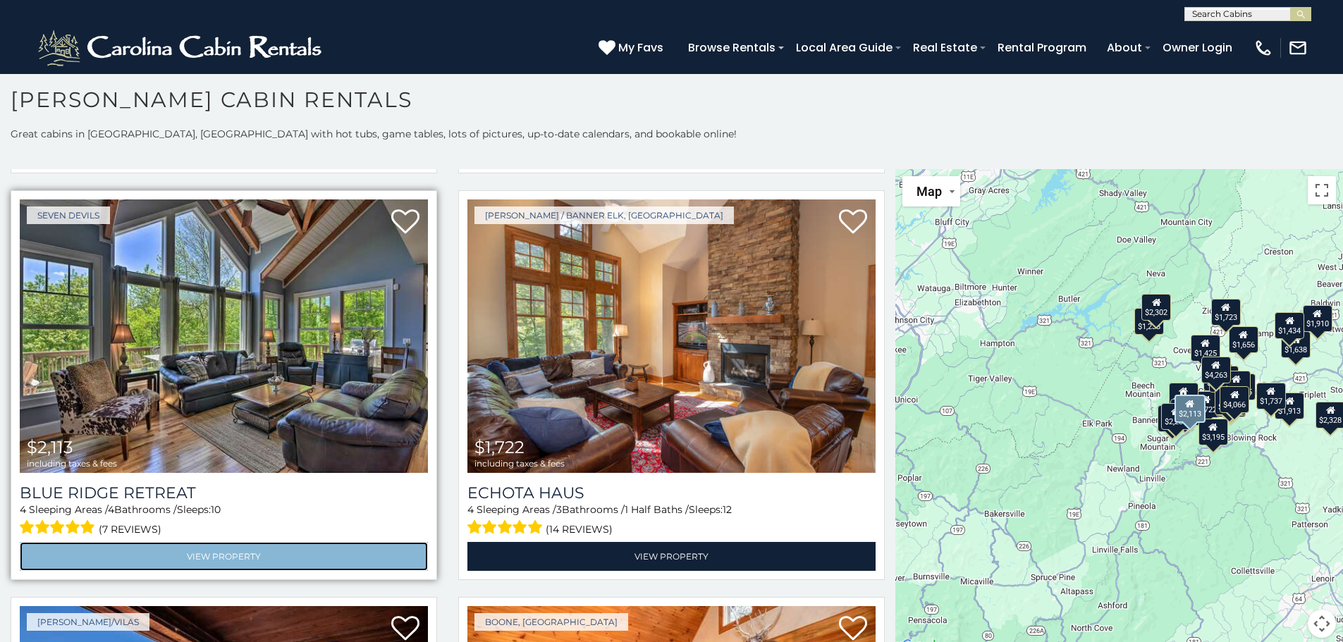
click at [219, 542] on link "View Property" at bounding box center [224, 556] width 408 height 29
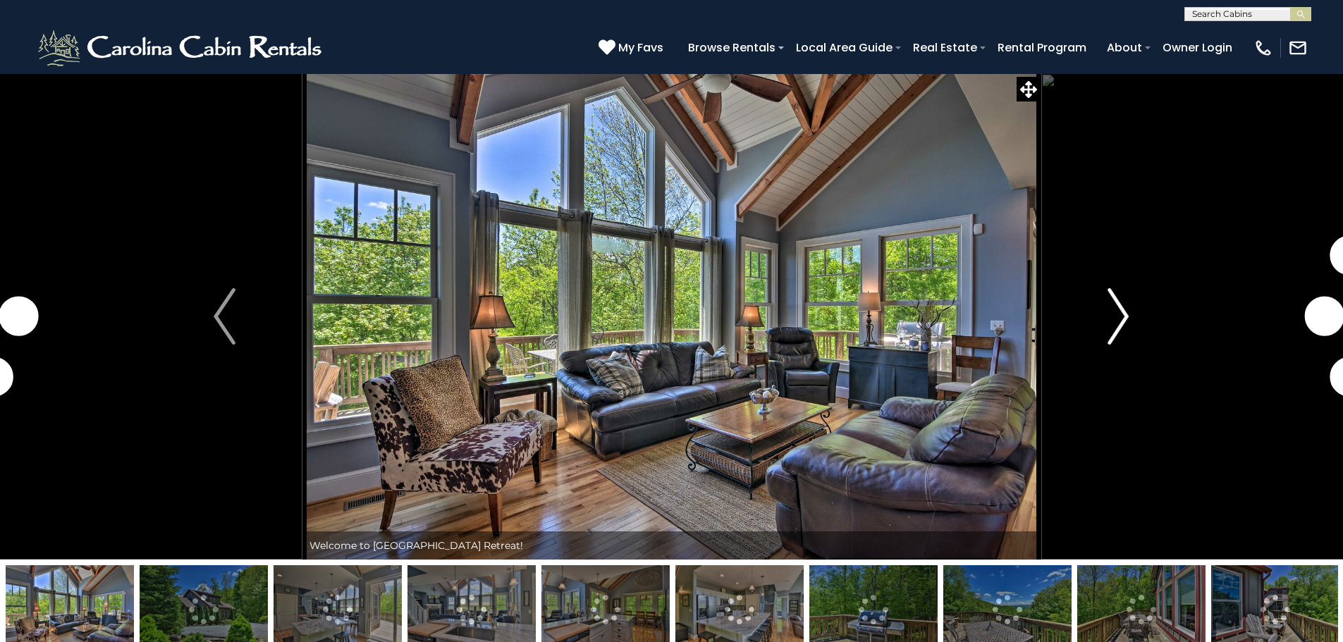
click at [1122, 317] on img "Next" at bounding box center [1118, 316] width 21 height 56
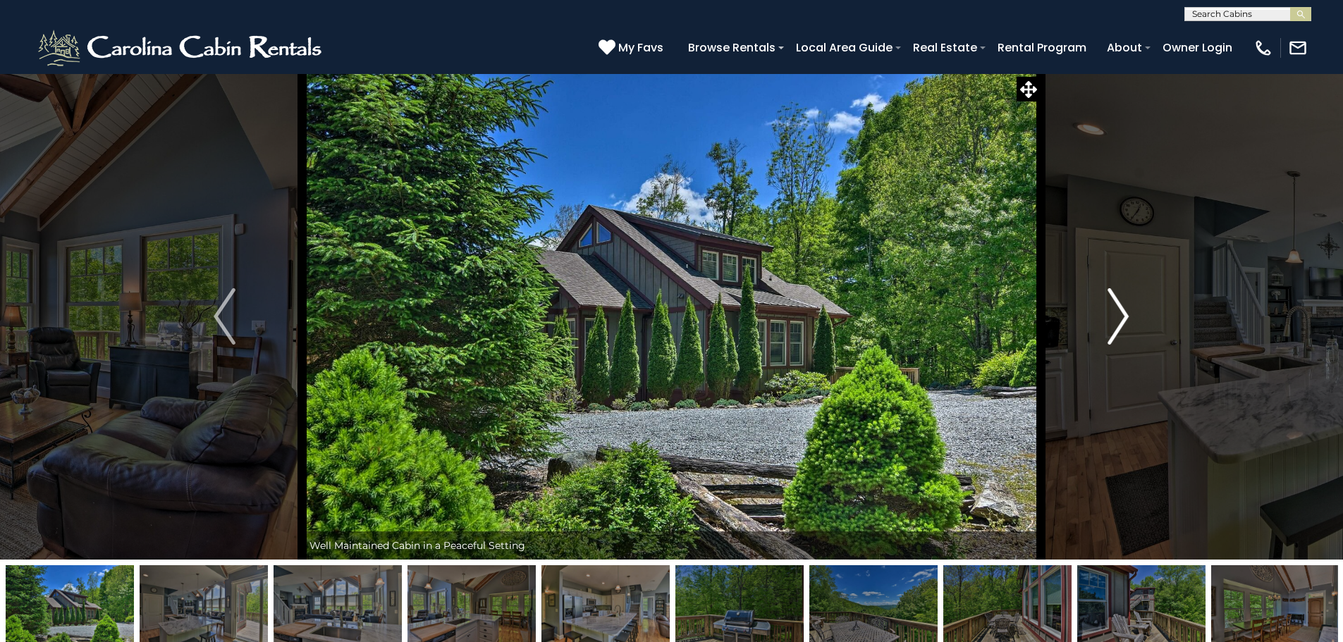
click at [1122, 317] on img "Next" at bounding box center [1118, 316] width 21 height 56
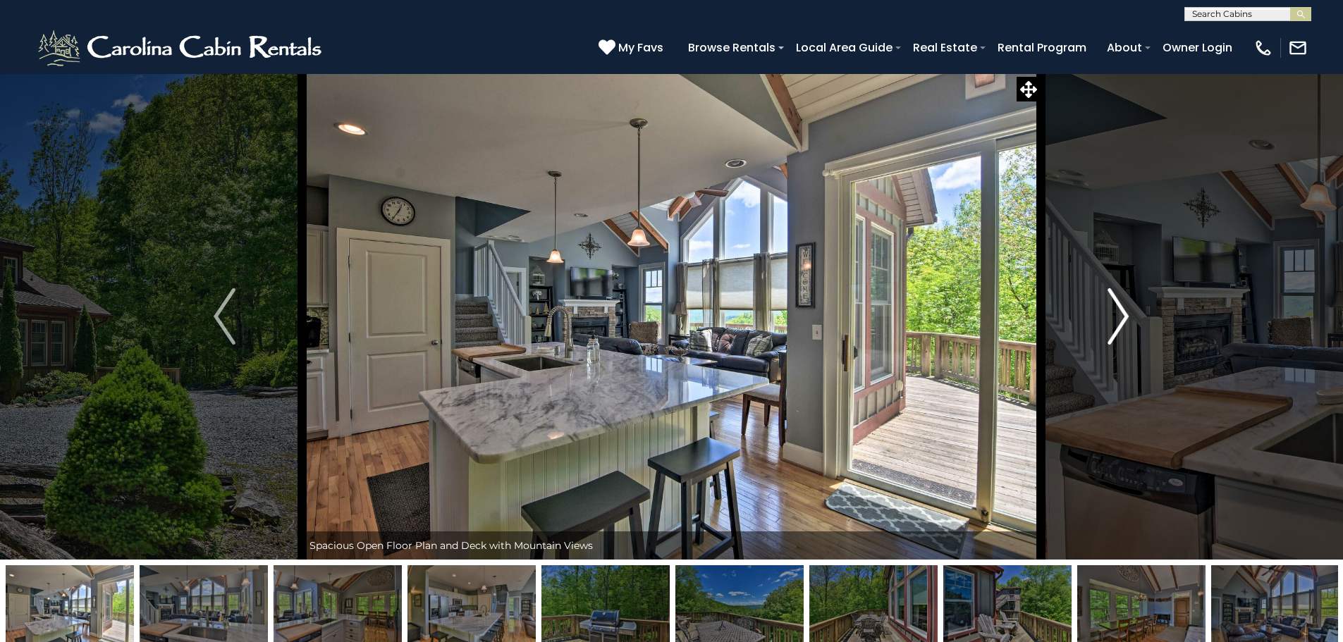
click at [1122, 317] on img "Next" at bounding box center [1118, 316] width 21 height 56
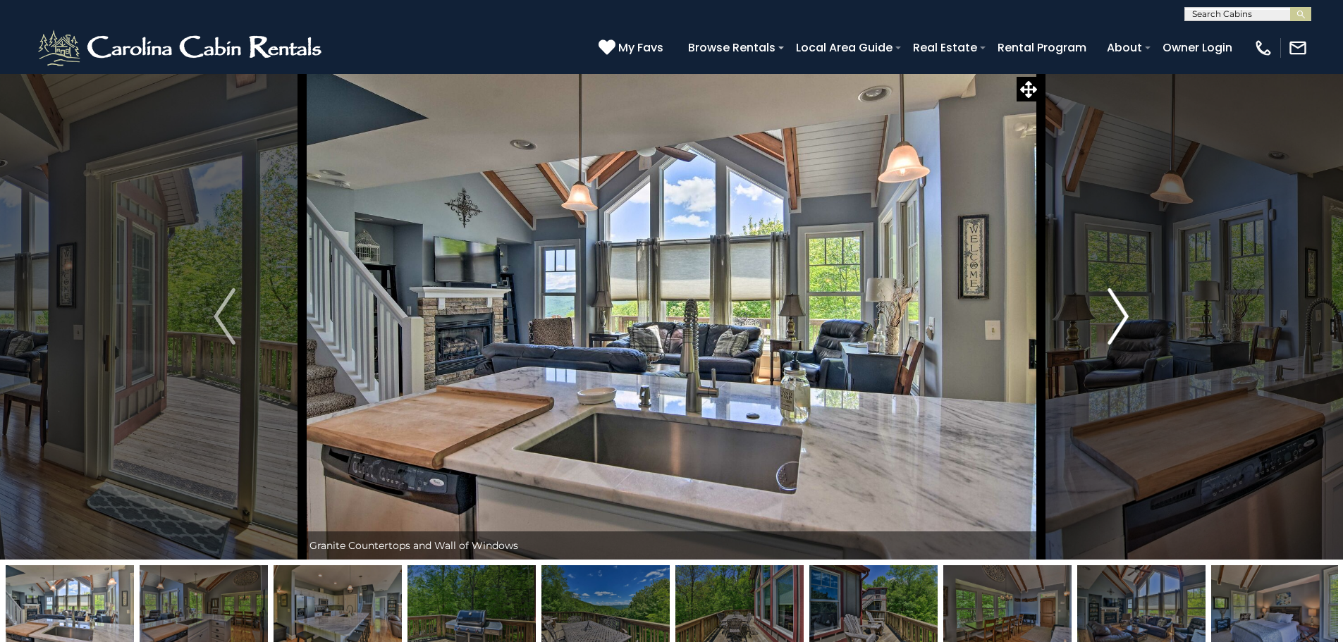
click at [1122, 317] on img "Next" at bounding box center [1118, 316] width 21 height 56
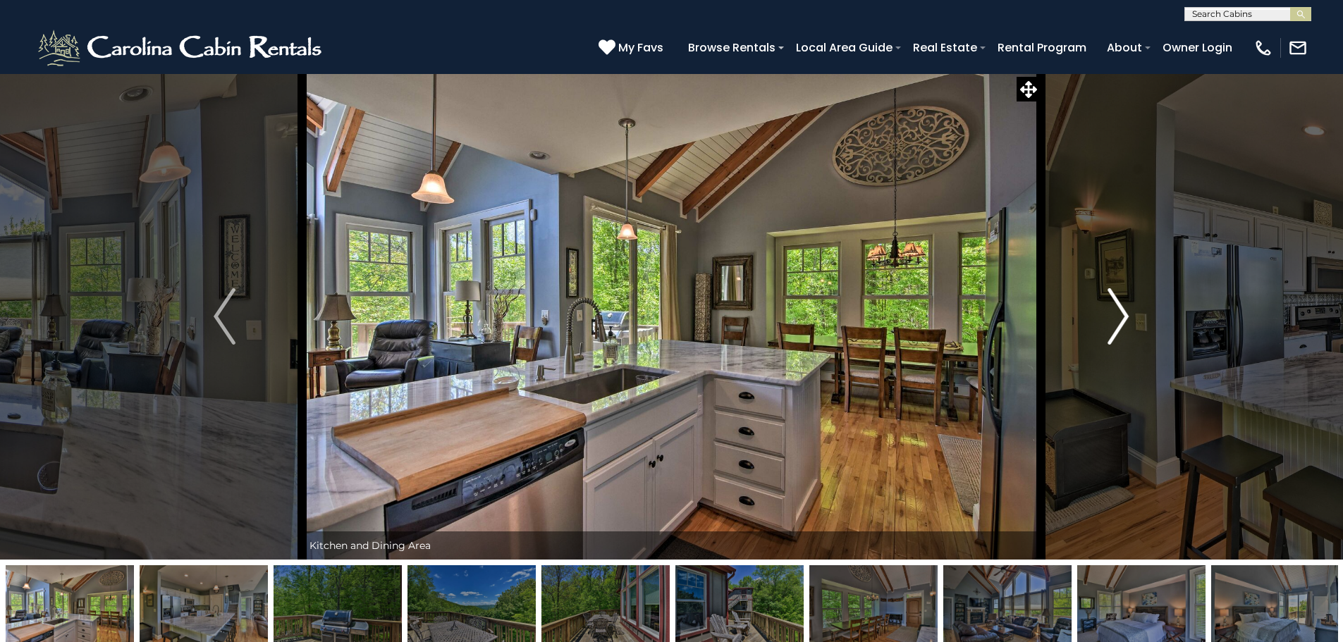
click at [1122, 317] on img "Next" at bounding box center [1118, 316] width 21 height 56
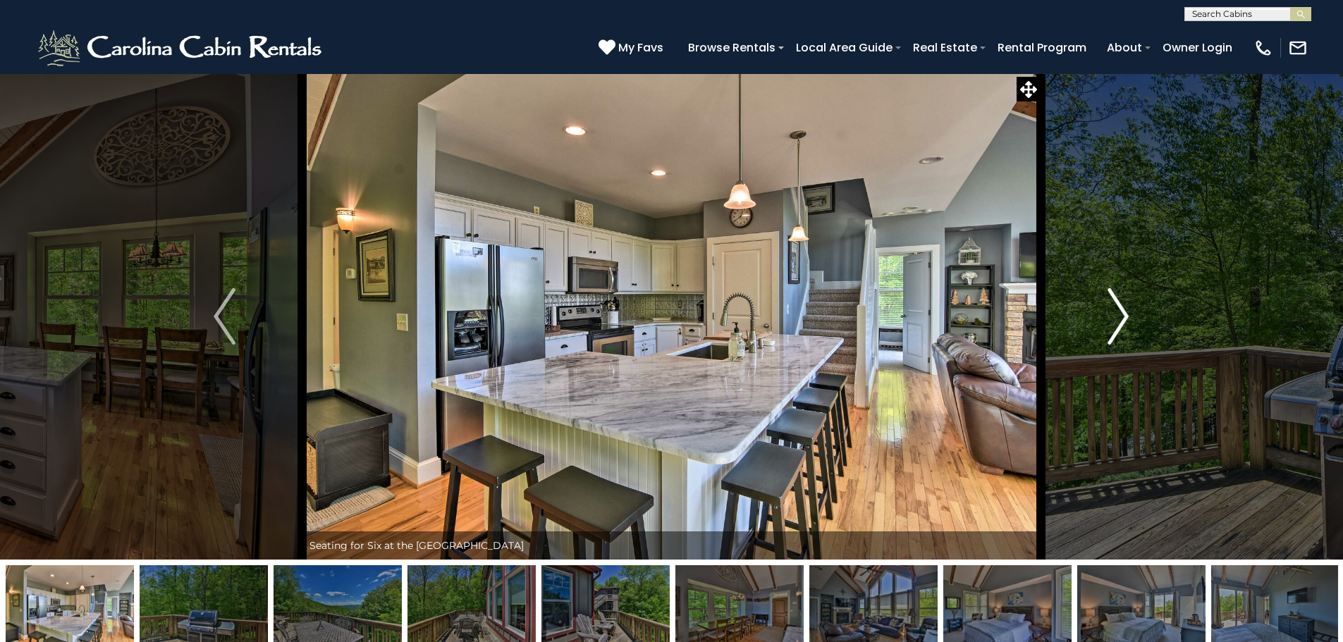
click at [1122, 317] on img "Next" at bounding box center [1118, 316] width 21 height 56
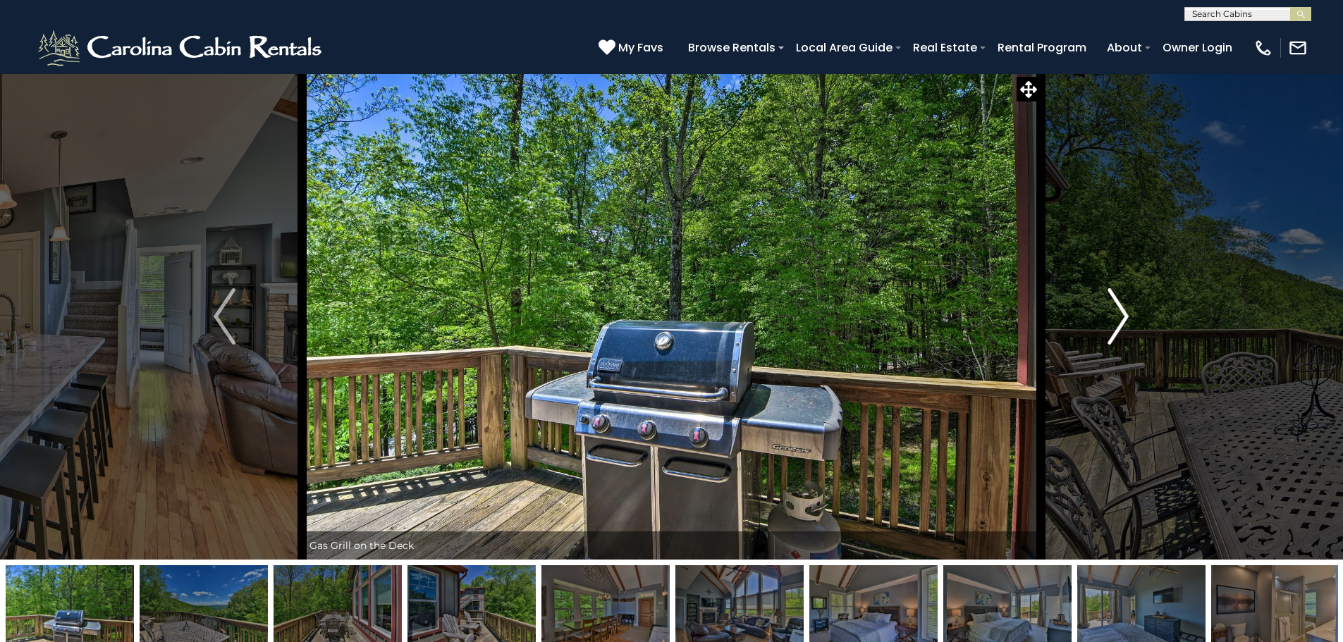
click at [1122, 317] on img "Next" at bounding box center [1118, 316] width 21 height 56
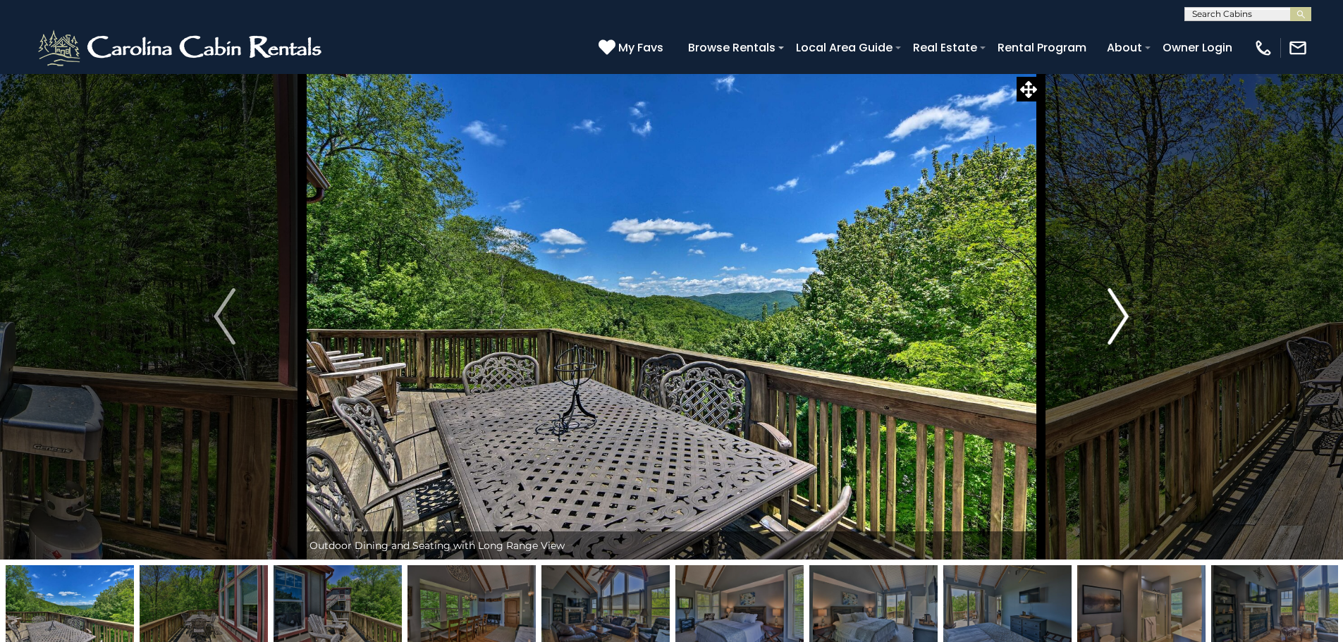
click at [1122, 317] on img "Next" at bounding box center [1118, 316] width 21 height 56
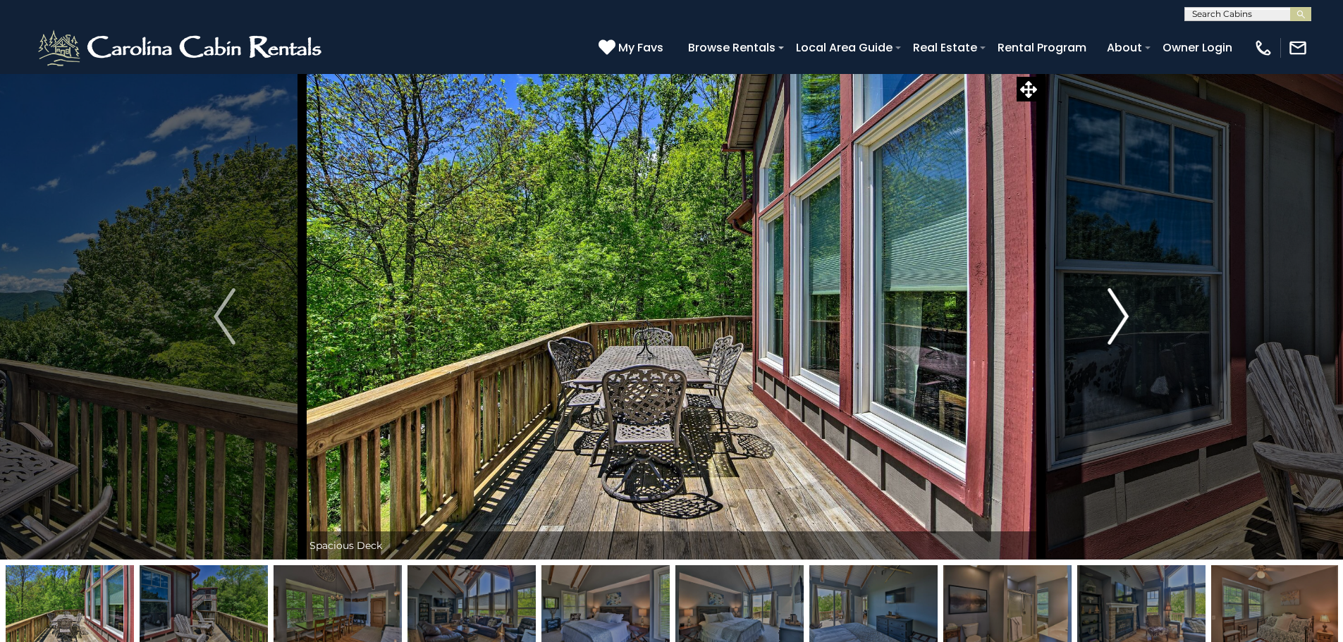
click at [1122, 317] on img "Next" at bounding box center [1118, 316] width 21 height 56
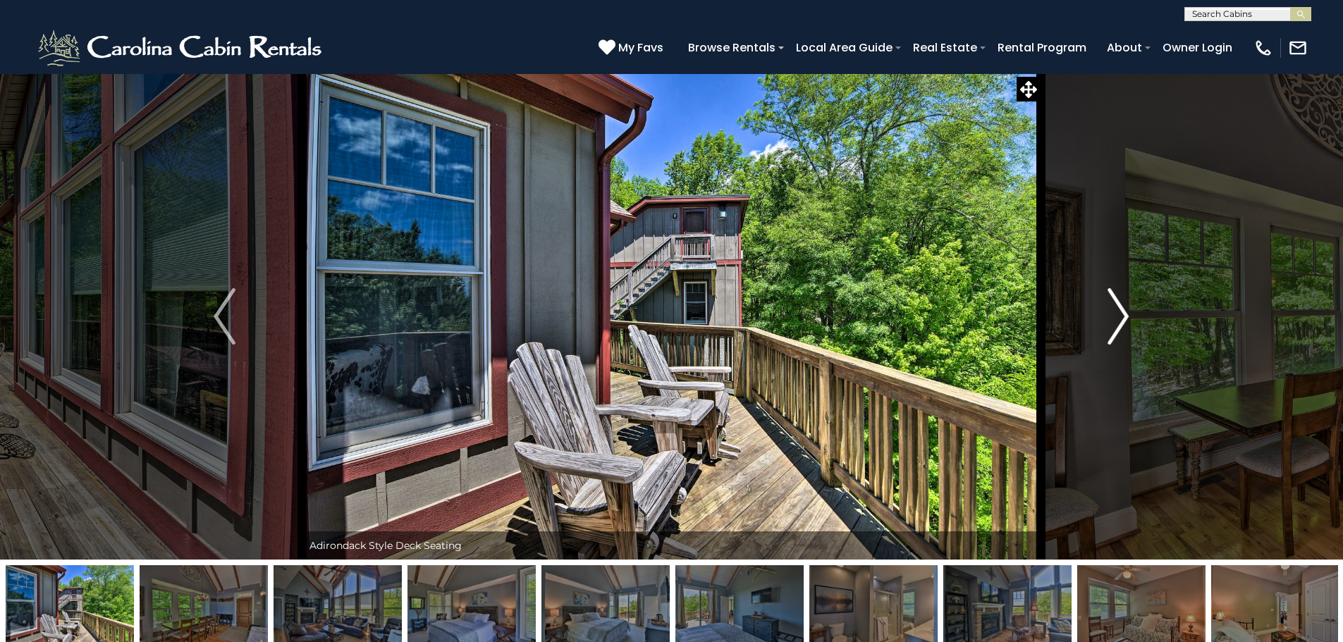
click at [1122, 317] on img "Next" at bounding box center [1118, 316] width 21 height 56
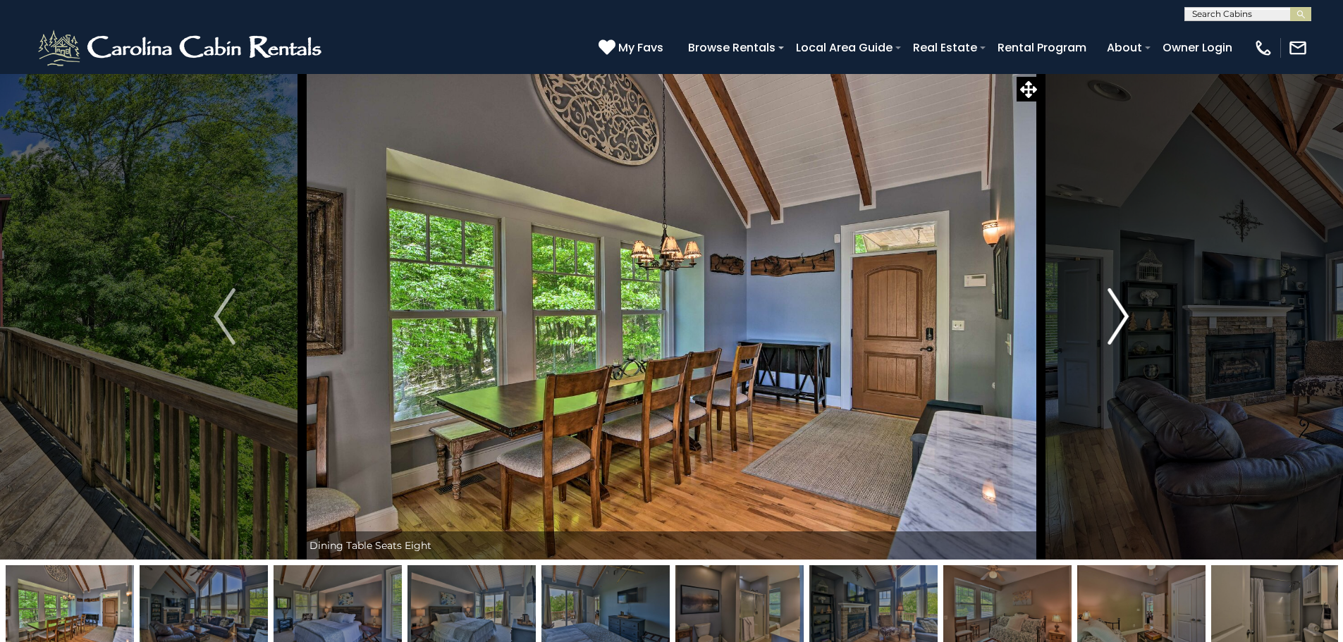
click at [1122, 317] on img "Next" at bounding box center [1118, 316] width 21 height 56
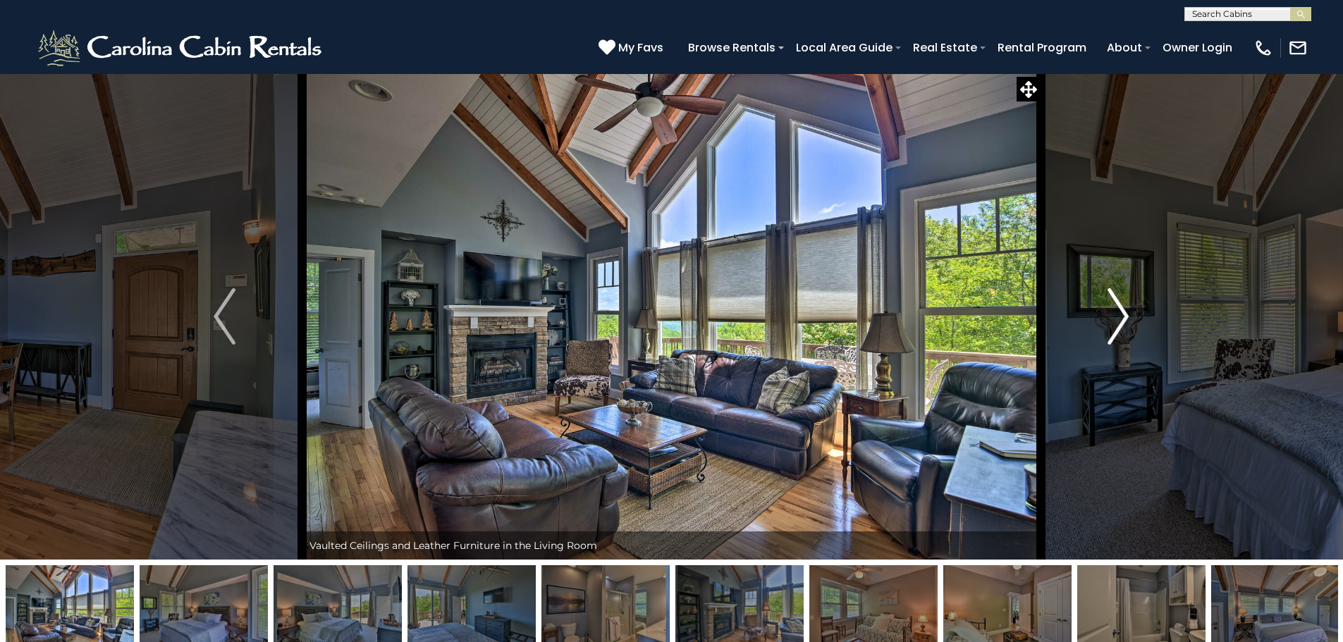
click at [1122, 317] on img "Next" at bounding box center [1118, 316] width 21 height 56
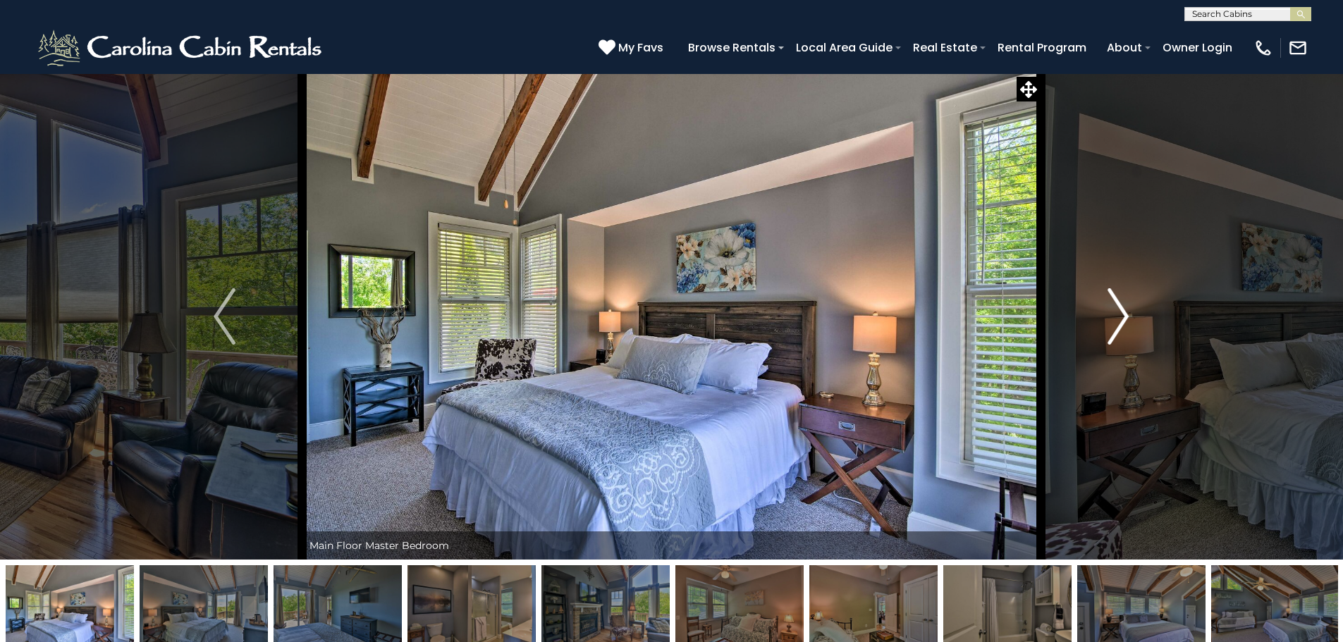
click at [1122, 317] on img "Next" at bounding box center [1118, 316] width 21 height 56
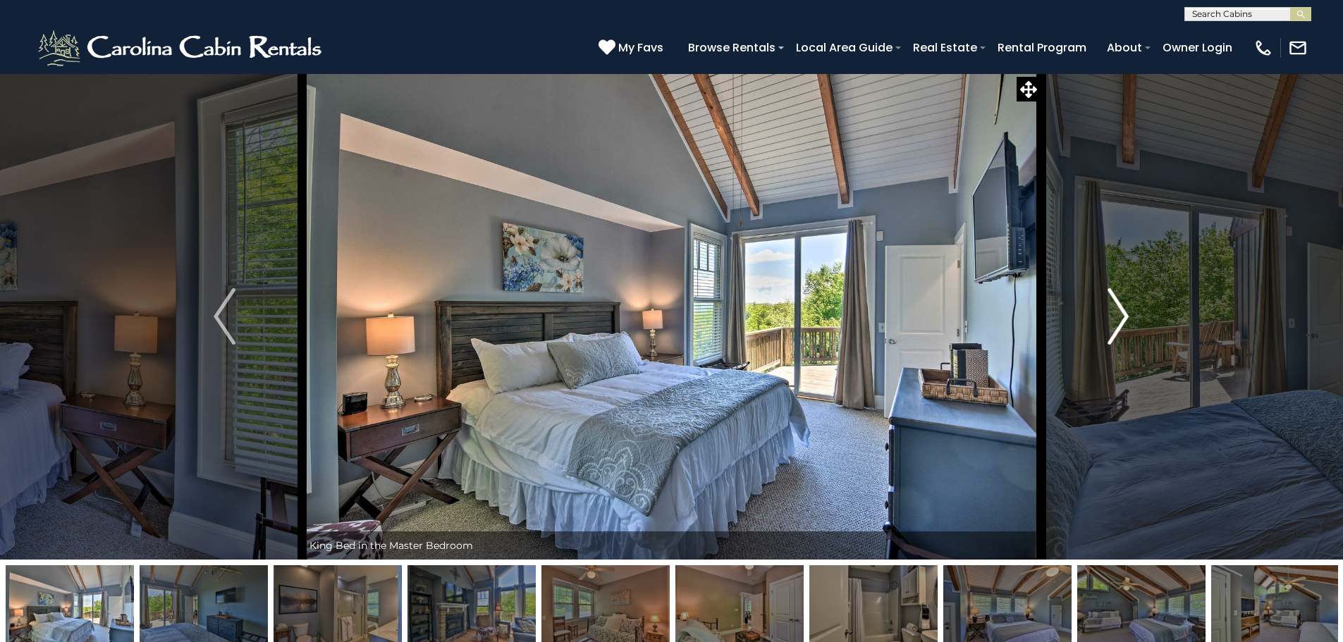
click at [1122, 317] on img "Next" at bounding box center [1118, 316] width 21 height 56
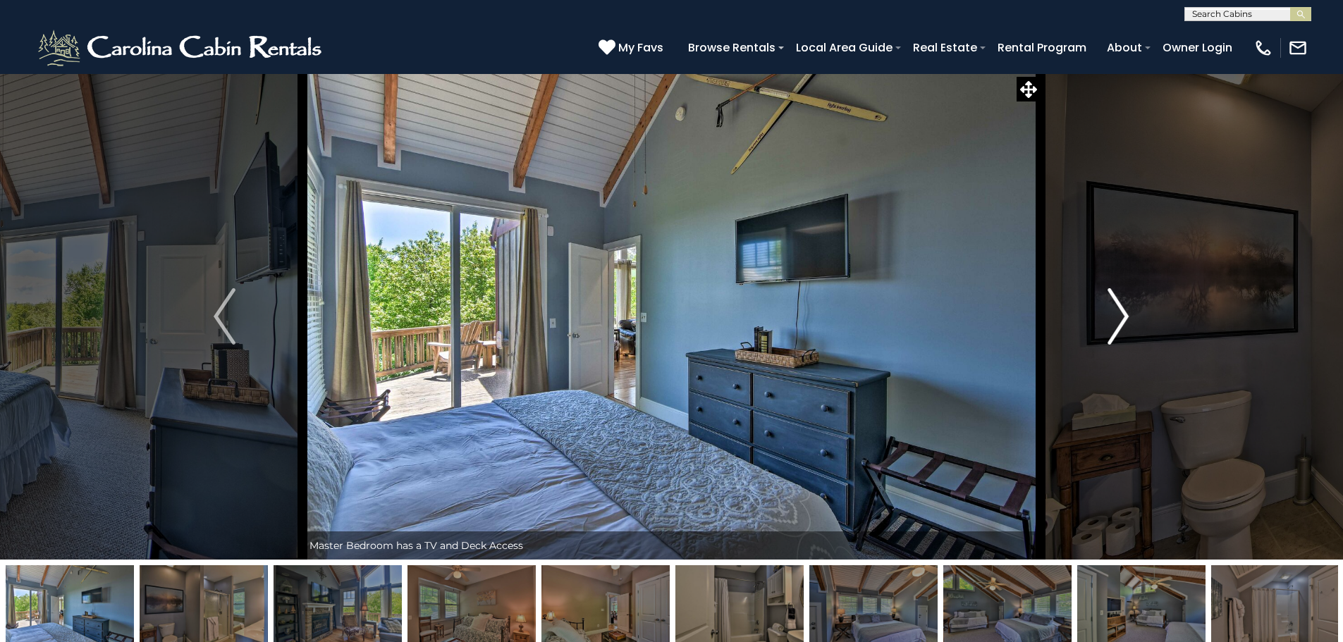
click at [1122, 317] on img "Next" at bounding box center [1118, 316] width 21 height 56
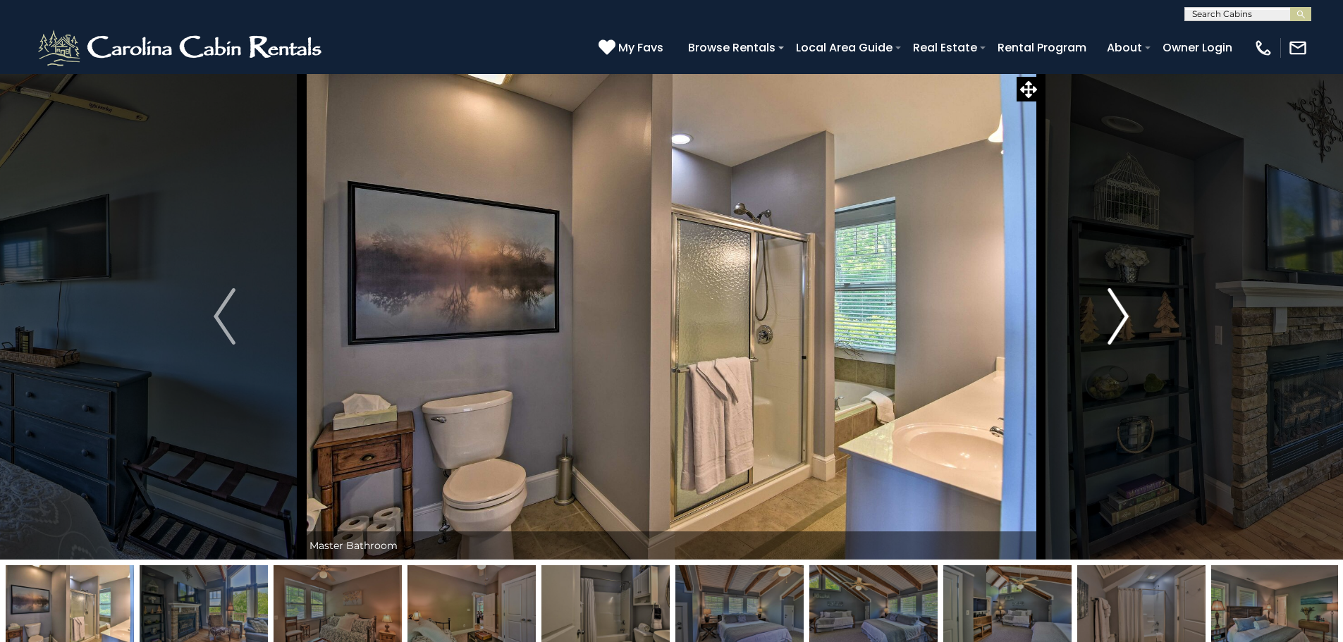
click at [1122, 317] on img "Next" at bounding box center [1118, 316] width 21 height 56
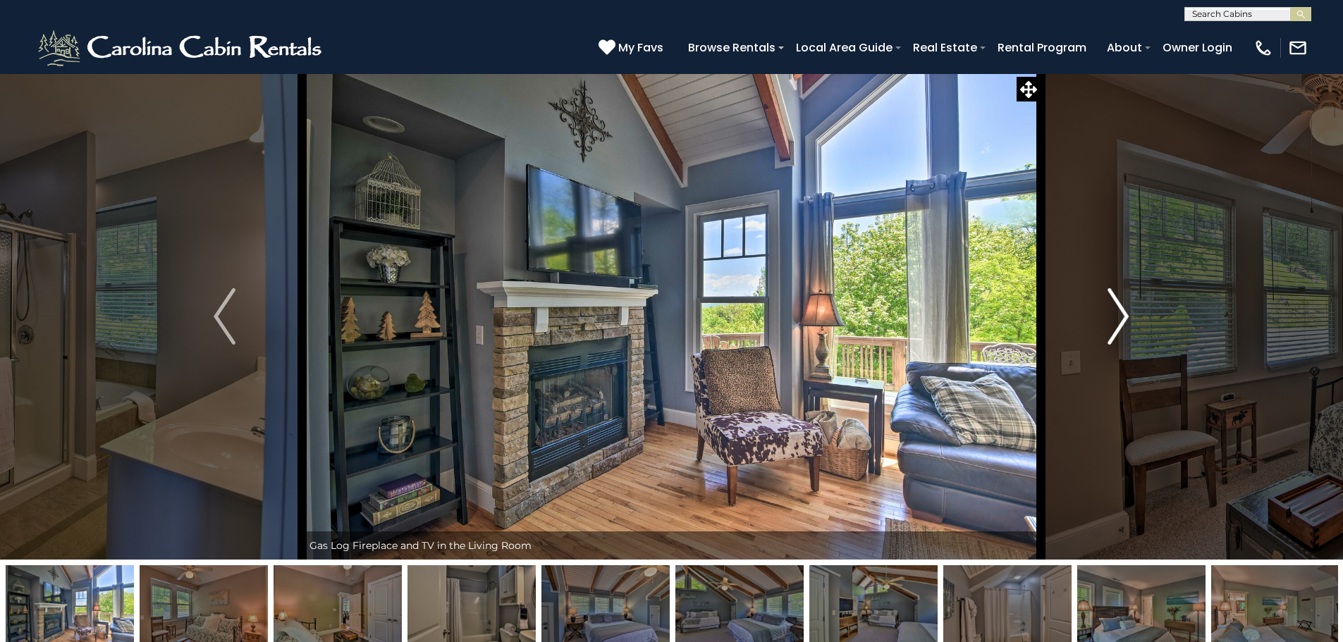
click at [1122, 317] on img "Next" at bounding box center [1118, 316] width 21 height 56
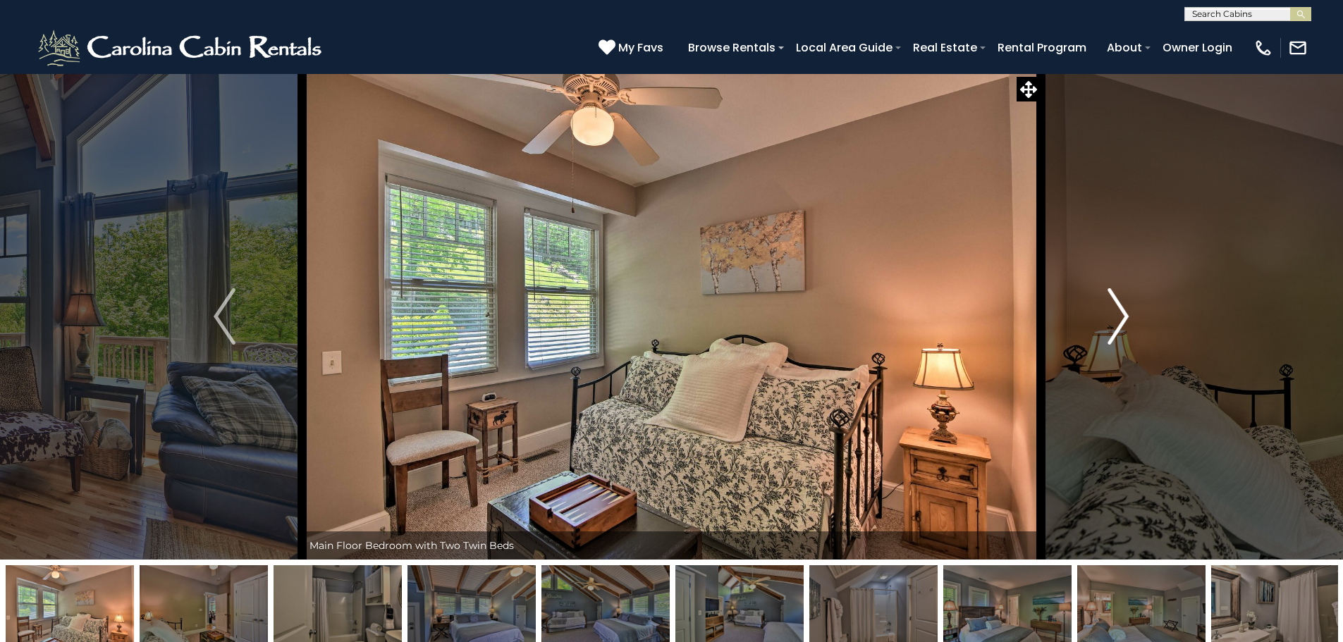
click at [1122, 317] on img "Next" at bounding box center [1118, 316] width 21 height 56
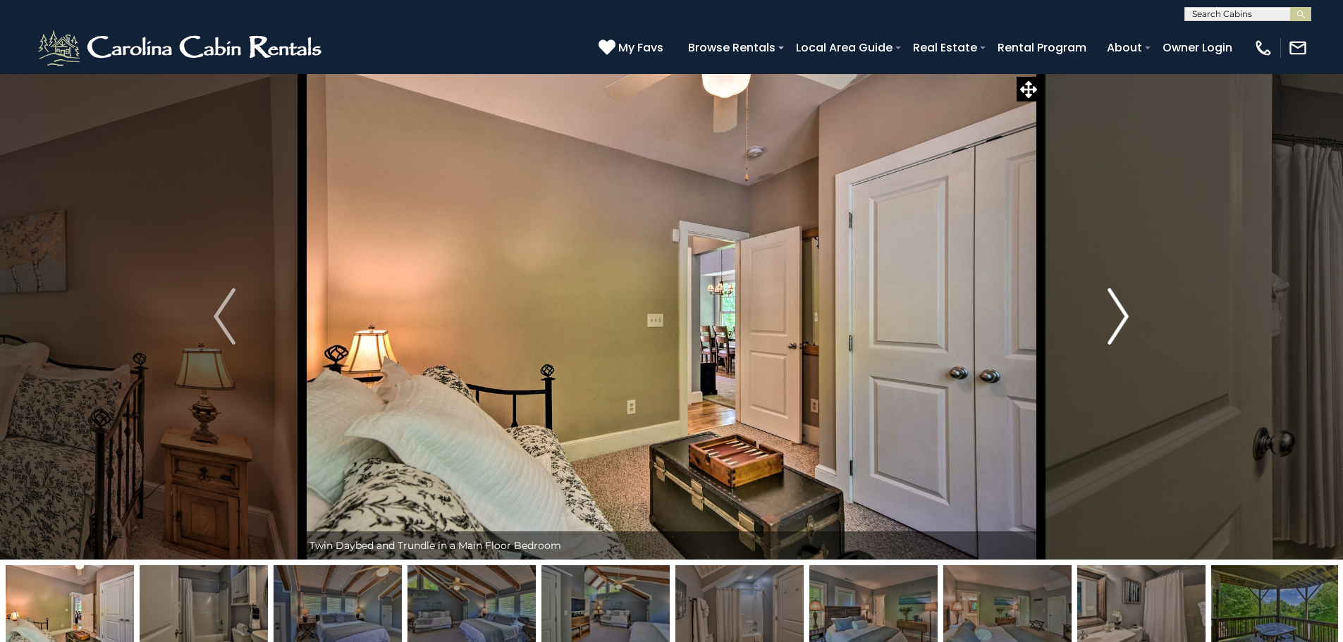
click at [1122, 317] on img "Next" at bounding box center [1118, 316] width 21 height 56
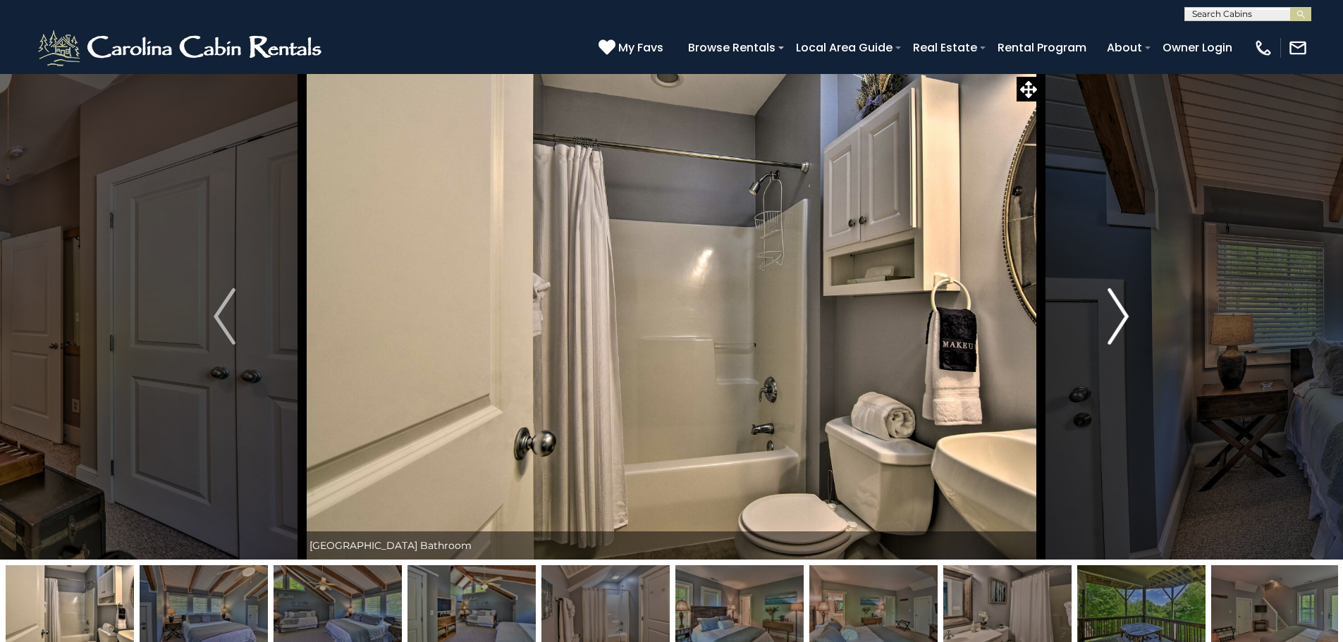
click at [1122, 317] on img "Next" at bounding box center [1118, 316] width 21 height 56
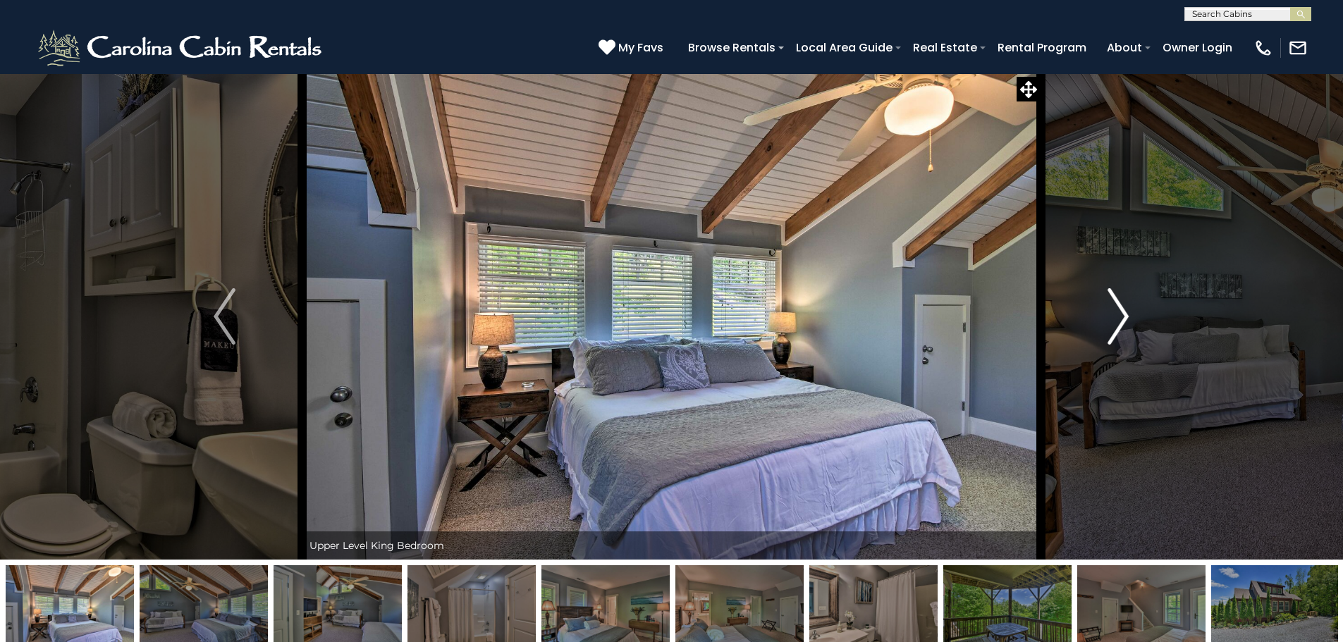
click at [1122, 317] on img "Next" at bounding box center [1118, 316] width 21 height 56
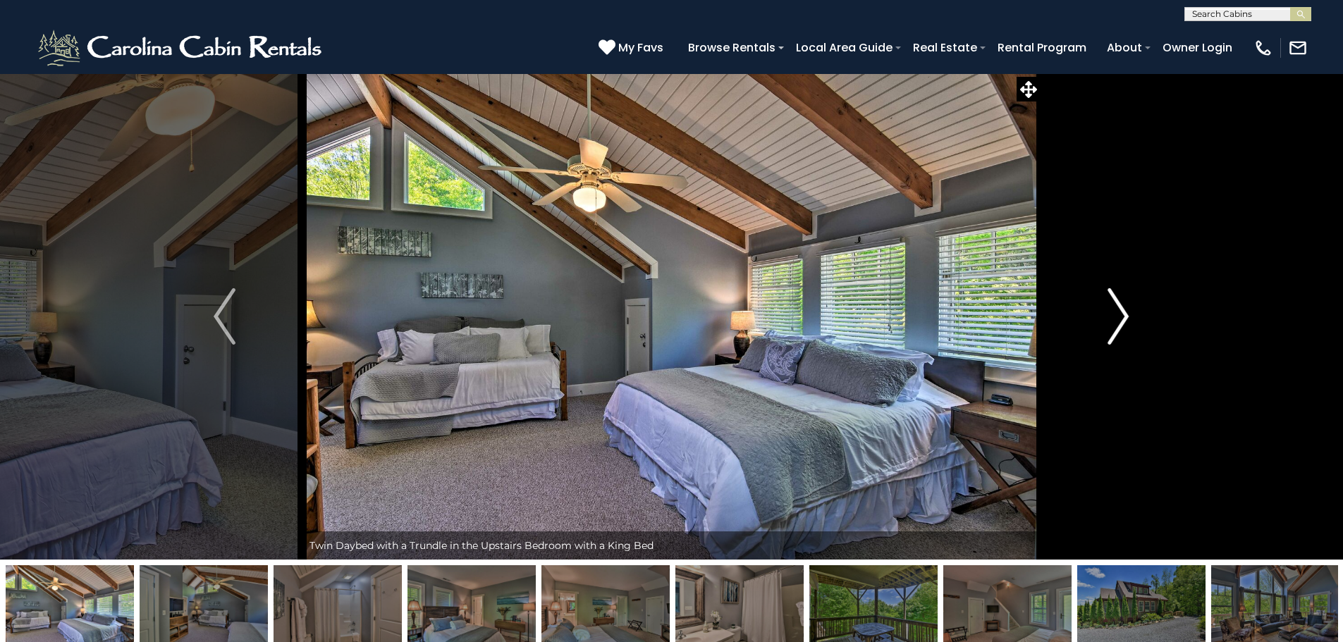
click at [1122, 317] on img "Next" at bounding box center [1118, 316] width 21 height 56
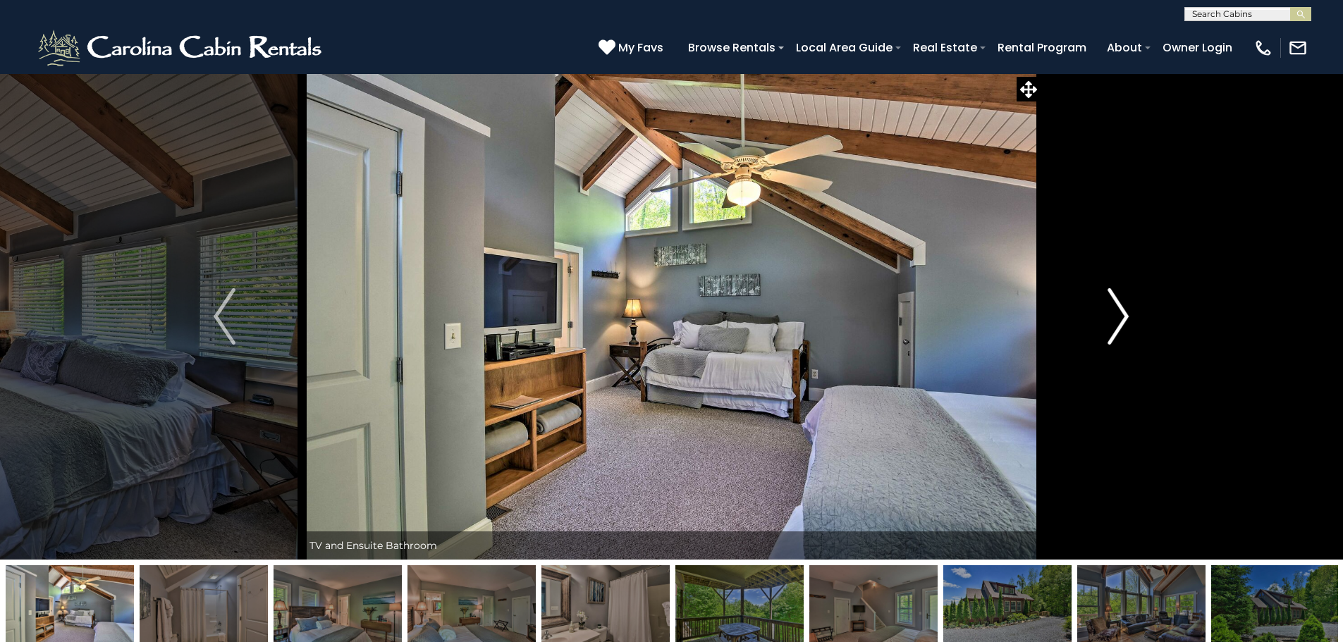
click at [1122, 317] on img "Next" at bounding box center [1118, 316] width 21 height 56
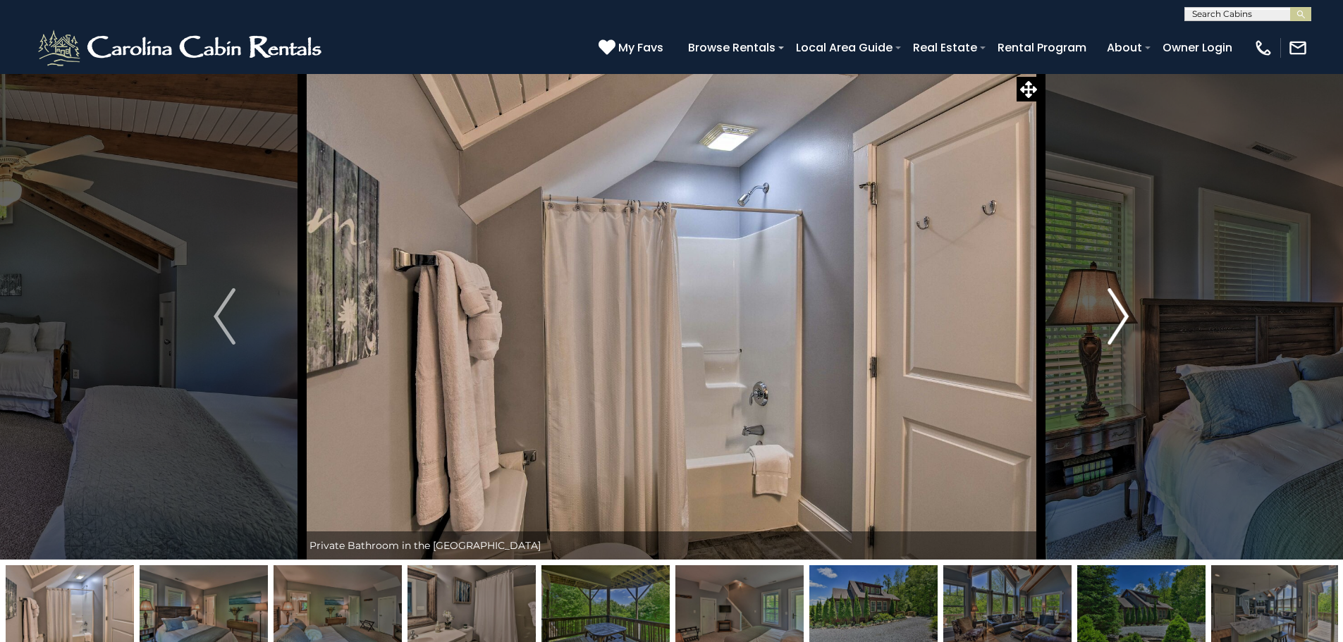
click at [1122, 317] on img "Next" at bounding box center [1118, 316] width 21 height 56
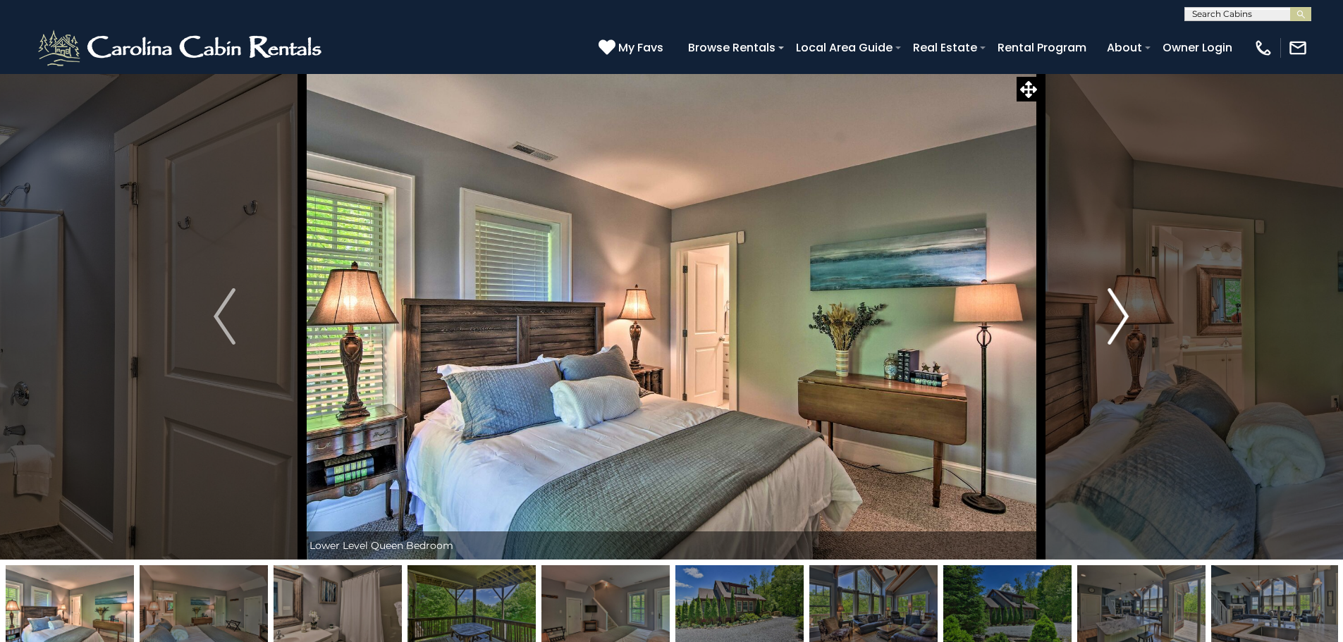
click at [1122, 317] on img "Next" at bounding box center [1118, 316] width 21 height 56
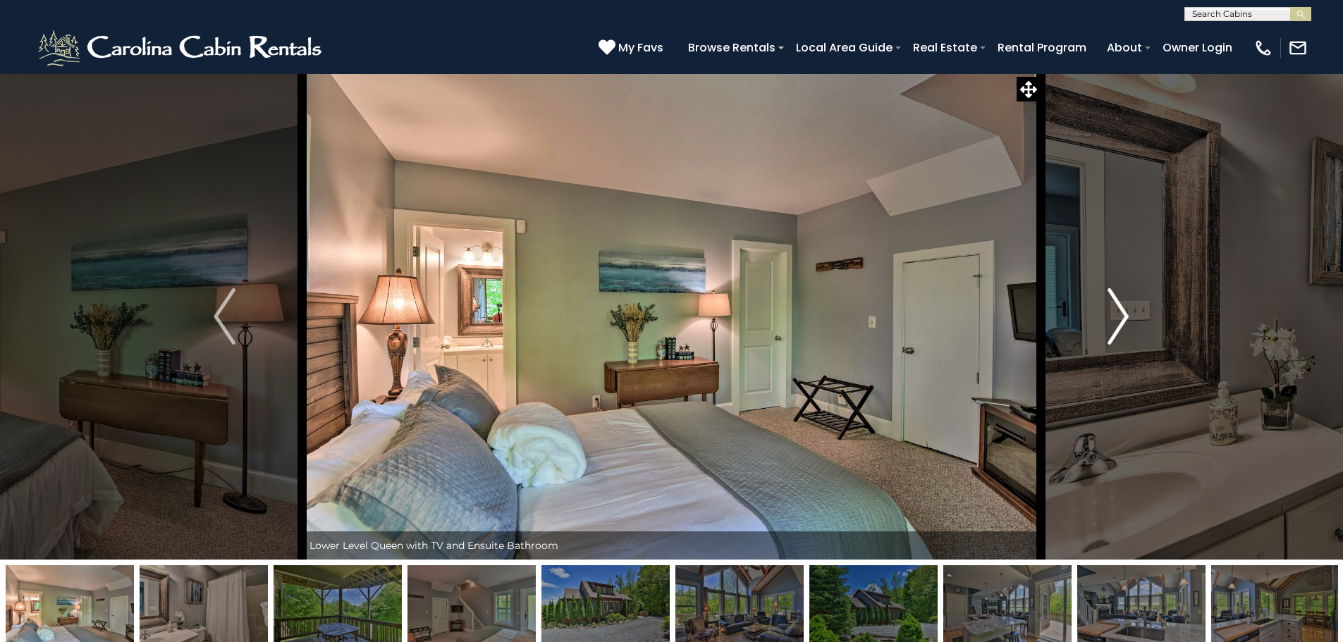
click at [1122, 317] on img "Next" at bounding box center [1118, 316] width 21 height 56
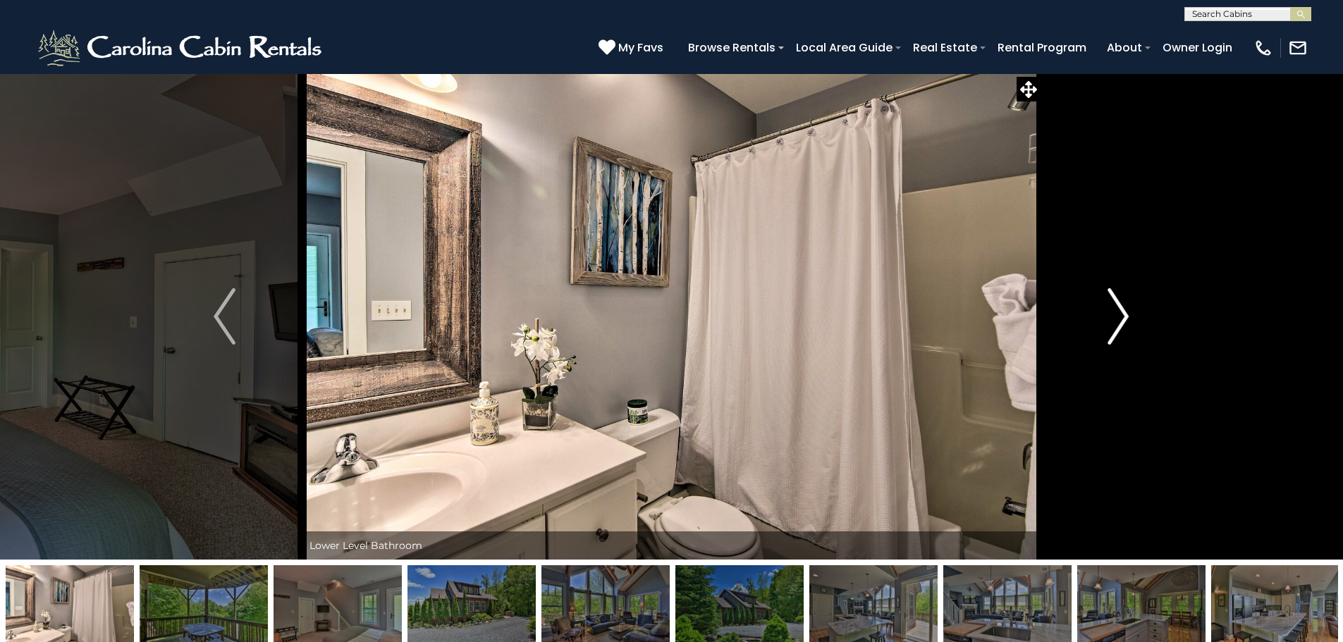
click at [1122, 317] on img "Next" at bounding box center [1118, 316] width 21 height 56
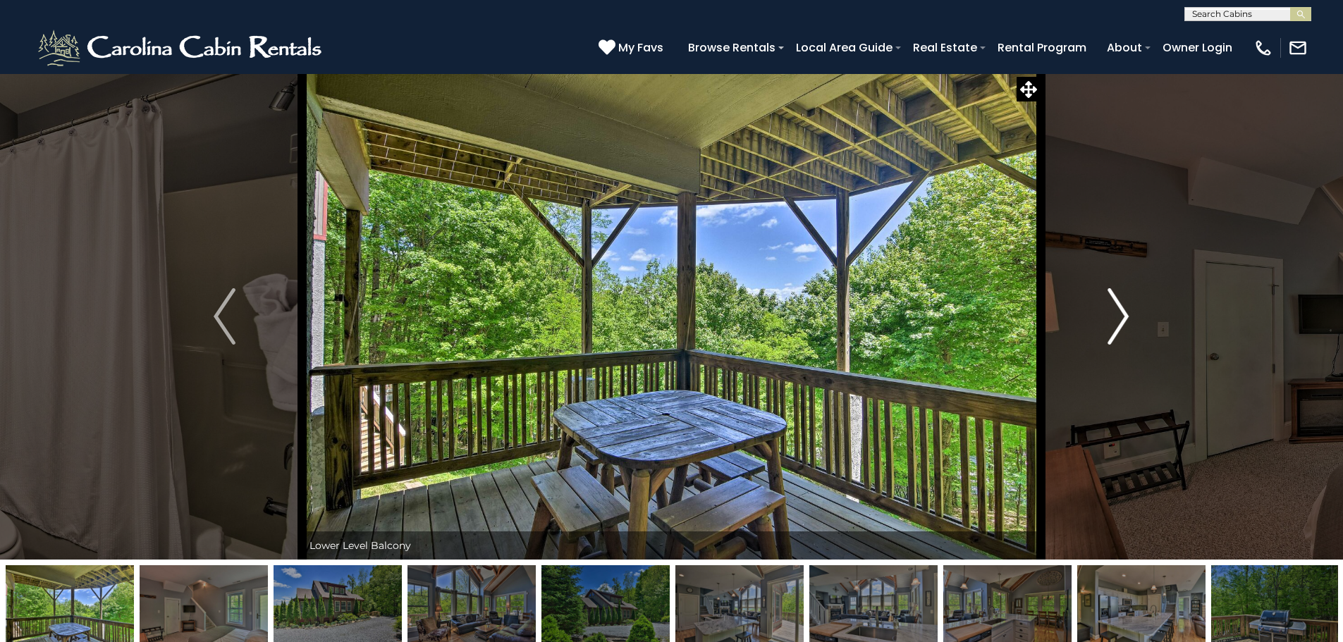
click at [1122, 317] on img "Next" at bounding box center [1118, 316] width 21 height 56
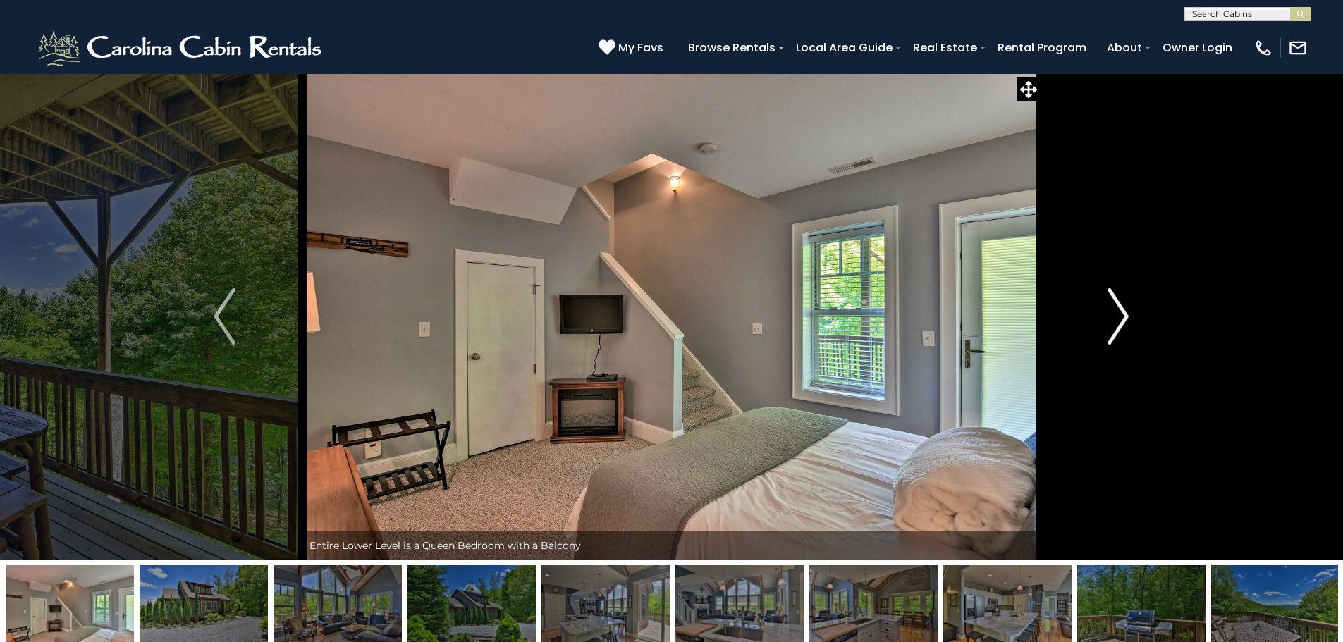
click at [1122, 317] on img "Next" at bounding box center [1118, 316] width 21 height 56
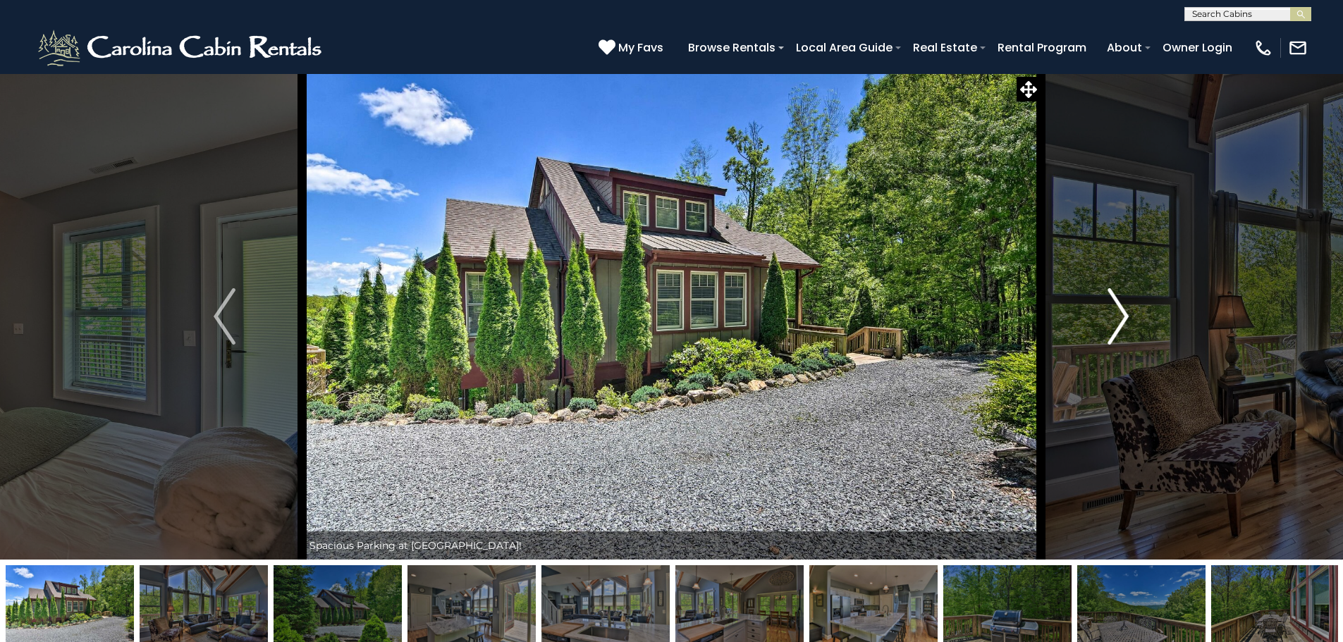
click at [1122, 317] on img "Next" at bounding box center [1118, 316] width 21 height 56
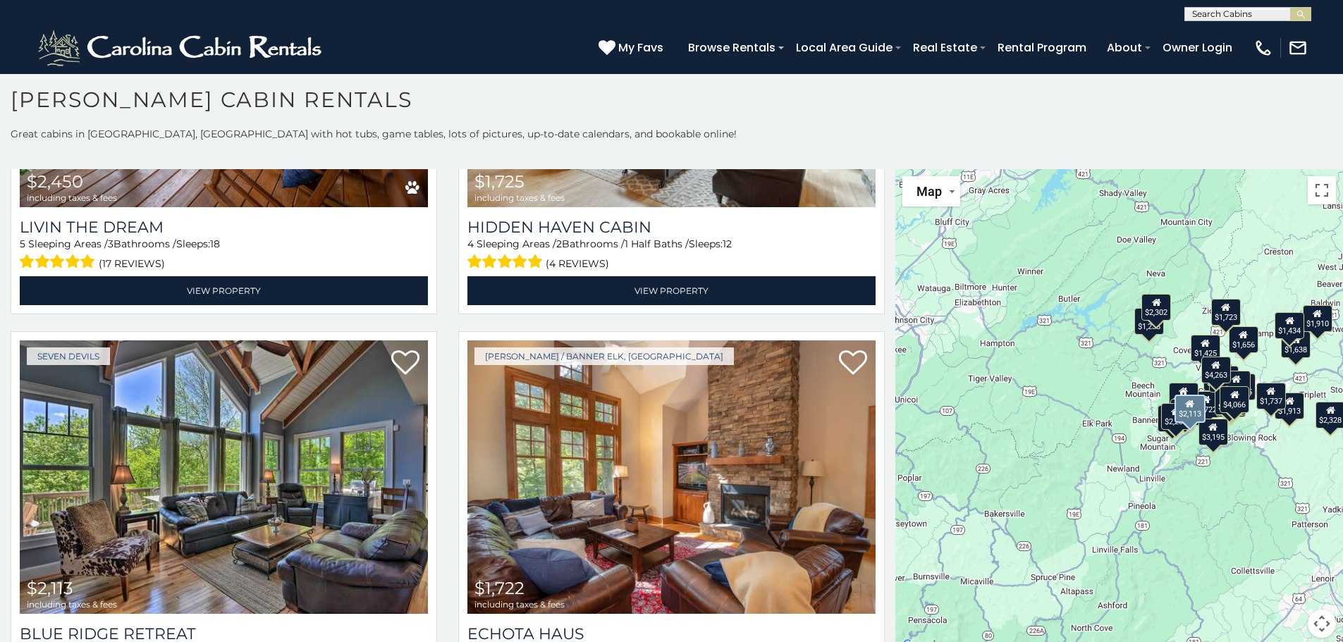
scroll to position [2397, 0]
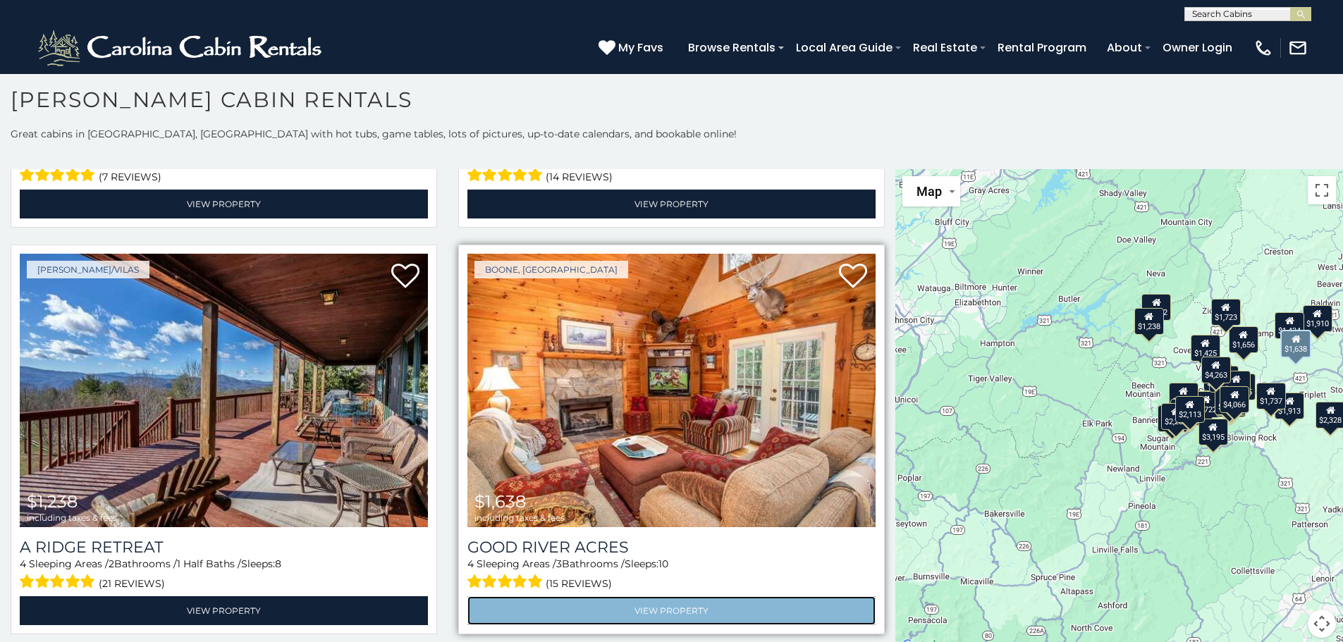
click at [663, 597] on link "View Property" at bounding box center [672, 611] width 408 height 29
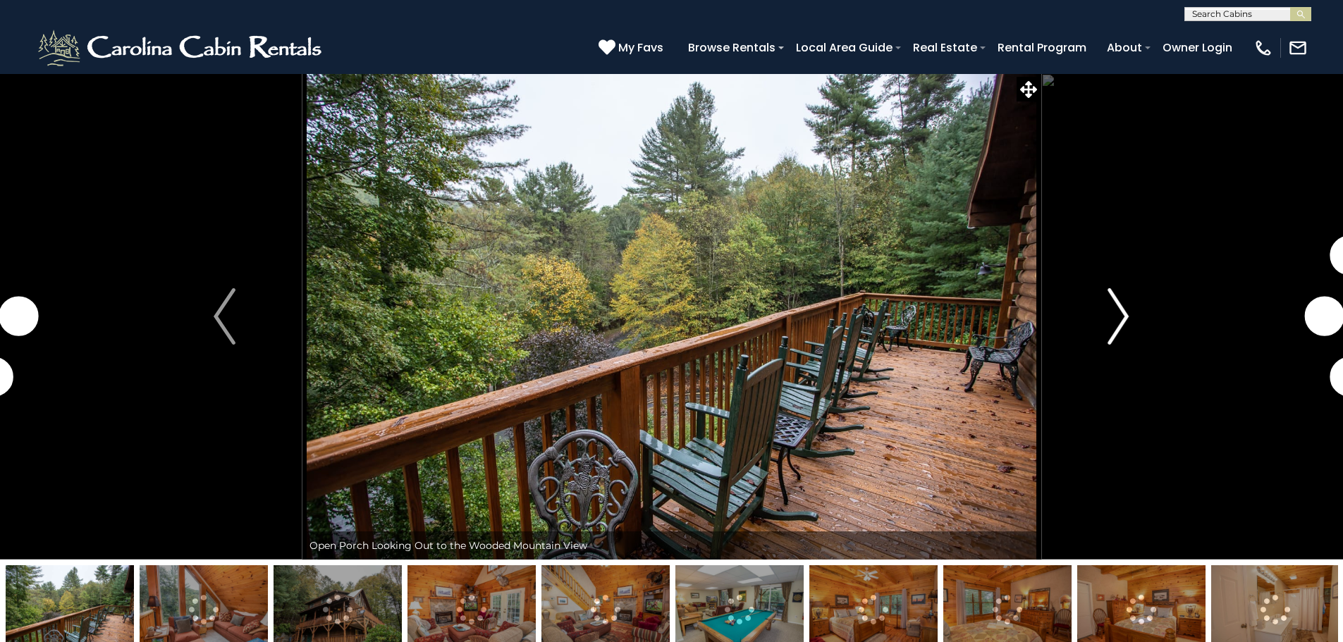
click at [1117, 312] on img "Next" at bounding box center [1118, 316] width 21 height 56
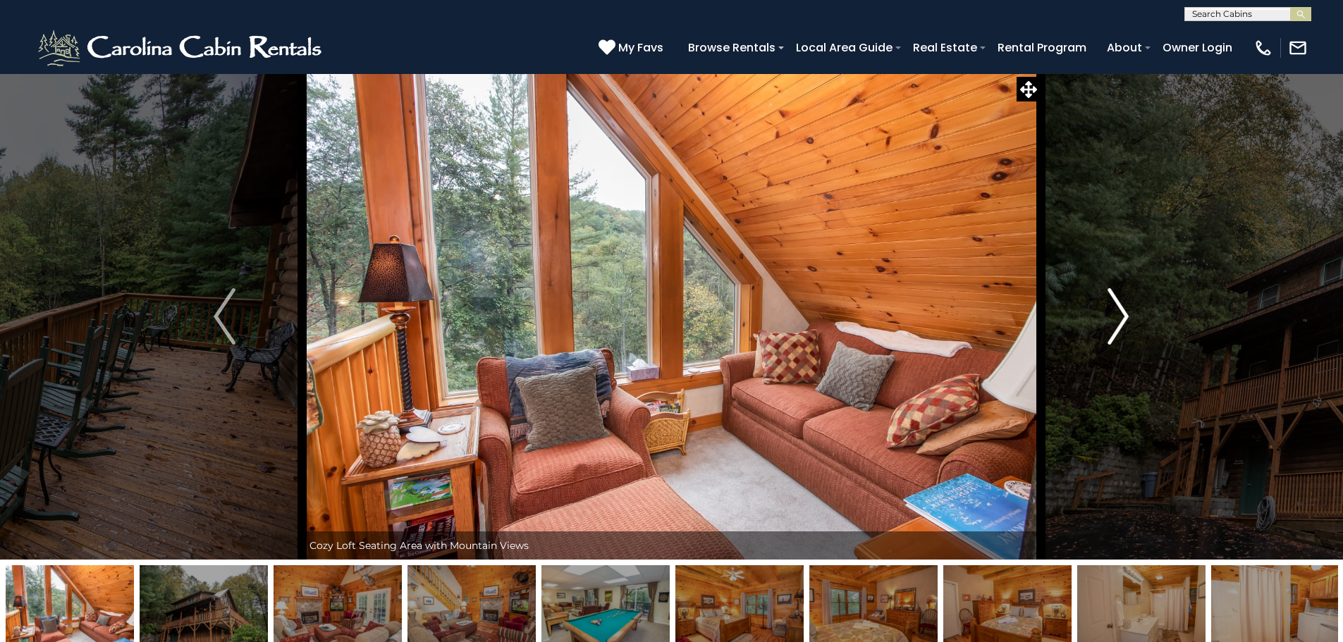
click at [1126, 316] on img "Next" at bounding box center [1118, 316] width 21 height 56
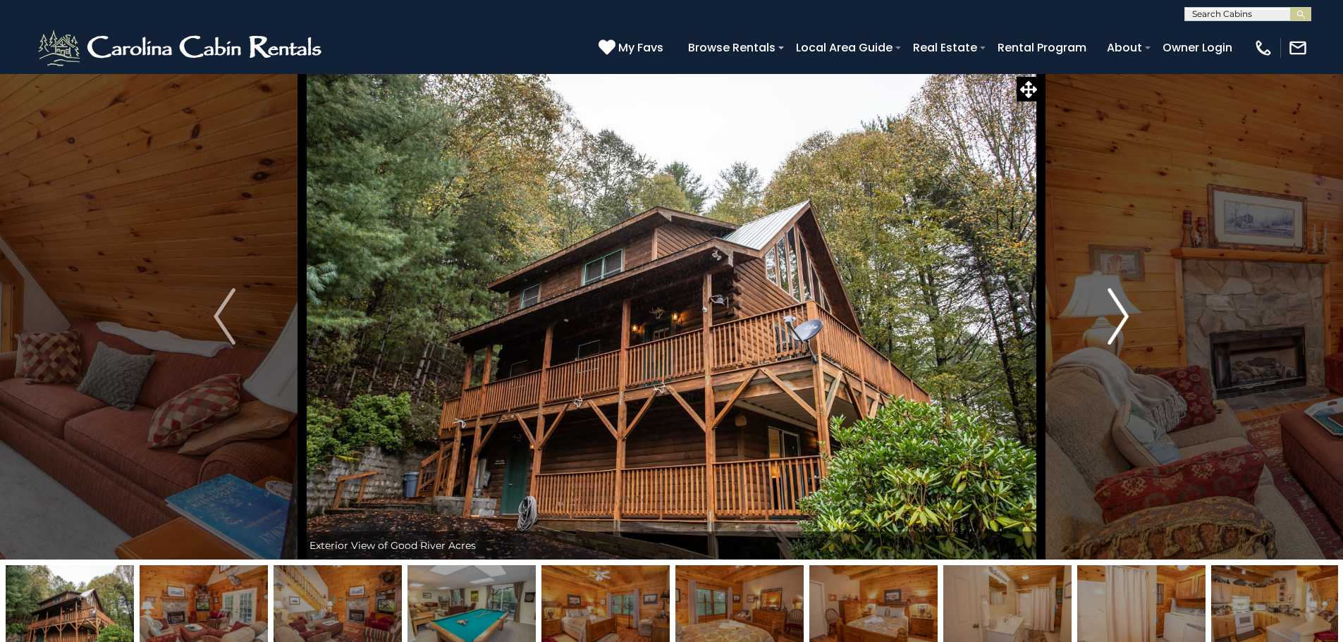
click at [1126, 316] on img "Next" at bounding box center [1118, 316] width 21 height 56
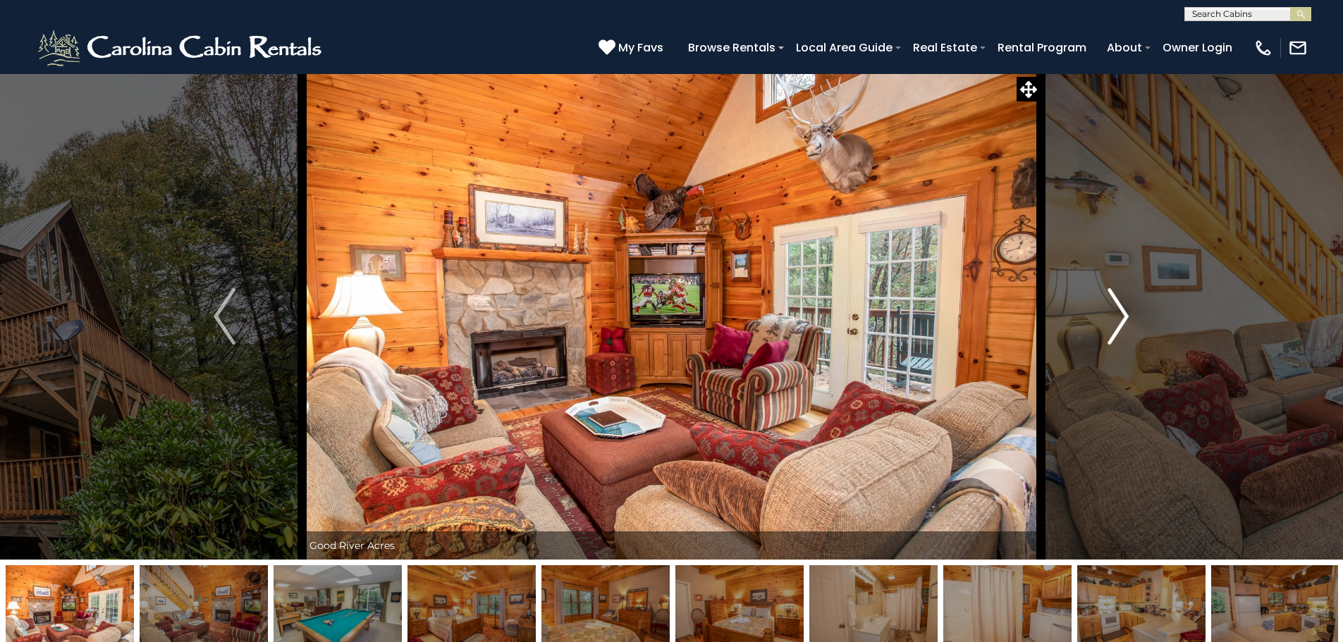
click at [1126, 316] on img "Next" at bounding box center [1118, 316] width 21 height 56
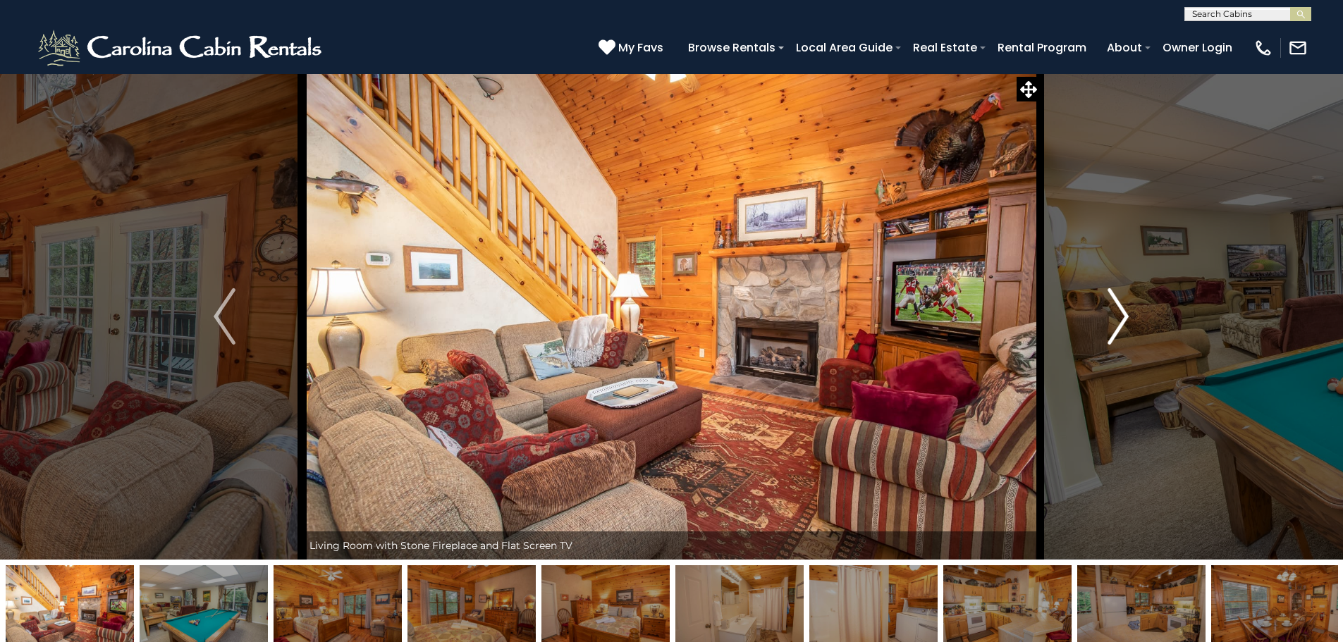
click at [1126, 316] on img "Next" at bounding box center [1118, 316] width 21 height 56
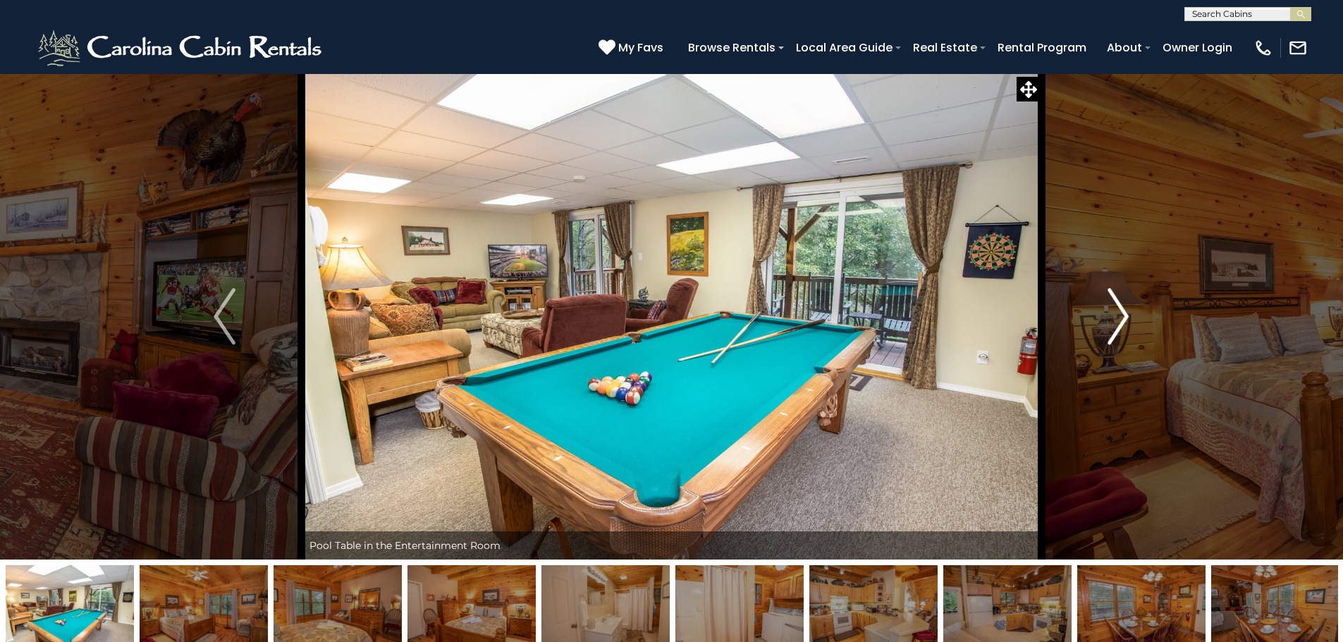
click at [1126, 316] on img "Next" at bounding box center [1118, 316] width 21 height 56
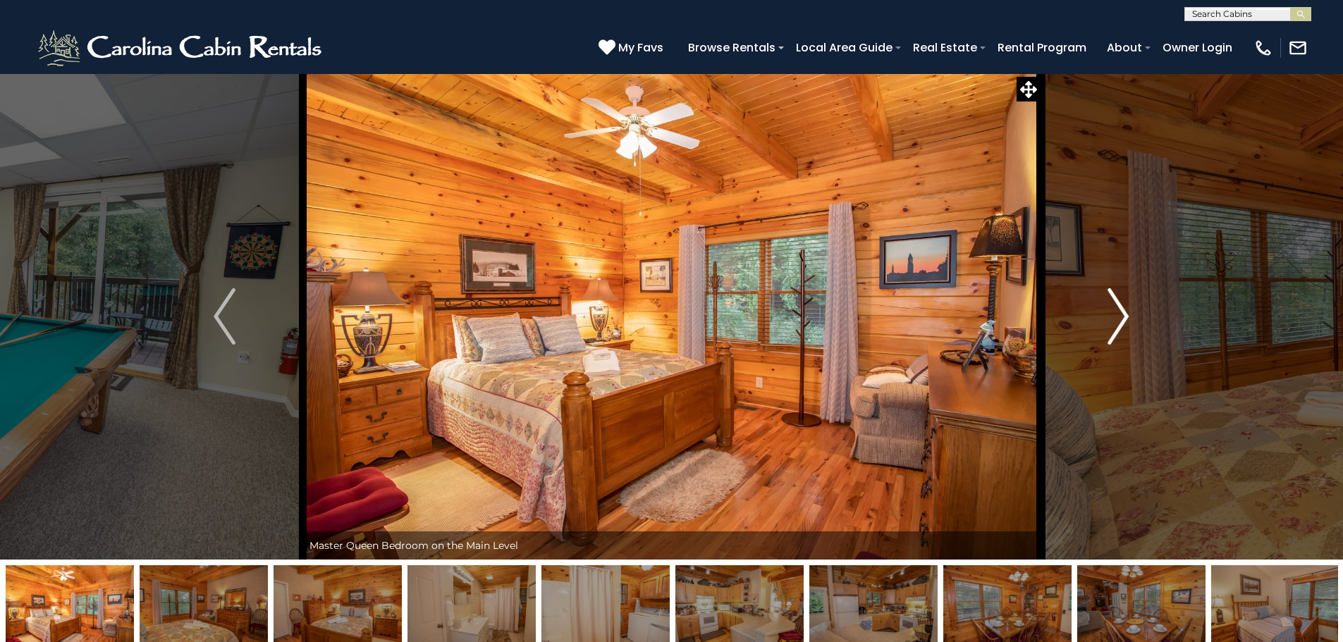
click at [1126, 316] on img "Next" at bounding box center [1118, 316] width 21 height 56
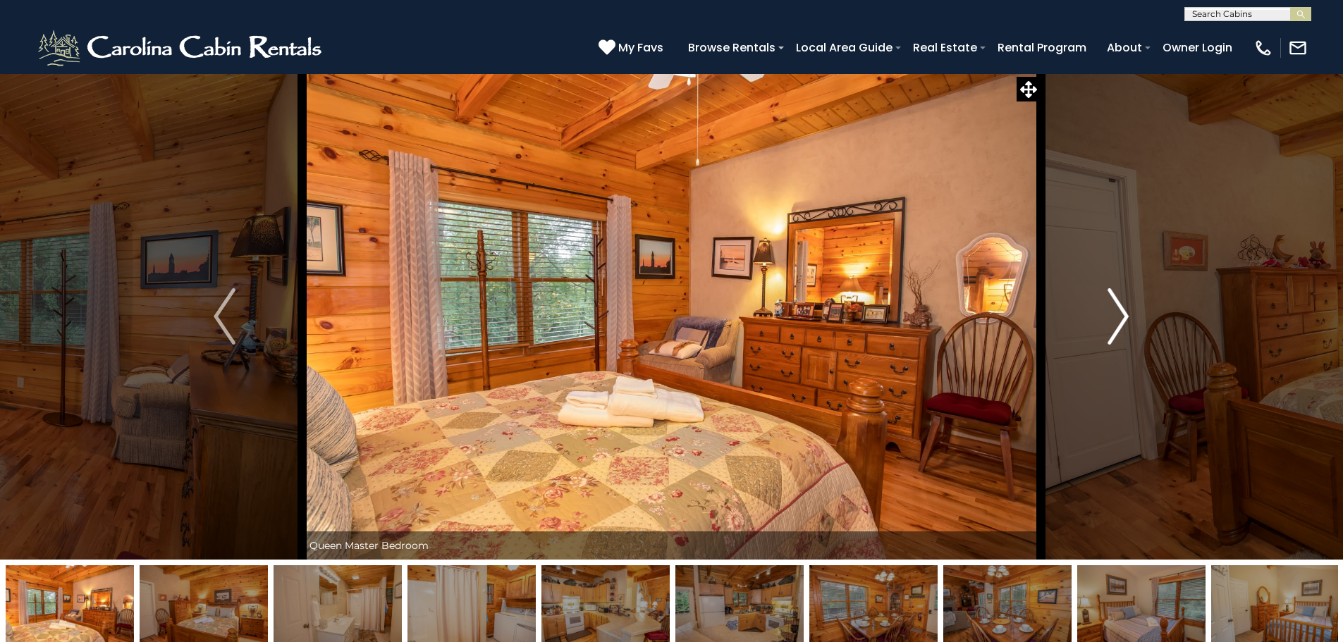
click at [1126, 316] on img "Next" at bounding box center [1118, 316] width 21 height 56
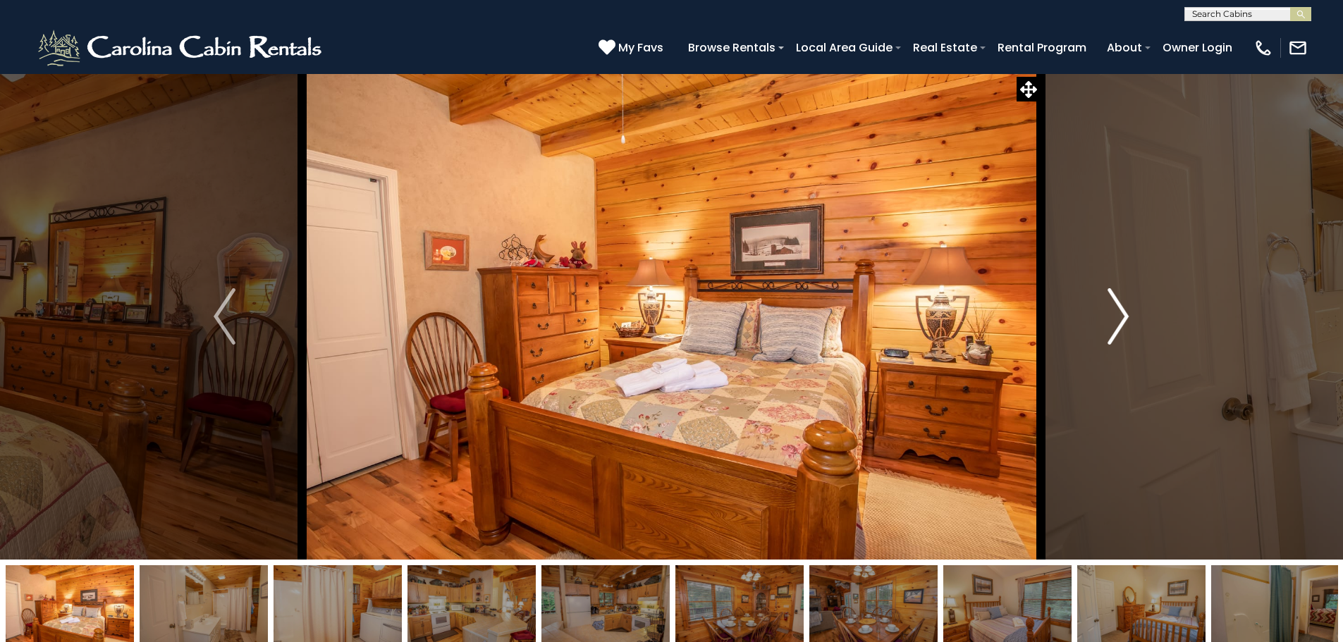
click at [1126, 316] on img "Next" at bounding box center [1118, 316] width 21 height 56
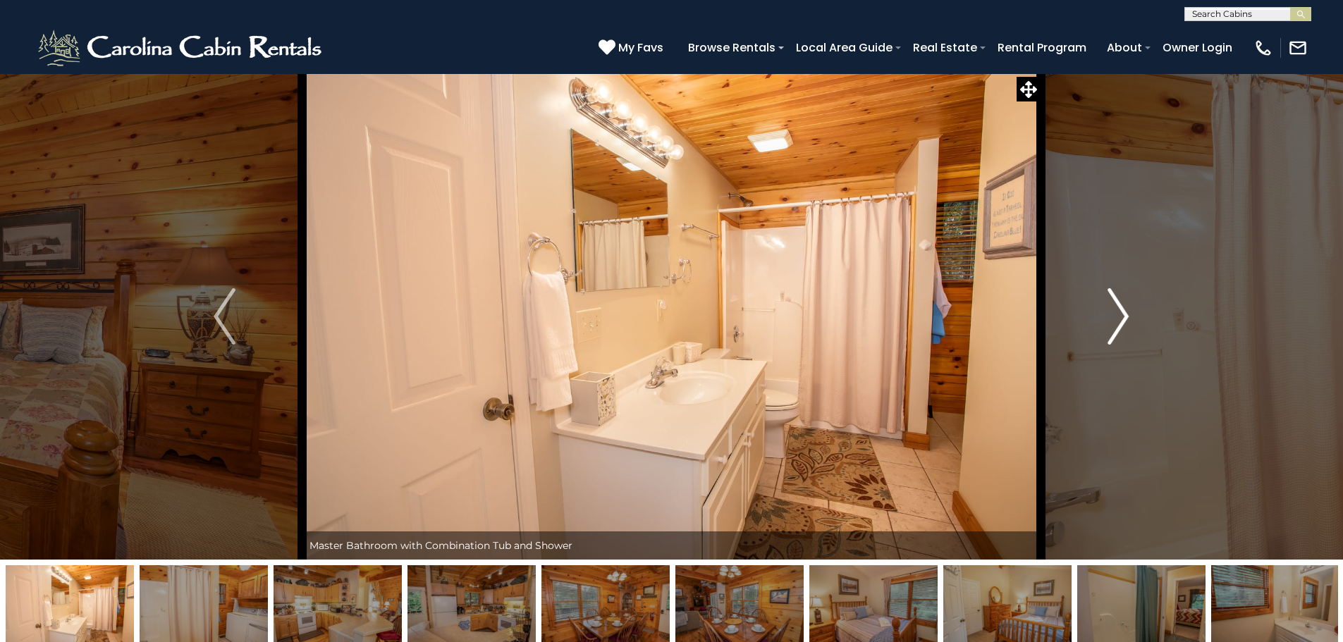
click at [1126, 316] on img "Next" at bounding box center [1118, 316] width 21 height 56
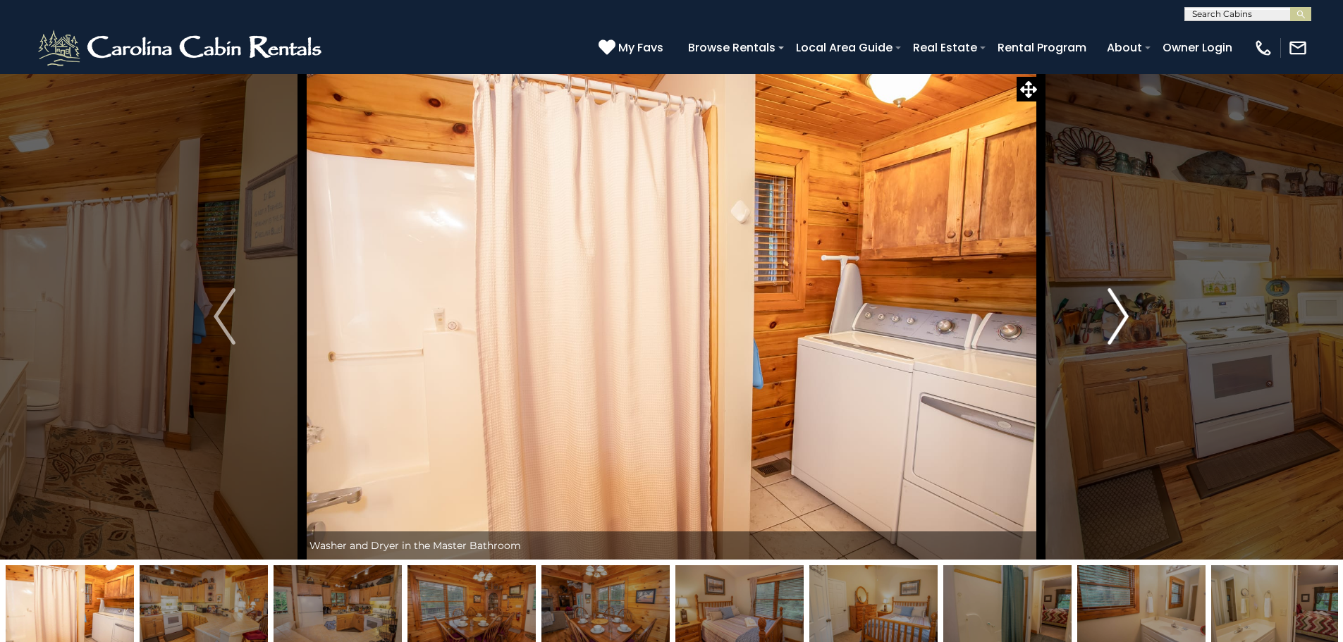
click at [1126, 316] on img "Next" at bounding box center [1118, 316] width 21 height 56
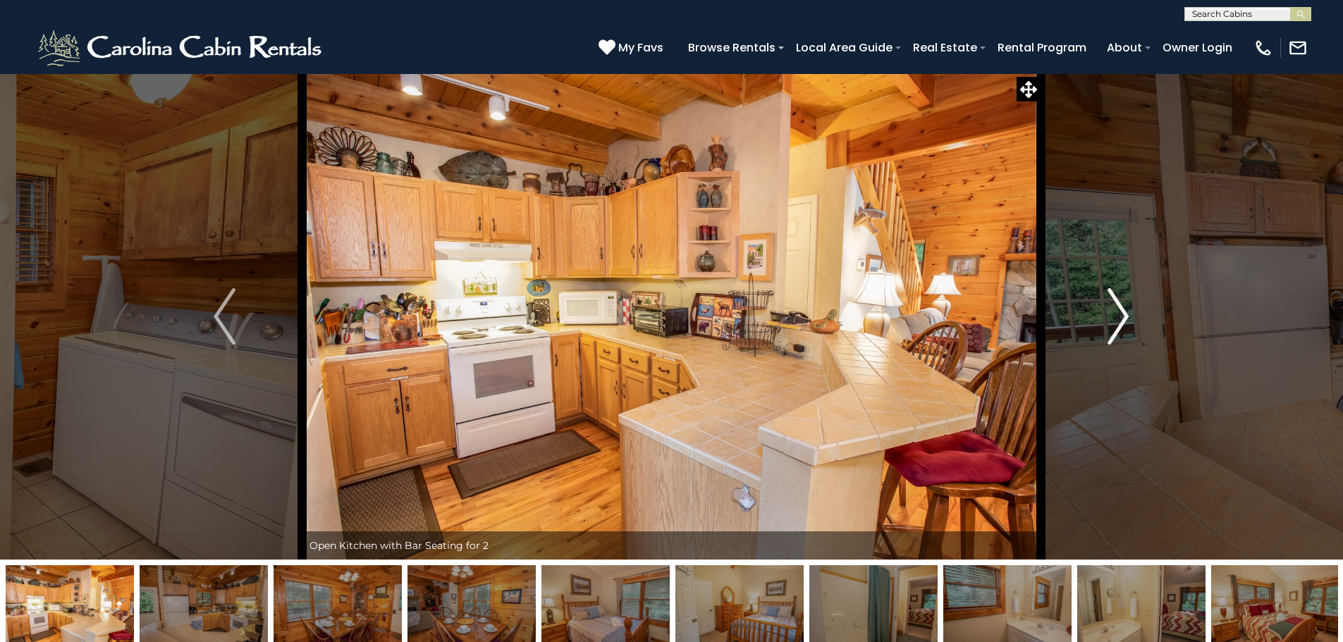
click at [1126, 316] on img "Next" at bounding box center [1118, 316] width 21 height 56
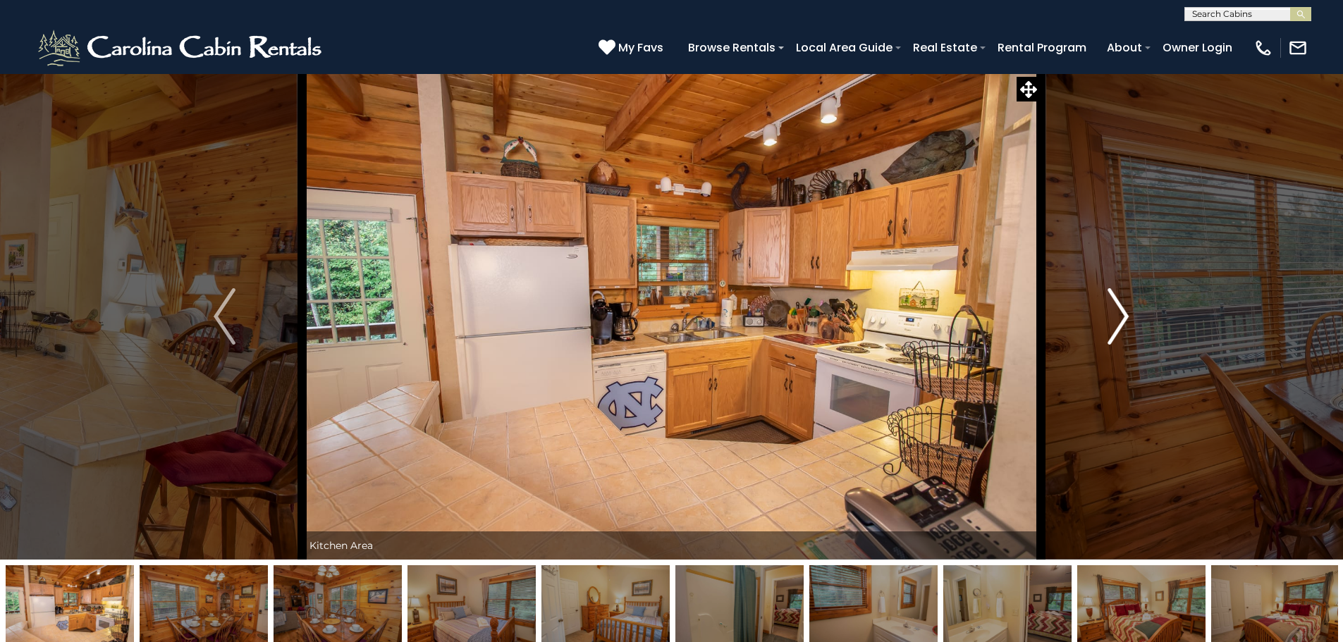
click at [1126, 316] on img "Next" at bounding box center [1118, 316] width 21 height 56
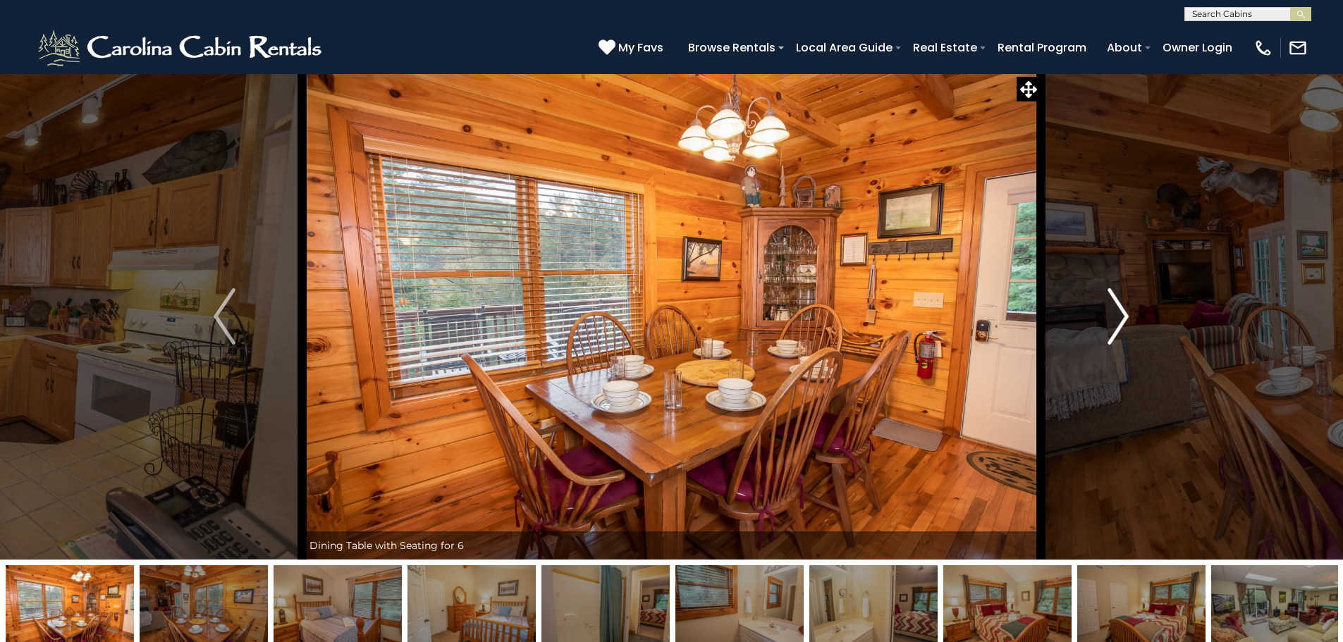
click at [1126, 316] on img "Next" at bounding box center [1118, 316] width 21 height 56
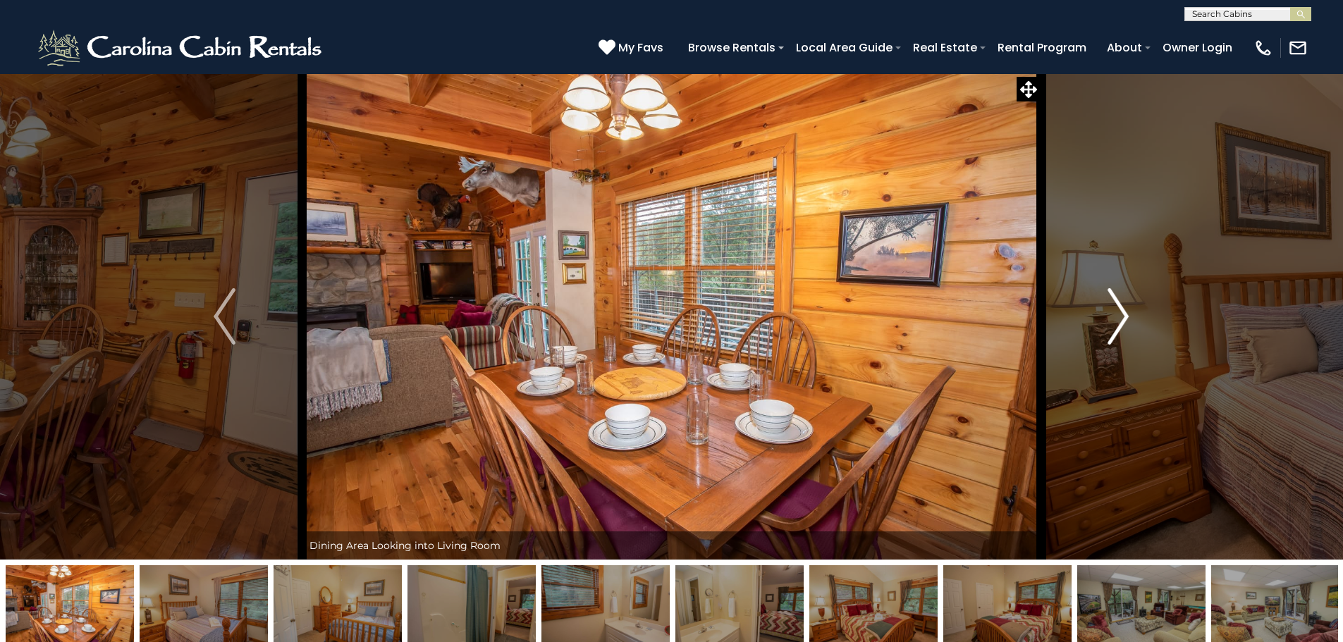
click at [1126, 316] on img "Next" at bounding box center [1118, 316] width 21 height 56
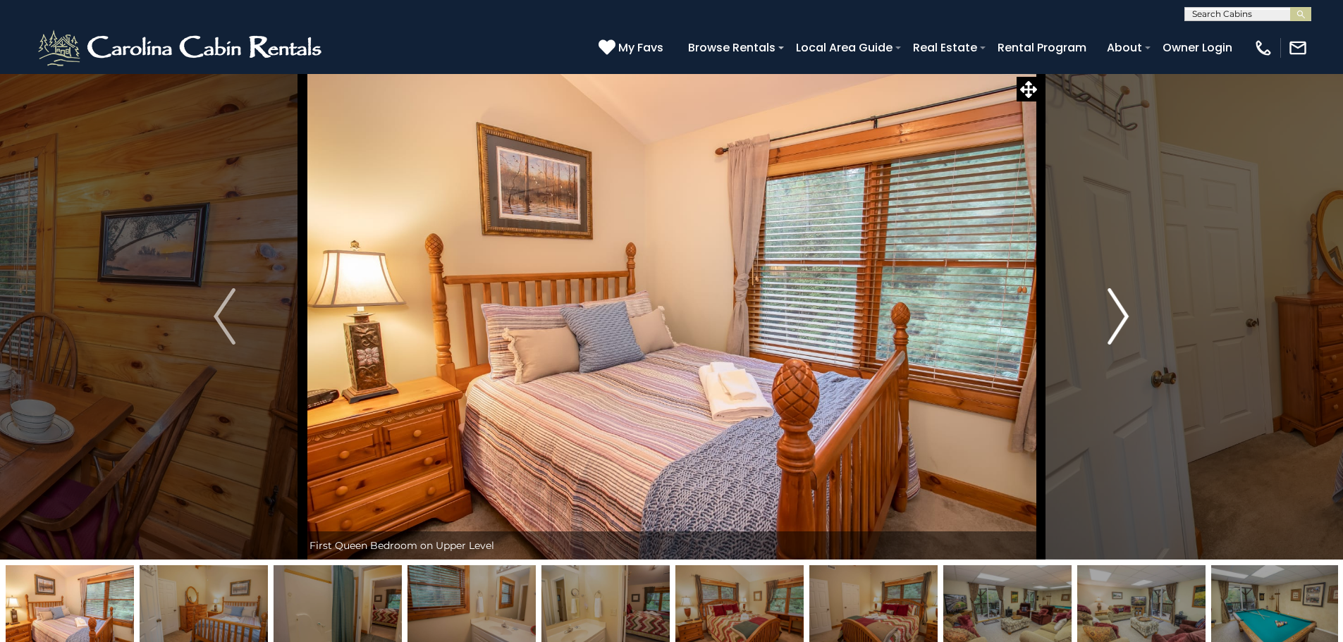
click at [1126, 316] on img "Next" at bounding box center [1118, 316] width 21 height 56
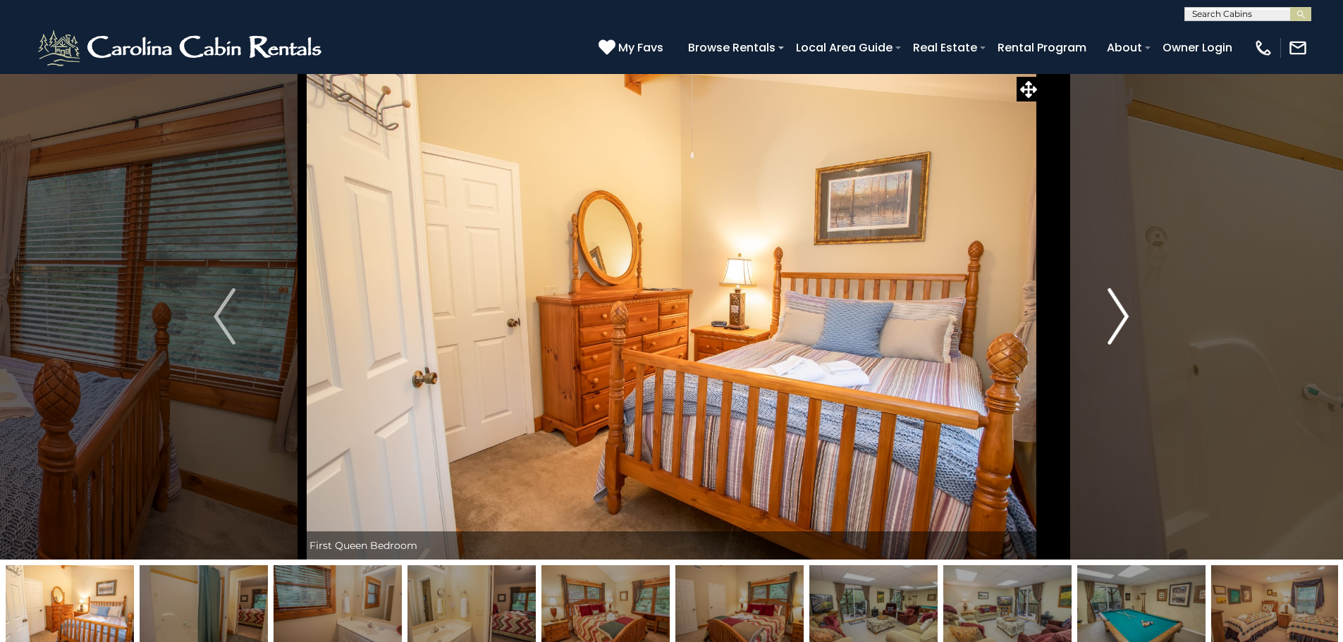
click at [1126, 316] on img "Next" at bounding box center [1118, 316] width 21 height 56
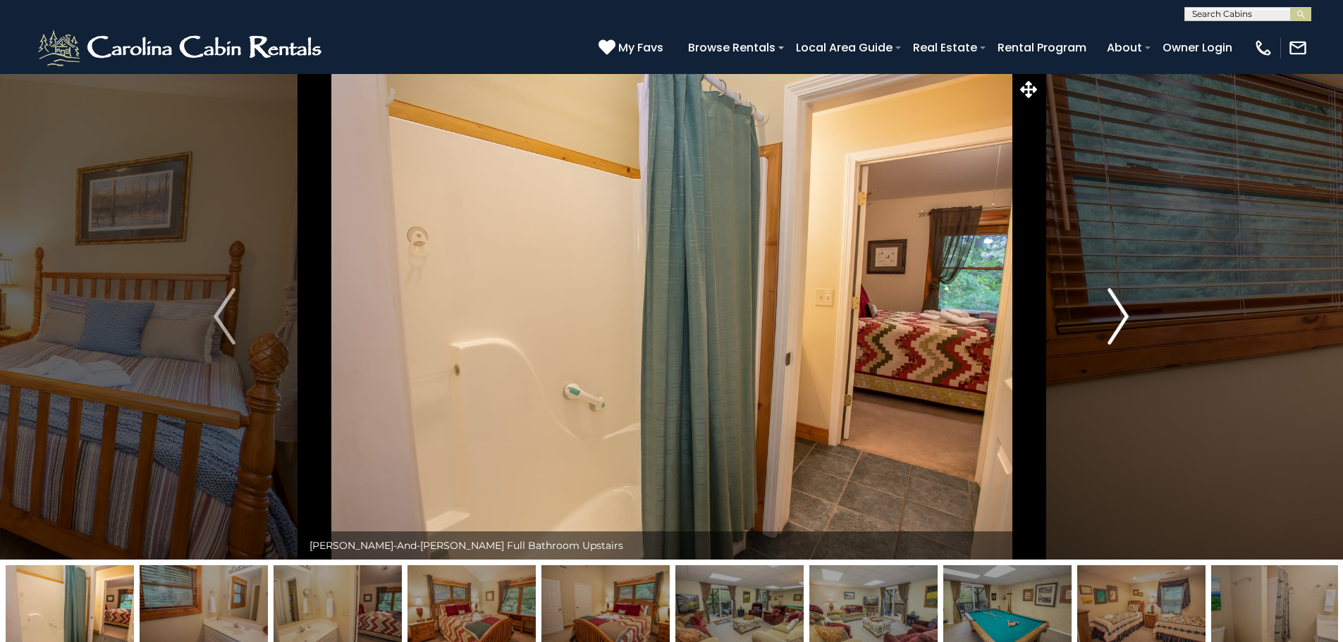
click at [1126, 316] on img "Next" at bounding box center [1118, 316] width 21 height 56
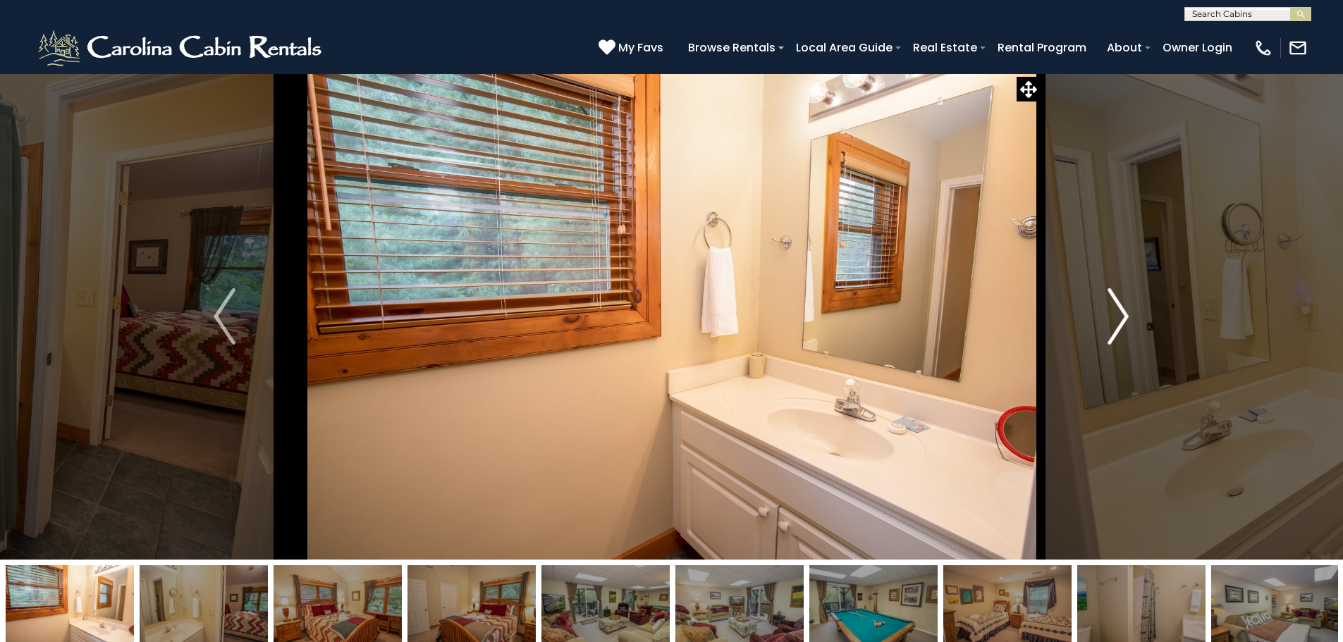
click at [1126, 316] on img "Next" at bounding box center [1118, 316] width 21 height 56
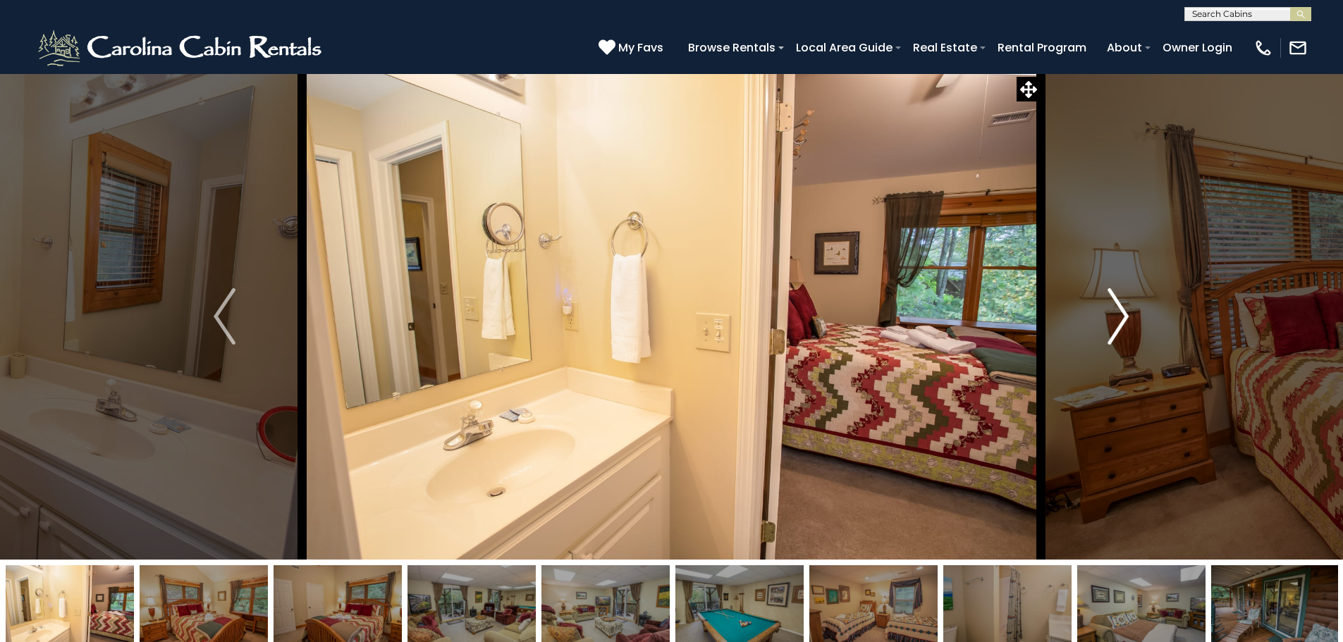
click at [1126, 316] on img "Next" at bounding box center [1118, 316] width 21 height 56
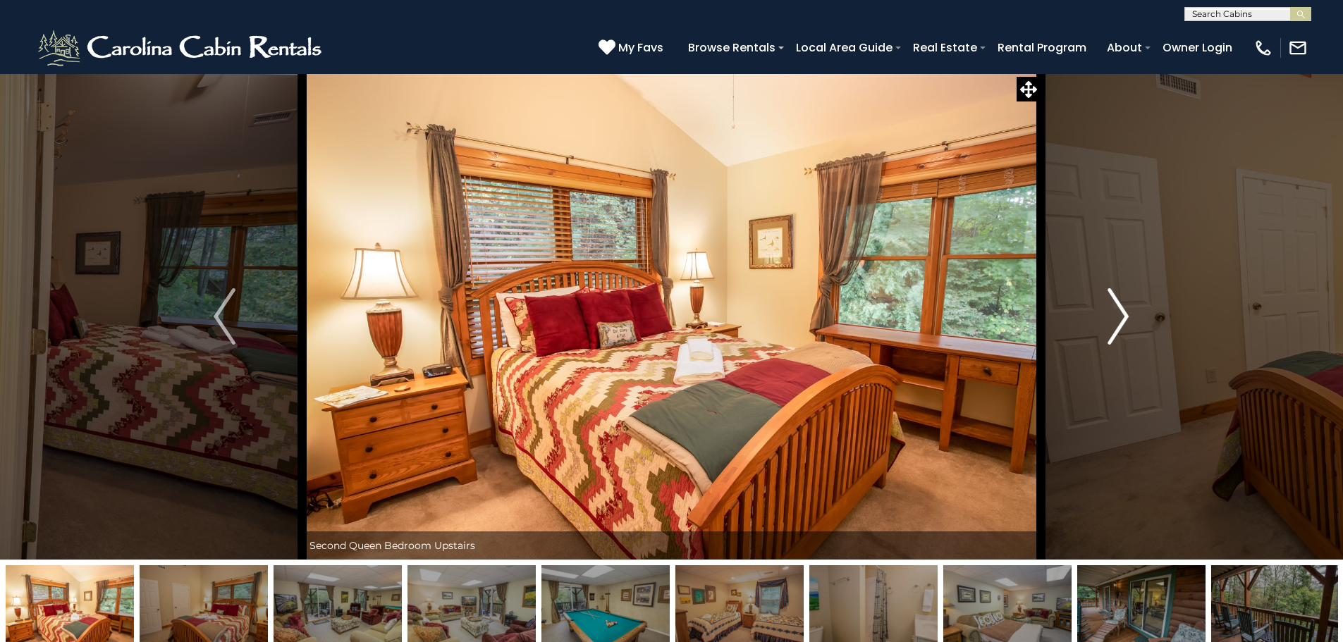
click at [1126, 316] on img "Next" at bounding box center [1118, 316] width 21 height 56
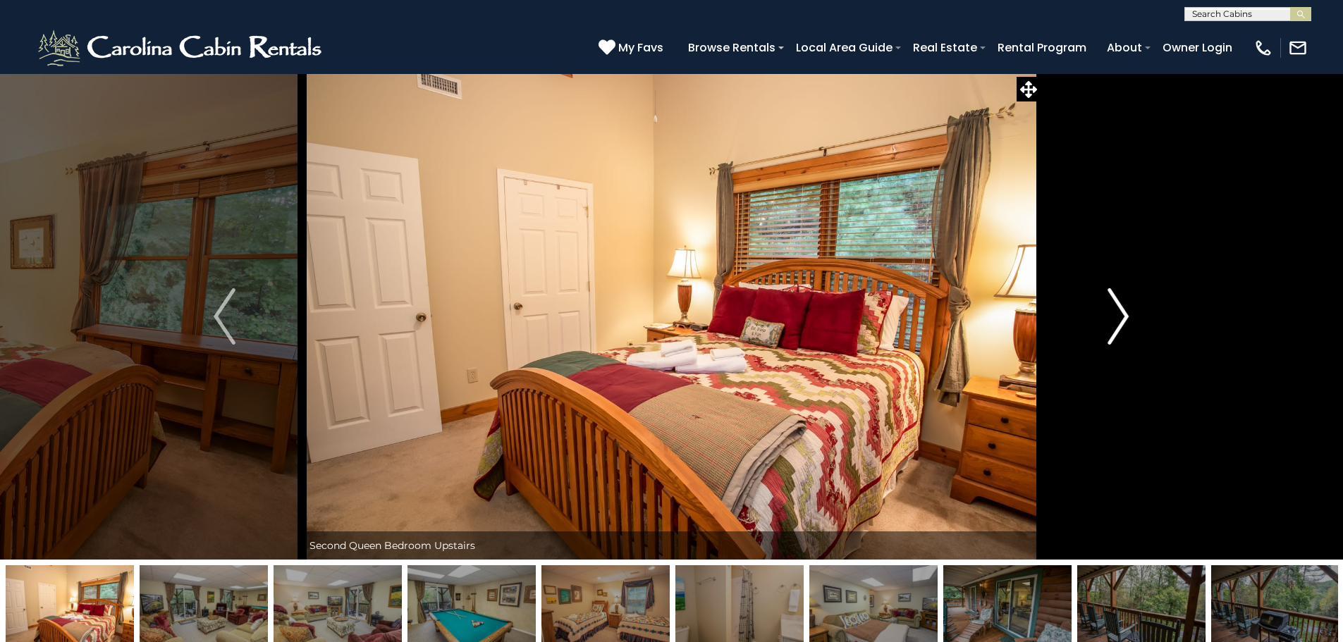
click at [1126, 316] on img "Next" at bounding box center [1118, 316] width 21 height 56
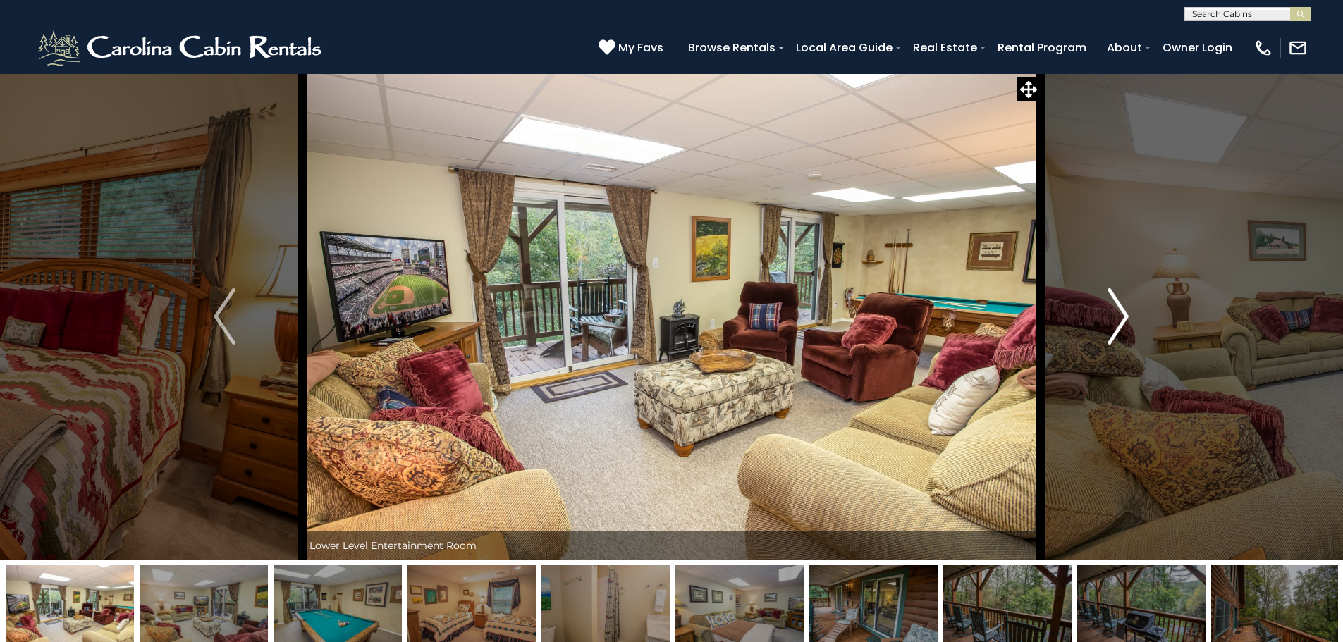
click at [1126, 316] on img "Next" at bounding box center [1118, 316] width 21 height 56
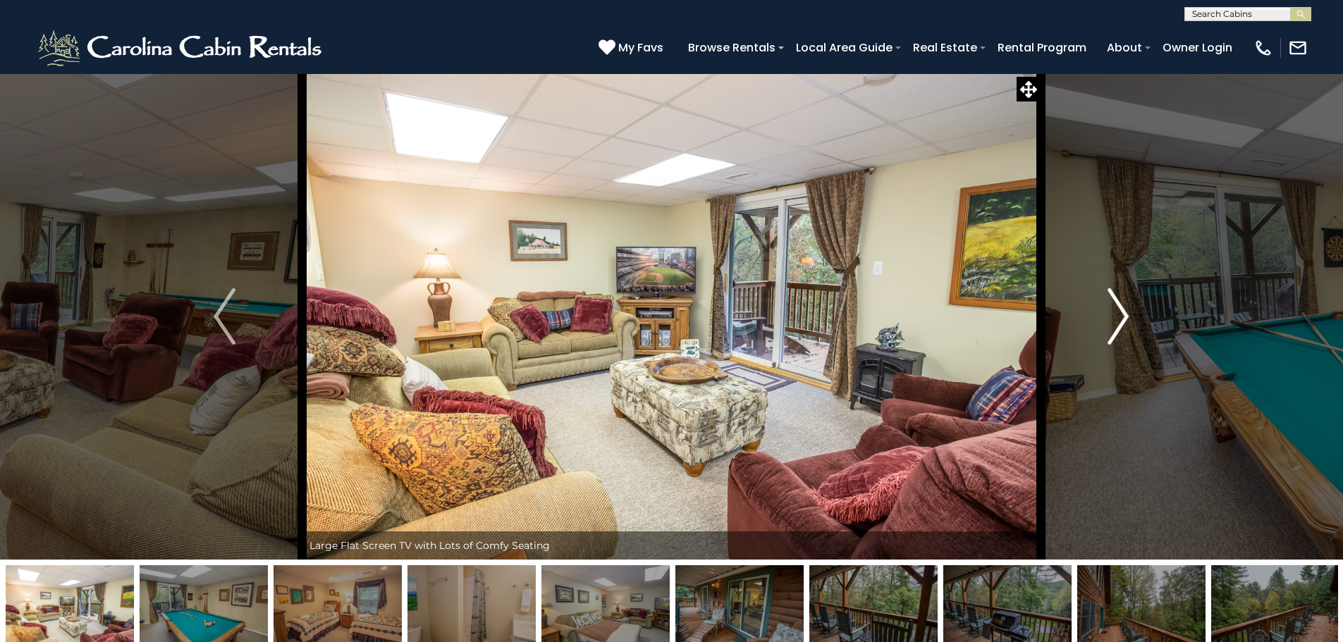
click at [1126, 316] on img "Next" at bounding box center [1118, 316] width 21 height 56
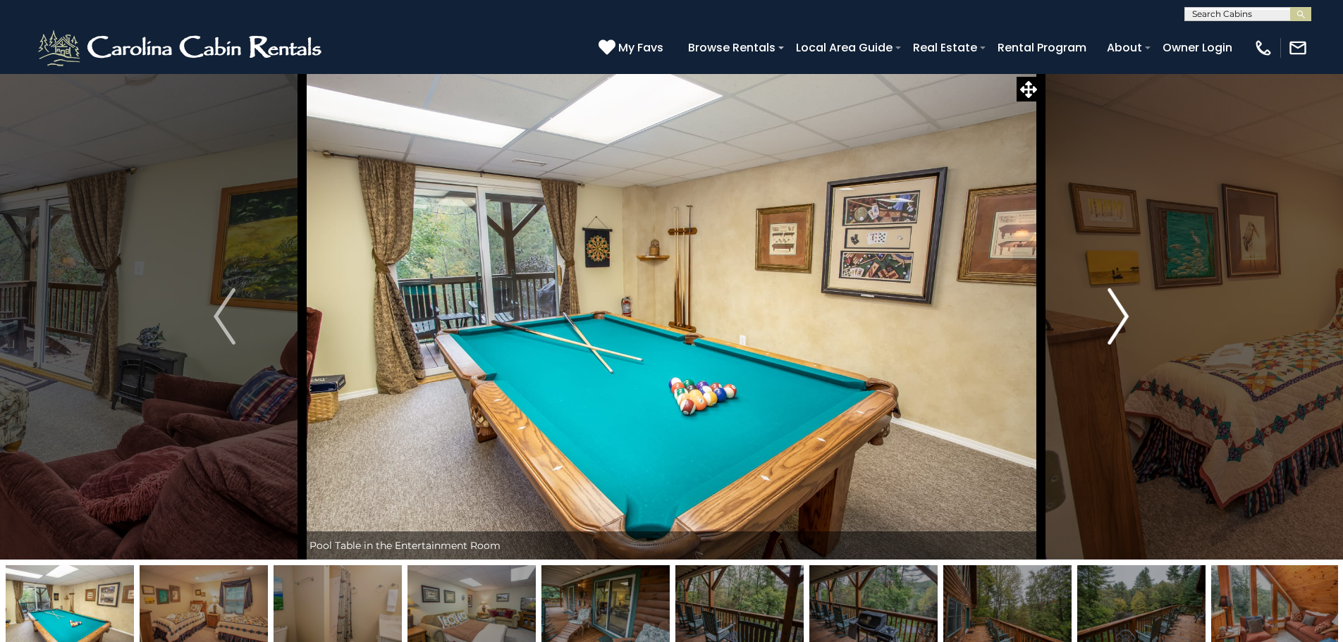
click at [1126, 316] on img "Next" at bounding box center [1118, 316] width 21 height 56
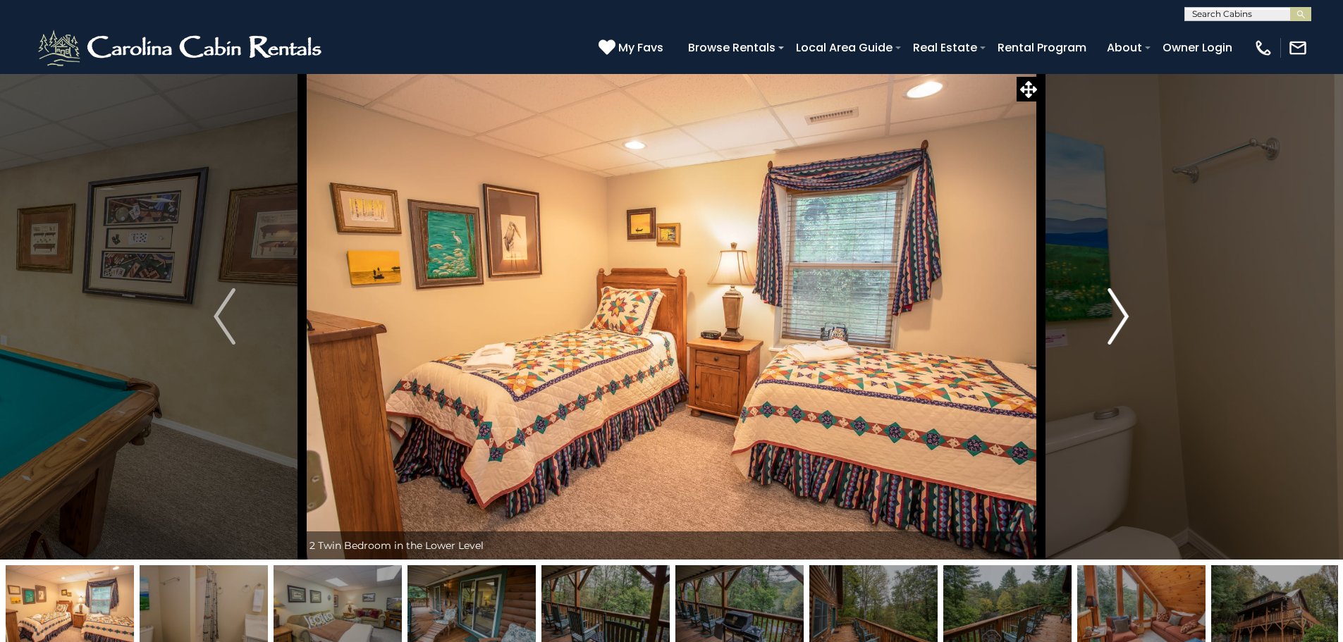
click at [1126, 316] on img "Next" at bounding box center [1118, 316] width 21 height 56
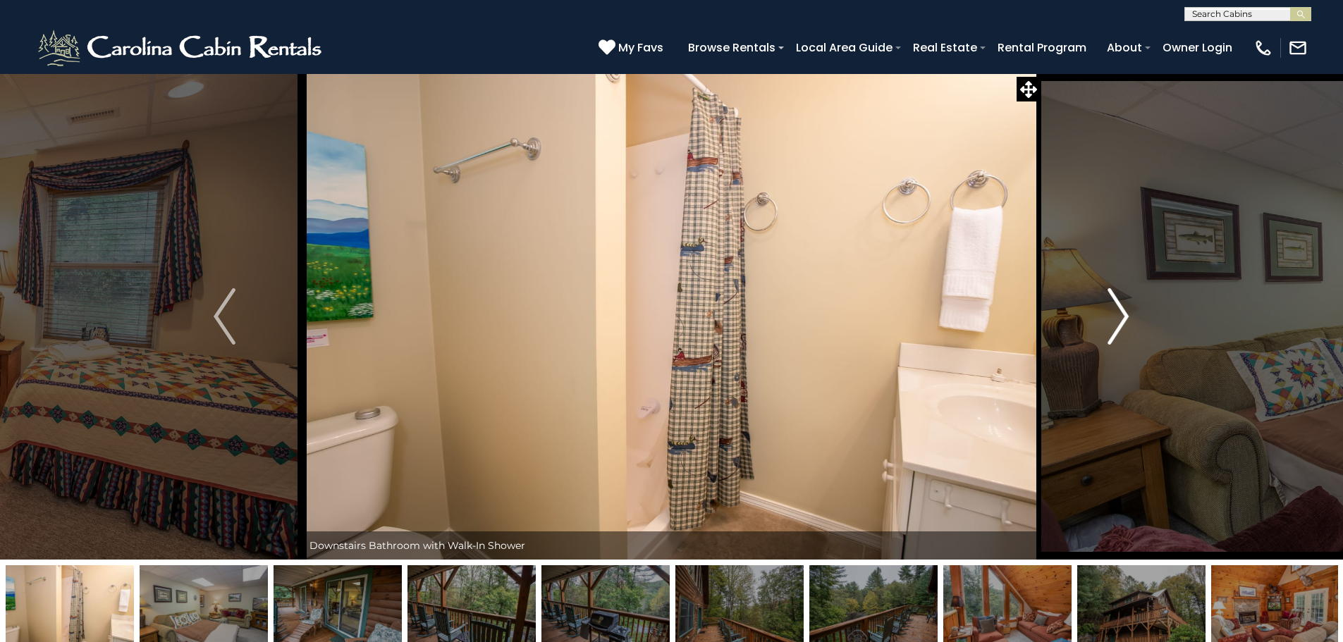
click at [1126, 316] on img "Next" at bounding box center [1118, 316] width 21 height 56
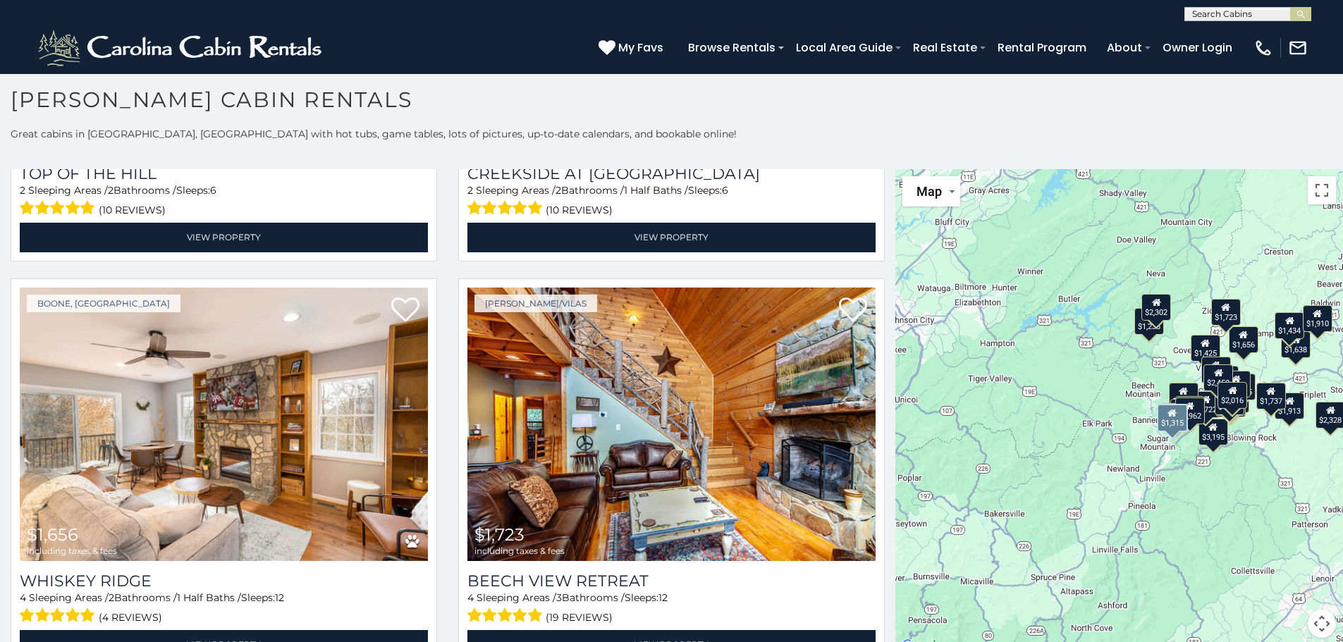
scroll to position [5218, 0]
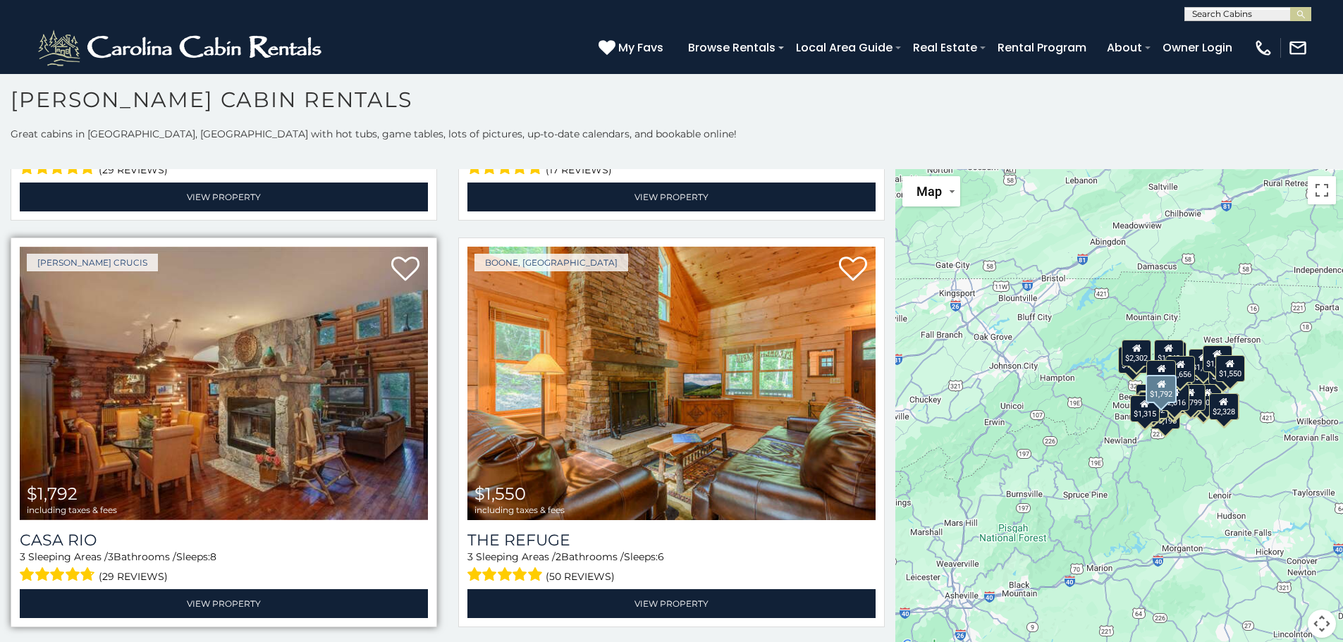
scroll to position [6135, 0]
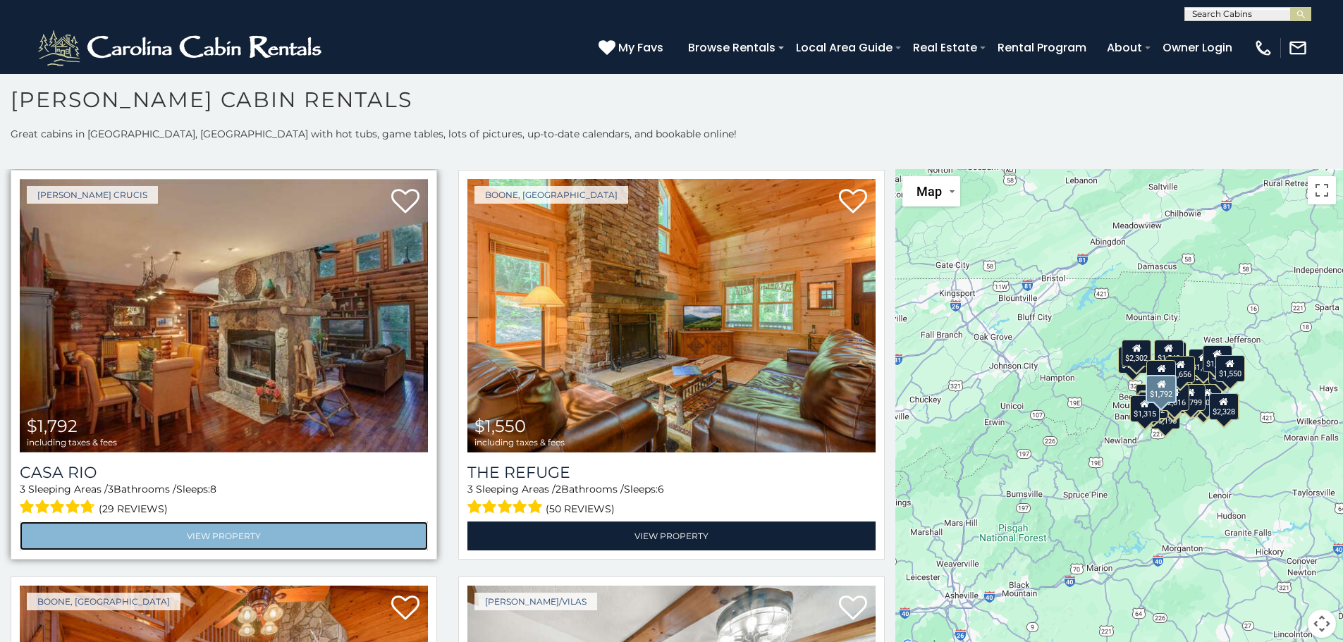
click at [237, 522] on link "View Property" at bounding box center [224, 536] width 408 height 29
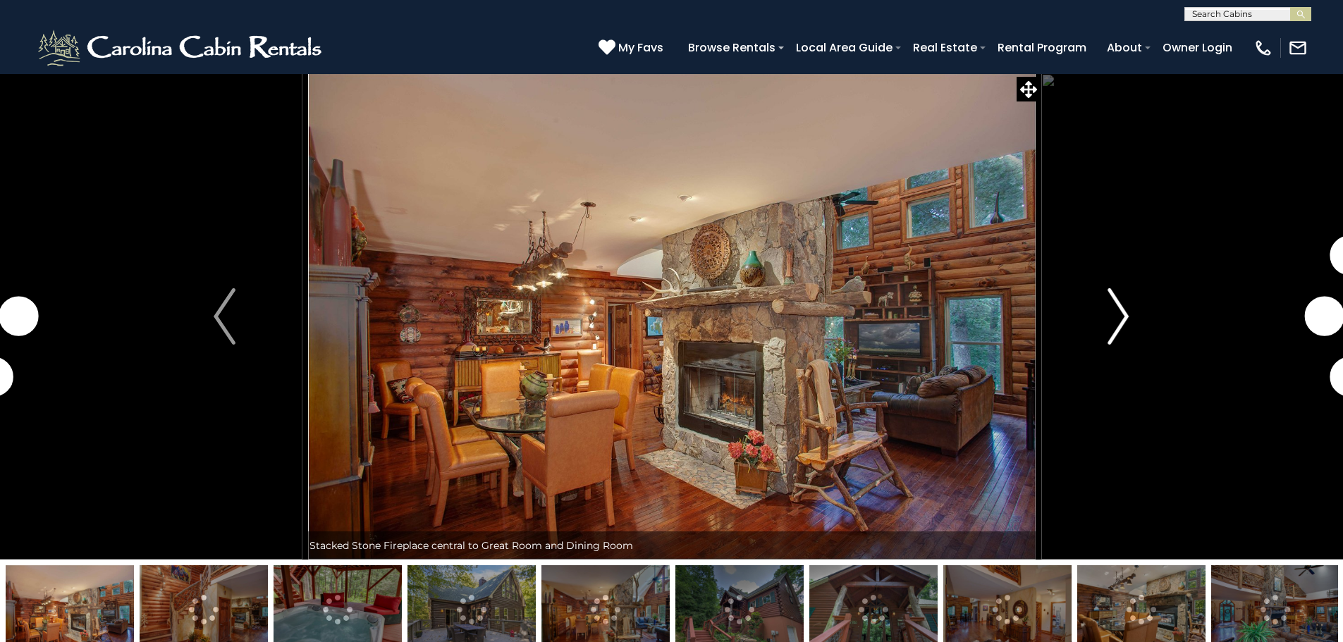
click at [1117, 319] on img "Next" at bounding box center [1118, 316] width 21 height 56
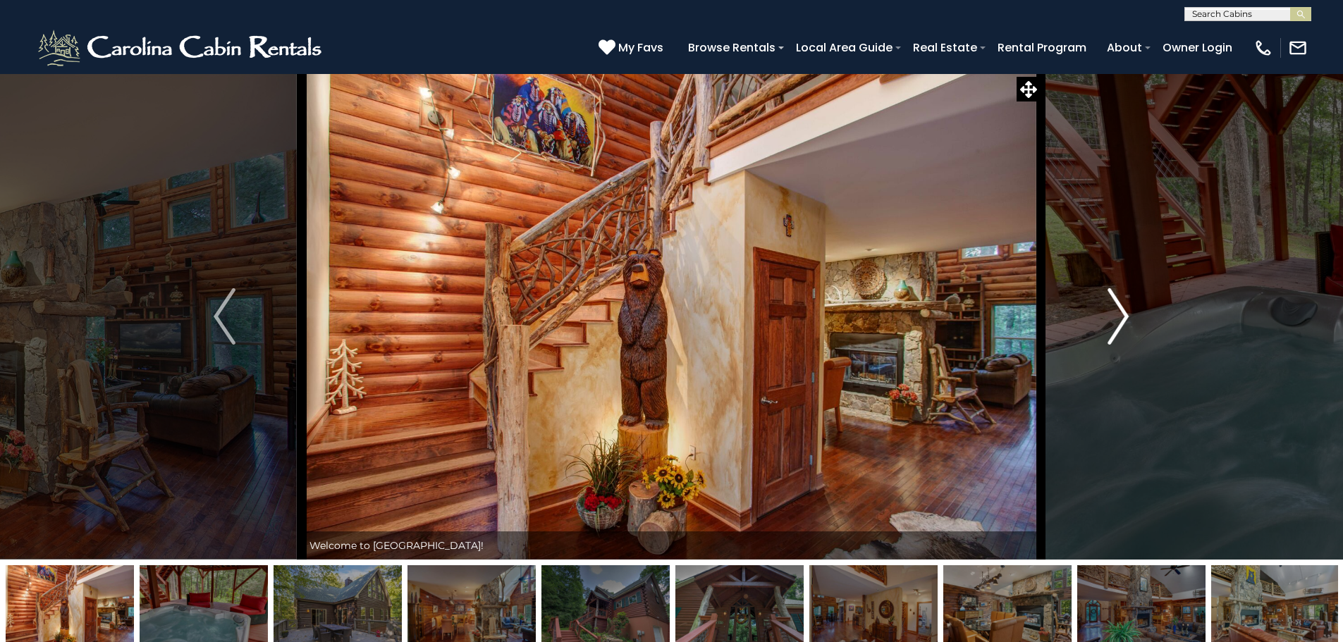
click at [1123, 312] on img "Next" at bounding box center [1118, 316] width 21 height 56
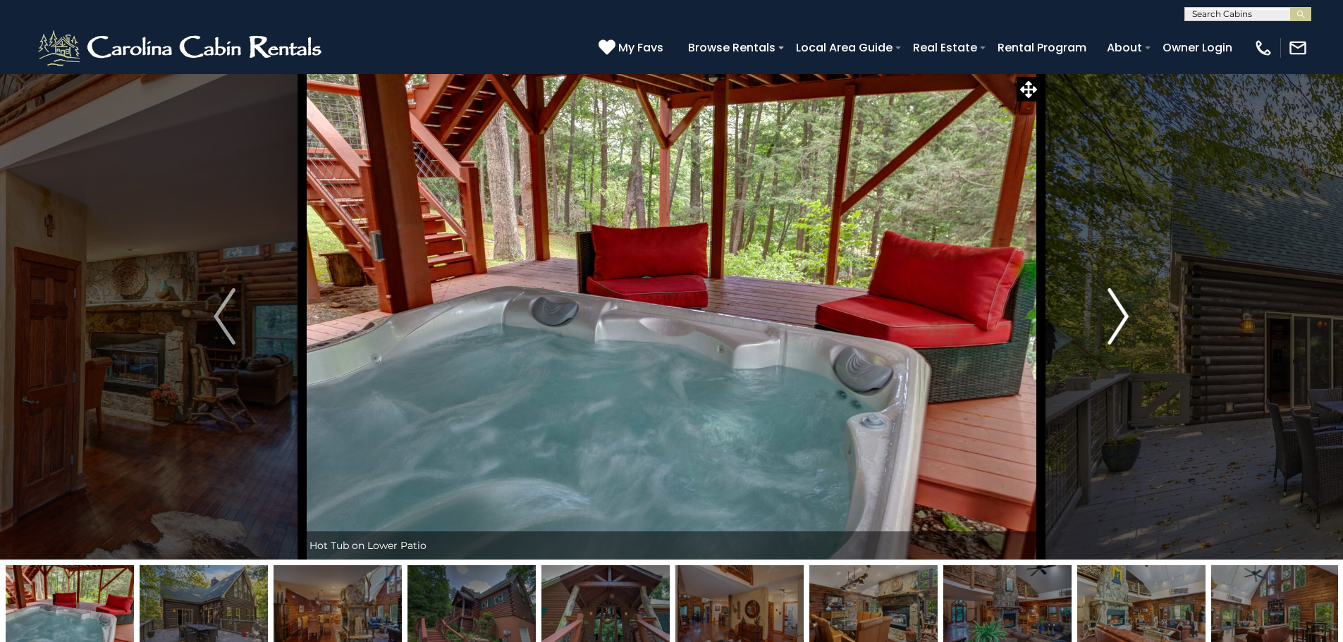
click at [1123, 312] on img "Next" at bounding box center [1118, 316] width 21 height 56
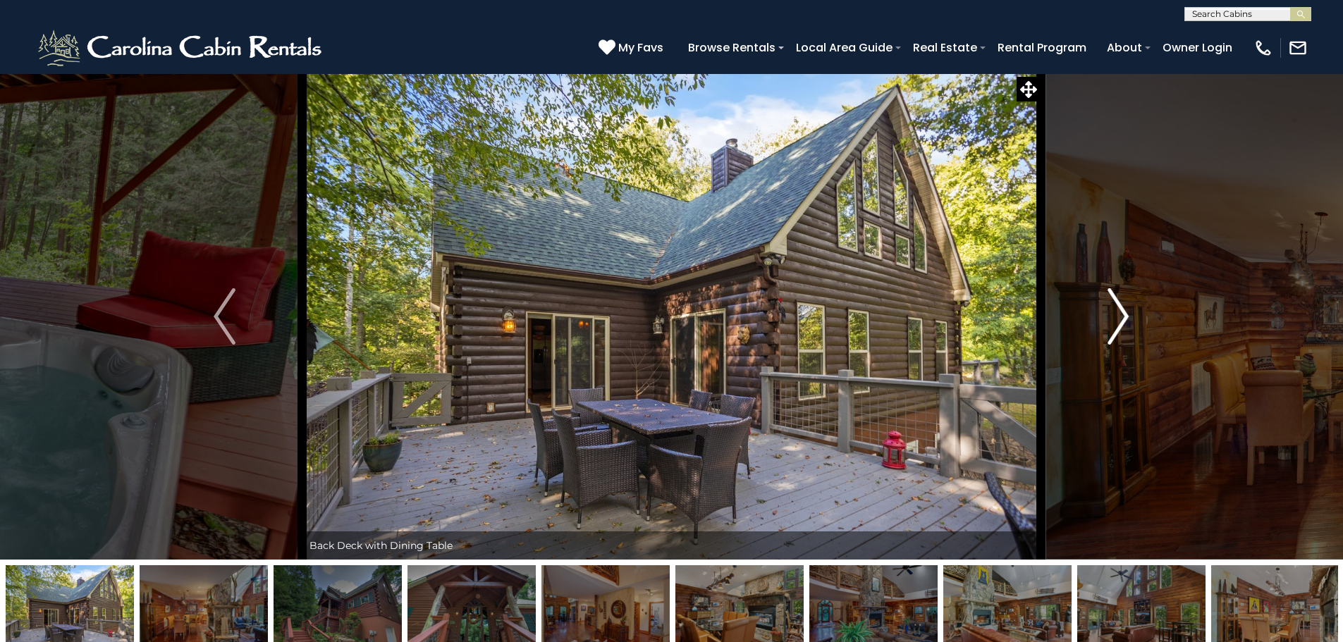
click at [1123, 312] on img "Next" at bounding box center [1118, 316] width 21 height 56
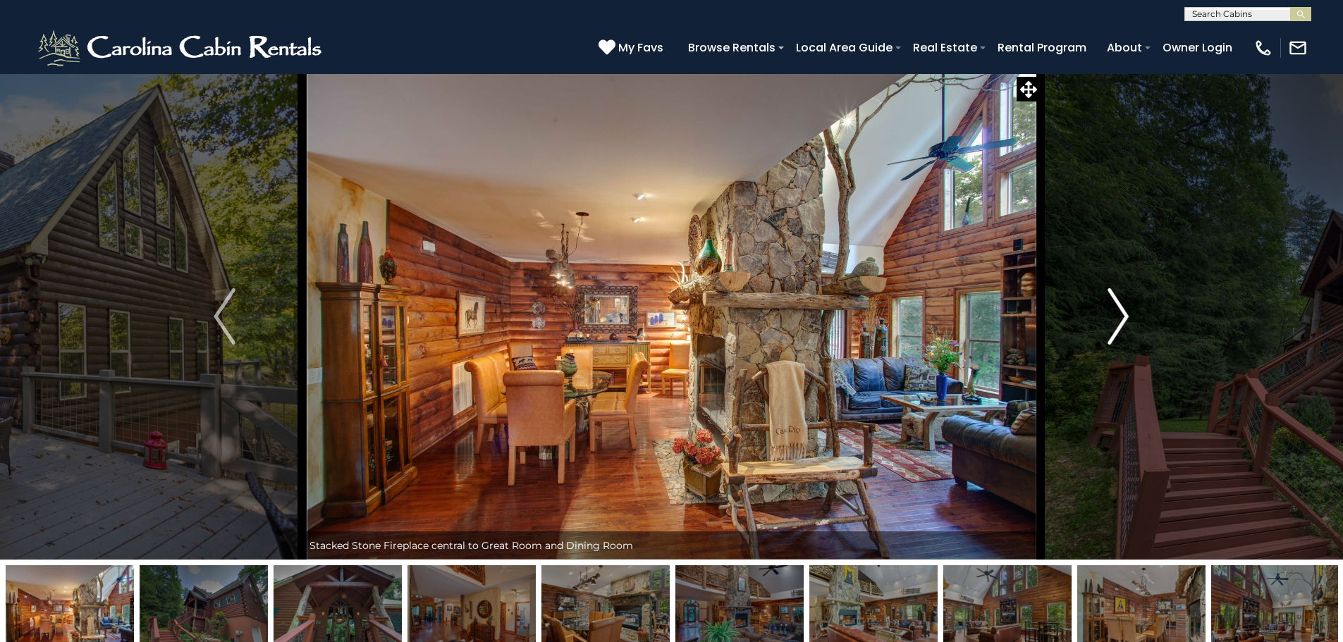
click at [1123, 312] on img "Next" at bounding box center [1118, 316] width 21 height 56
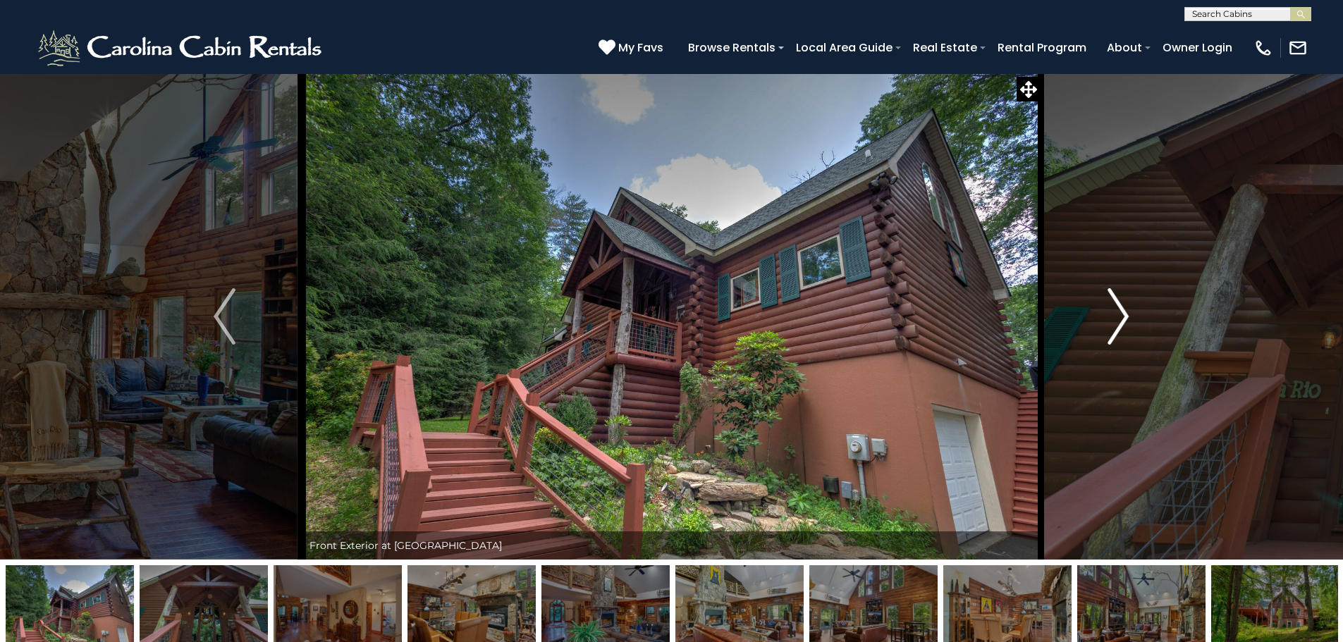
click at [1123, 312] on img "Next" at bounding box center [1118, 316] width 21 height 56
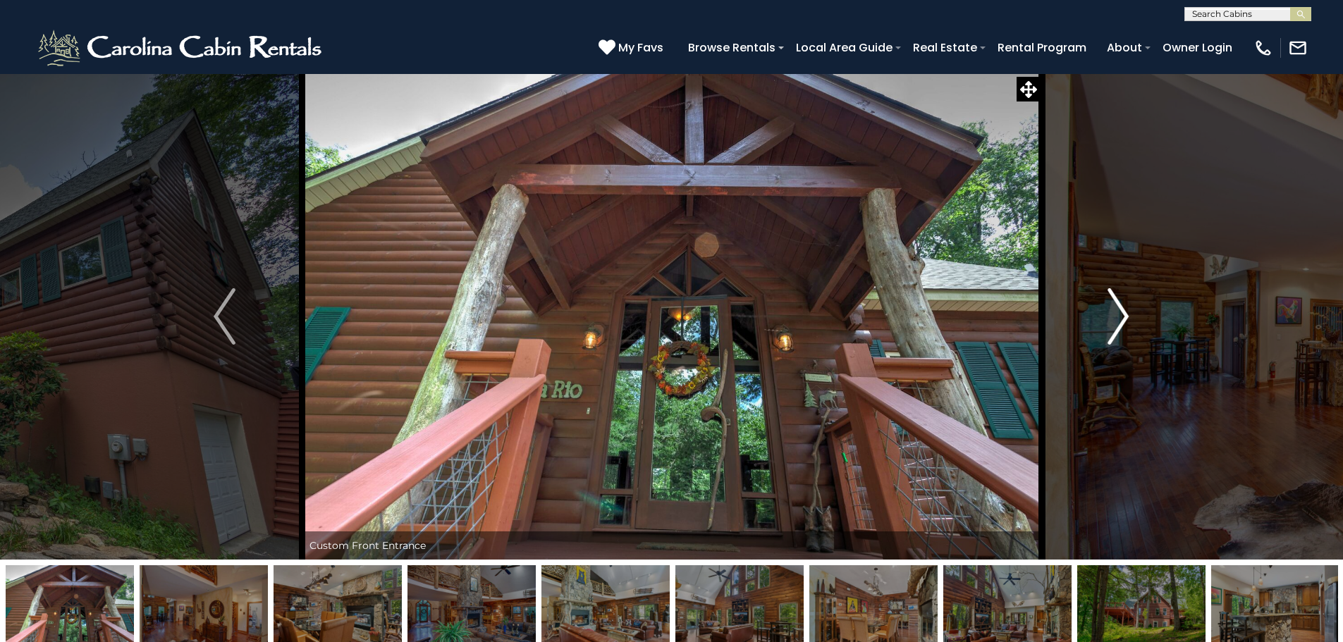
click at [1123, 312] on img "Next" at bounding box center [1118, 316] width 21 height 56
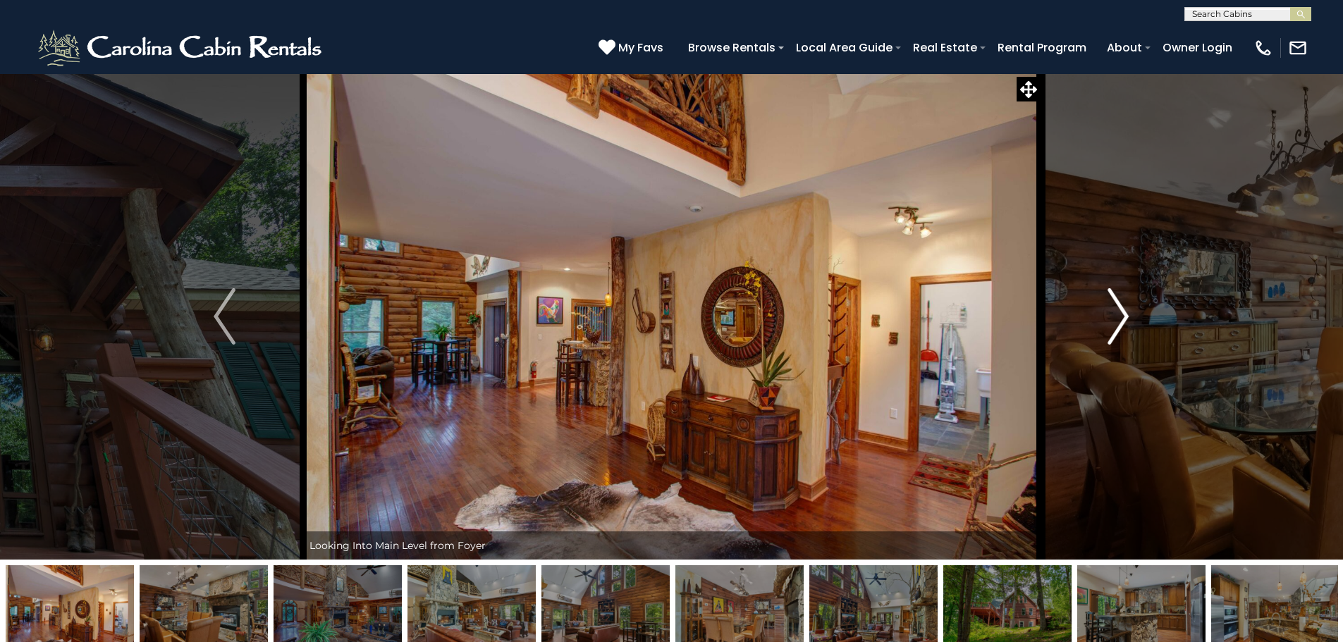
click at [1123, 312] on img "Next" at bounding box center [1118, 316] width 21 height 56
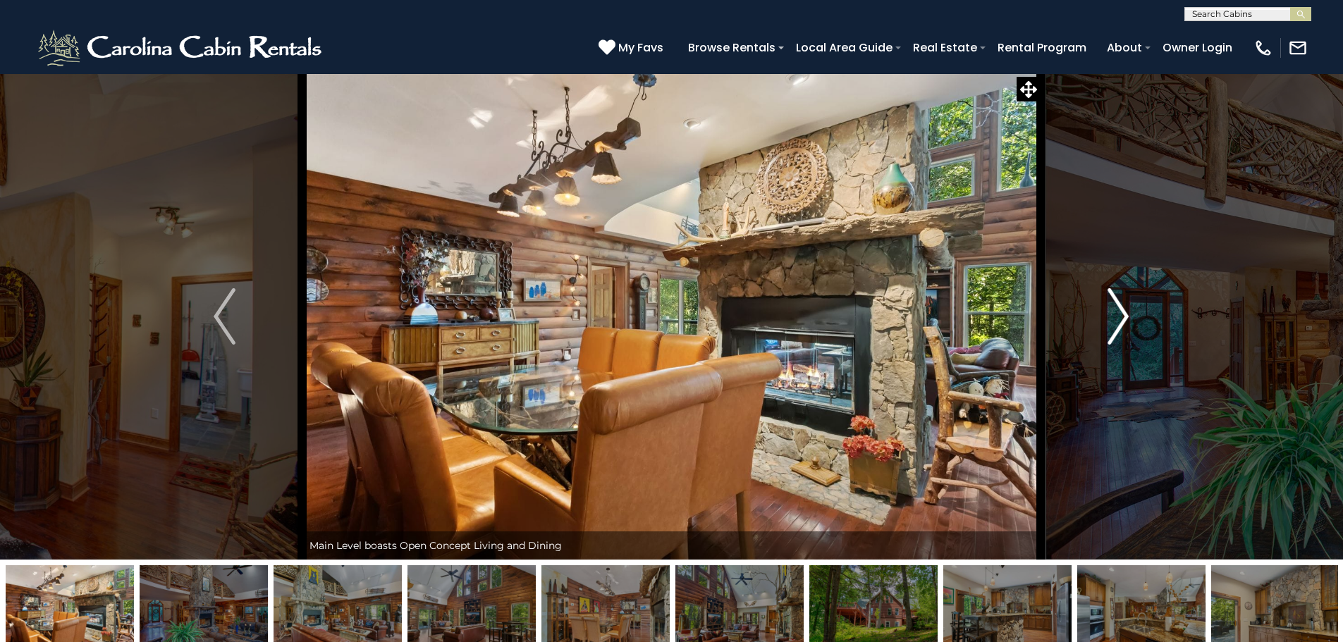
click at [1123, 312] on img "Next" at bounding box center [1118, 316] width 21 height 56
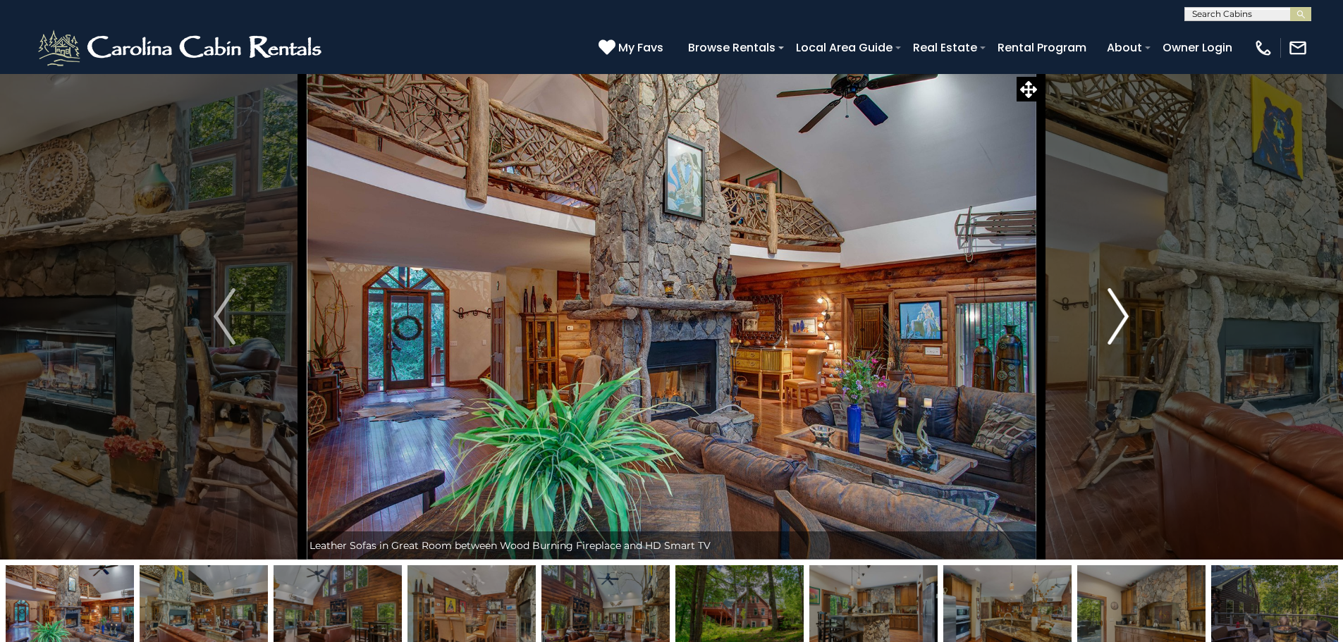
click at [1123, 312] on img "Next" at bounding box center [1118, 316] width 21 height 56
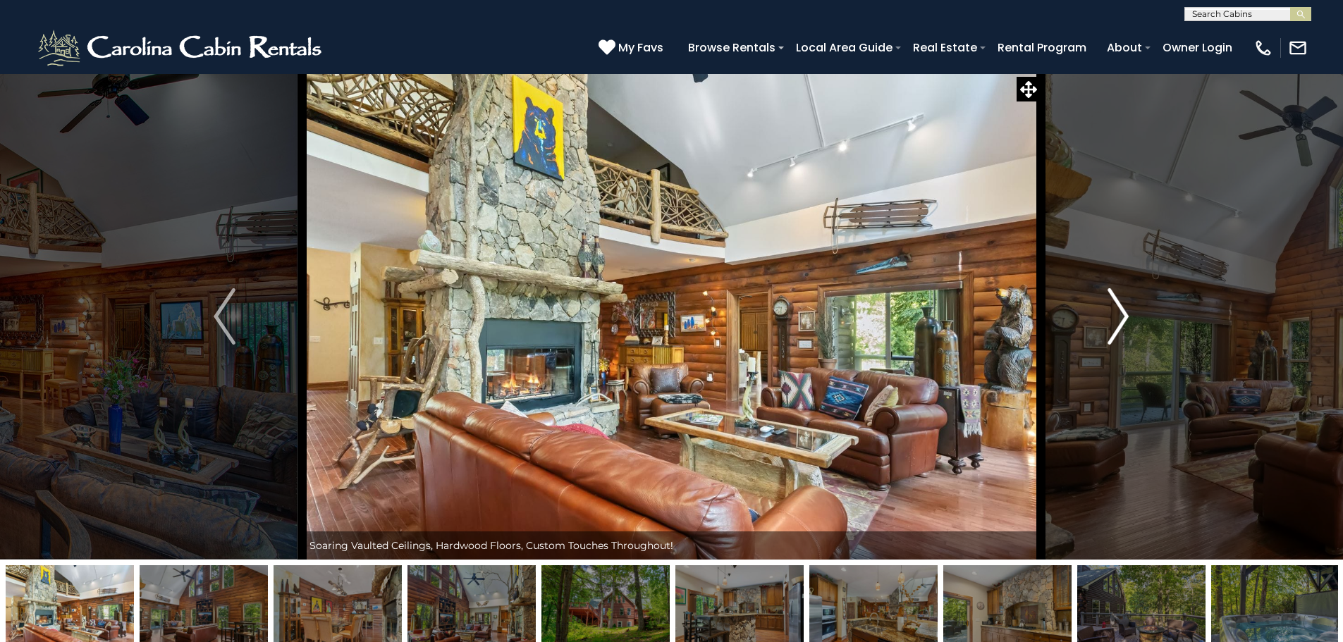
click at [1123, 312] on img "Next" at bounding box center [1118, 316] width 21 height 56
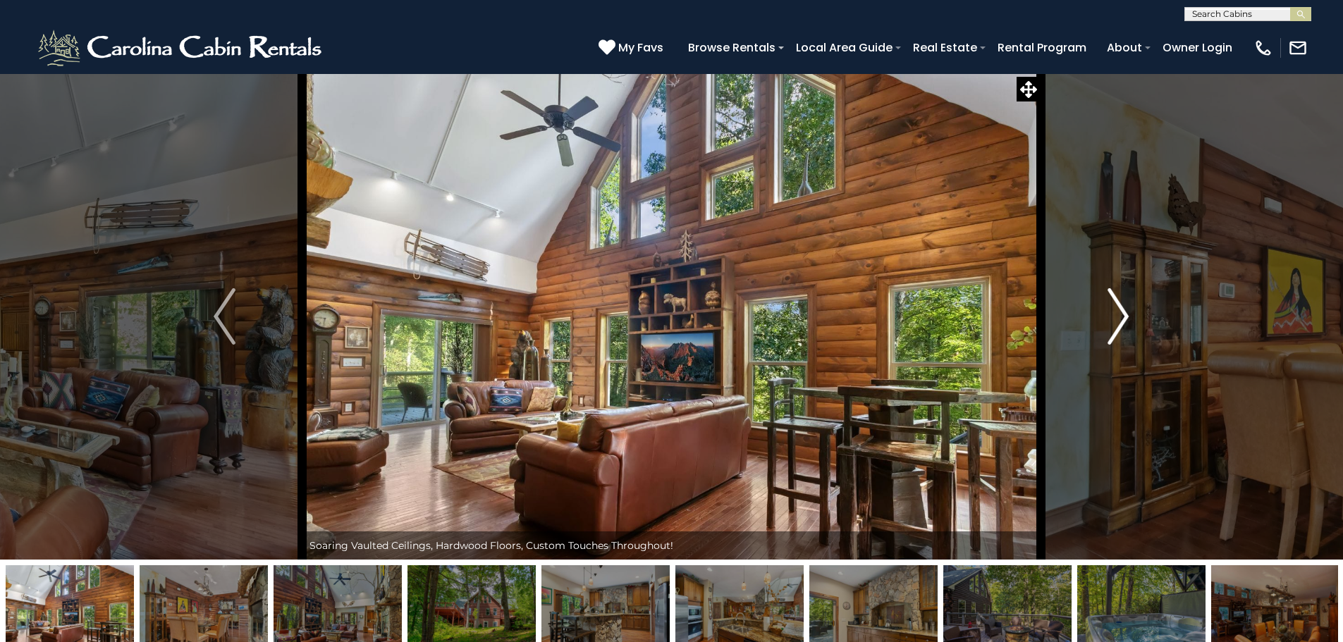
click at [1123, 312] on img "Next" at bounding box center [1118, 316] width 21 height 56
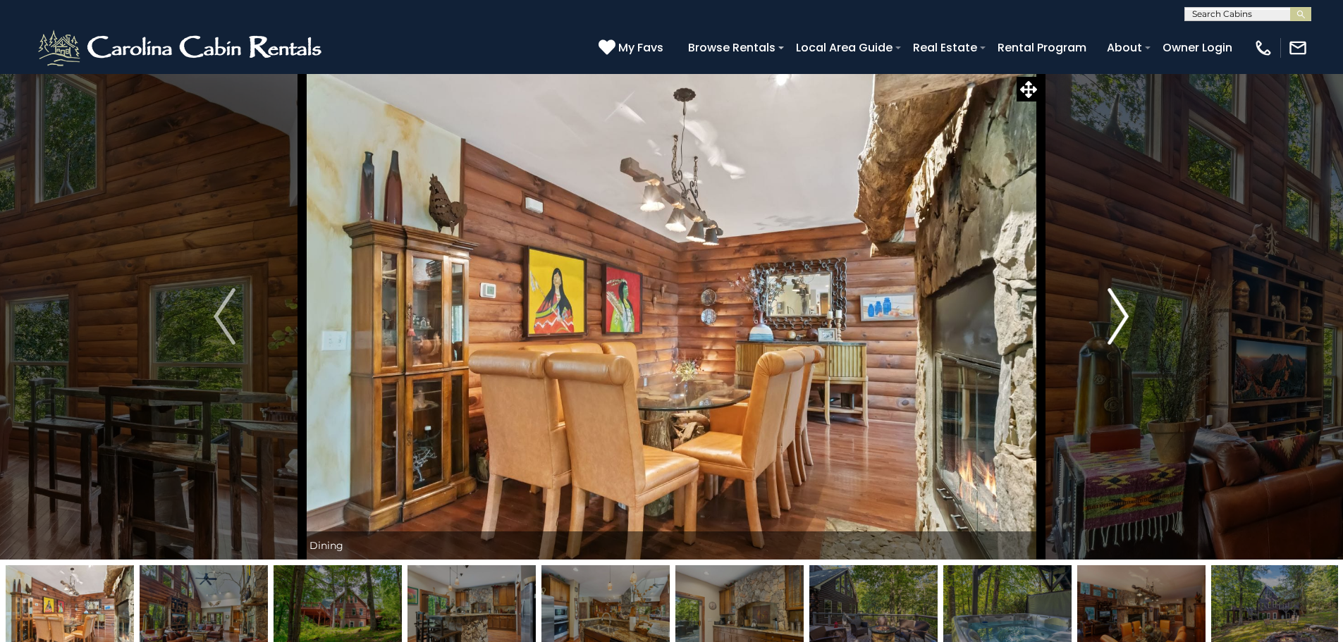
click at [1123, 313] on img "Next" at bounding box center [1118, 316] width 21 height 56
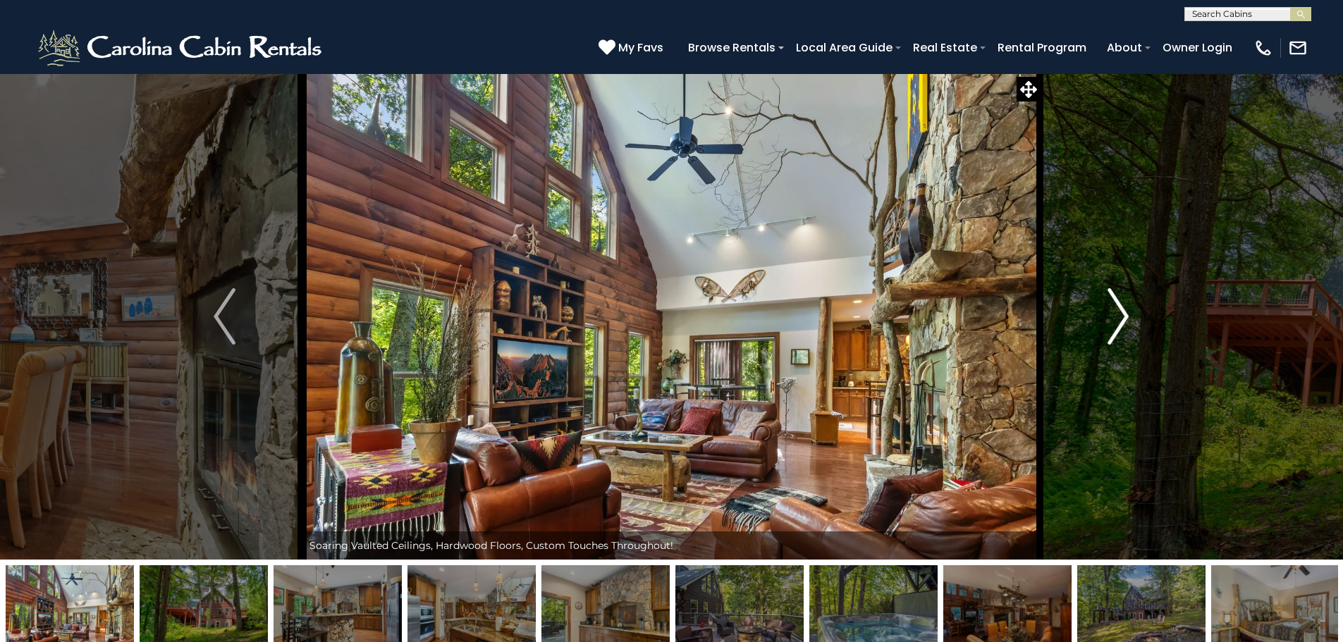
click at [1123, 313] on img "Next" at bounding box center [1118, 316] width 21 height 56
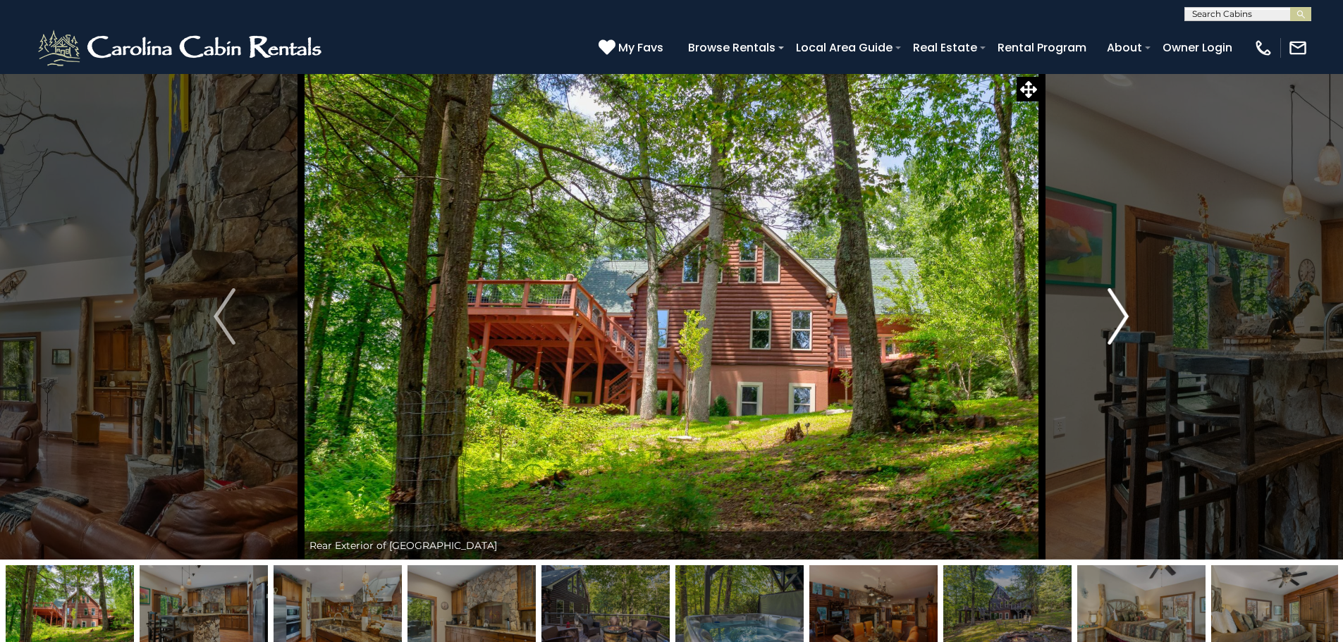
click at [1123, 313] on img "Next" at bounding box center [1118, 316] width 21 height 56
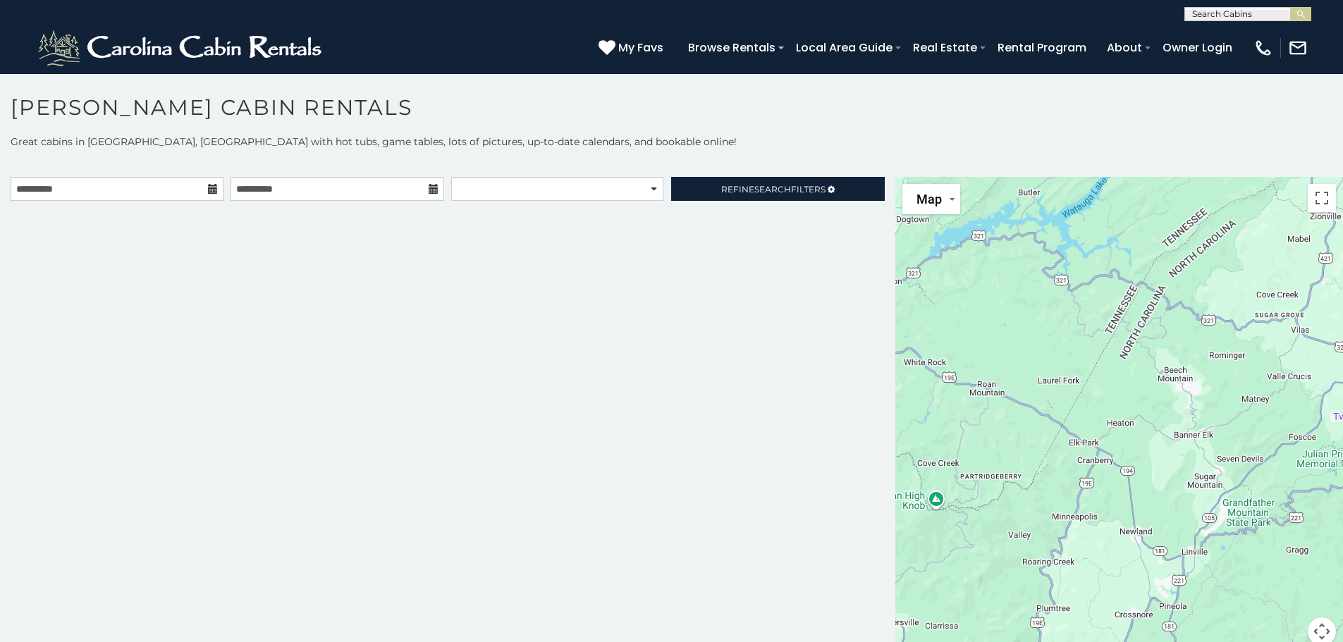
scroll to position [8, 0]
